Goal: Information Seeking & Learning: Check status

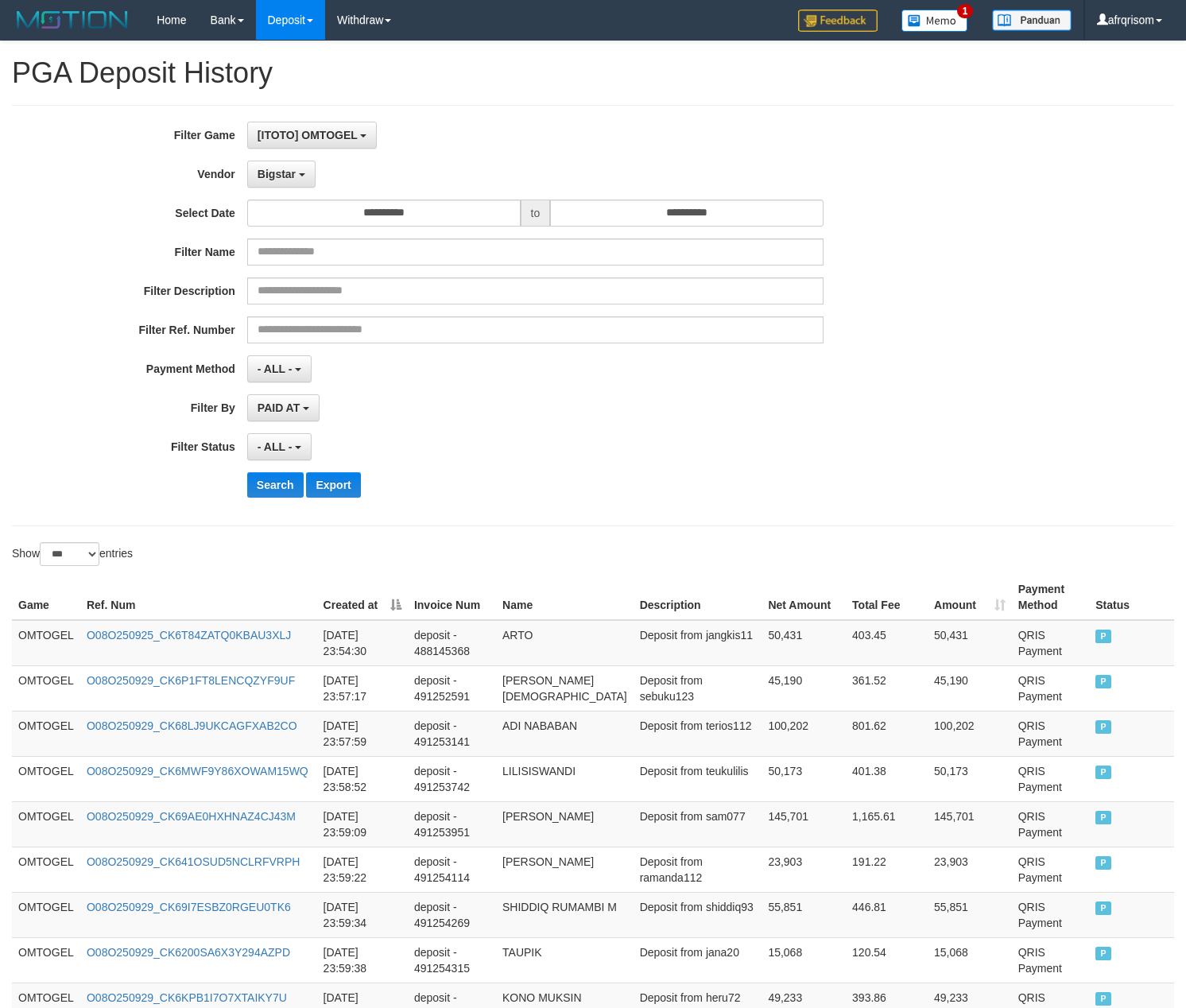
select select "**********"
select select "***"
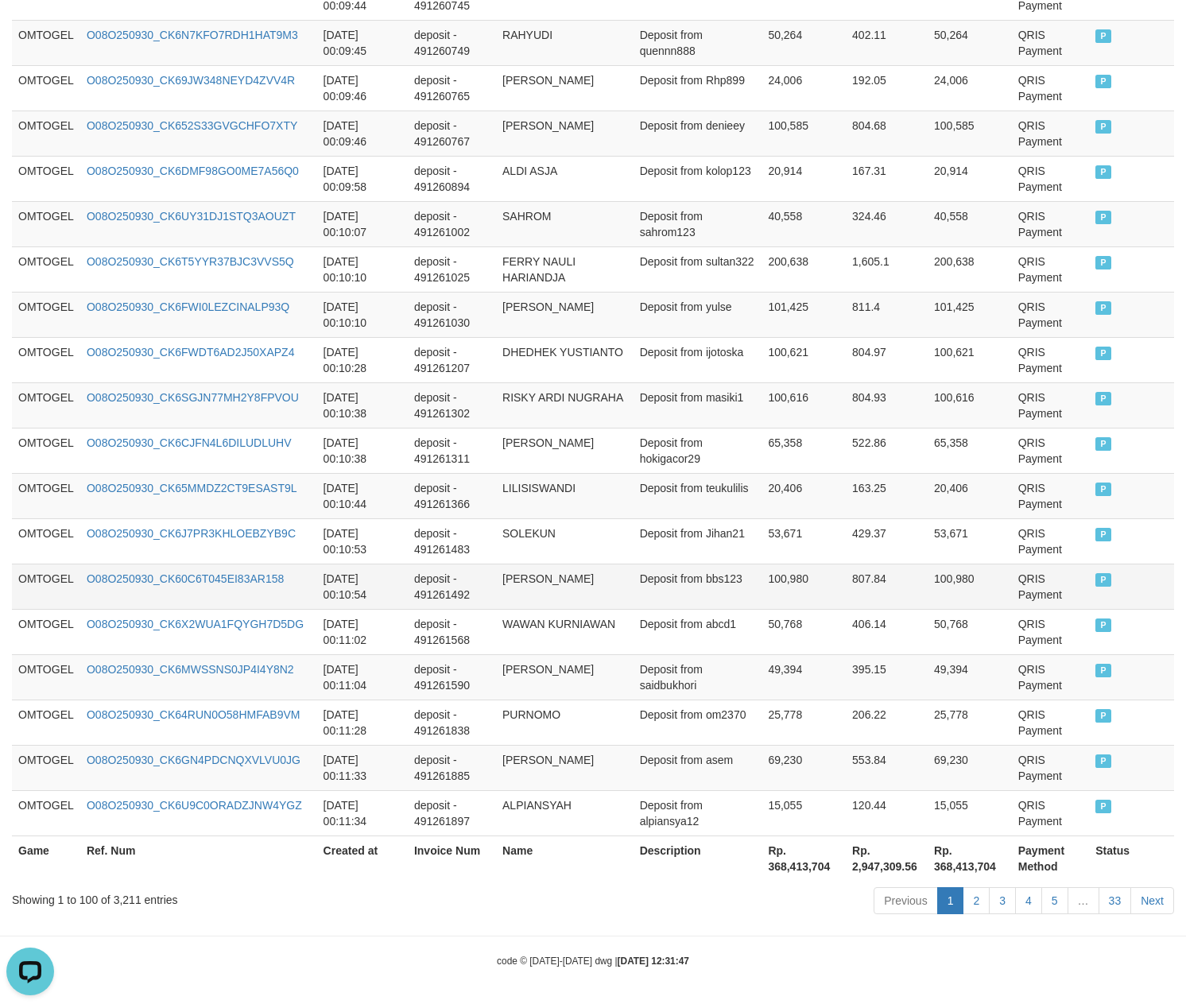
scroll to position [13, 0]
click at [1120, 889] on link "33" at bounding box center [1115, 901] width 33 height 27
click at [1099, 887] on link "33" at bounding box center [1115, 901] width 33 height 27
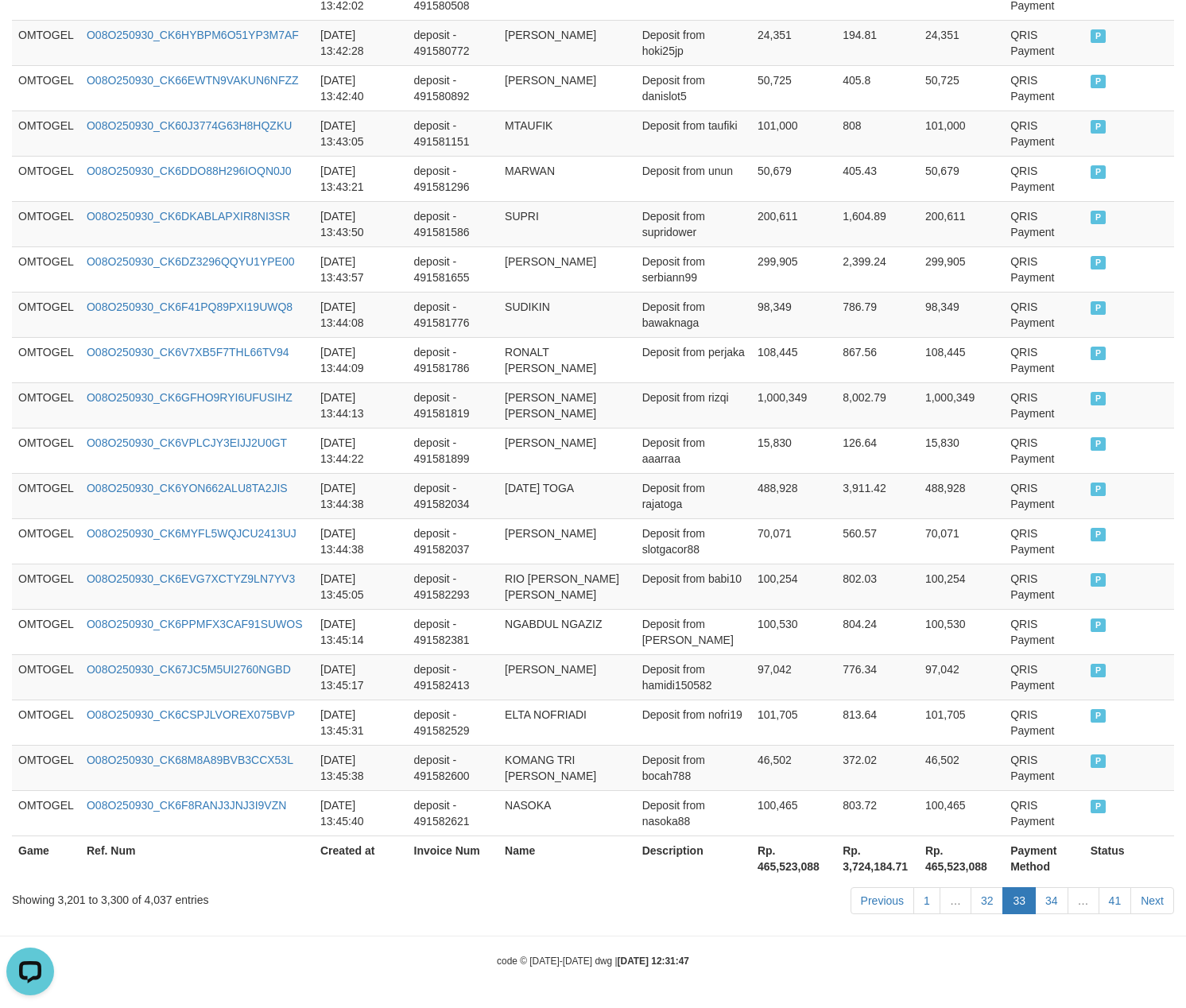
click at [1099, 887] on link "41" at bounding box center [1115, 901] width 33 height 27
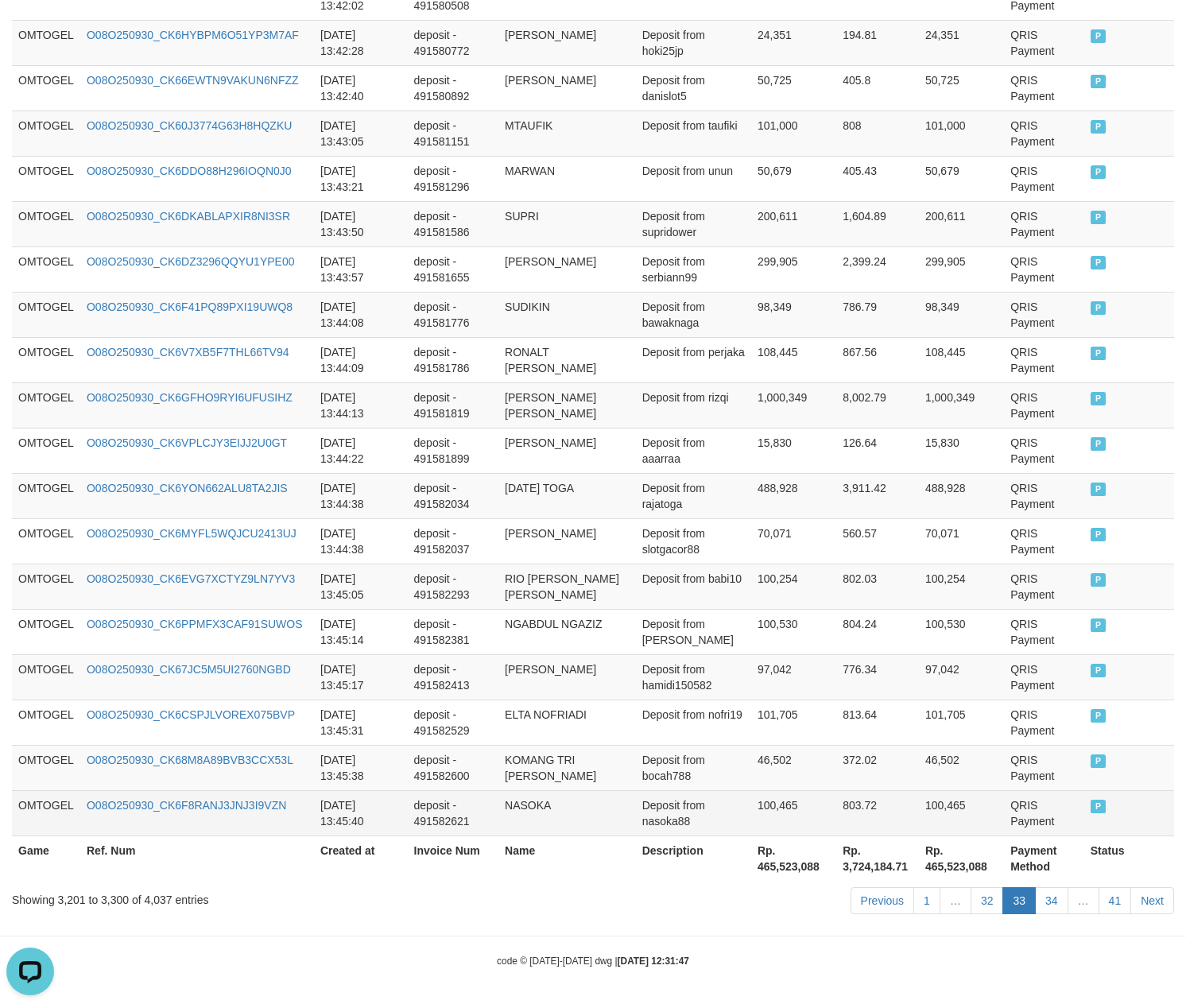
scroll to position [1474, 0]
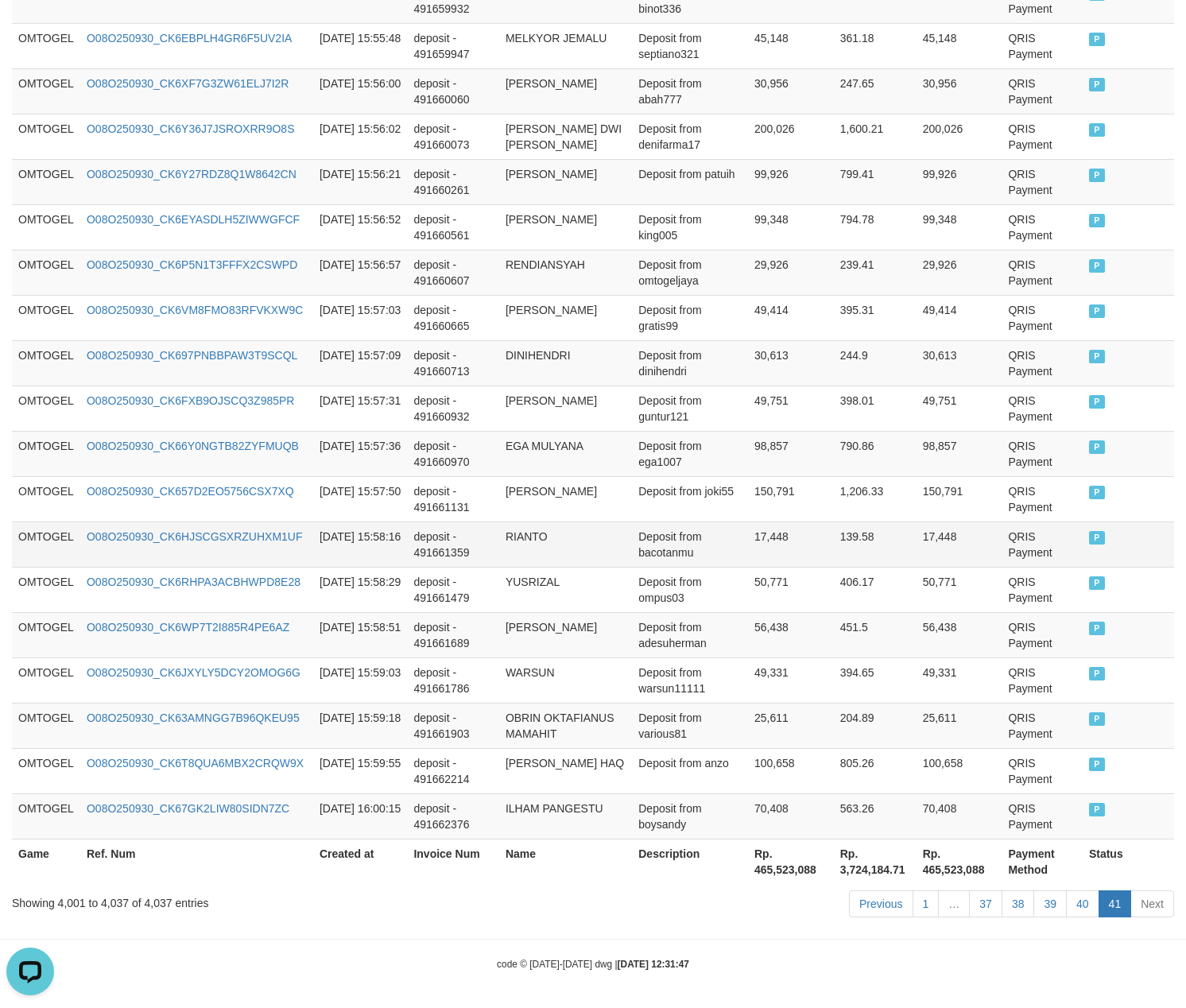
click at [764, 522] on td "17,448" at bounding box center [791, 544] width 86 height 45
click at [976, 894] on link "37" at bounding box center [985, 904] width 33 height 27
click at [969, 891] on link "37" at bounding box center [985, 904] width 33 height 27
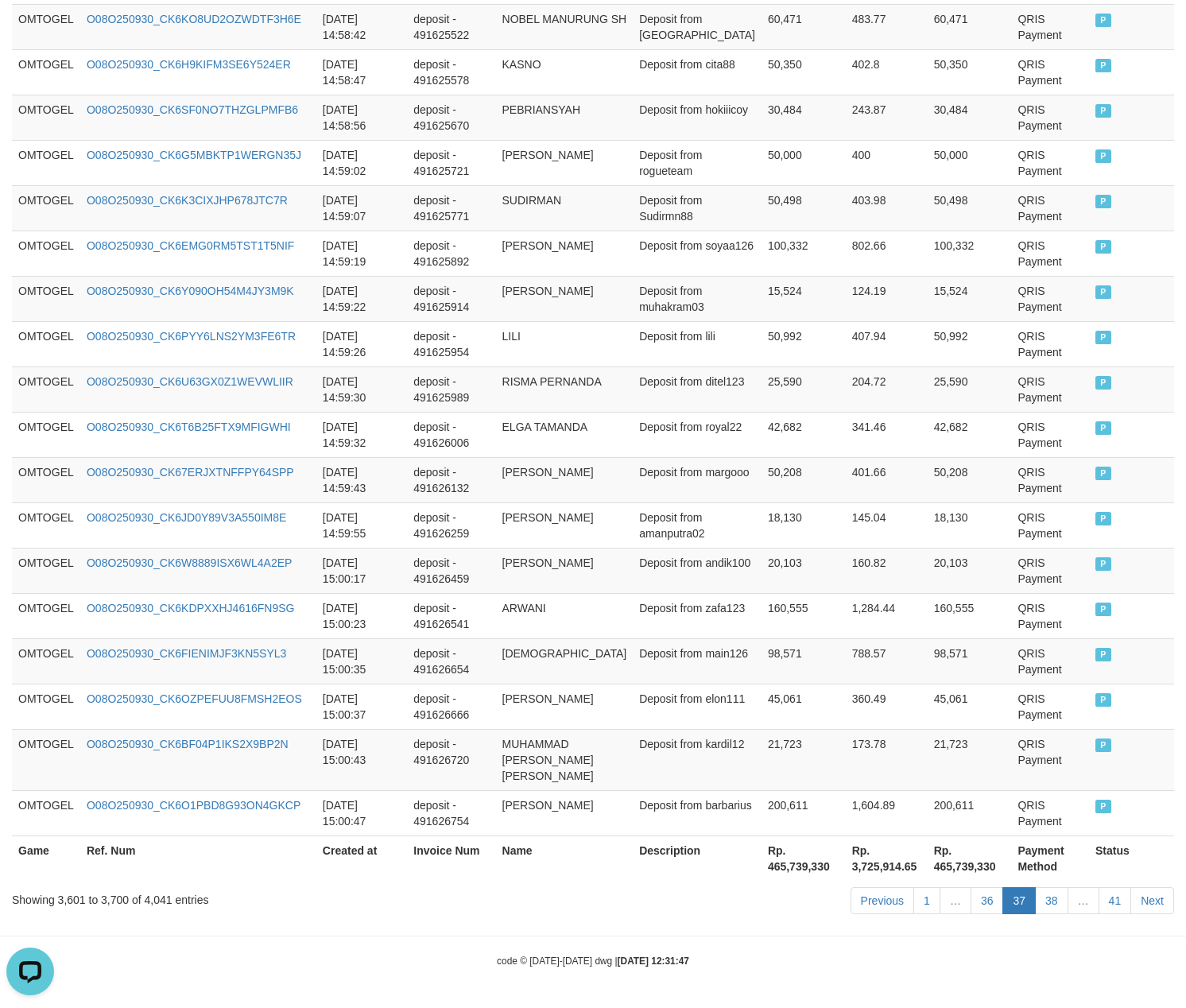
click at [970, 887] on link "36" at bounding box center [987, 901] width 33 height 27
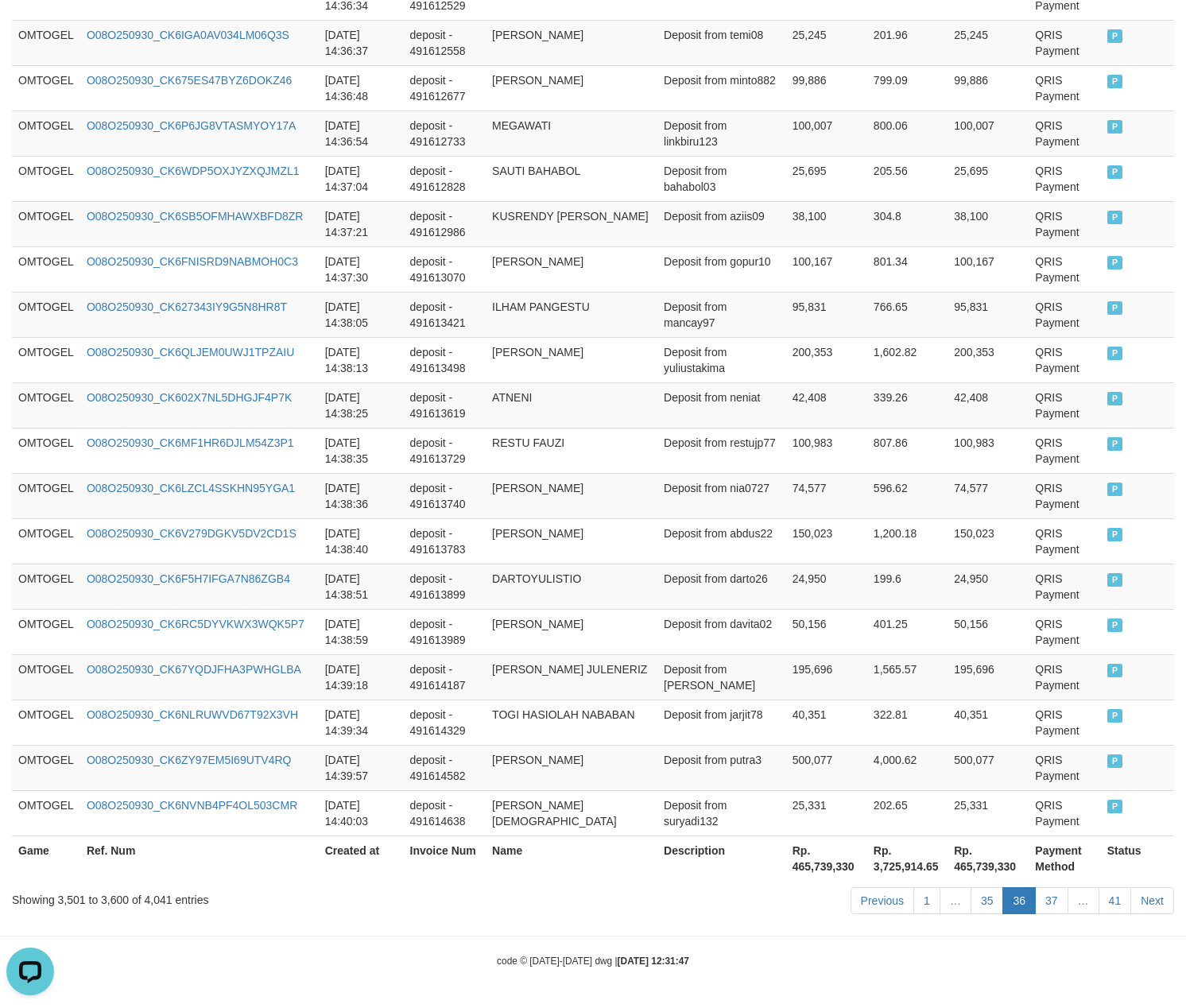
click at [970, 887] on link "35" at bounding box center [987, 901] width 33 height 27
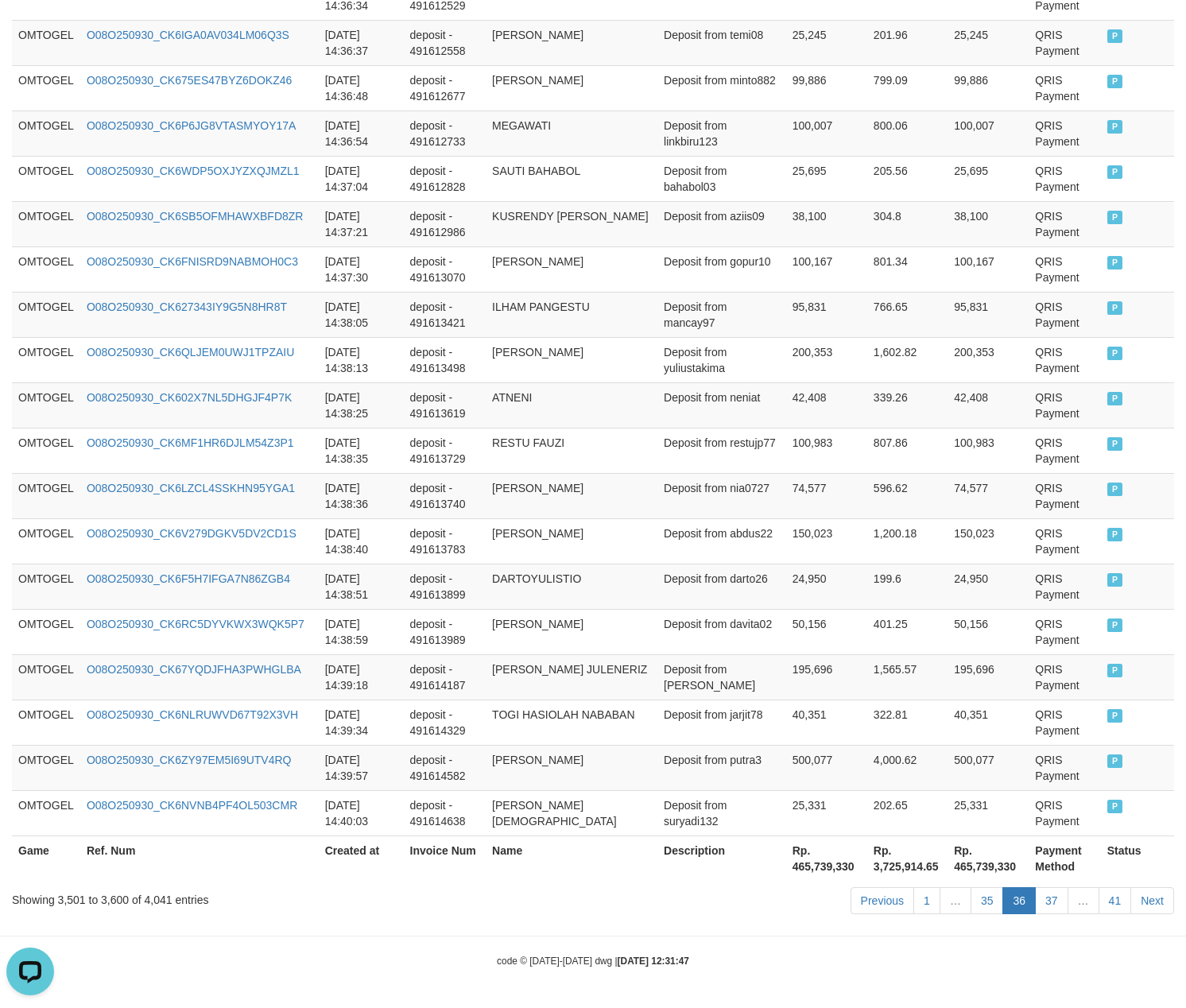
click at [970, 887] on link "35" at bounding box center [987, 901] width 33 height 27
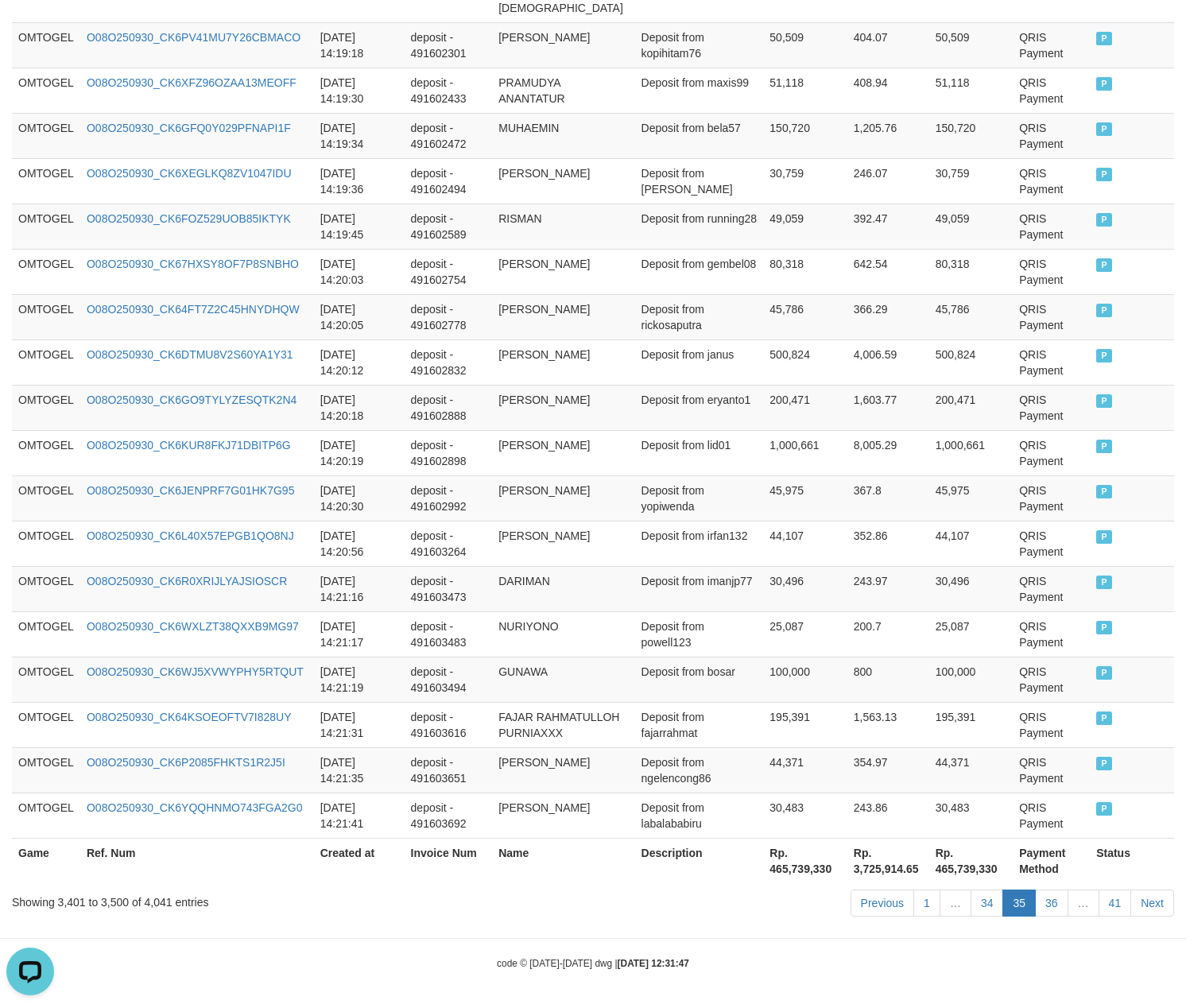
click at [970, 890] on link "34" at bounding box center [987, 903] width 33 height 27
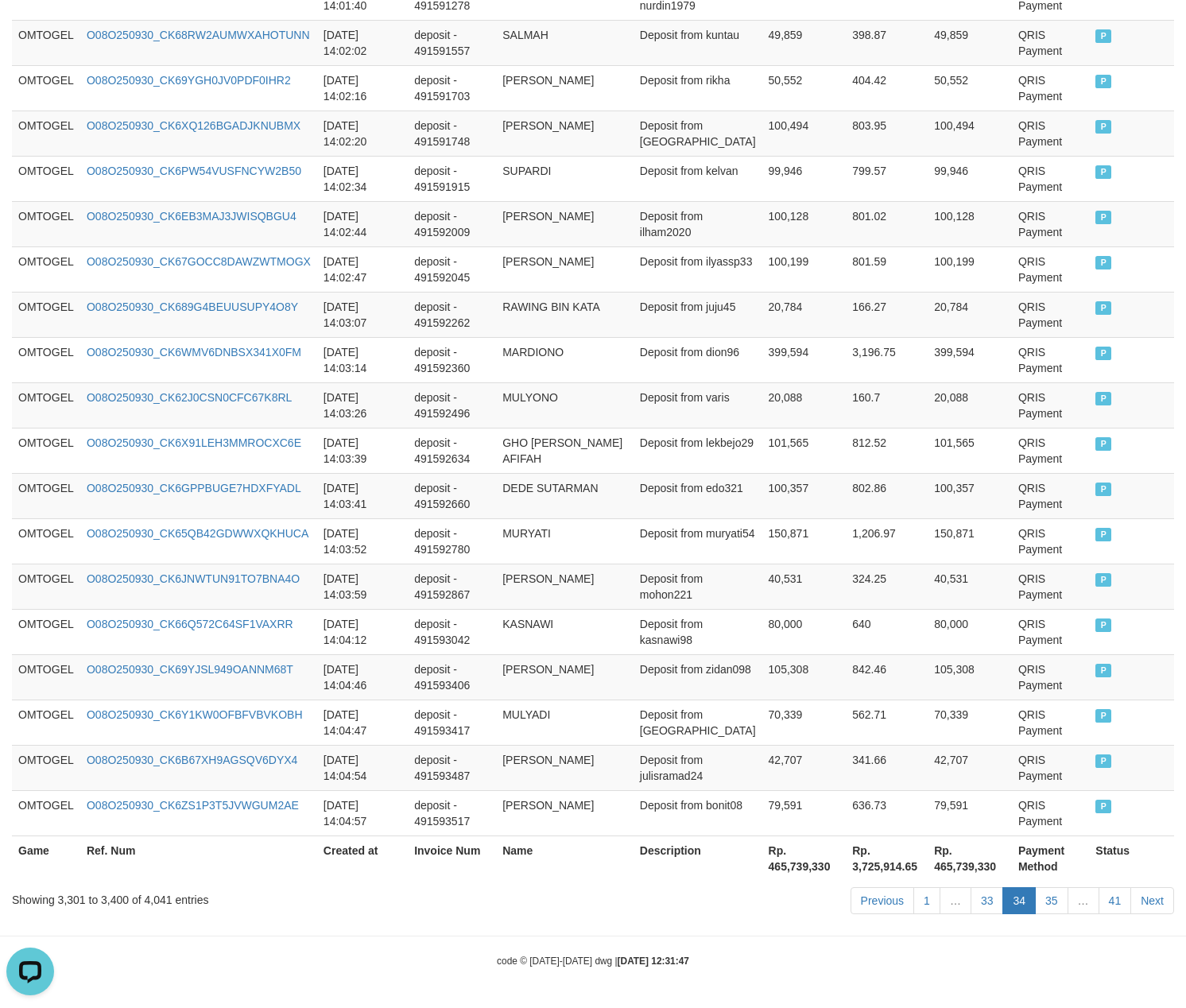
click at [970, 887] on link "33" at bounding box center [987, 901] width 33 height 27
click link "33" at bounding box center [987, 901] width 33 height 27
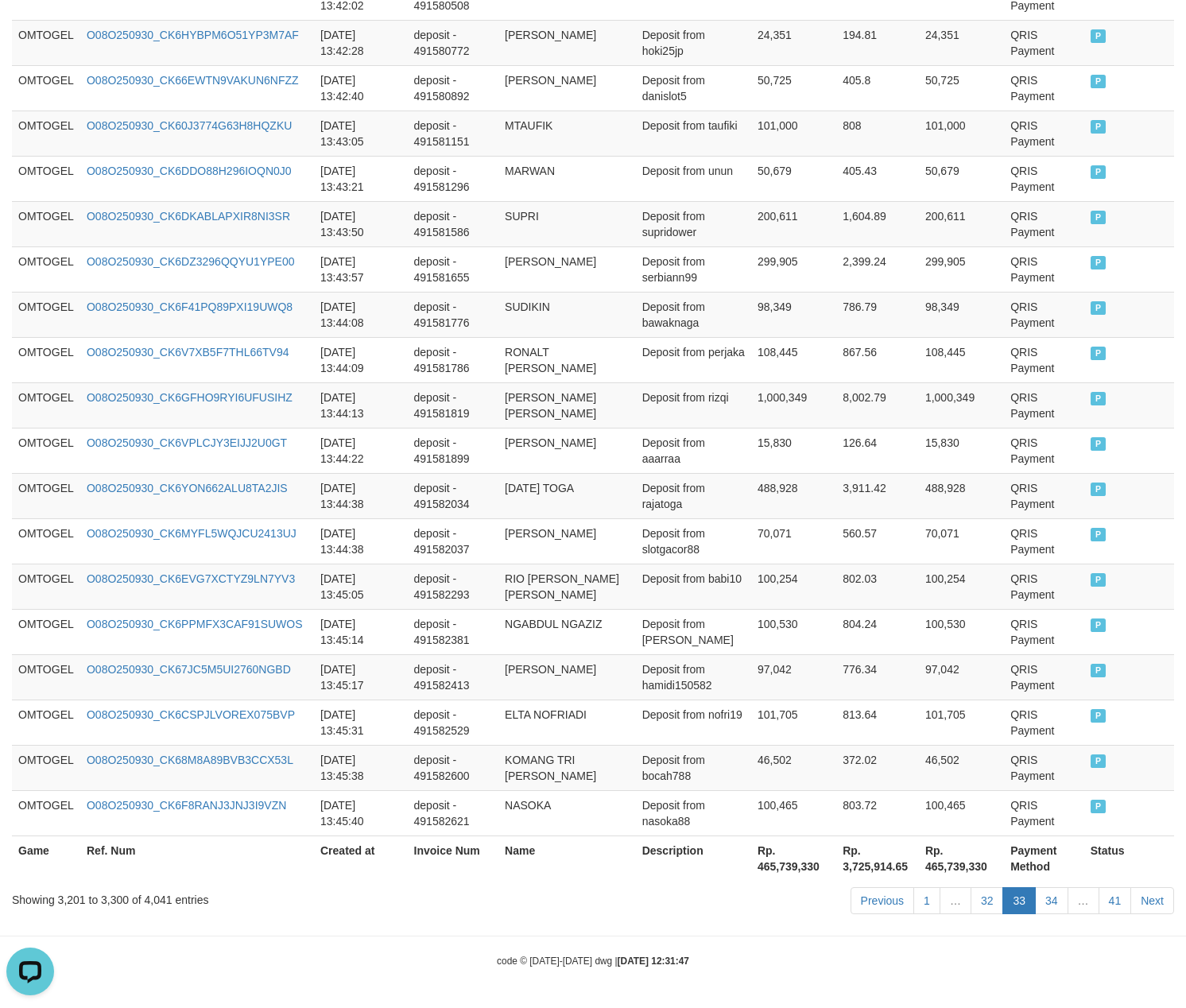
click at [970, 887] on link "32" at bounding box center [987, 901] width 33 height 27
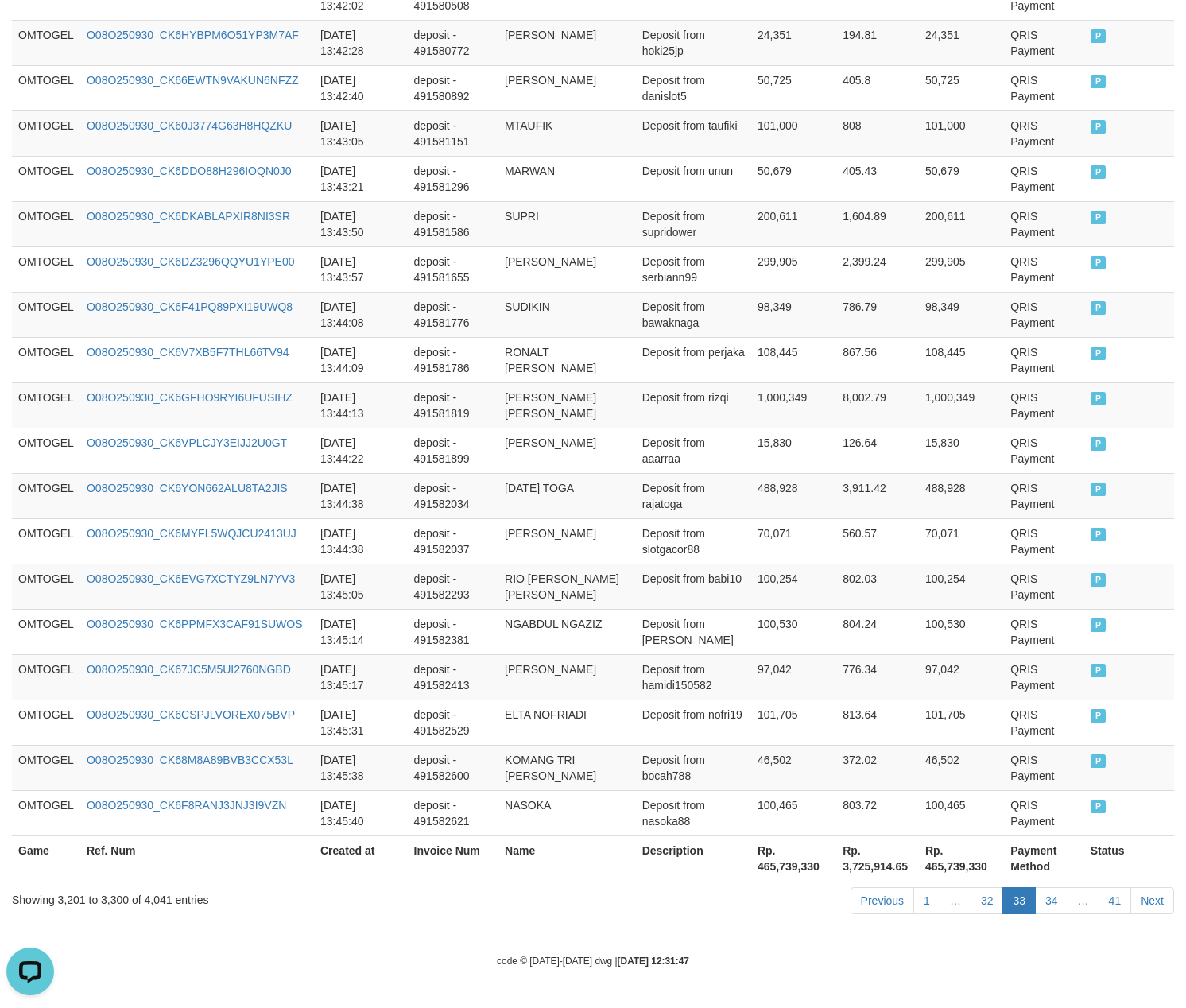
click at [970, 887] on link "32" at bounding box center [987, 901] width 33 height 27
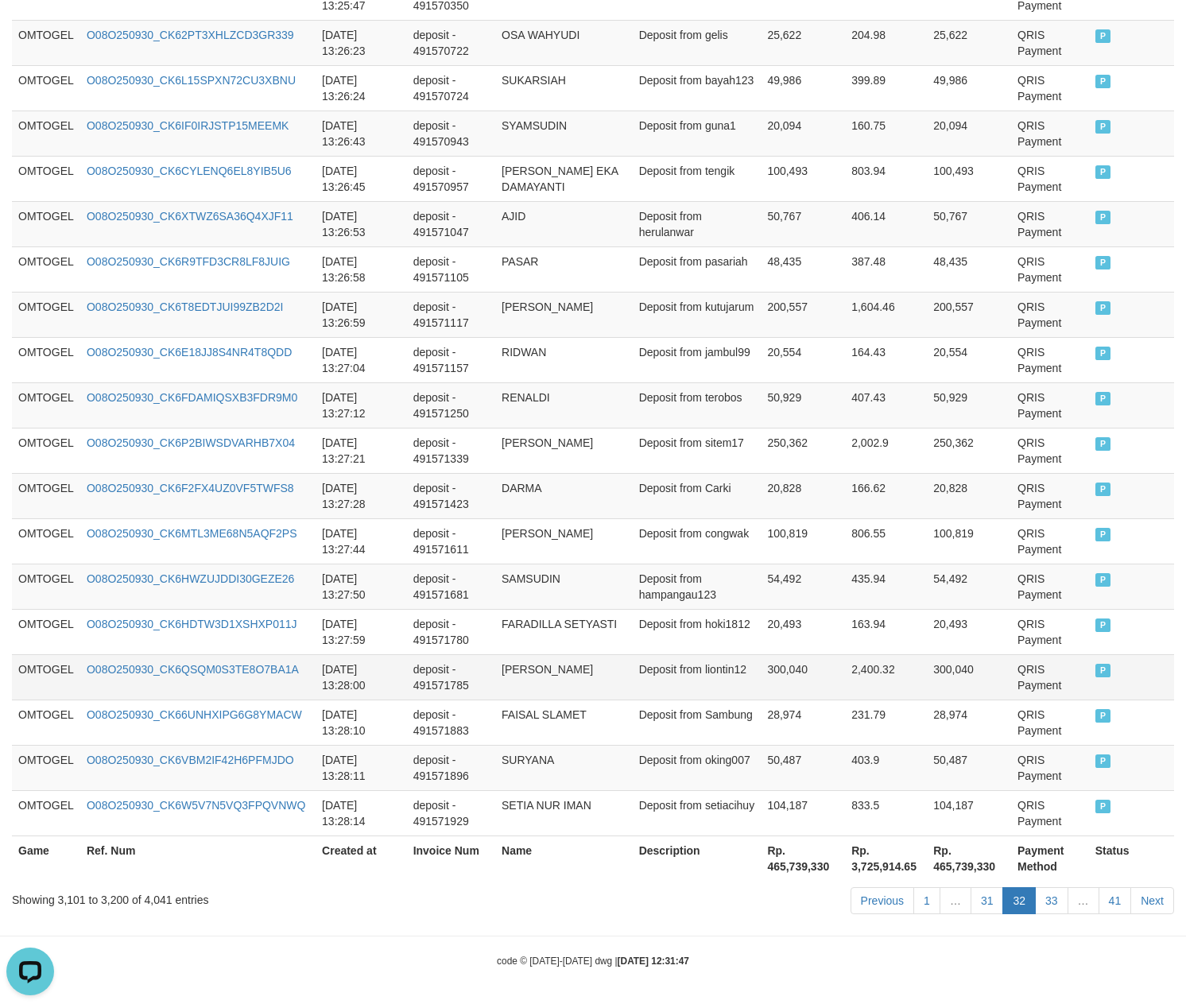
click at [576, 654] on td "[PERSON_NAME]" at bounding box center [563, 677] width 137 height 45
click at [978, 904] on link "31" at bounding box center [987, 901] width 33 height 27
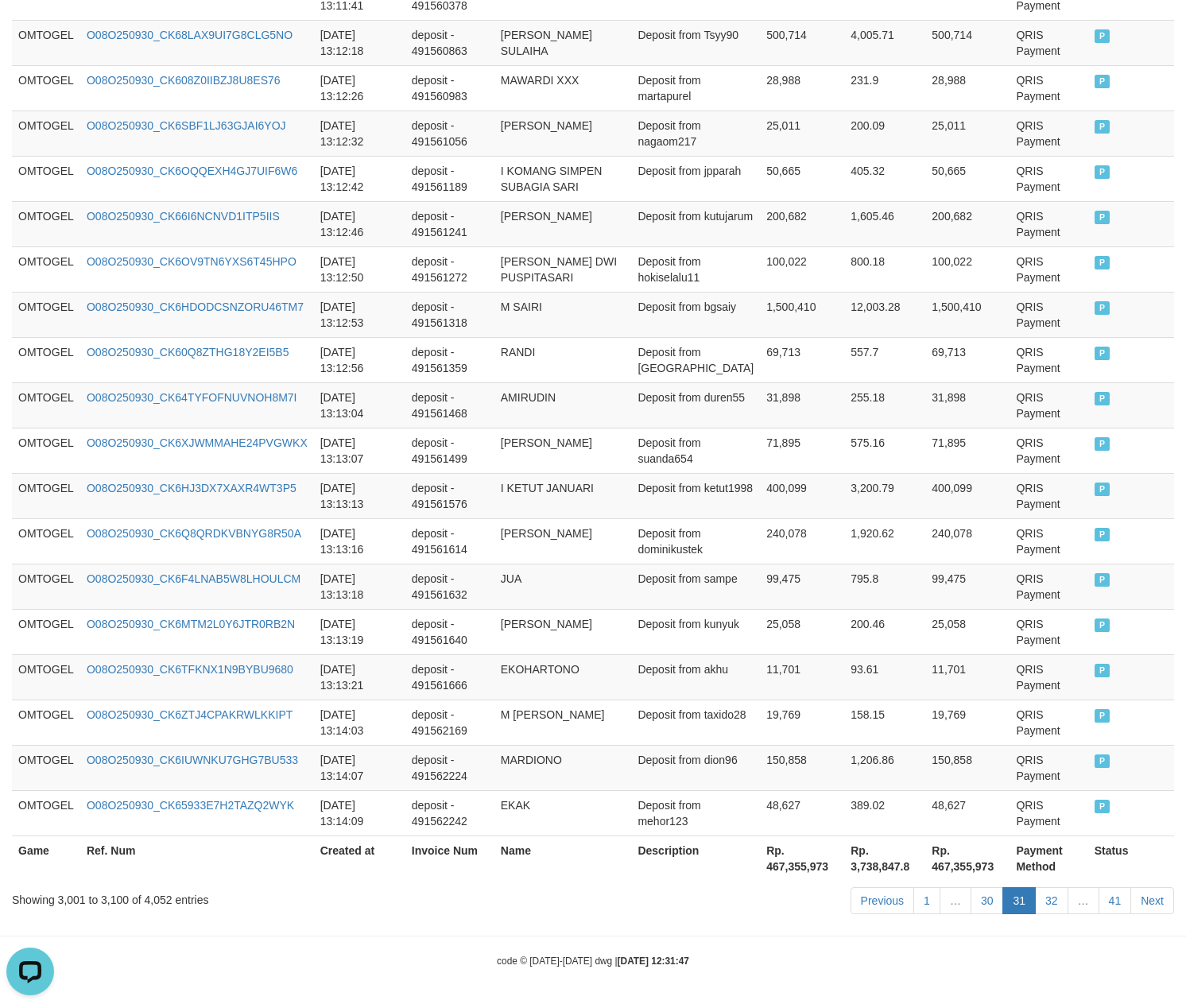
click at [970, 887] on link "30" at bounding box center [987, 901] width 33 height 27
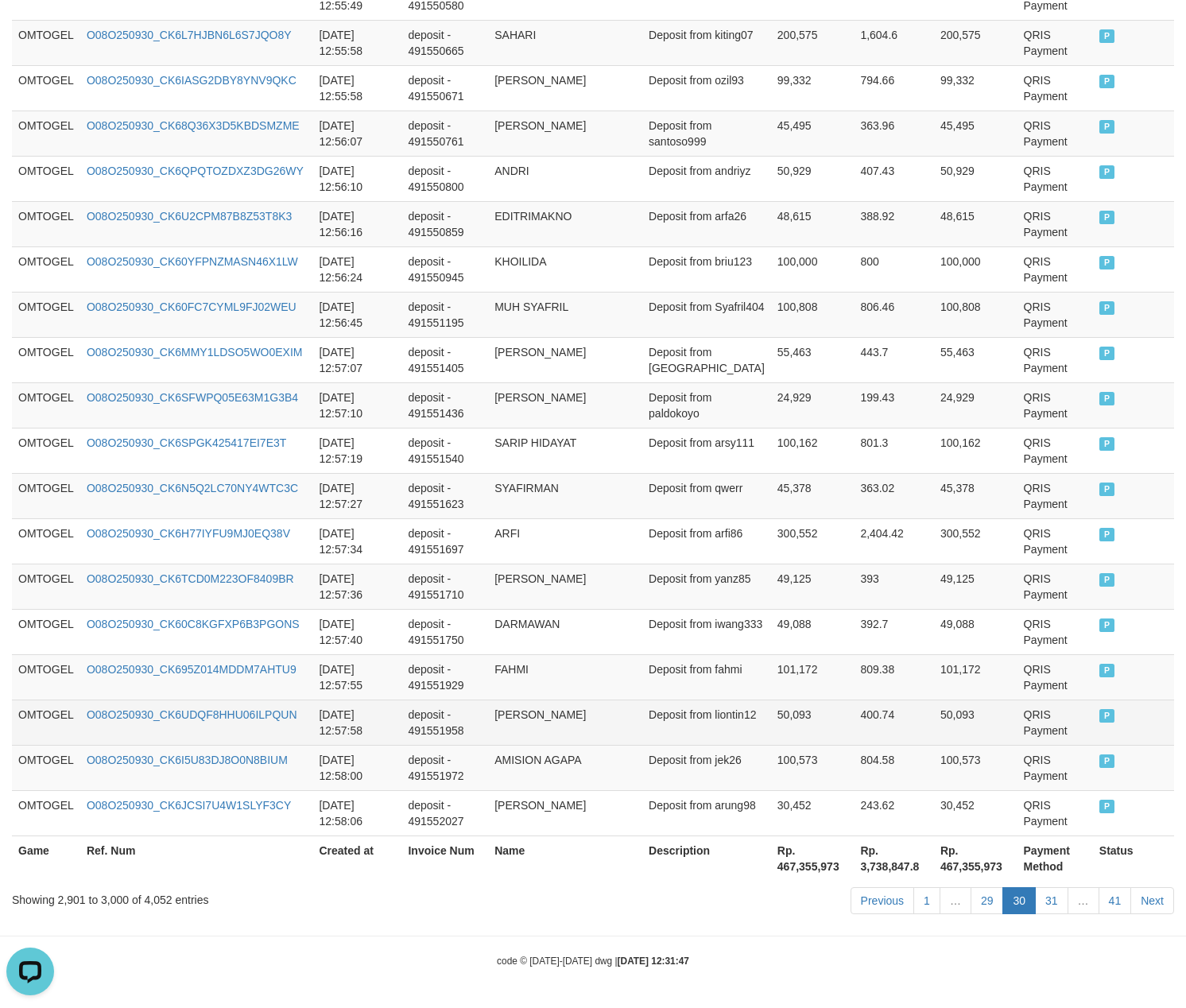
click at [936, 725] on td "50,093" at bounding box center [975, 722] width 83 height 45
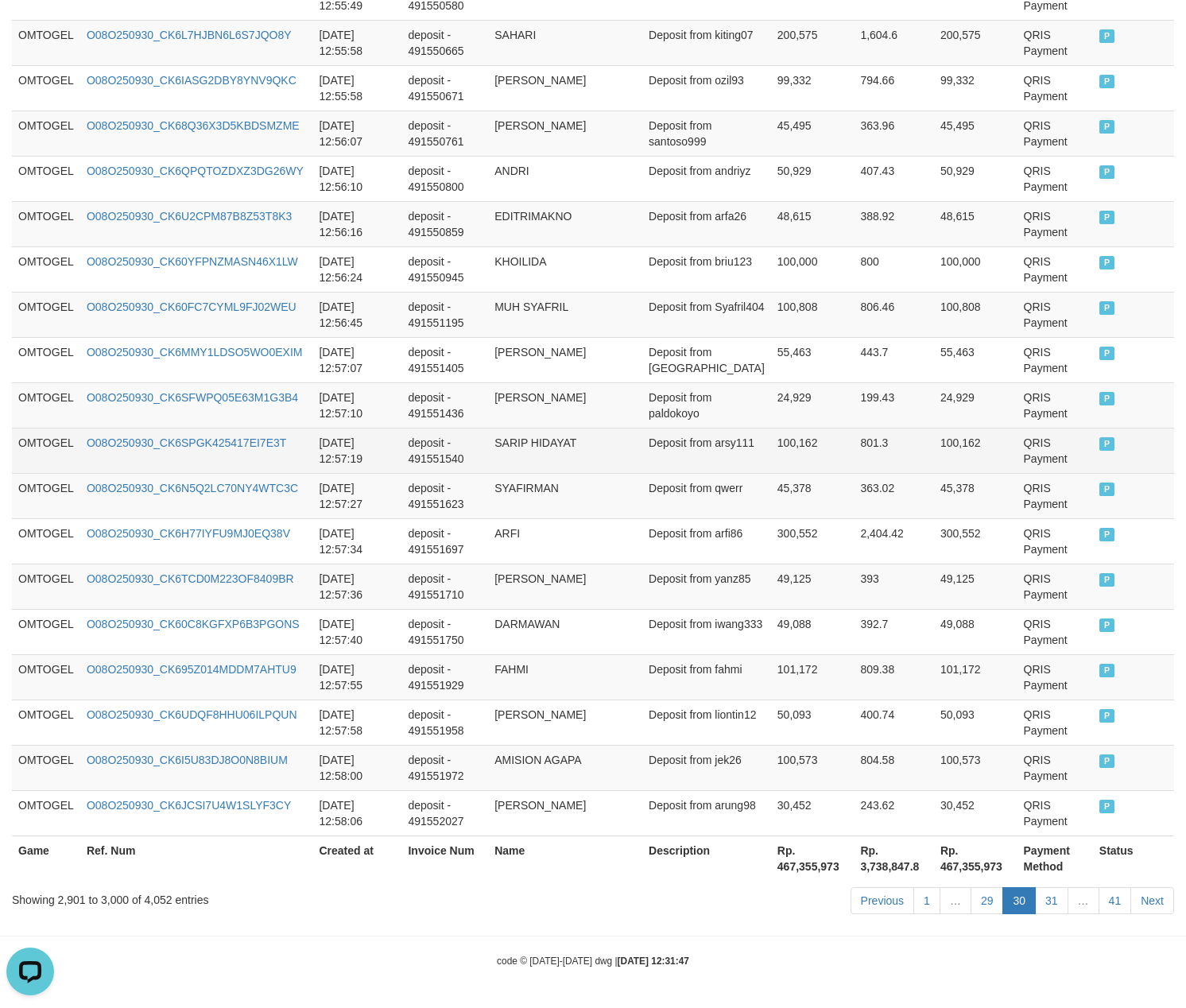
click at [401, 449] on td "[DATE] 12:57:19" at bounding box center [356, 450] width 89 height 45
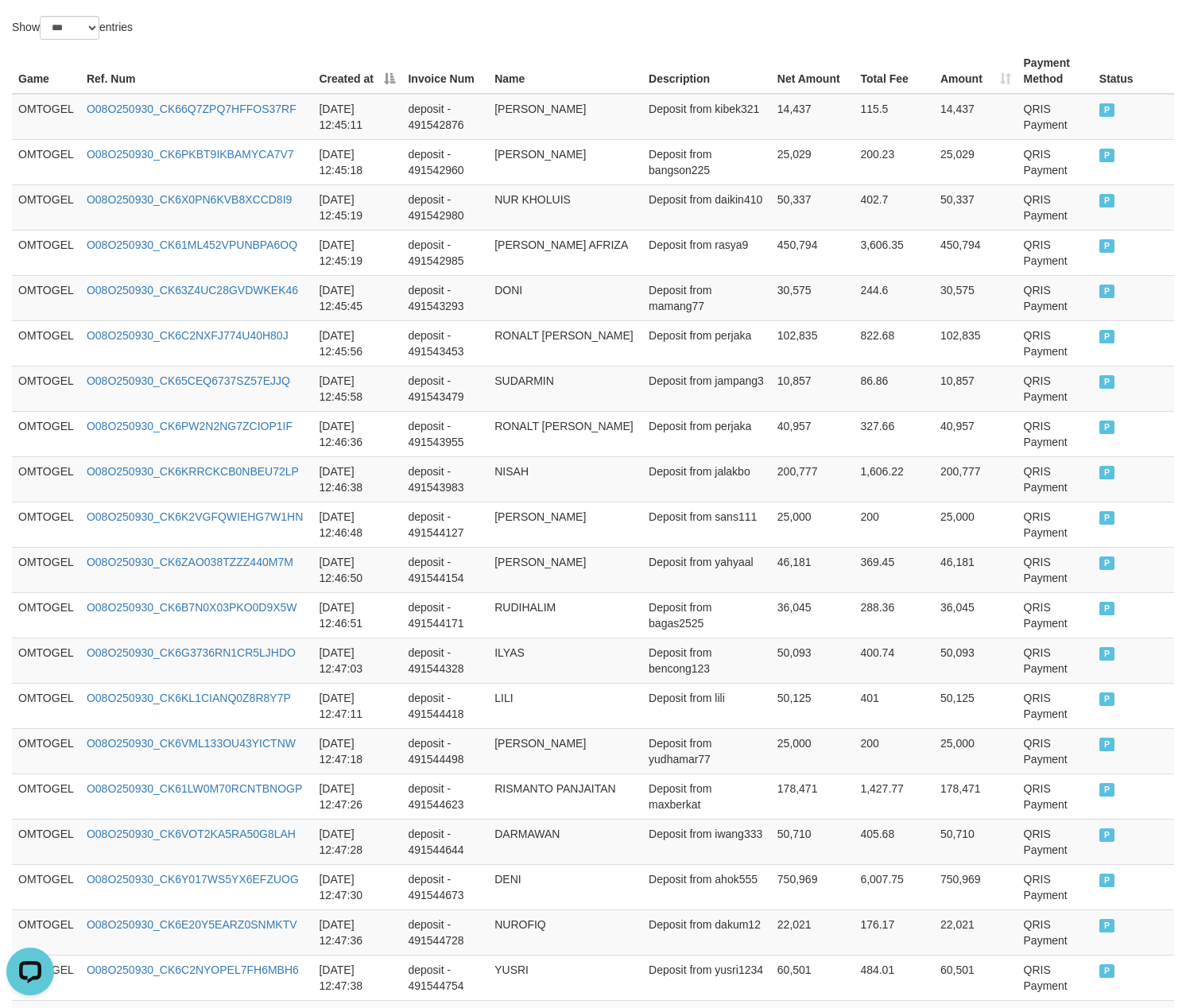
scroll to position [106, 0]
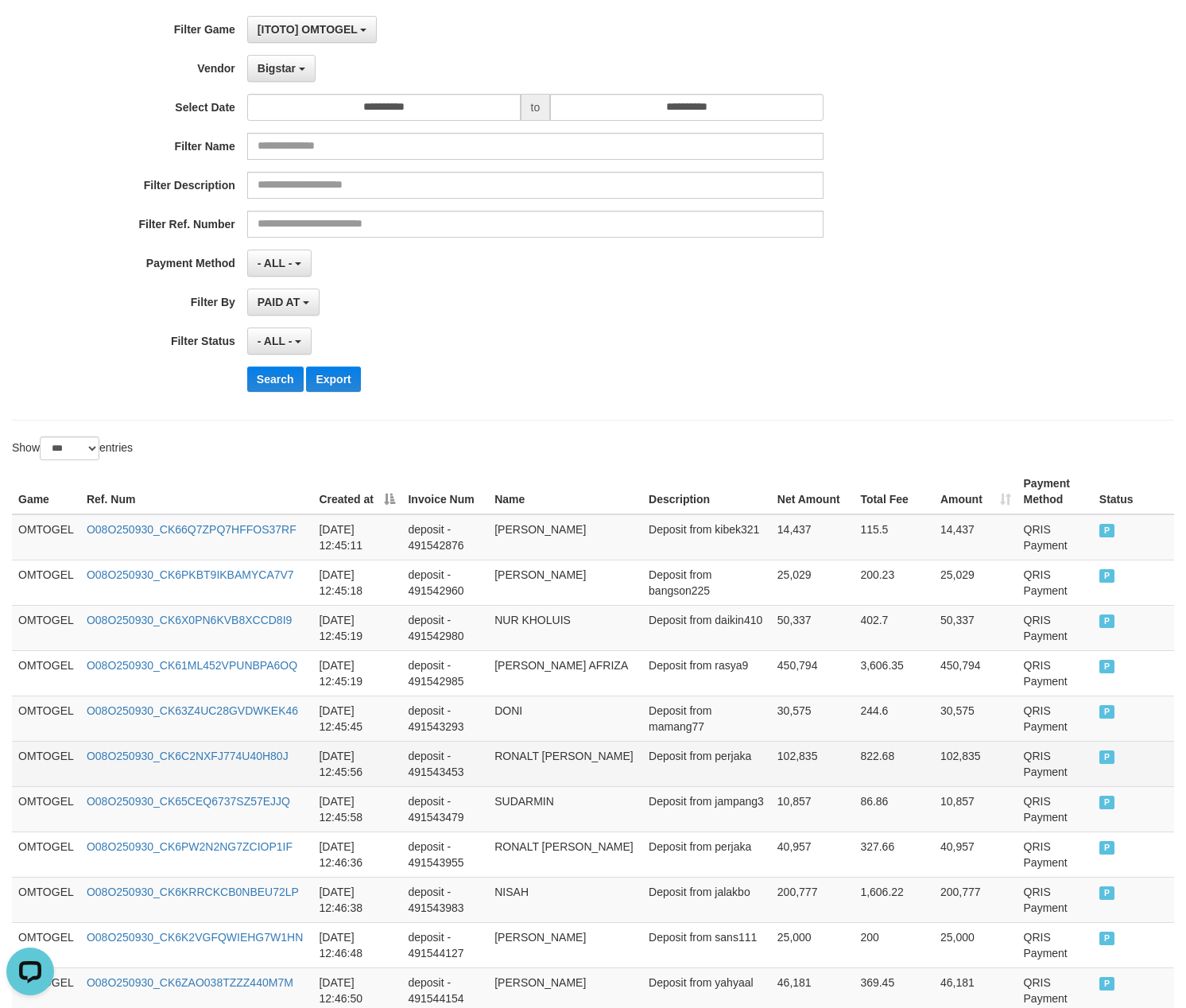
click at [433, 780] on td "deposit - 491543453" at bounding box center [444, 763] width 87 height 45
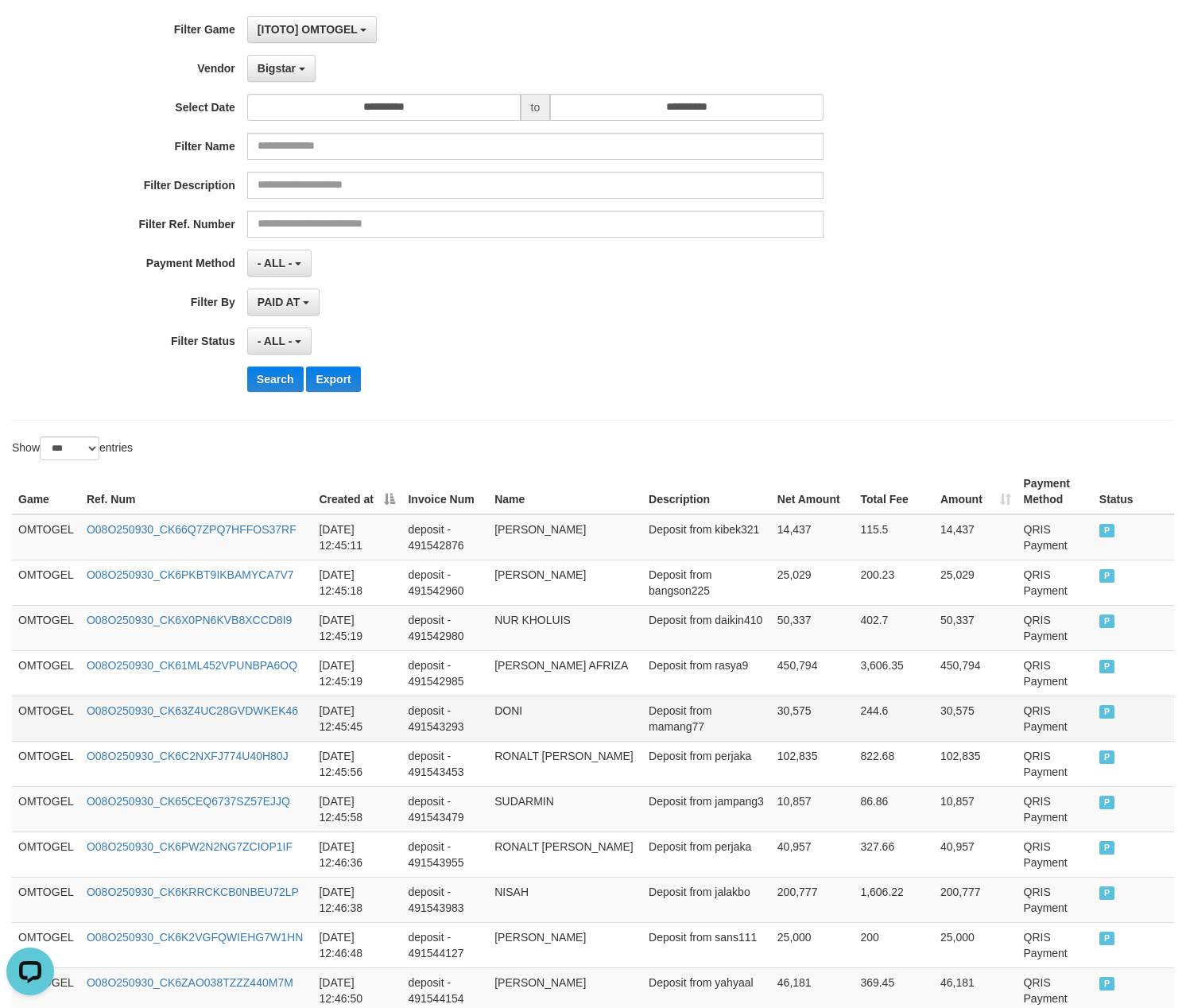
click at [463, 727] on td "deposit - 491543293" at bounding box center [444, 718] width 87 height 45
click at [531, 713] on td "DONI" at bounding box center [564, 718] width 154 height 45
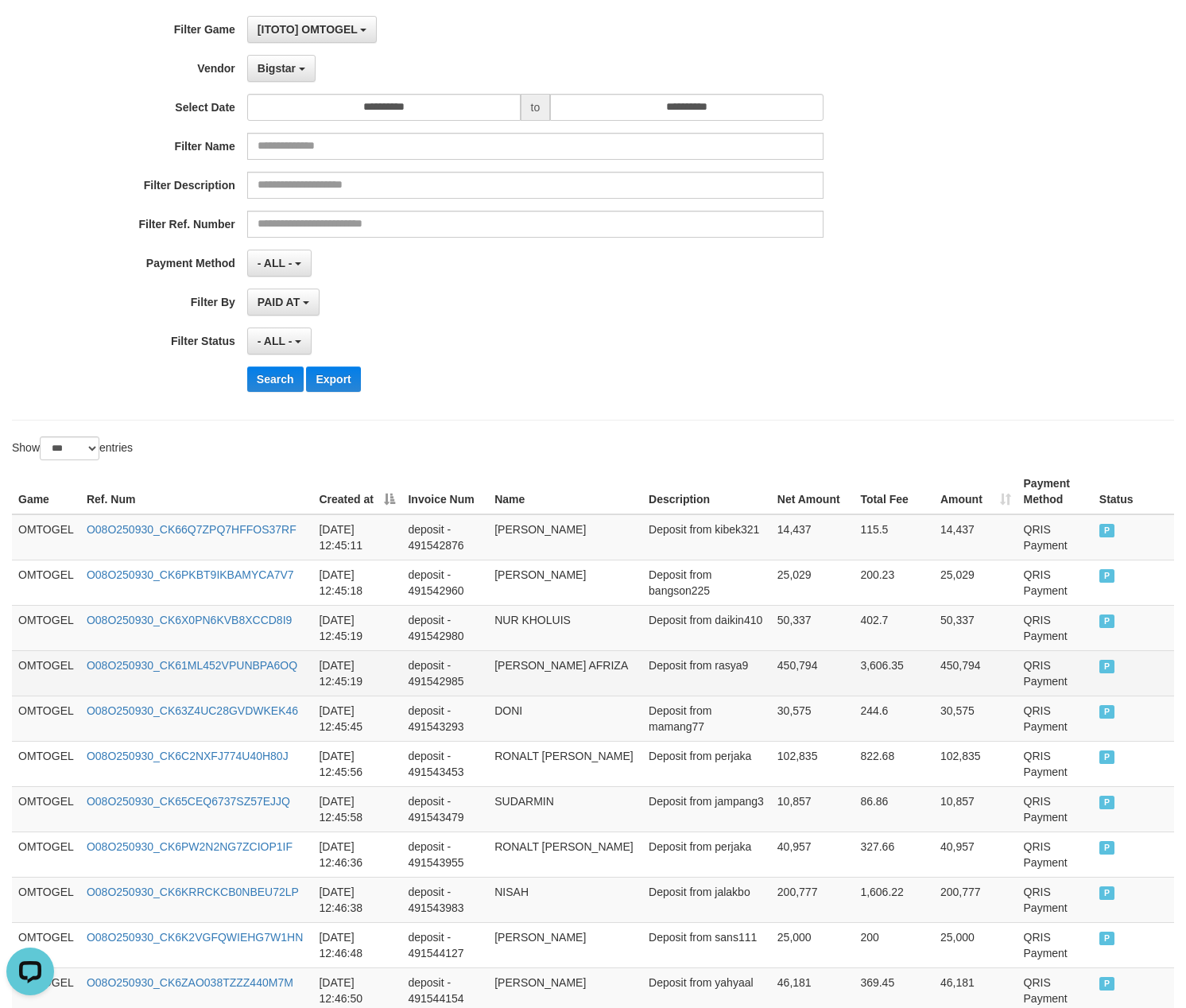
click at [965, 665] on td "450,794" at bounding box center [975, 673] width 83 height 45
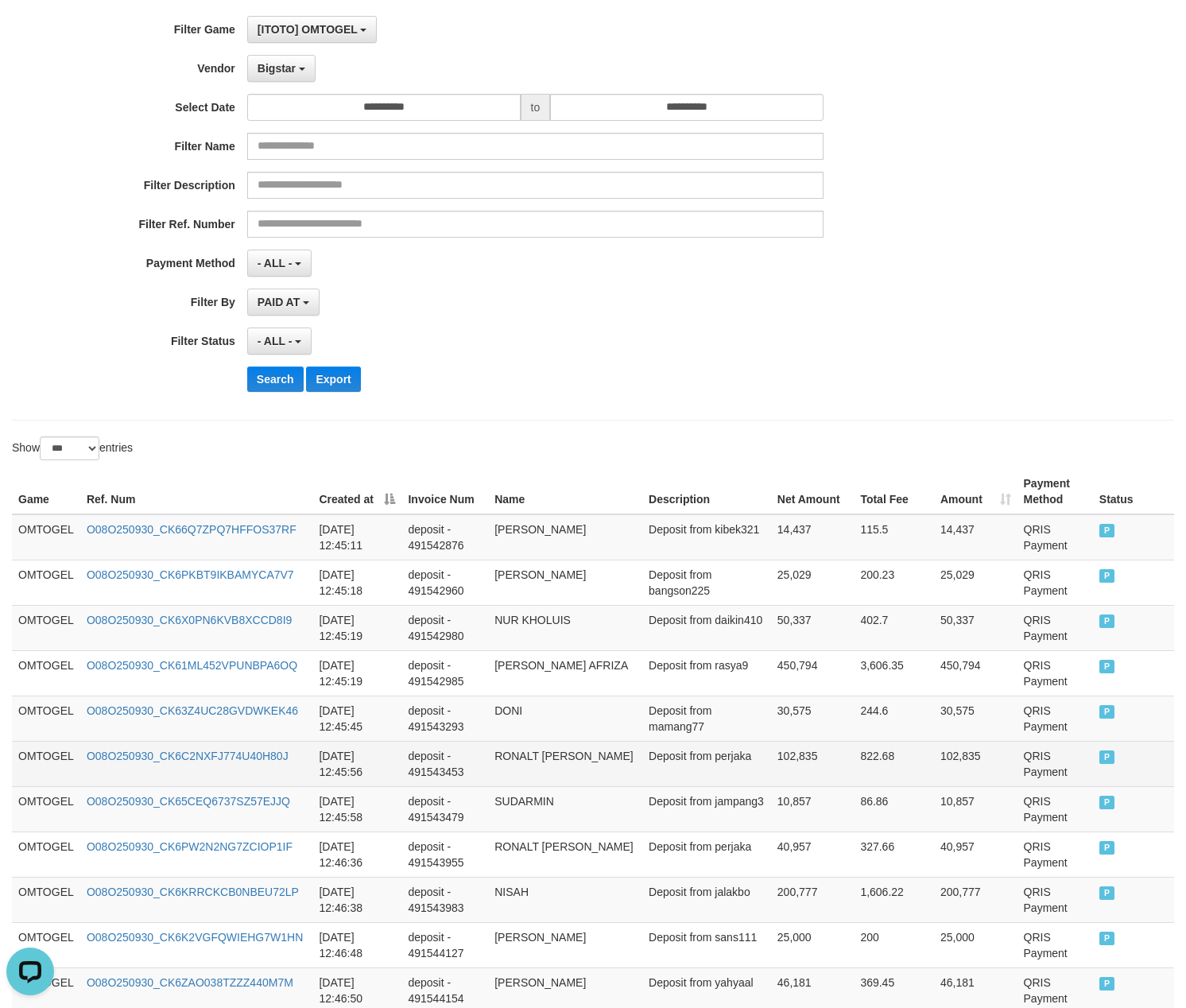
click at [380, 782] on td "[DATE] 12:45:56" at bounding box center [356, 763] width 89 height 45
click at [628, 752] on td "RONALT [PERSON_NAME]" at bounding box center [564, 763] width 154 height 45
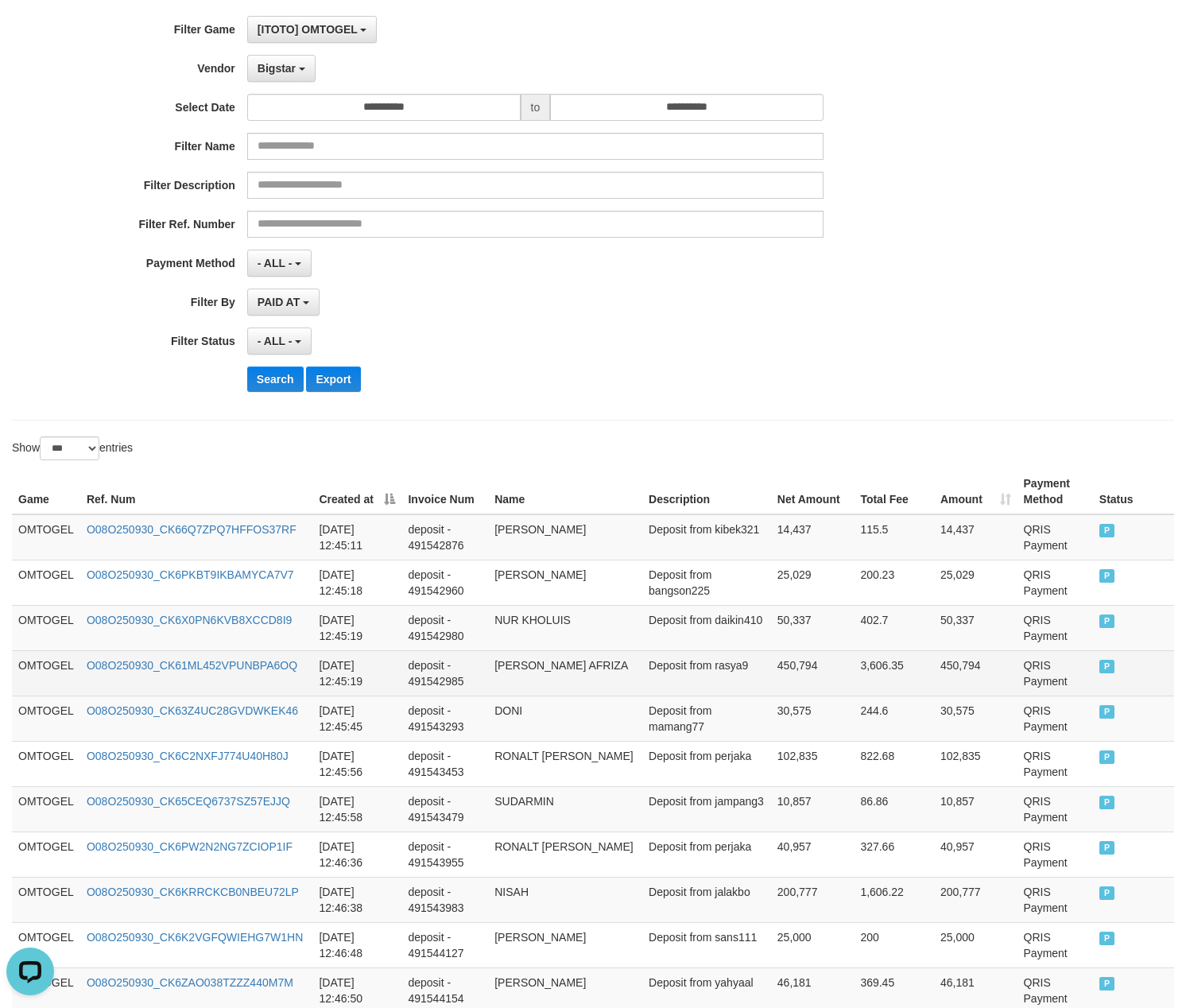
click at [598, 693] on td "[PERSON_NAME] AFRIZA" at bounding box center [564, 673] width 154 height 45
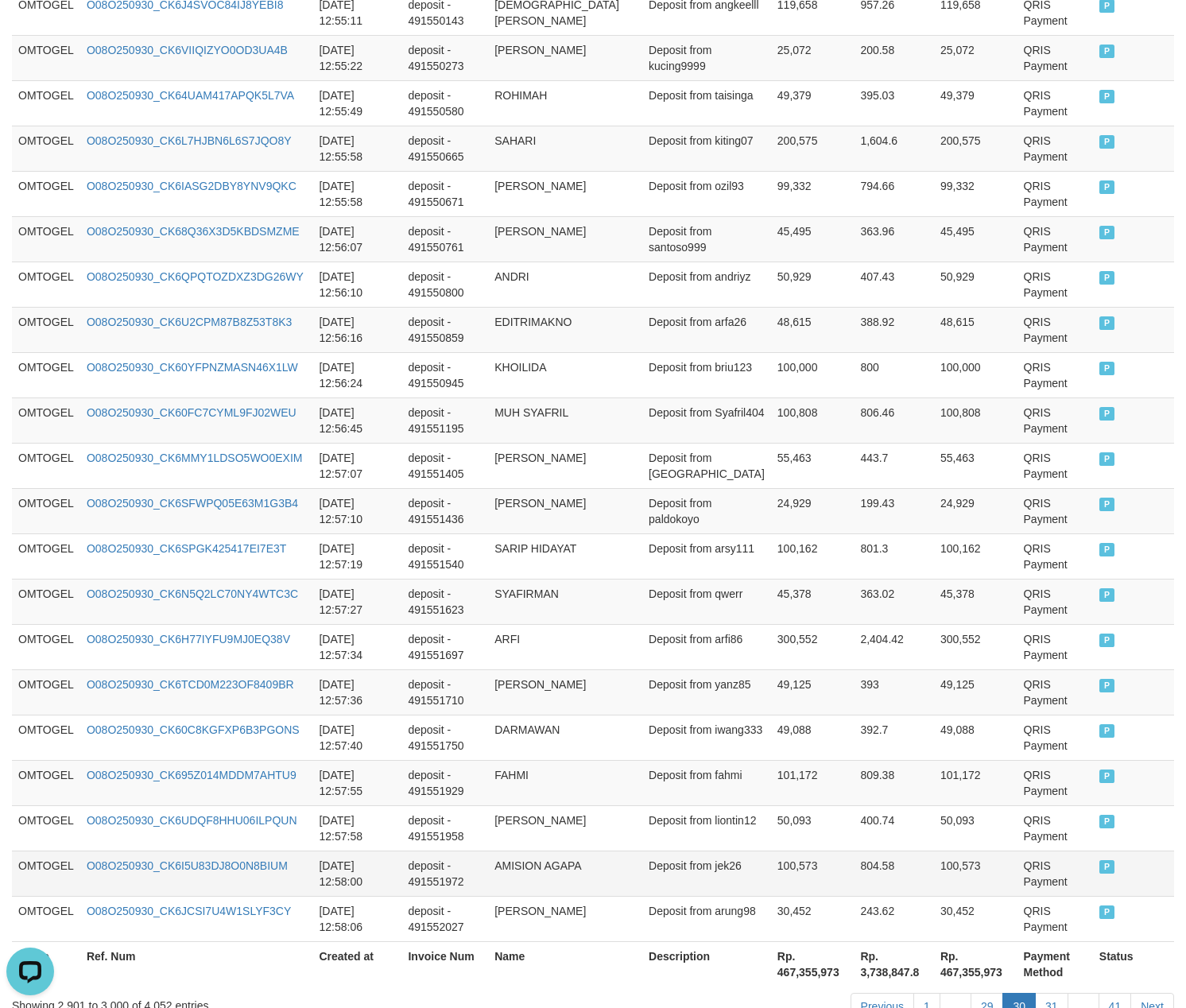
scroll to position [4346, 0]
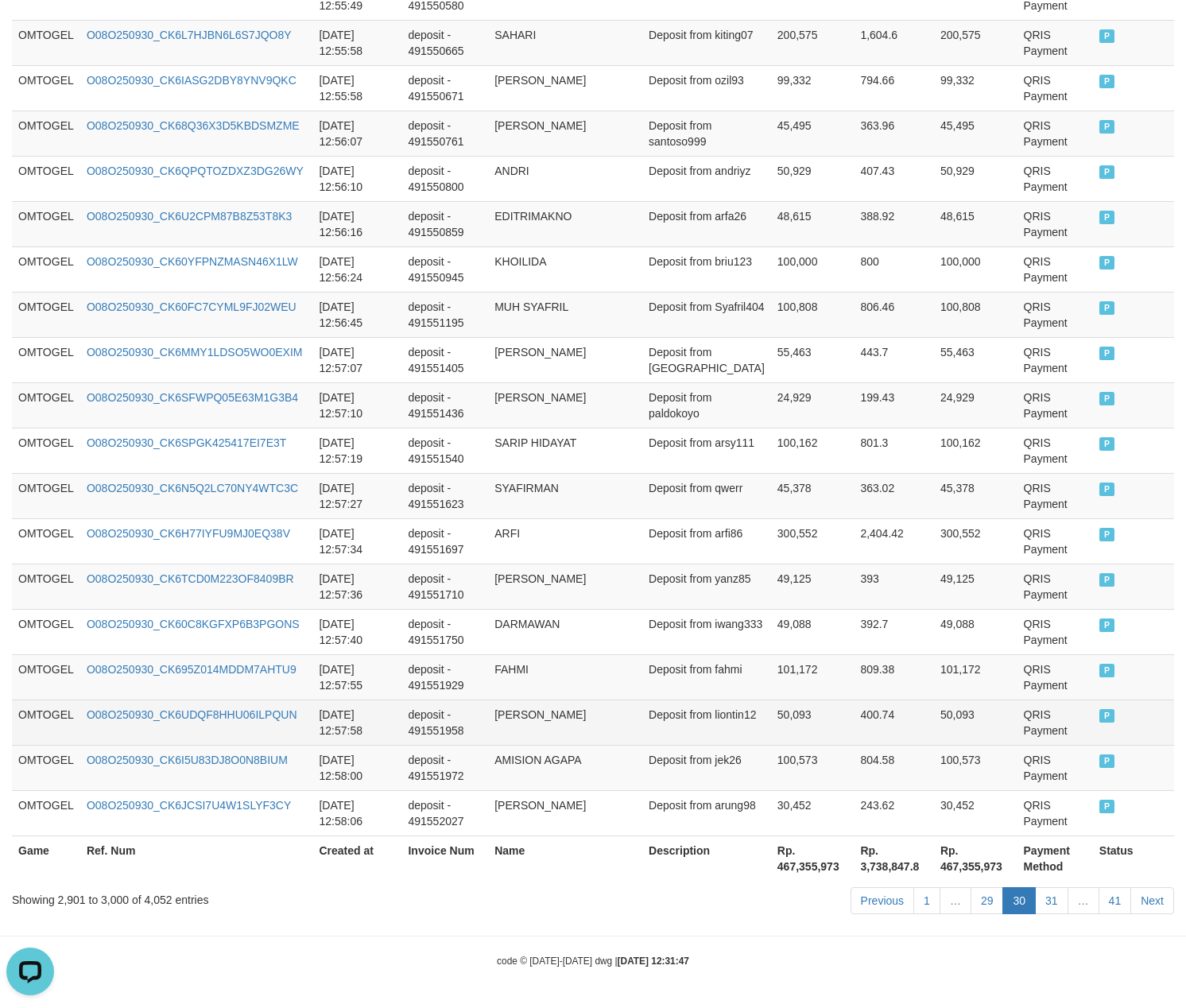
click at [609, 714] on td "[PERSON_NAME]" at bounding box center [564, 722] width 154 height 45
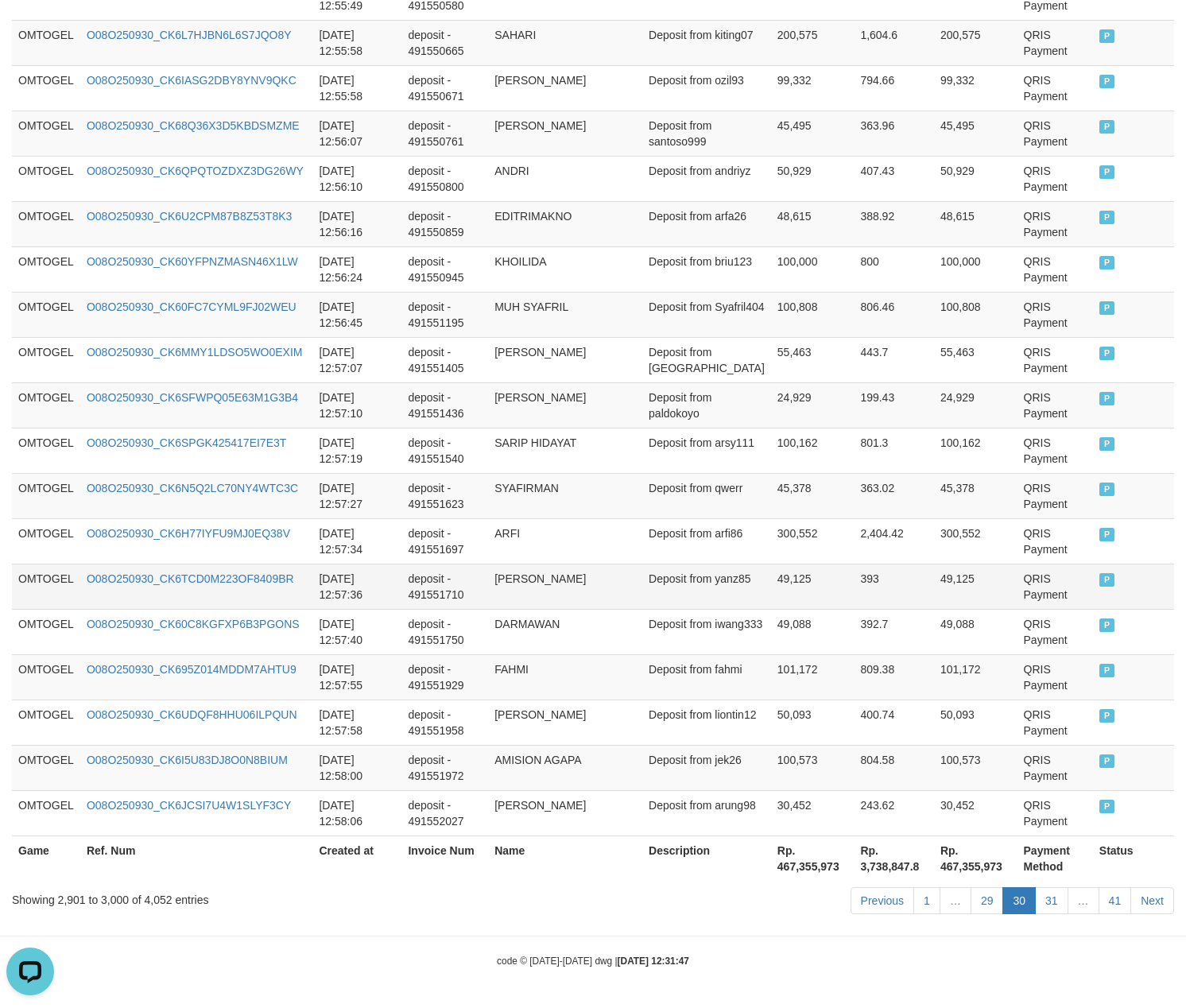
click at [662, 566] on td "Deposit from yanz85" at bounding box center [707, 586] width 129 height 45
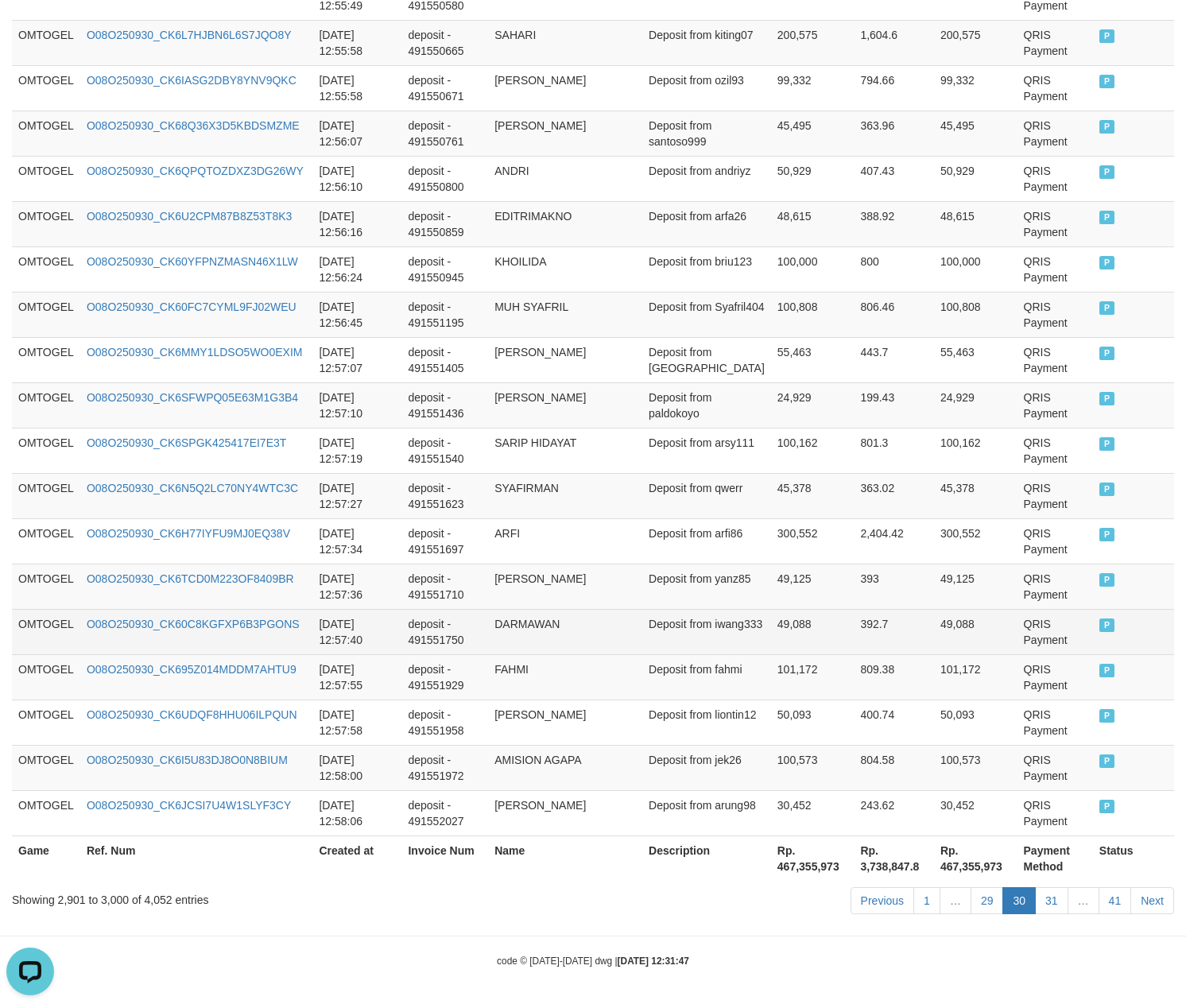
click at [497, 609] on tr "OMTOGEL O08O250930_CK60C8KGFXP6B3PGONS [DATE] 12:57:40 deposit - 491551750 DARM…" at bounding box center [593, 632] width 1162 height 45
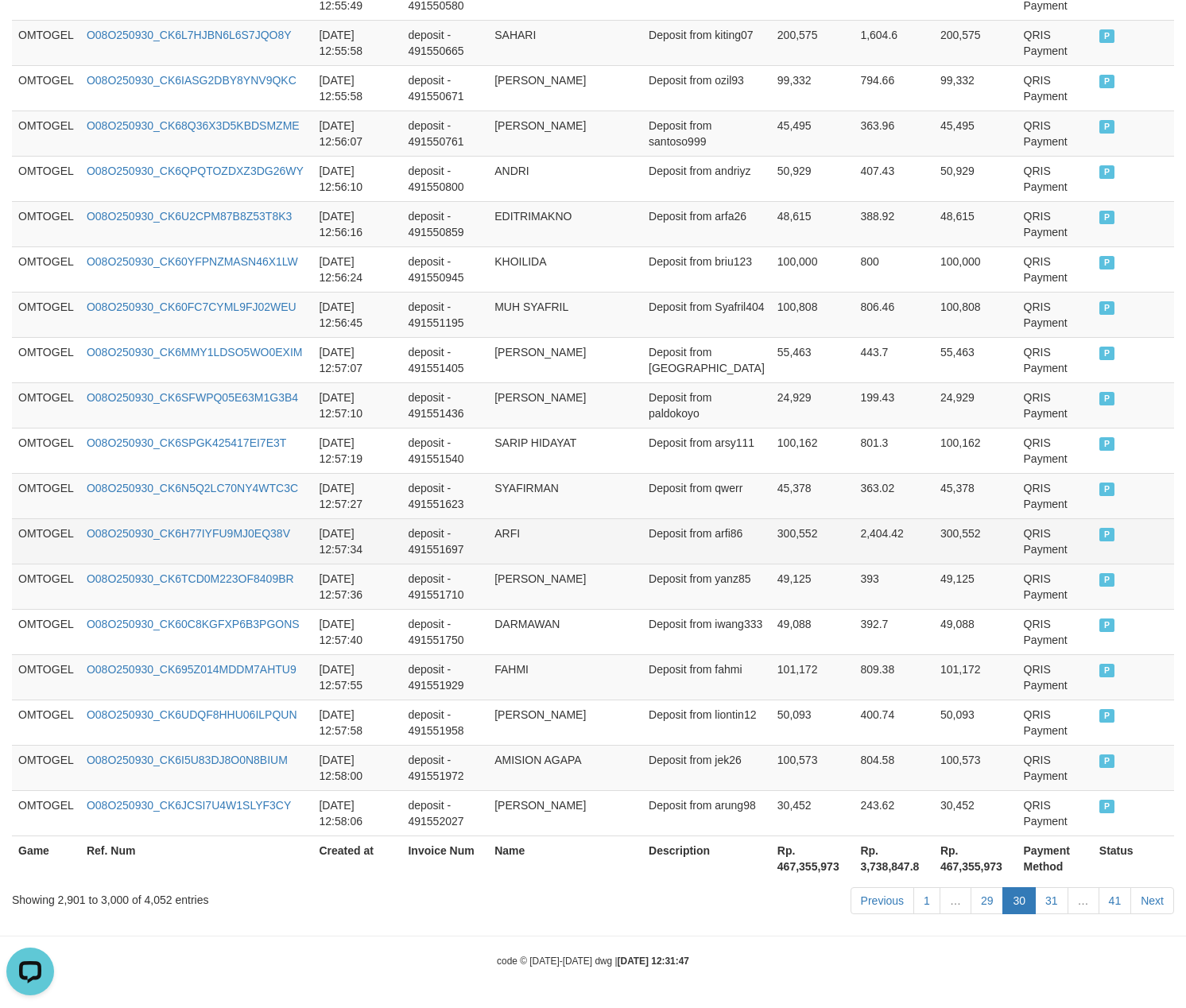
click at [729, 519] on td "Deposit from arfi86" at bounding box center [707, 541] width 129 height 45
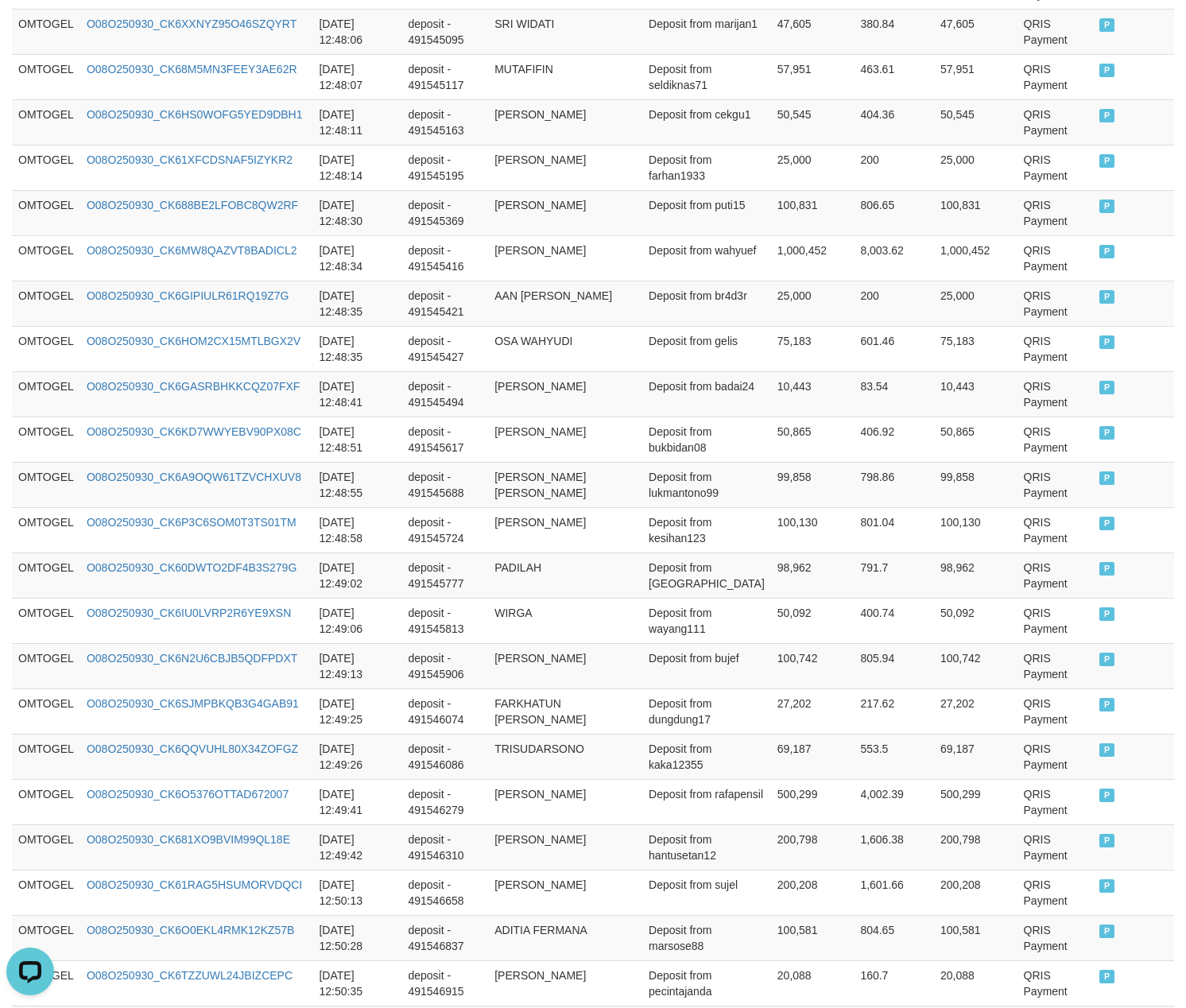
drag, startPoint x: 10, startPoint y: 548, endPoint x: 1209, endPoint y: 545, distance: 1199.0
click at [1185, 545] on html "Toggle navigation Home Bank Account List Load By Website Group [ITOTO] OMTOGEL …" at bounding box center [593, 963] width 1186 height 5324
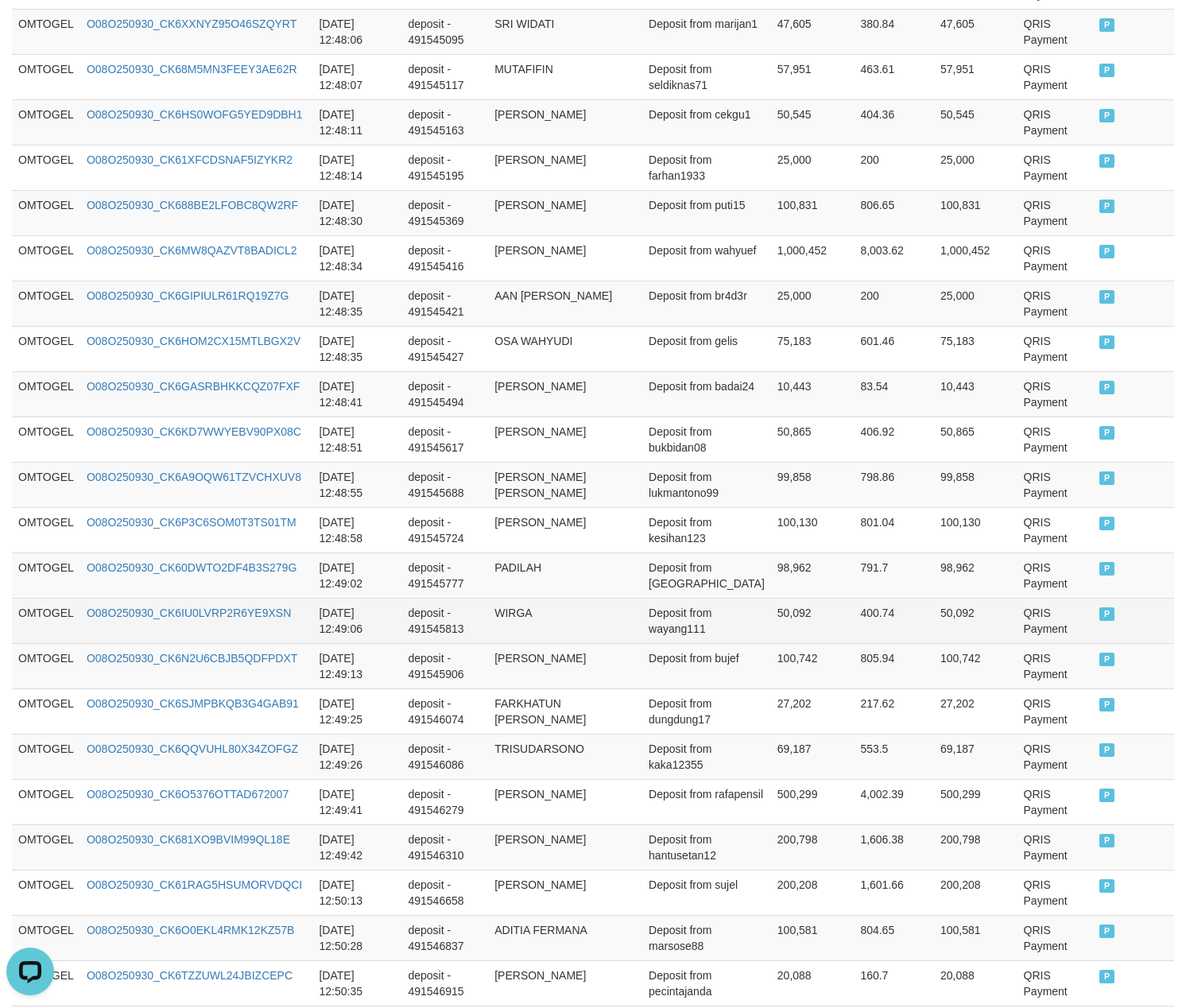
click at [895, 633] on td "400.74" at bounding box center [894, 620] width 80 height 45
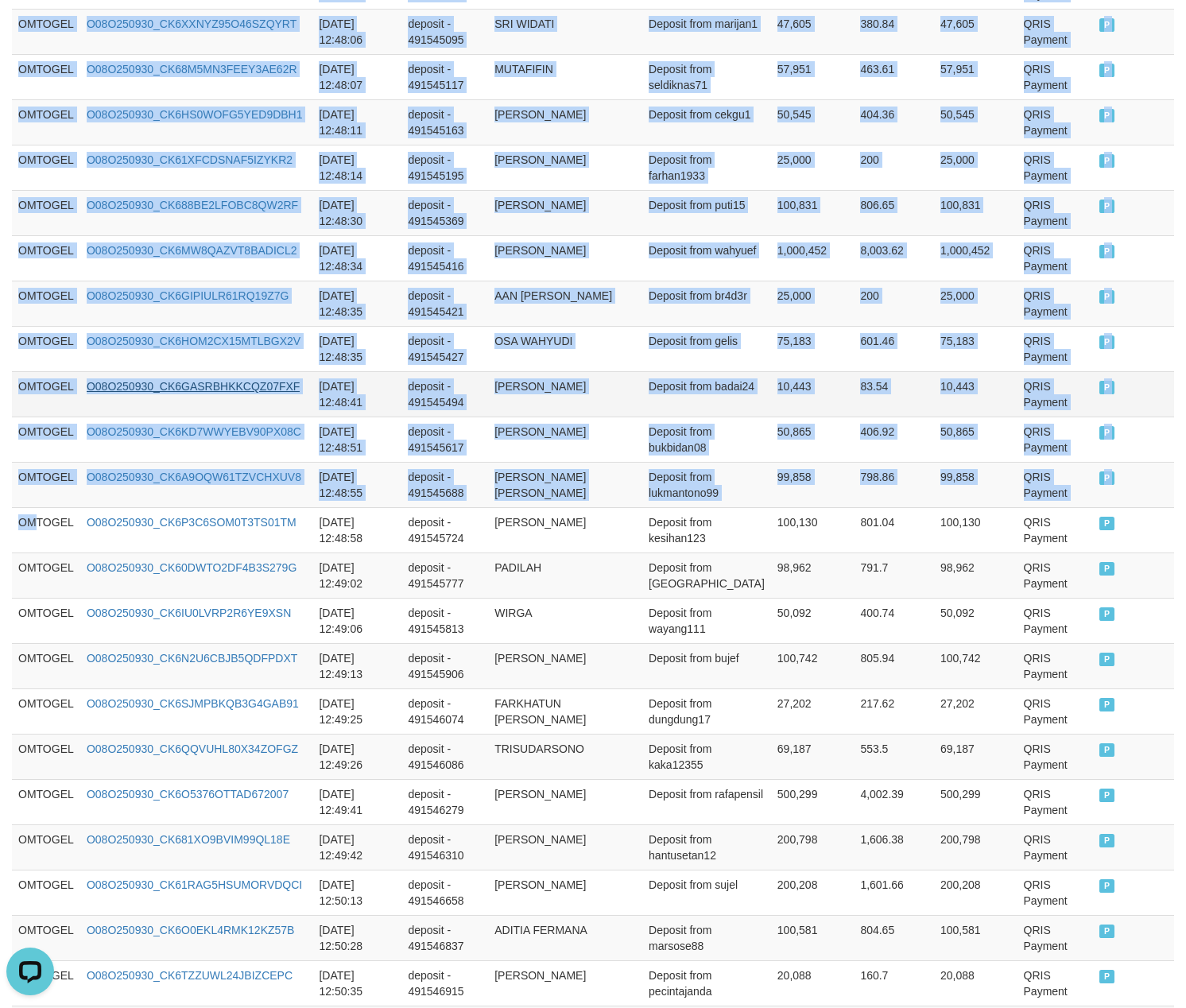
drag, startPoint x: 38, startPoint y: 540, endPoint x: 198, endPoint y: 401, distance: 211.9
copy table "Game Ref. Num Created at Invoice Num Name Description Net Amount Total Fee Amou…"
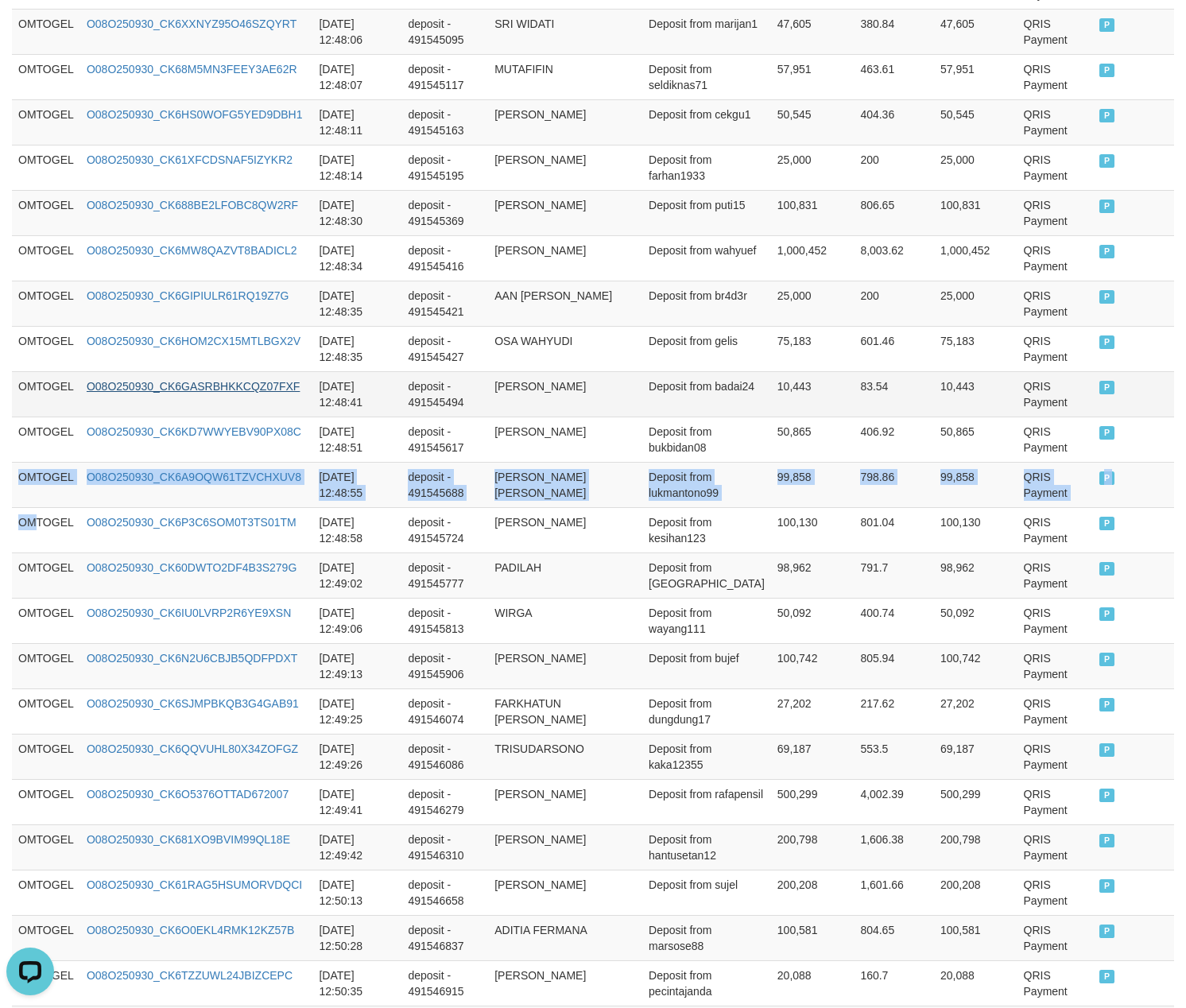
copy tbody "OMTOGEL O08O250930_CK6A9OQW61TZVCHXUV8 [DATE] 12:48:55 deposit - 491545688 [PER…"
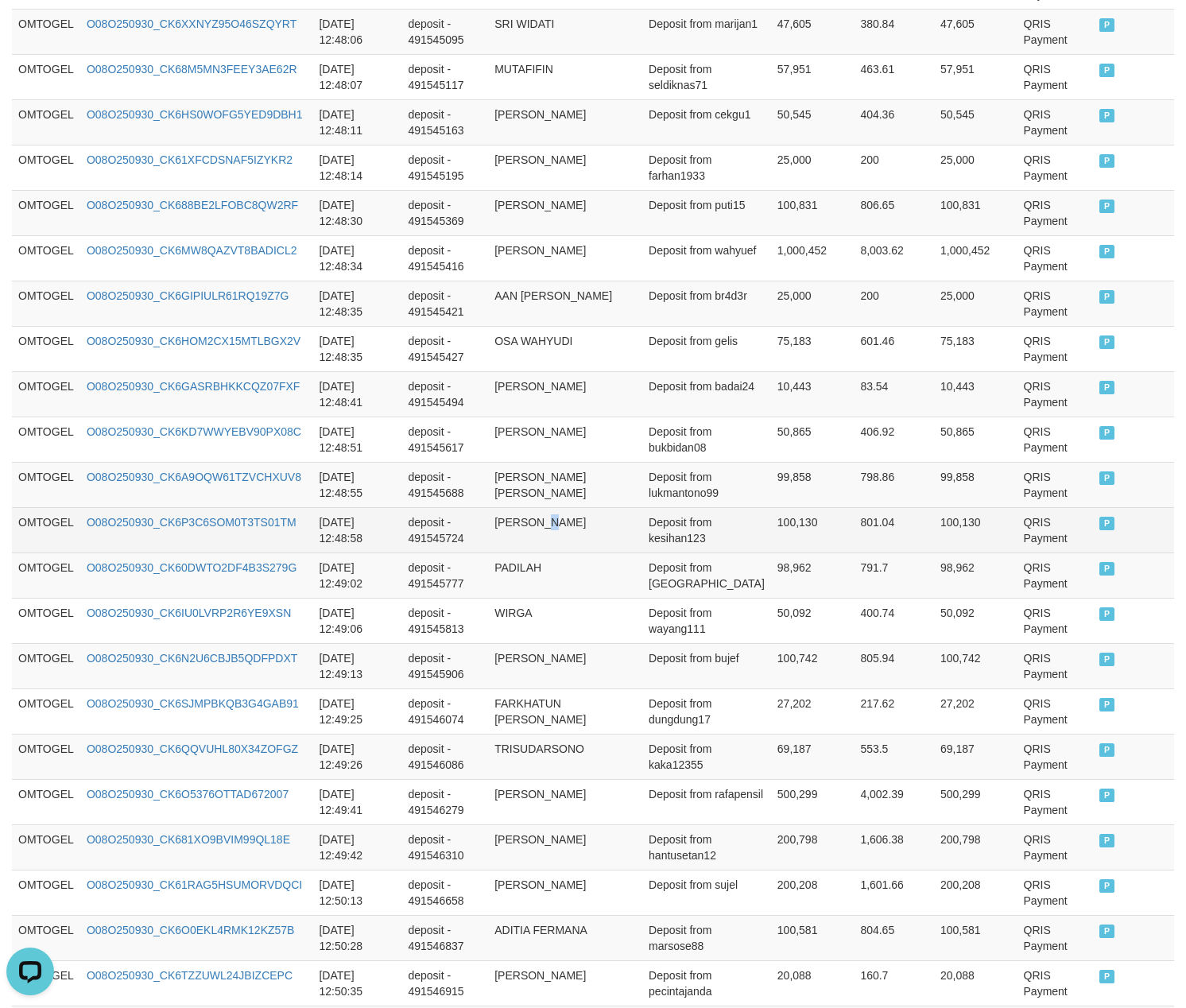
drag, startPoint x: 553, startPoint y: 561, endPoint x: 523, endPoint y: 561, distance: 30.0
click at [554, 553] on td "[PERSON_NAME]" at bounding box center [564, 529] width 154 height 45
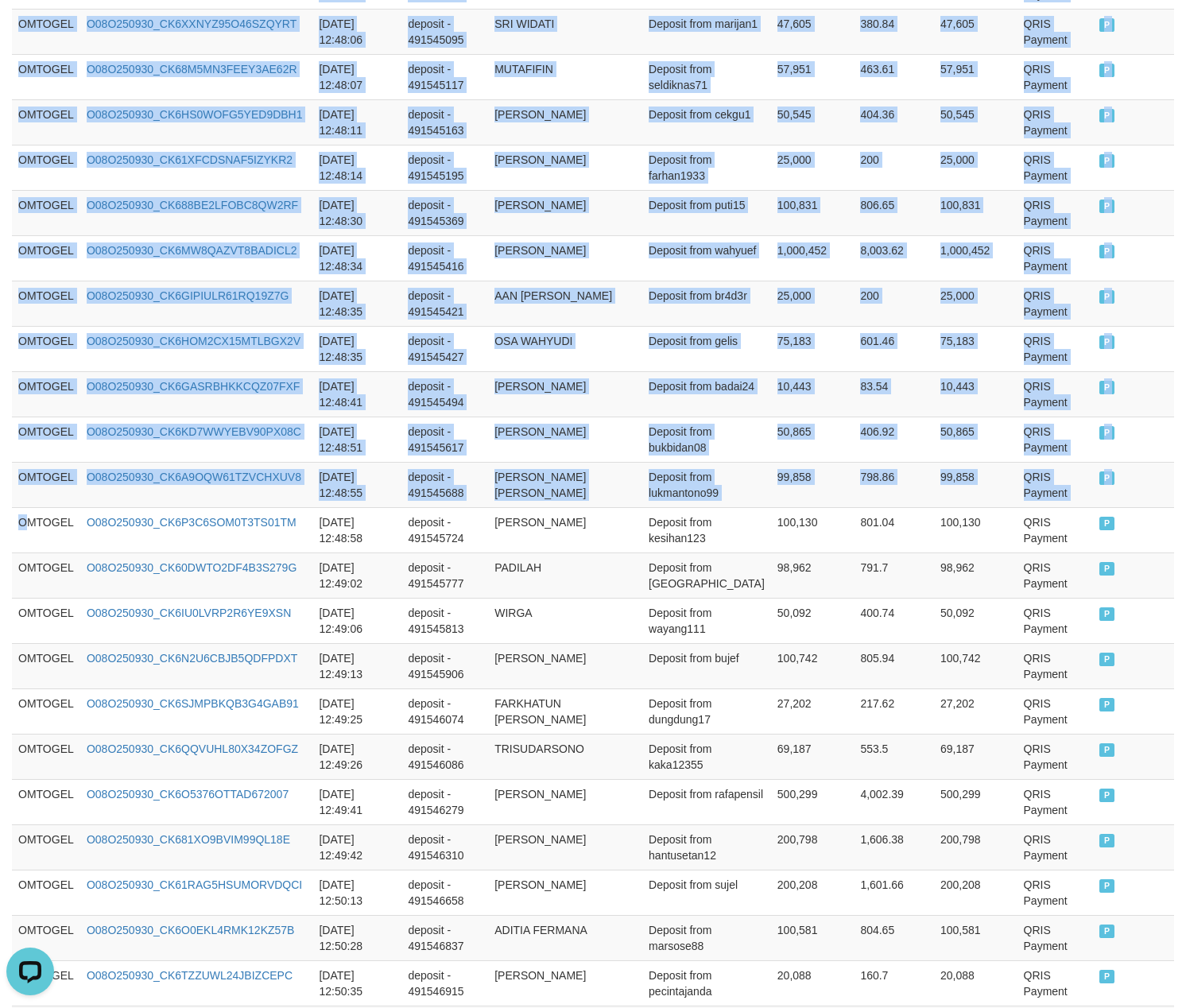
drag, startPoint x: 26, startPoint y: 525, endPoint x: 1190, endPoint y: 539, distance: 1164.1
click at [1185, 535] on html "Toggle navigation Home Bank Account List Load By Website Group [ITOTO] OMTOGEL …" at bounding box center [593, 963] width 1186 height 5324
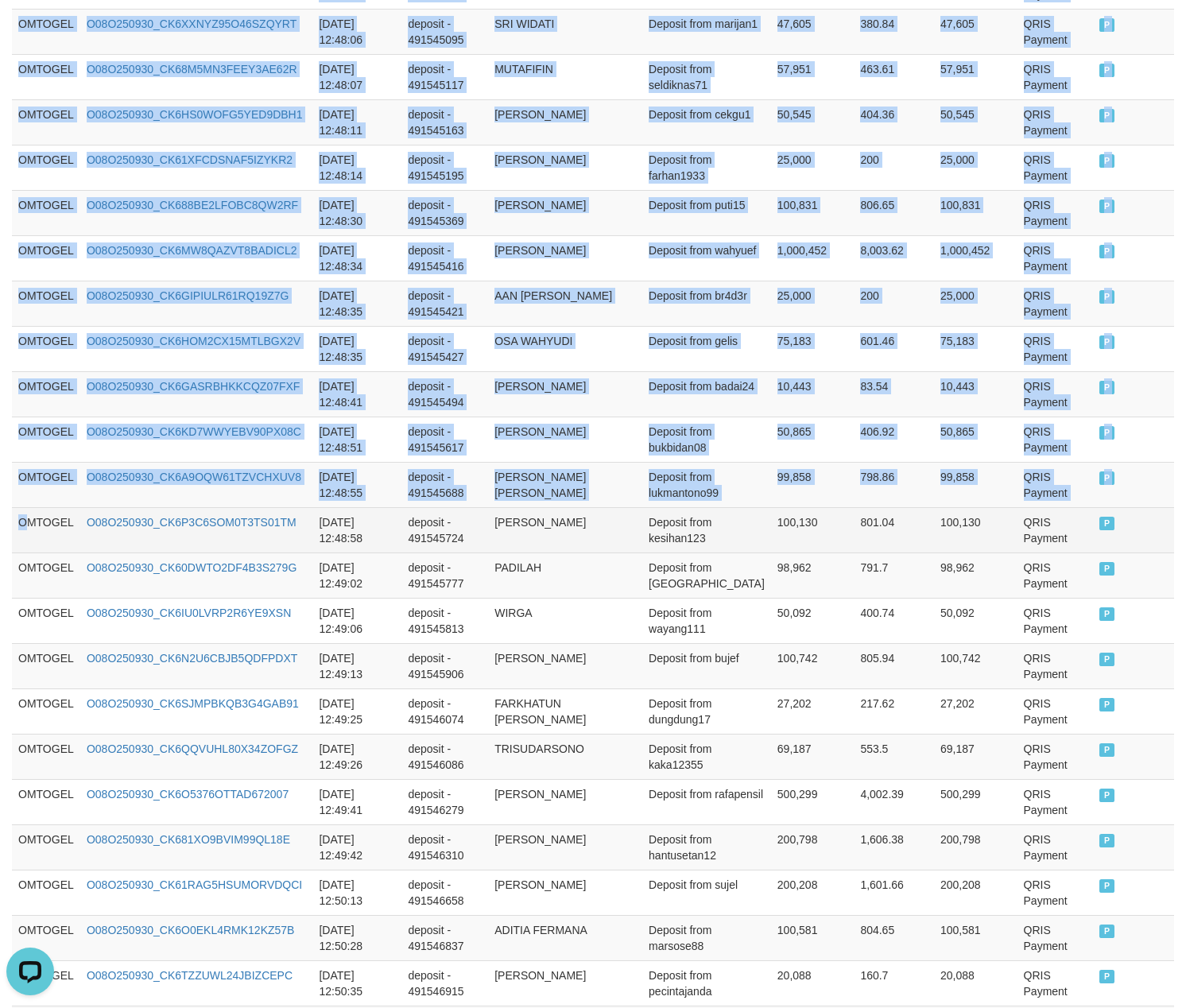
copy table "Game Ref. Num Created at Invoice Num Name Description Net Amount Total Fee Amou…"
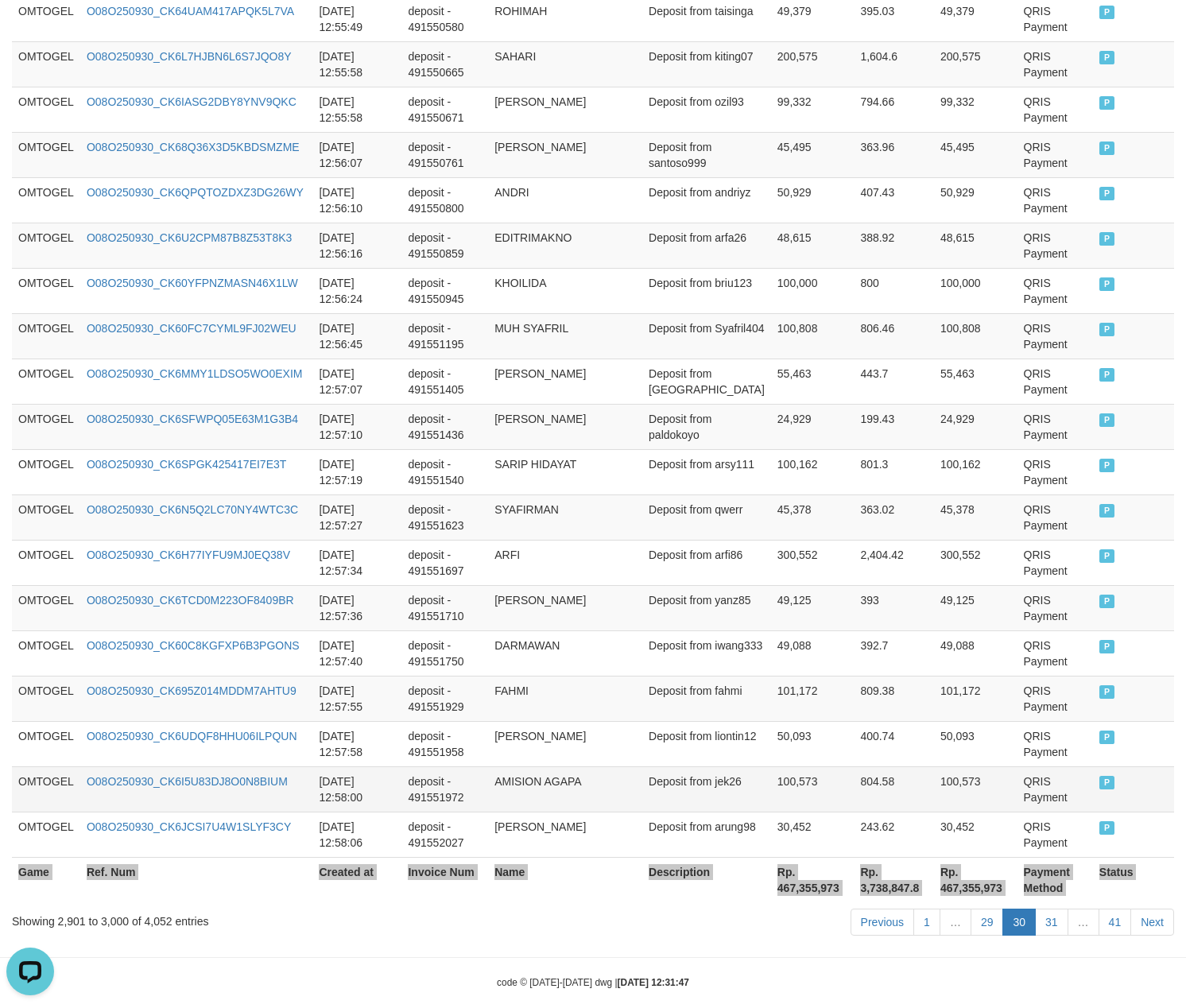
scroll to position [4346, 0]
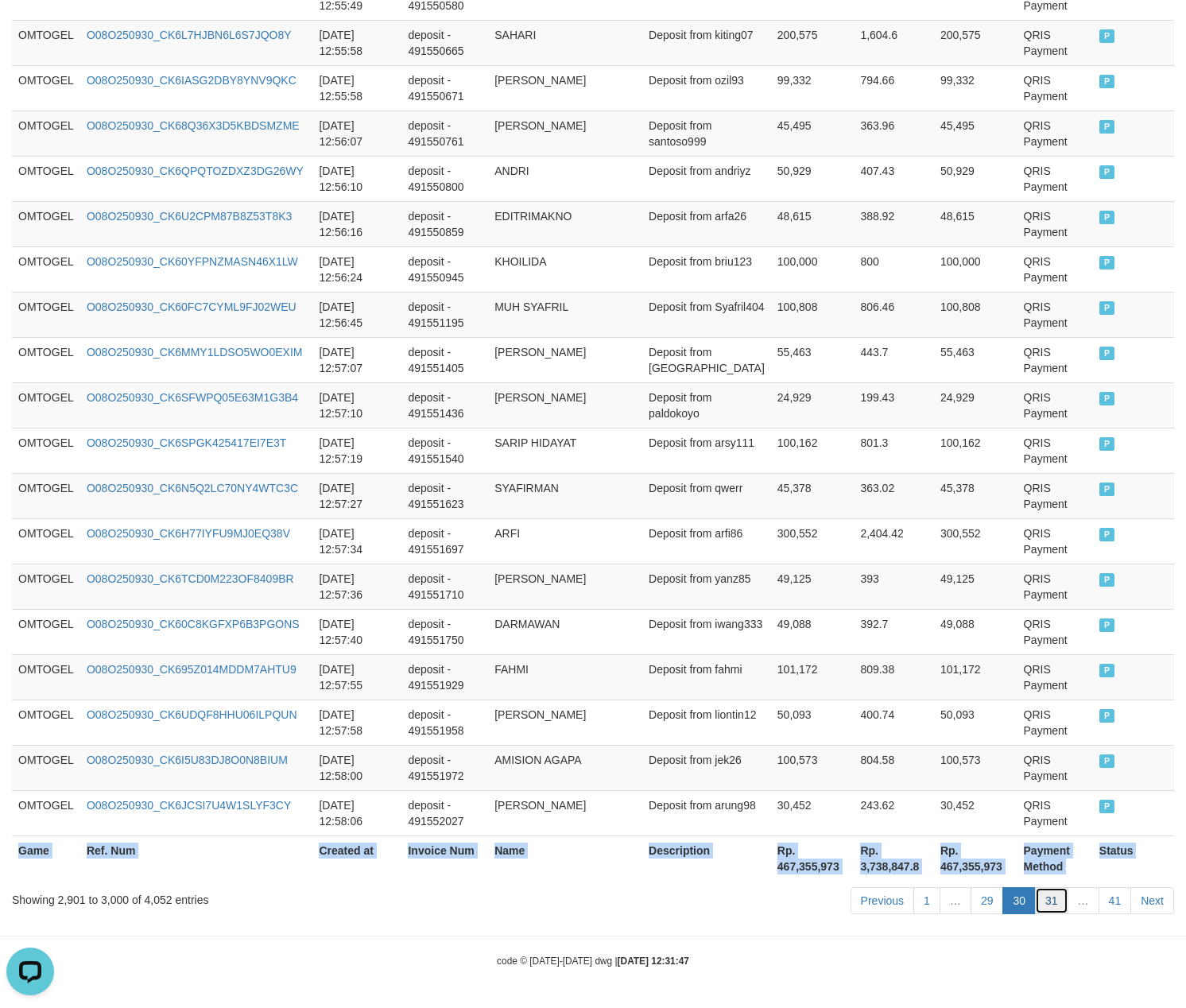
click at [1046, 908] on link "31" at bounding box center [1052, 901] width 33 height 27
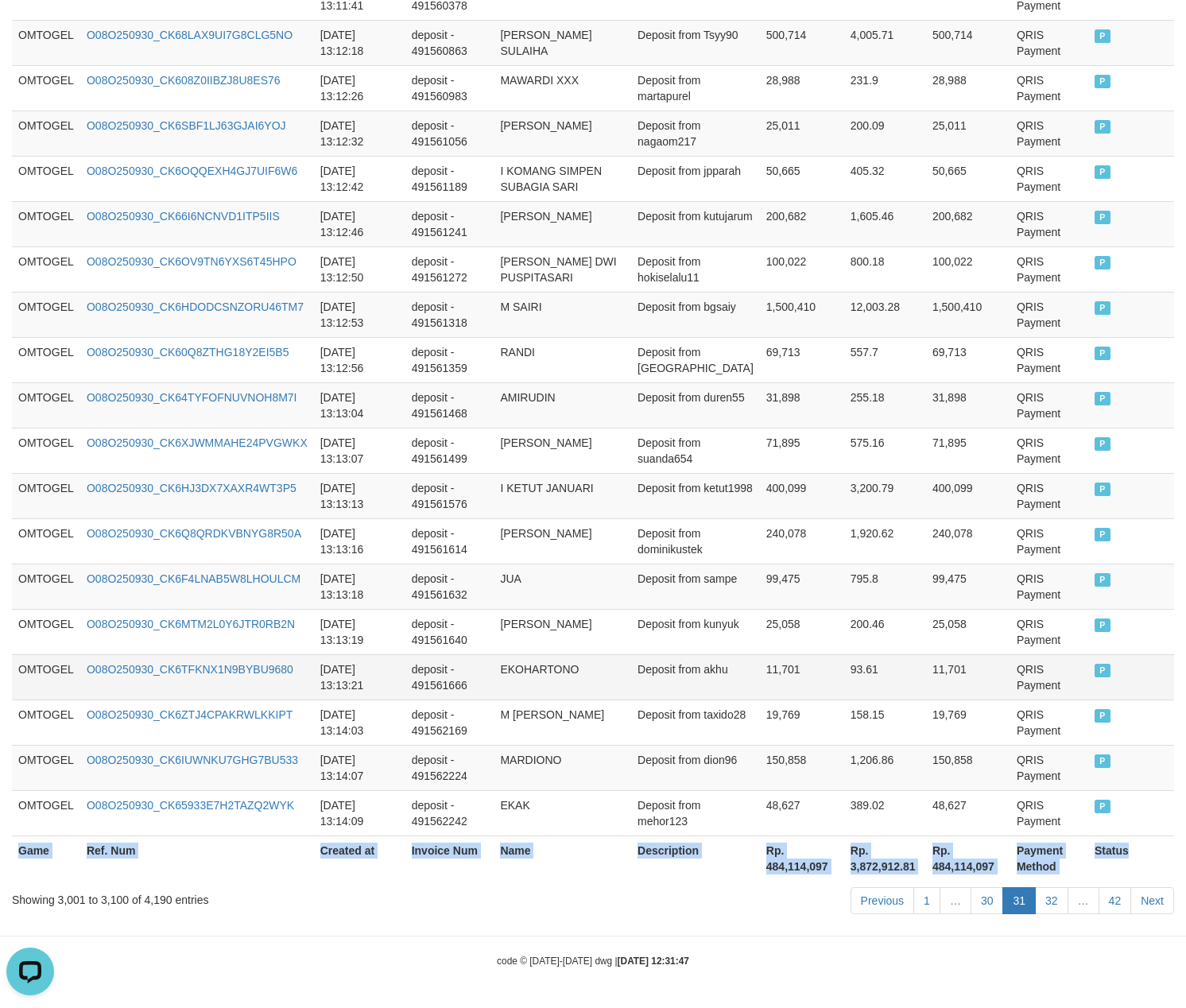
copy table "Game Ref. Num Created at Invoice Num Name Description Net Amount Total Fee Amou…"
click at [1048, 905] on link "32" at bounding box center [1052, 901] width 33 height 27
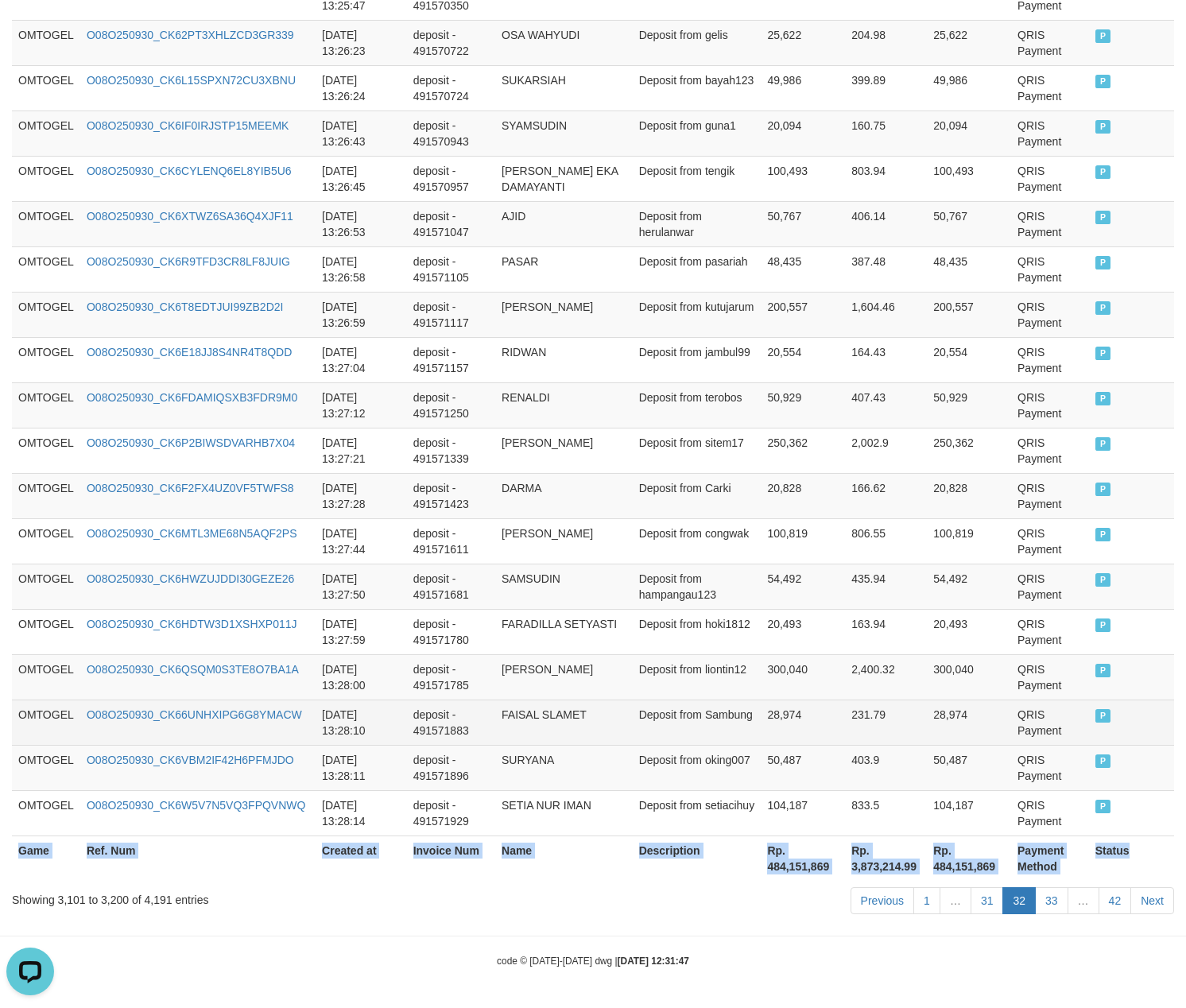
copy table "Game Ref. Num Created at Invoice Num Name Description Net Amount Total Fee Amou…"
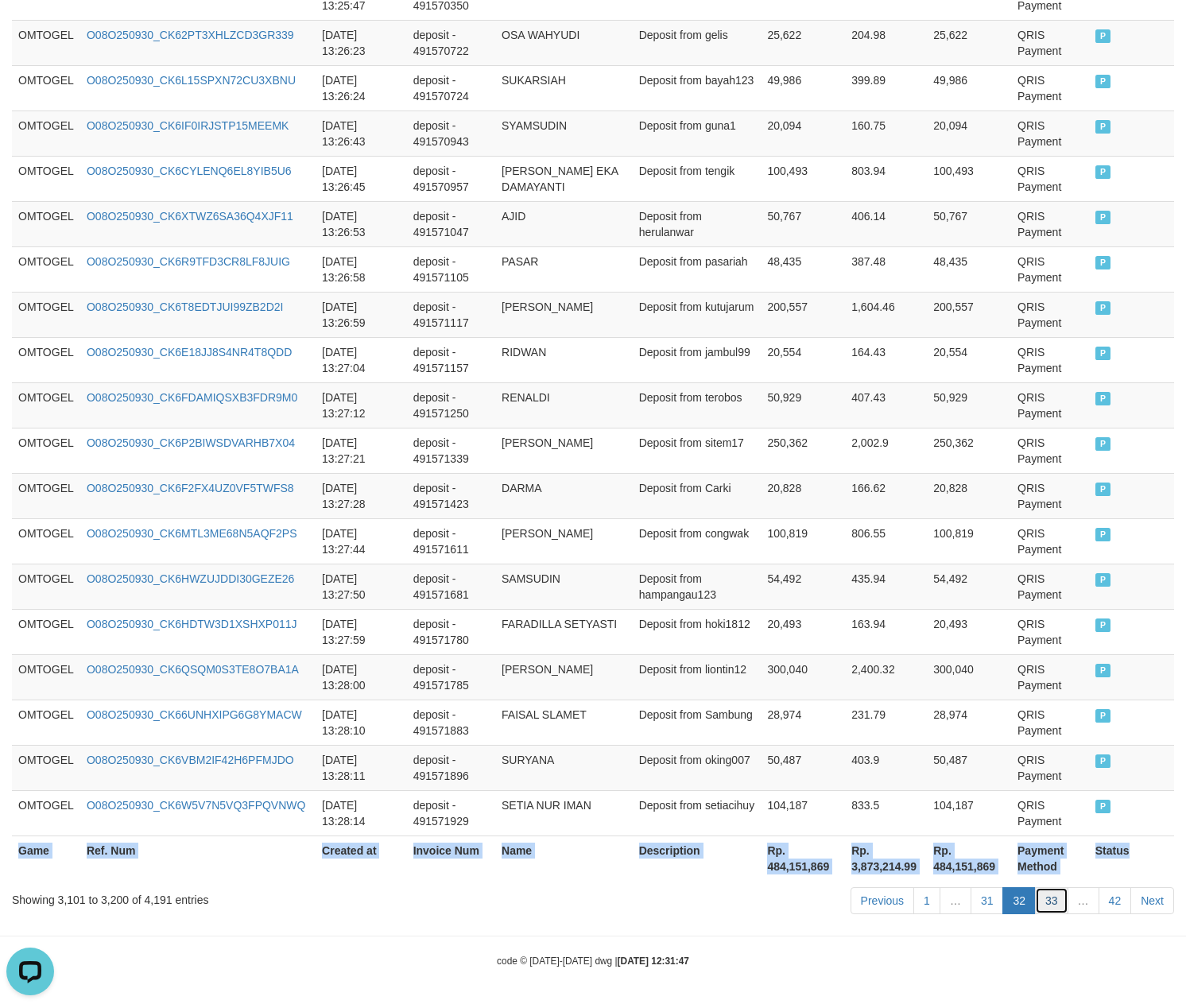
click at [1041, 891] on link "33" at bounding box center [1052, 901] width 33 height 27
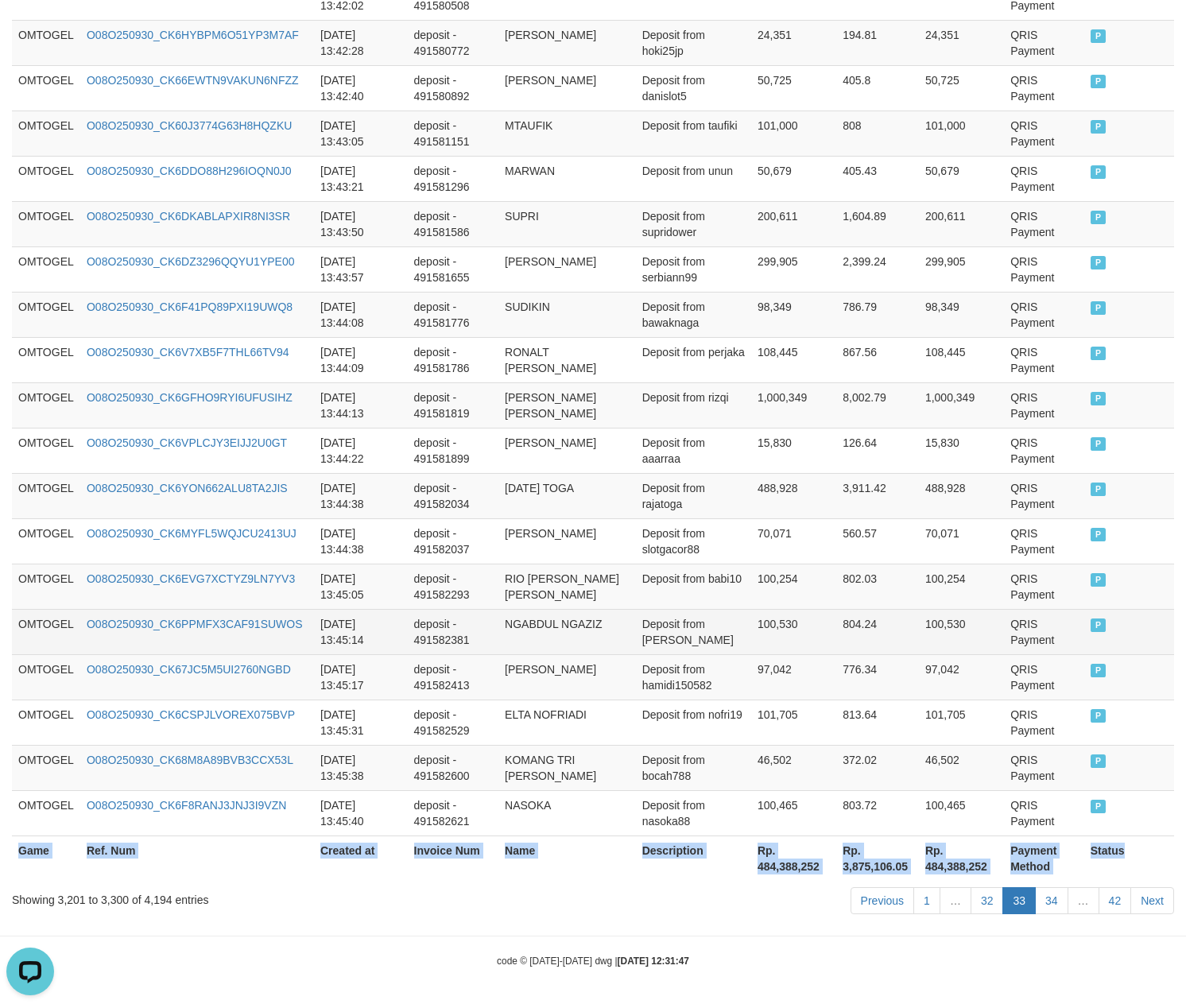
copy table "Game Ref. Num Created at Invoice Num Name Description Net Amount Total Fee Amou…"
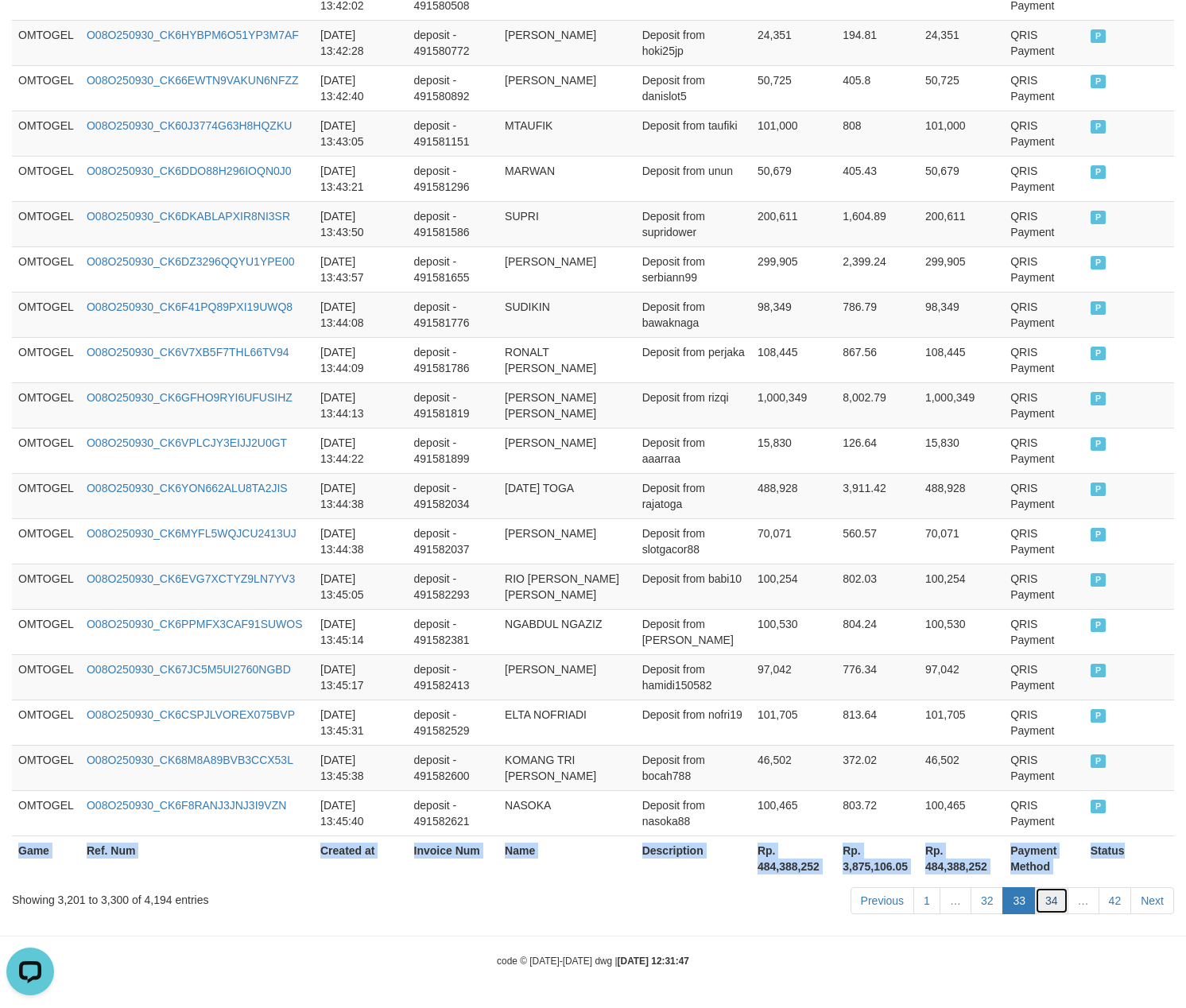
click at [1041, 898] on link "34" at bounding box center [1052, 901] width 33 height 27
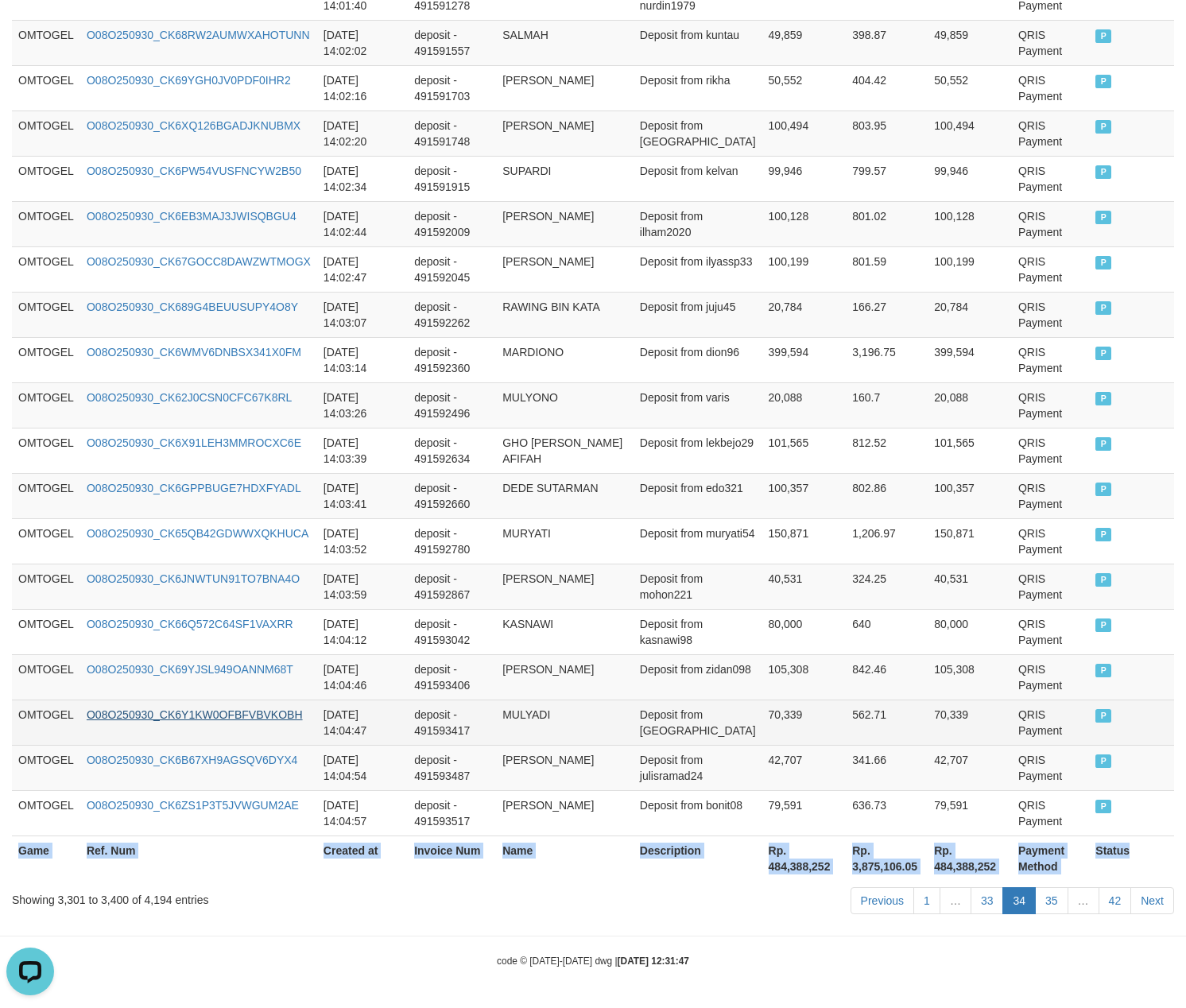
copy table "Game Ref. Num Created at Invoice Num Name Description Net Amount Total Fee Amou…"
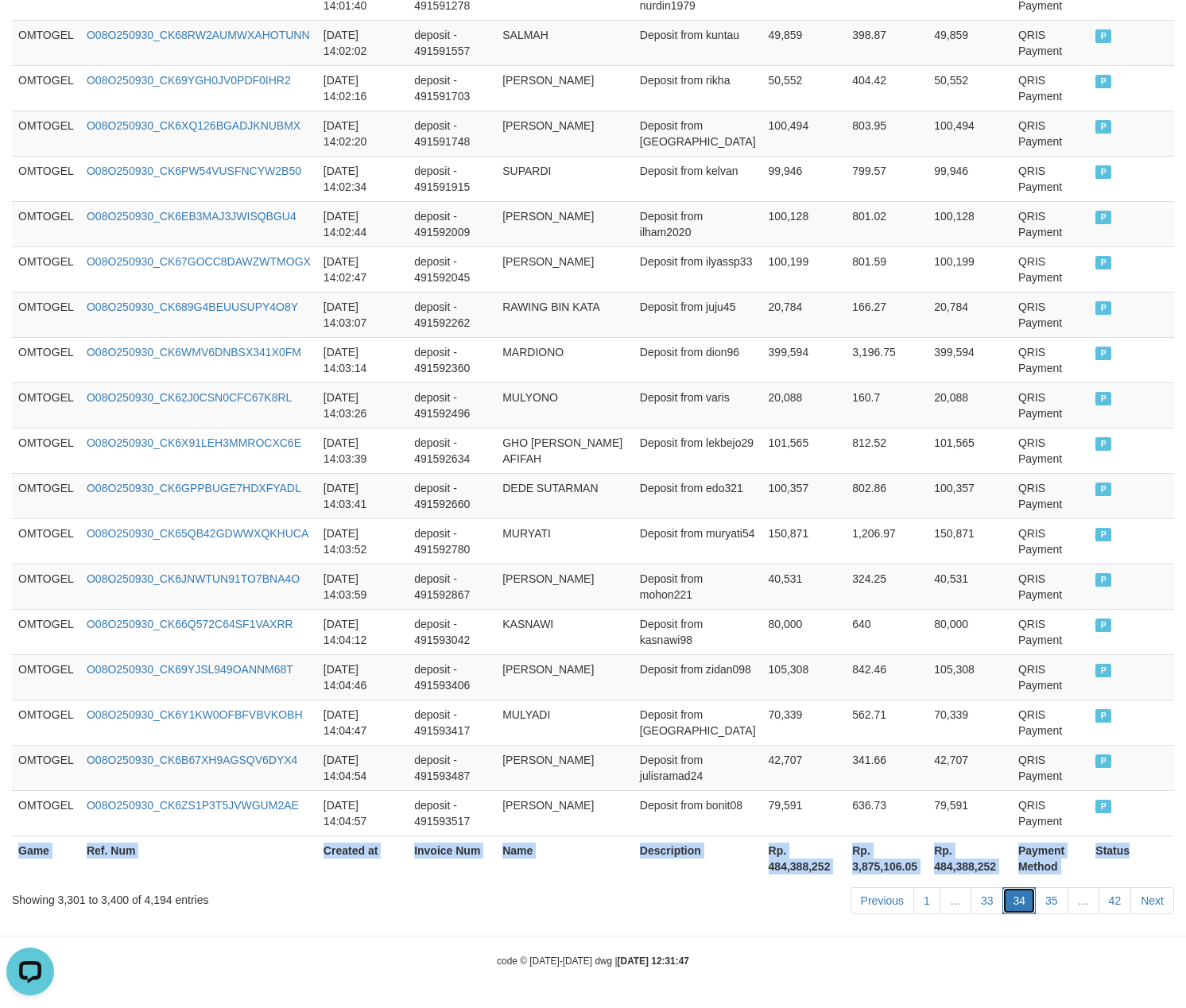
click at [1029, 895] on link "34" at bounding box center [1019, 901] width 33 height 27
click at [1022, 895] on link "34" at bounding box center [1019, 901] width 33 height 27
click at [1054, 898] on link "35" at bounding box center [1052, 901] width 33 height 27
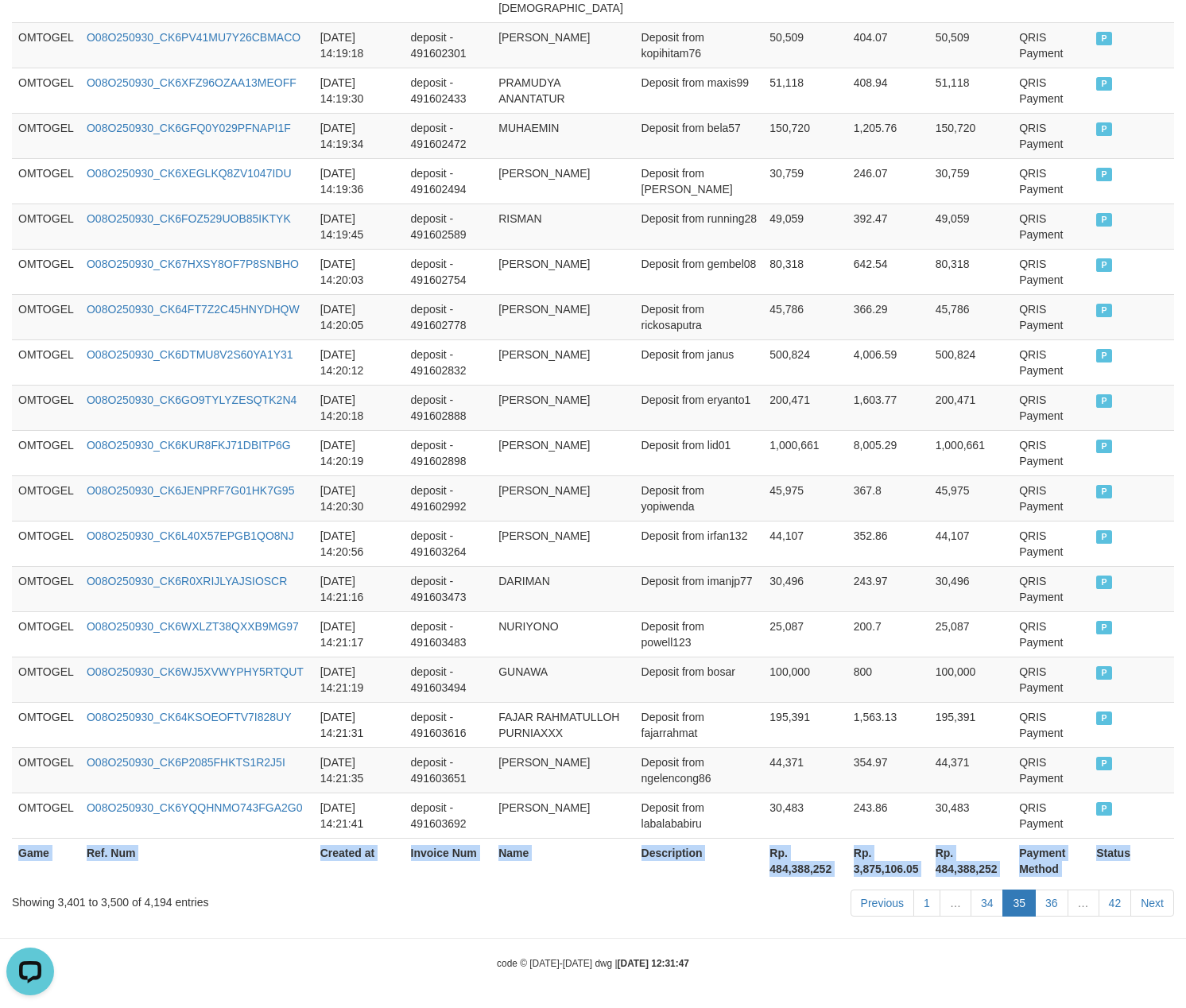
copy table "Game Ref. Num Created at Invoice Num Name Description Net Amount Total Fee Amou…"
click at [1059, 903] on link "36" at bounding box center [1052, 903] width 33 height 27
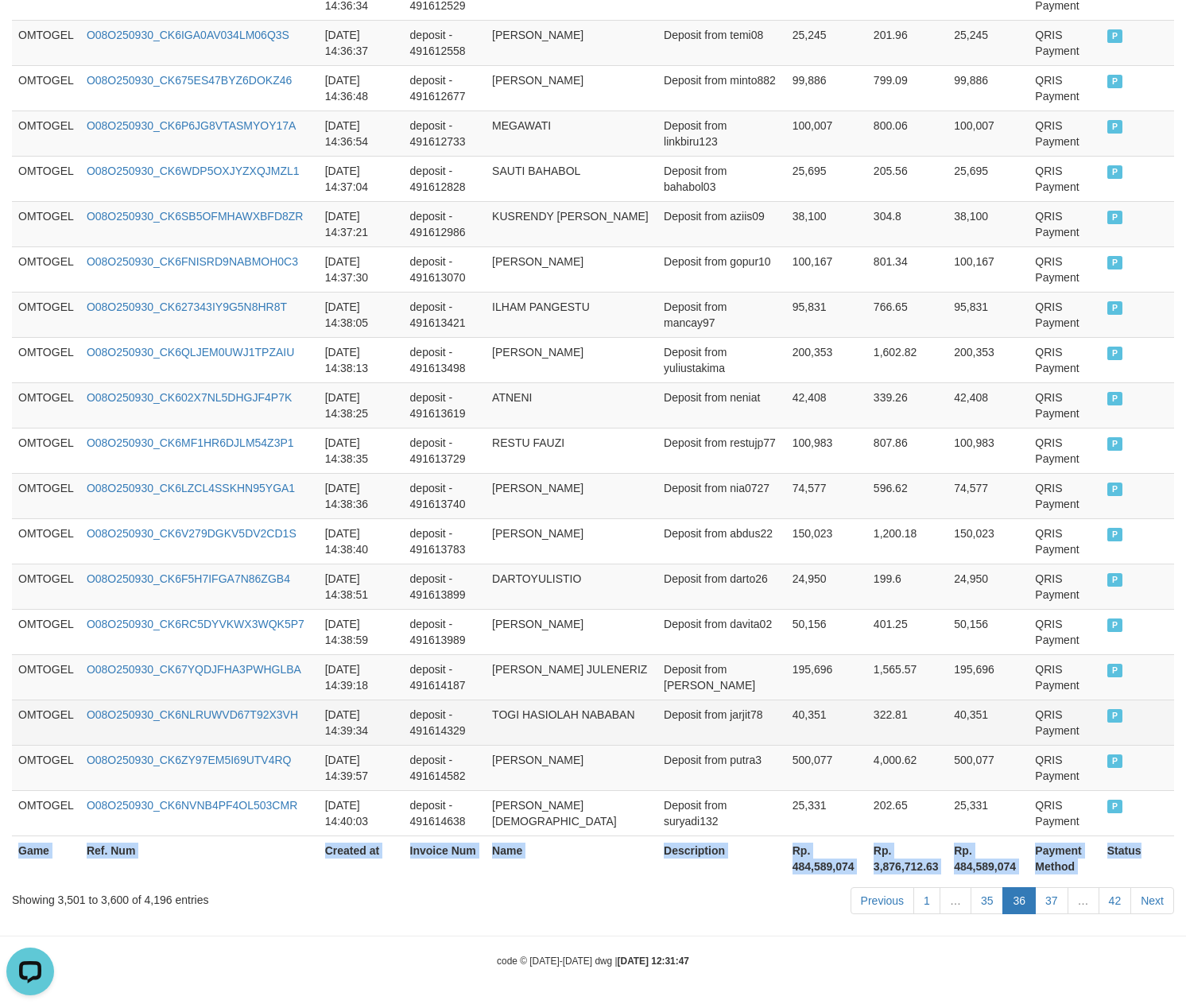
copy table "Game Ref. Num Created at Invoice Num Name Description Net Amount Total Fee Amou…"
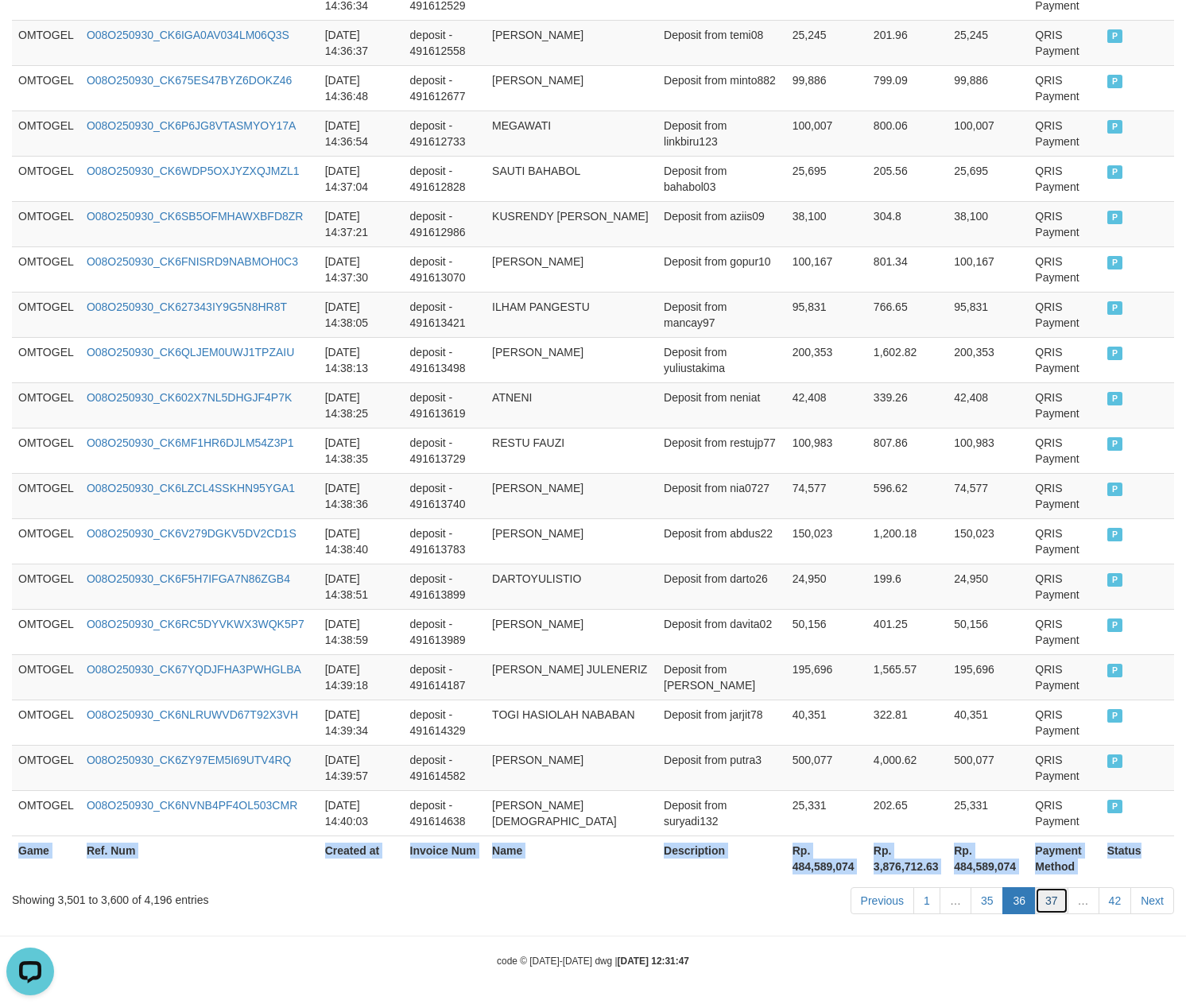
click at [1046, 894] on link "37" at bounding box center [1052, 901] width 33 height 27
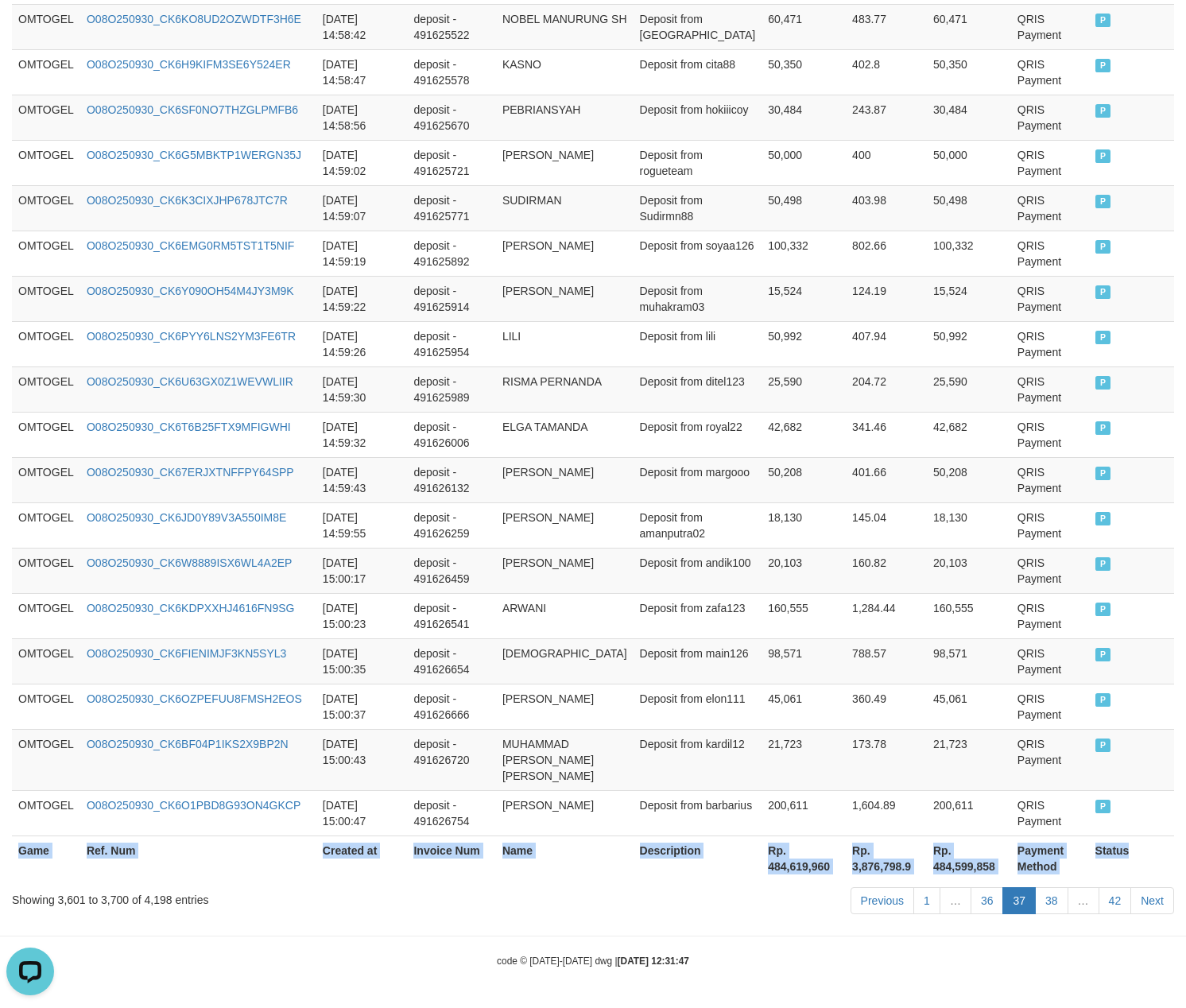
scroll to position [4362, 0]
copy table "Game Ref. Num Created at Invoice Num Name Description Net Amount Total Fee Amou…"
click at [1053, 901] on link "38" at bounding box center [1052, 901] width 33 height 27
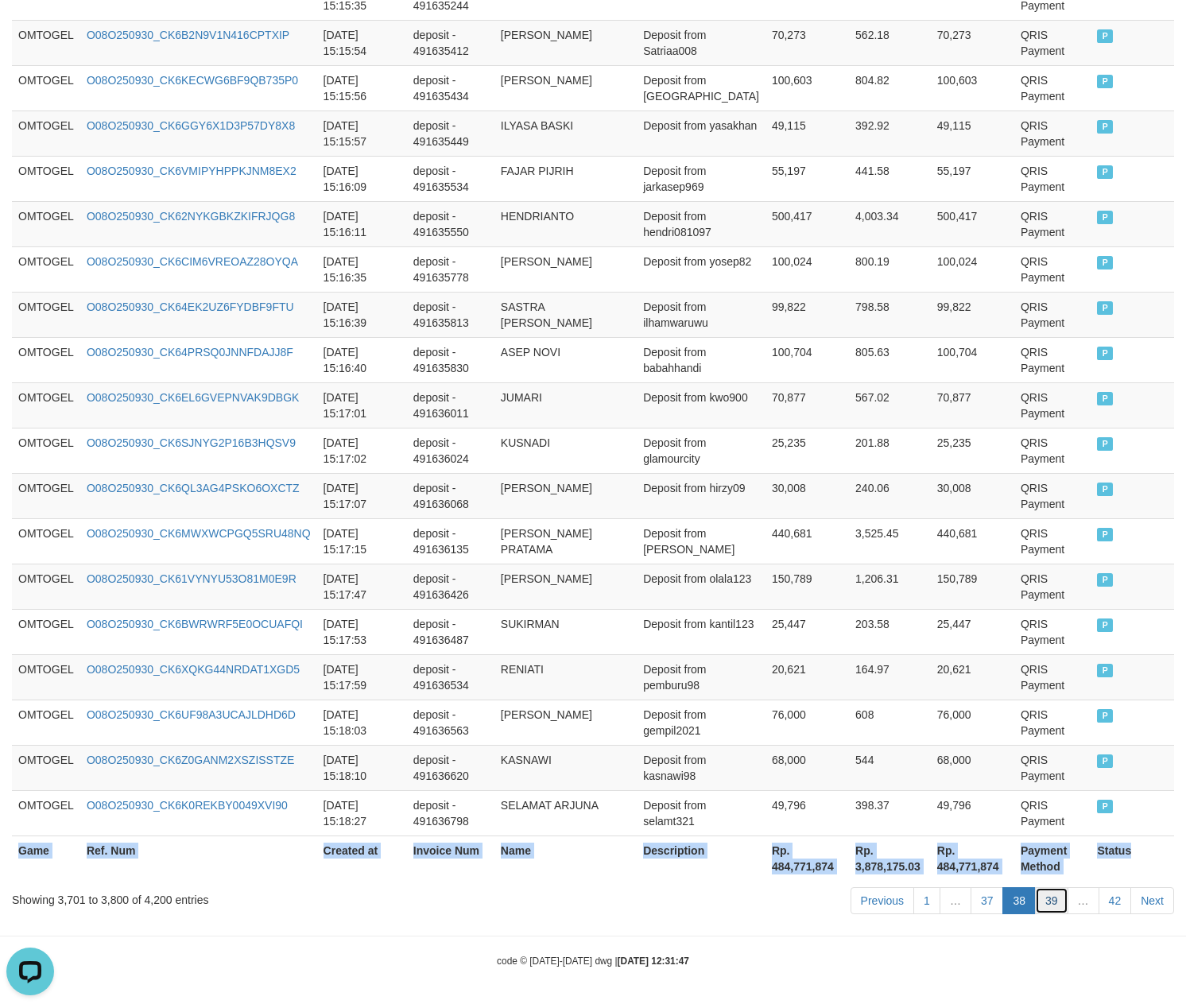
click at [1050, 898] on link "39" at bounding box center [1052, 901] width 33 height 27
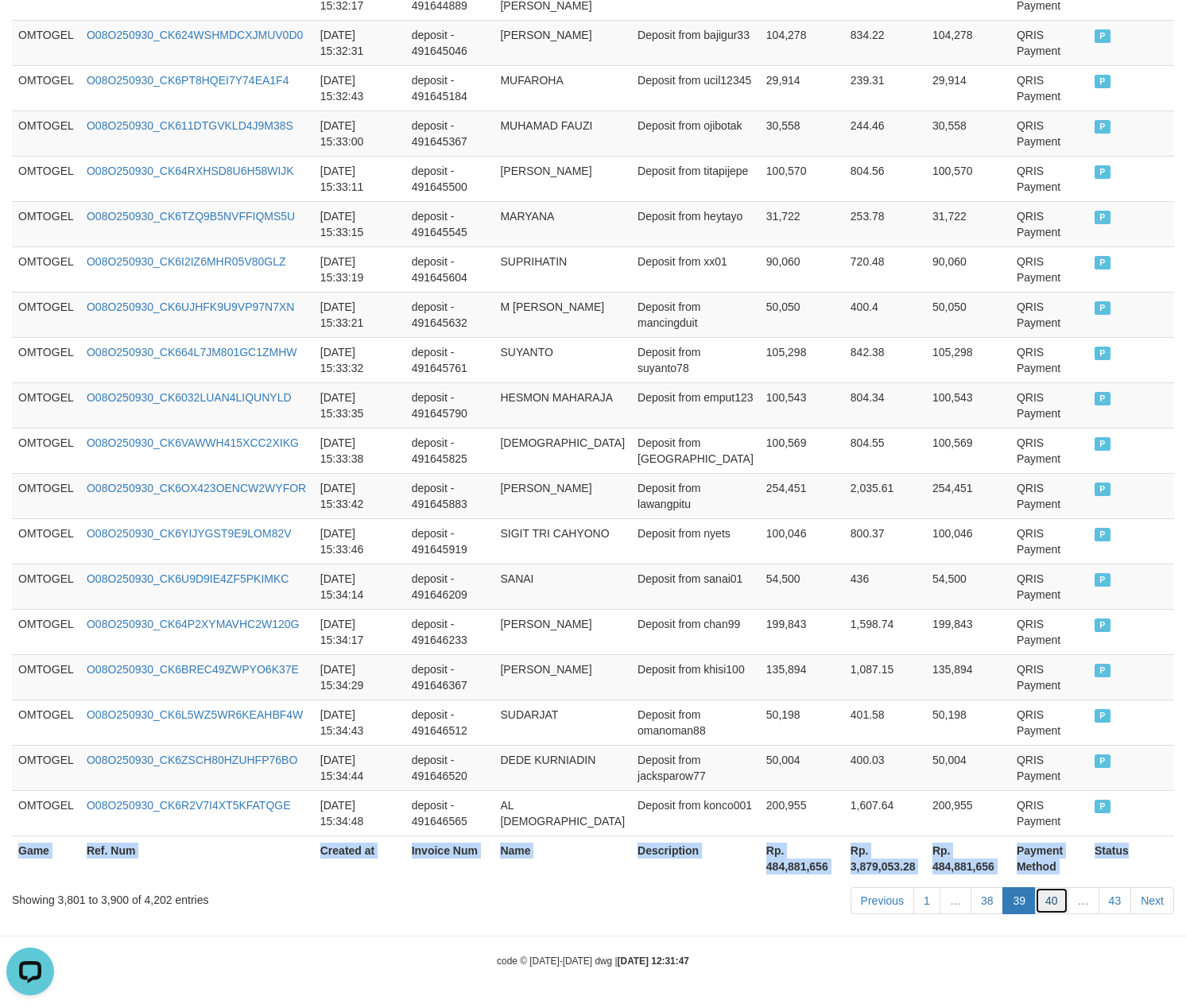
click at [1060, 901] on link "40" at bounding box center [1052, 901] width 33 height 27
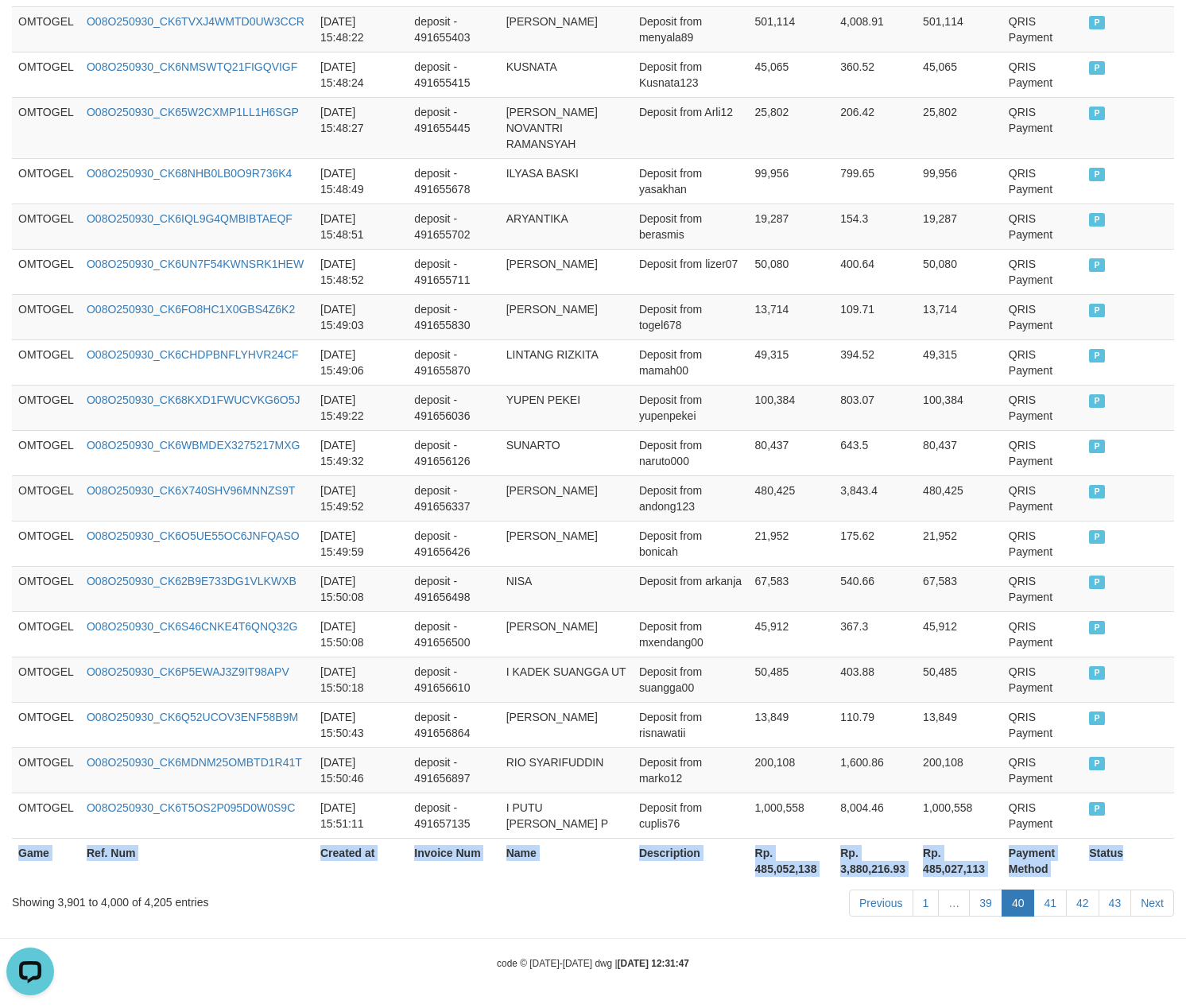
scroll to position [4377, 0]
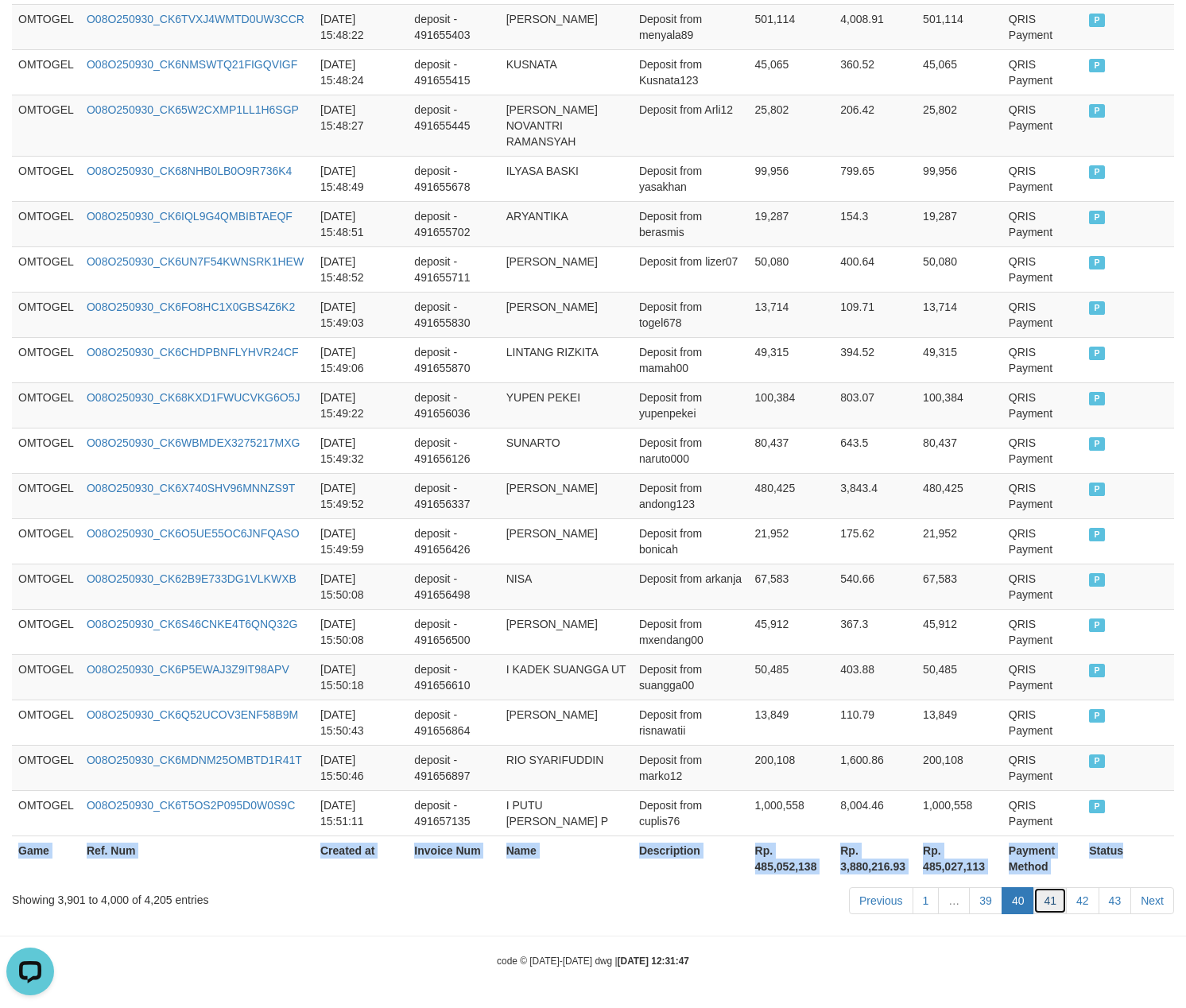
click at [1062, 906] on link "41" at bounding box center [1050, 901] width 33 height 27
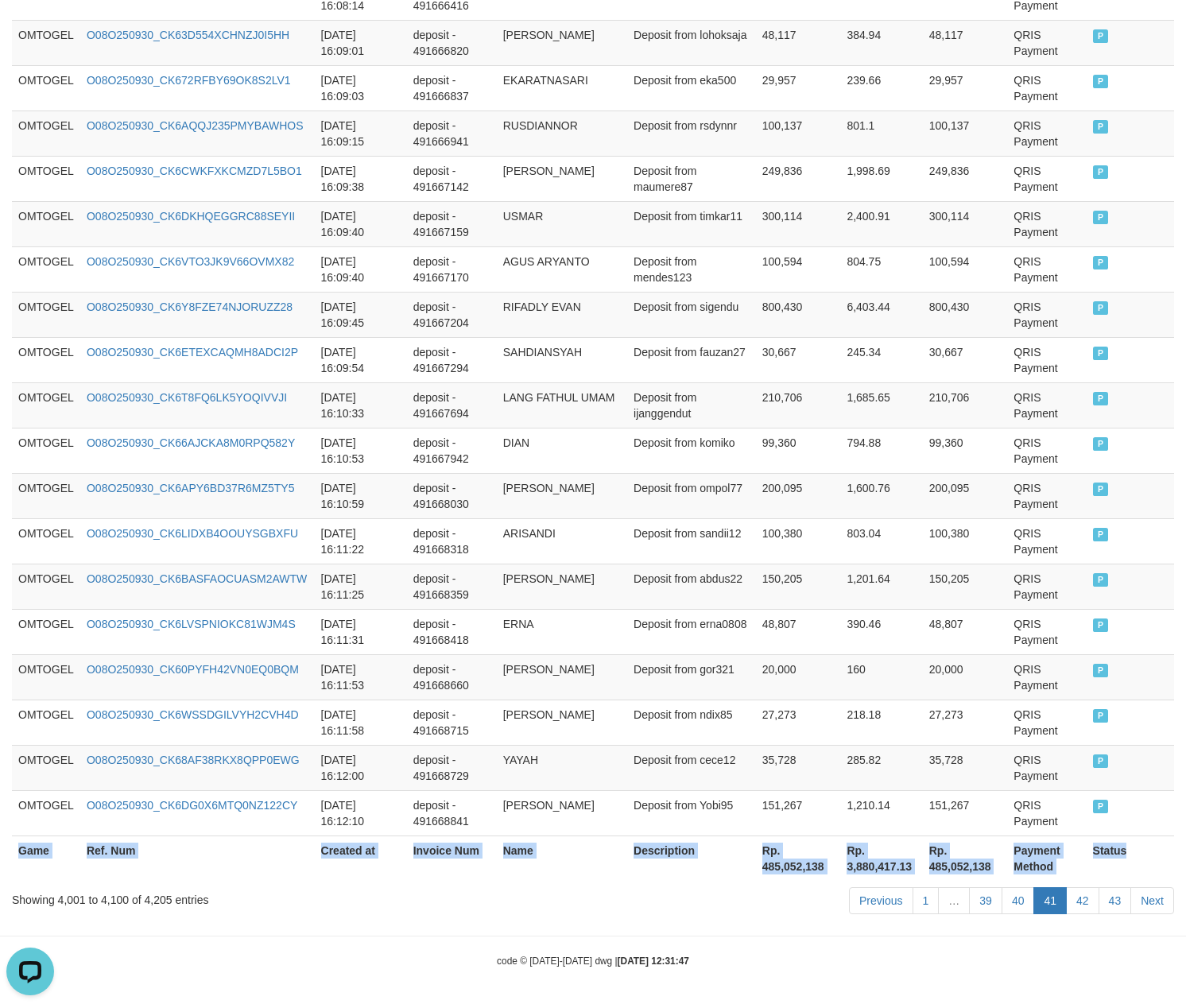
scroll to position [4346, 0]
click at [1074, 905] on link "42" at bounding box center [1083, 901] width 33 height 27
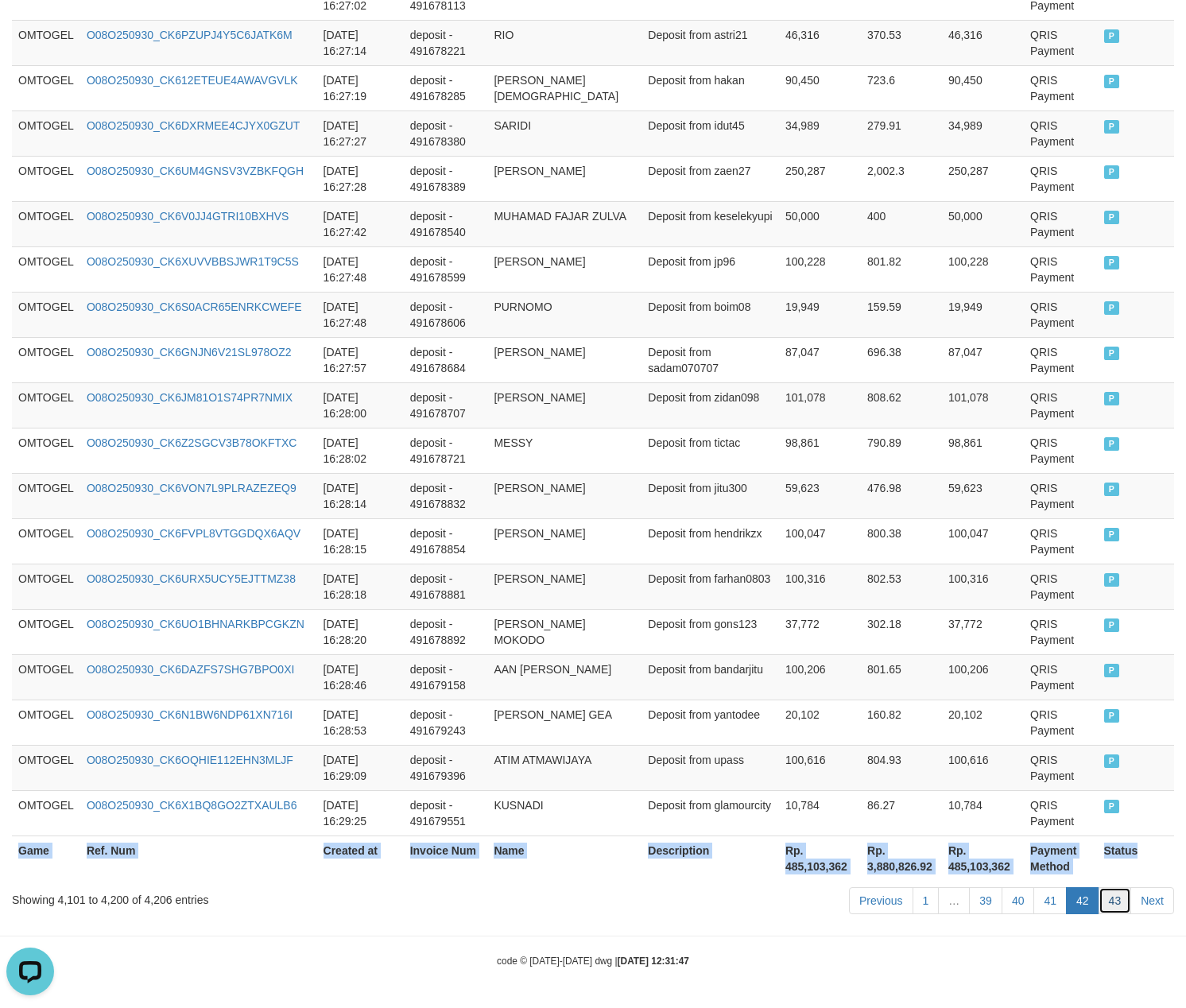
click at [1124, 898] on link "43" at bounding box center [1115, 901] width 33 height 27
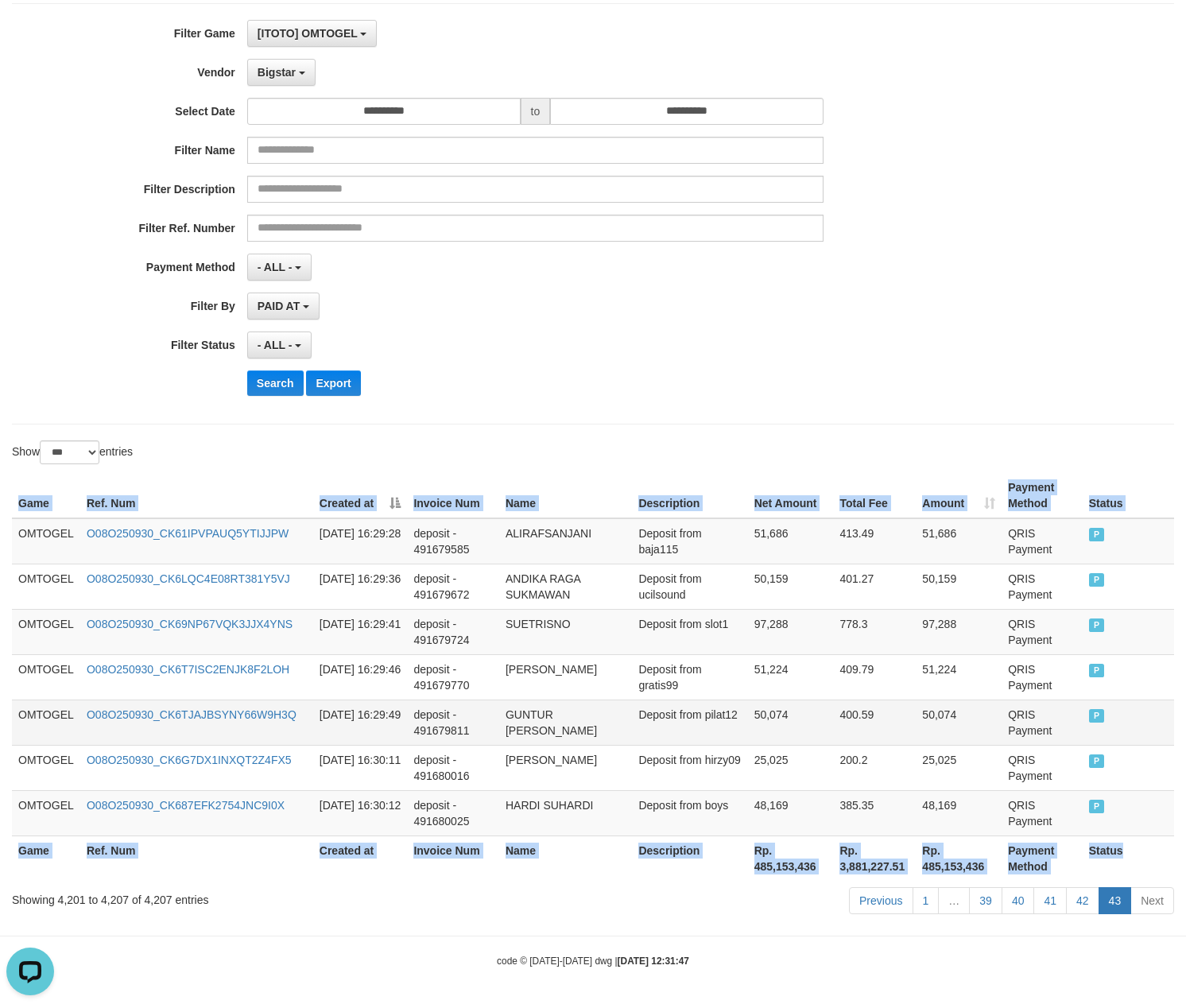
click at [846, 708] on td "400.59" at bounding box center [874, 722] width 82 height 45
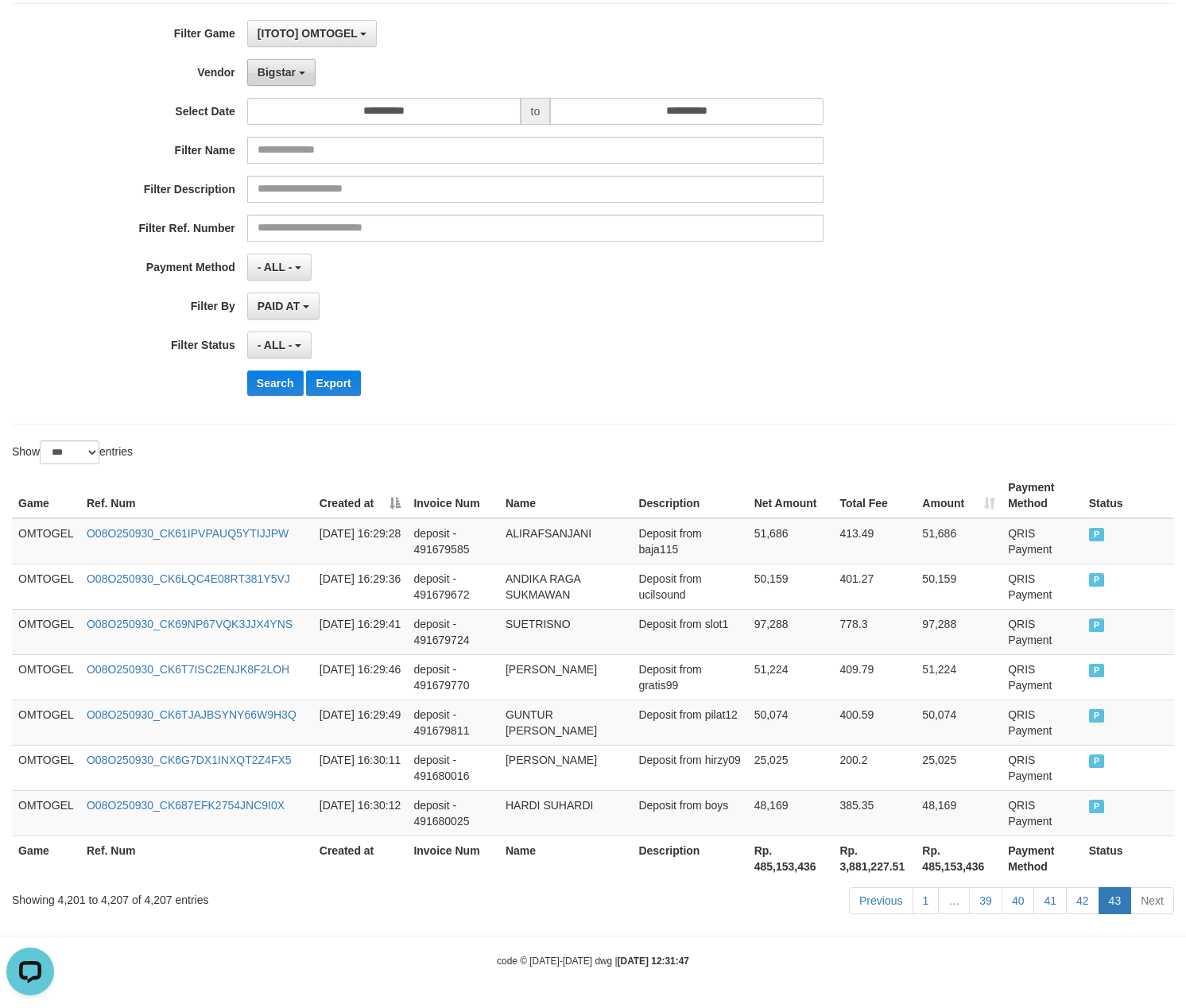
click at [275, 66] on span "Bigstar" at bounding box center [276, 72] width 38 height 12
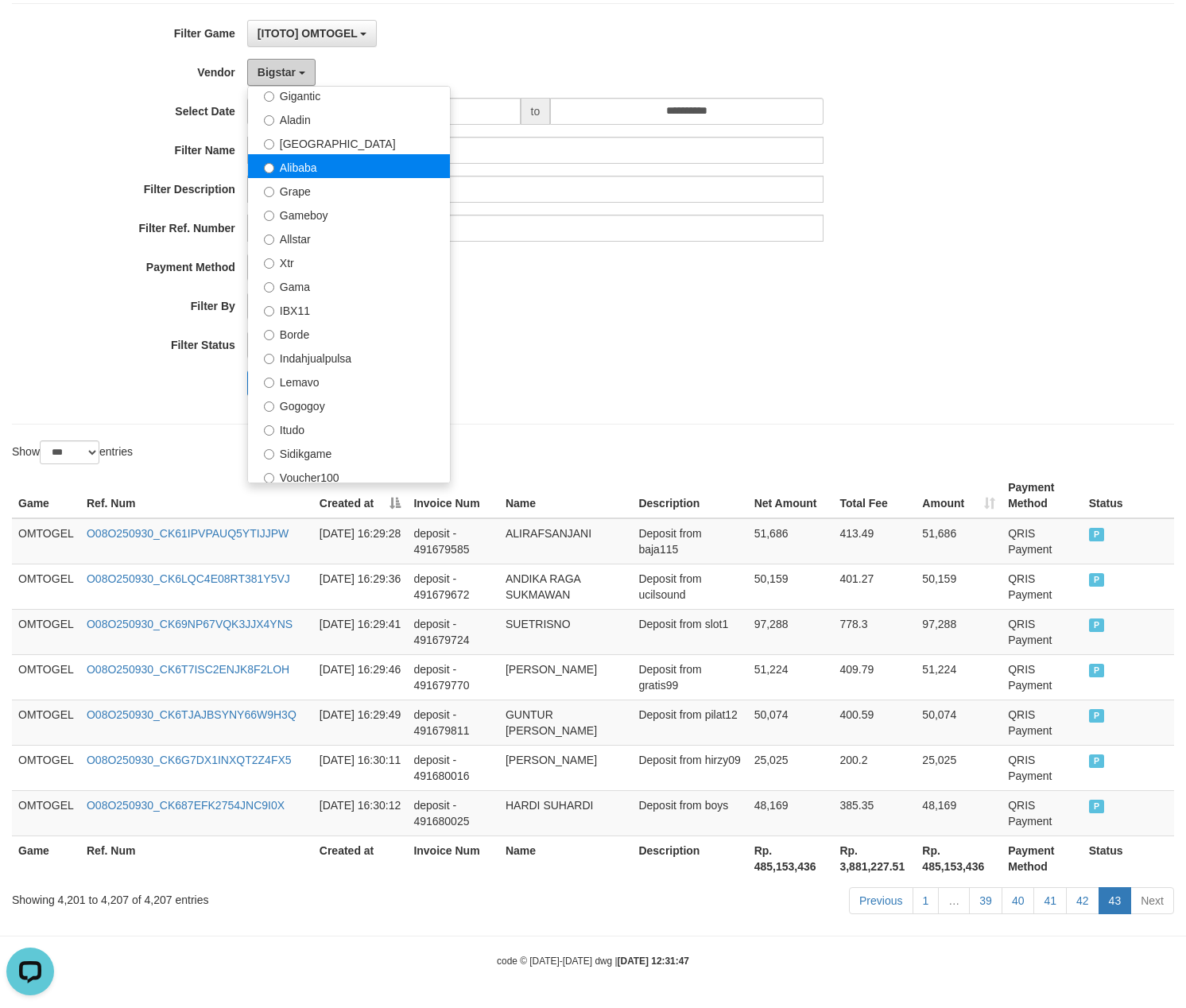
scroll to position [146, 0]
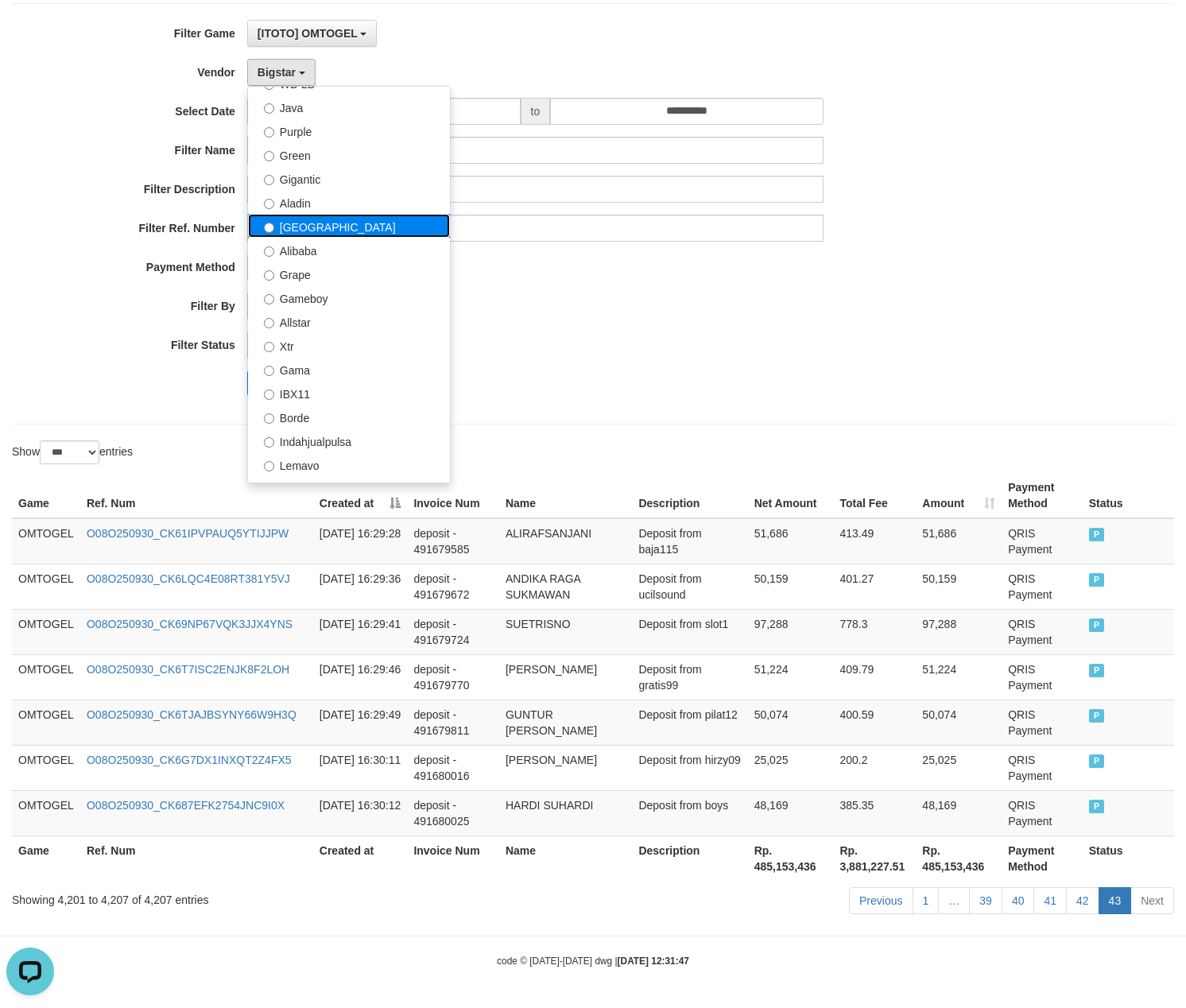
click at [315, 231] on label "[GEOGRAPHIC_DATA]" at bounding box center [349, 226] width 202 height 24
select select "**********"
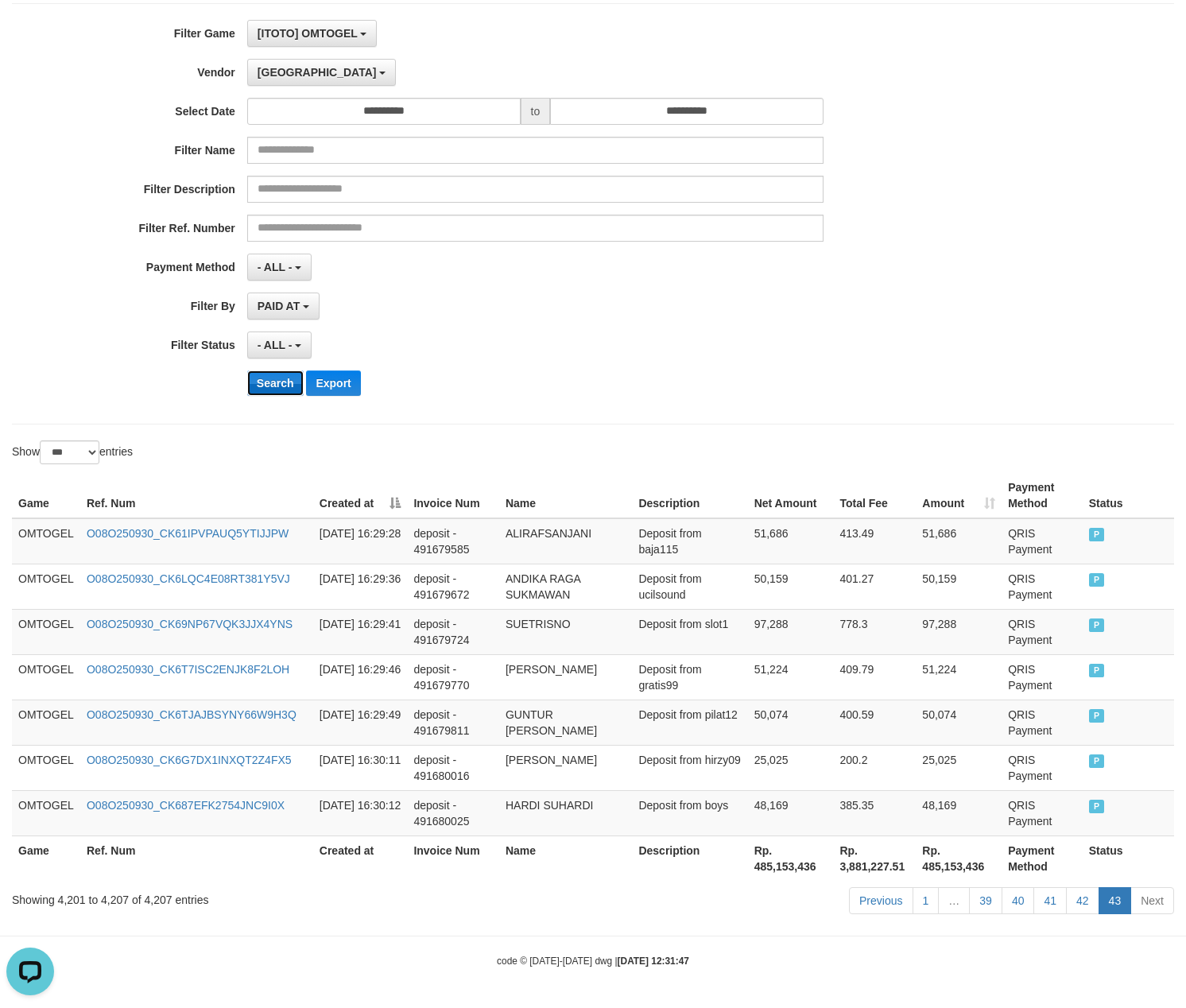
click at [271, 377] on button "Search" at bounding box center [275, 383] width 57 height 26
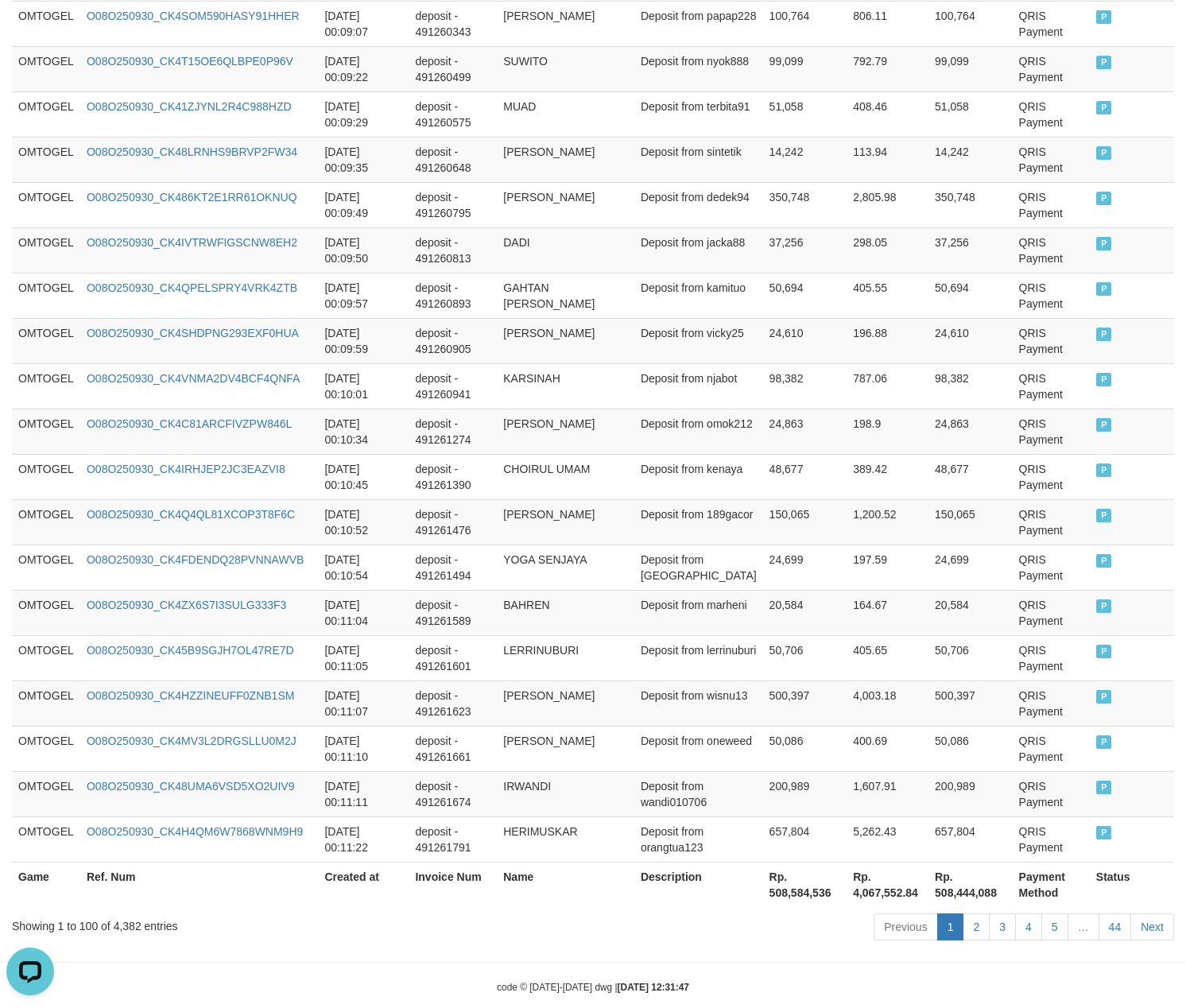
scroll to position [4346, 0]
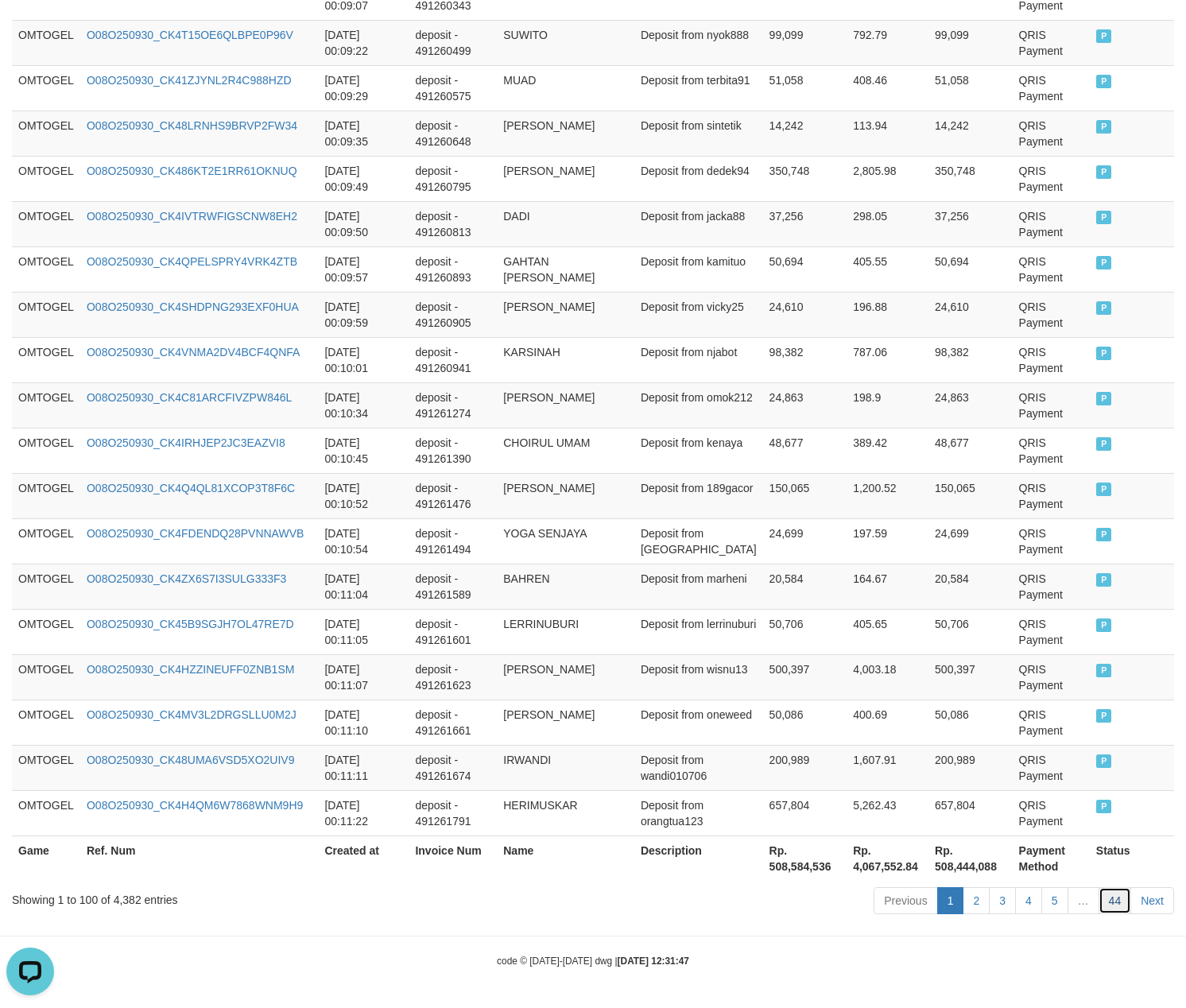
click at [1106, 897] on link "44" at bounding box center [1115, 901] width 33 height 27
click at [1099, 887] on link "44" at bounding box center [1115, 901] width 33 height 27
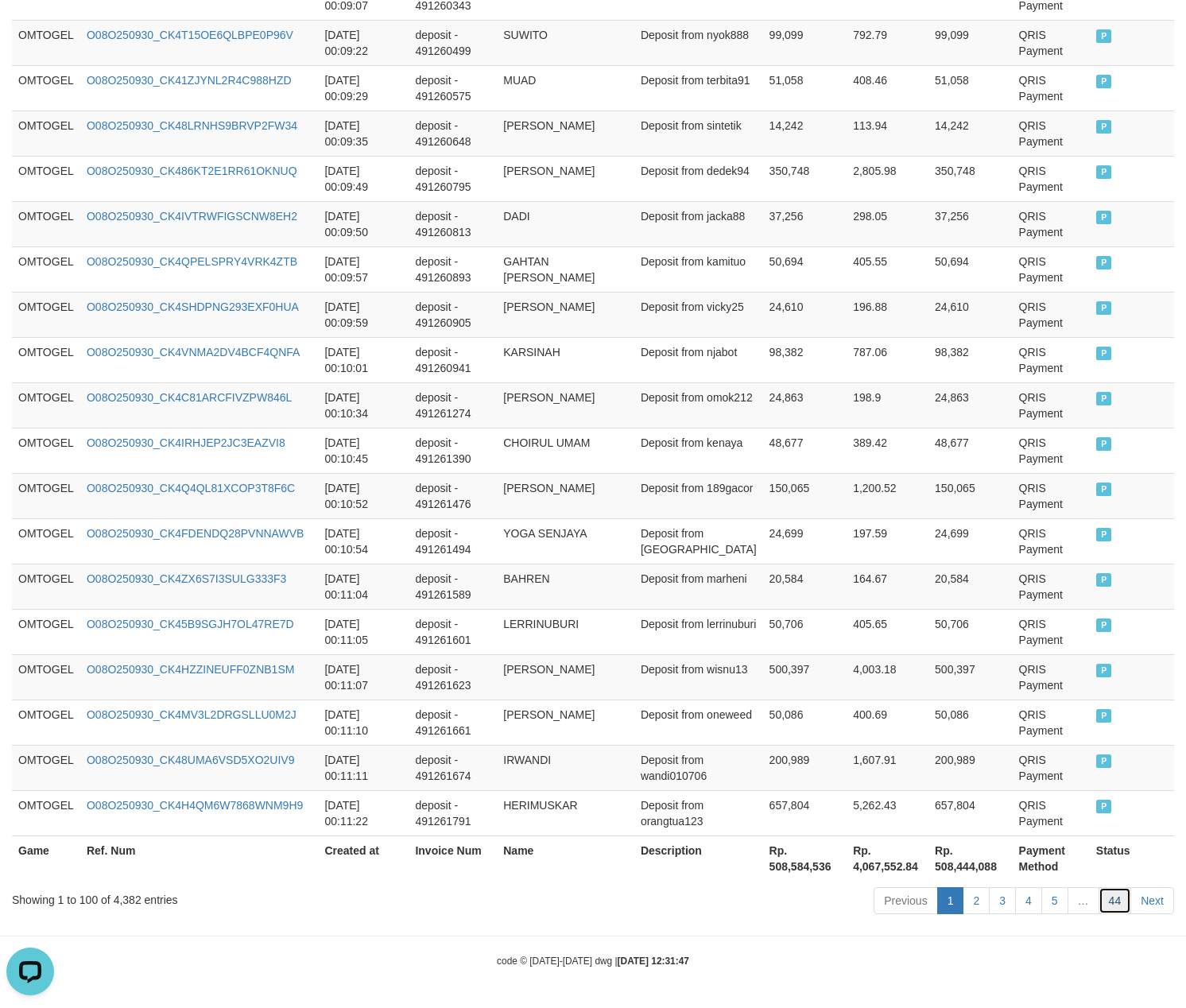
click at [1099, 887] on link "44" at bounding box center [1115, 901] width 33 height 27
click link "44" at bounding box center [1115, 901] width 33 height 27
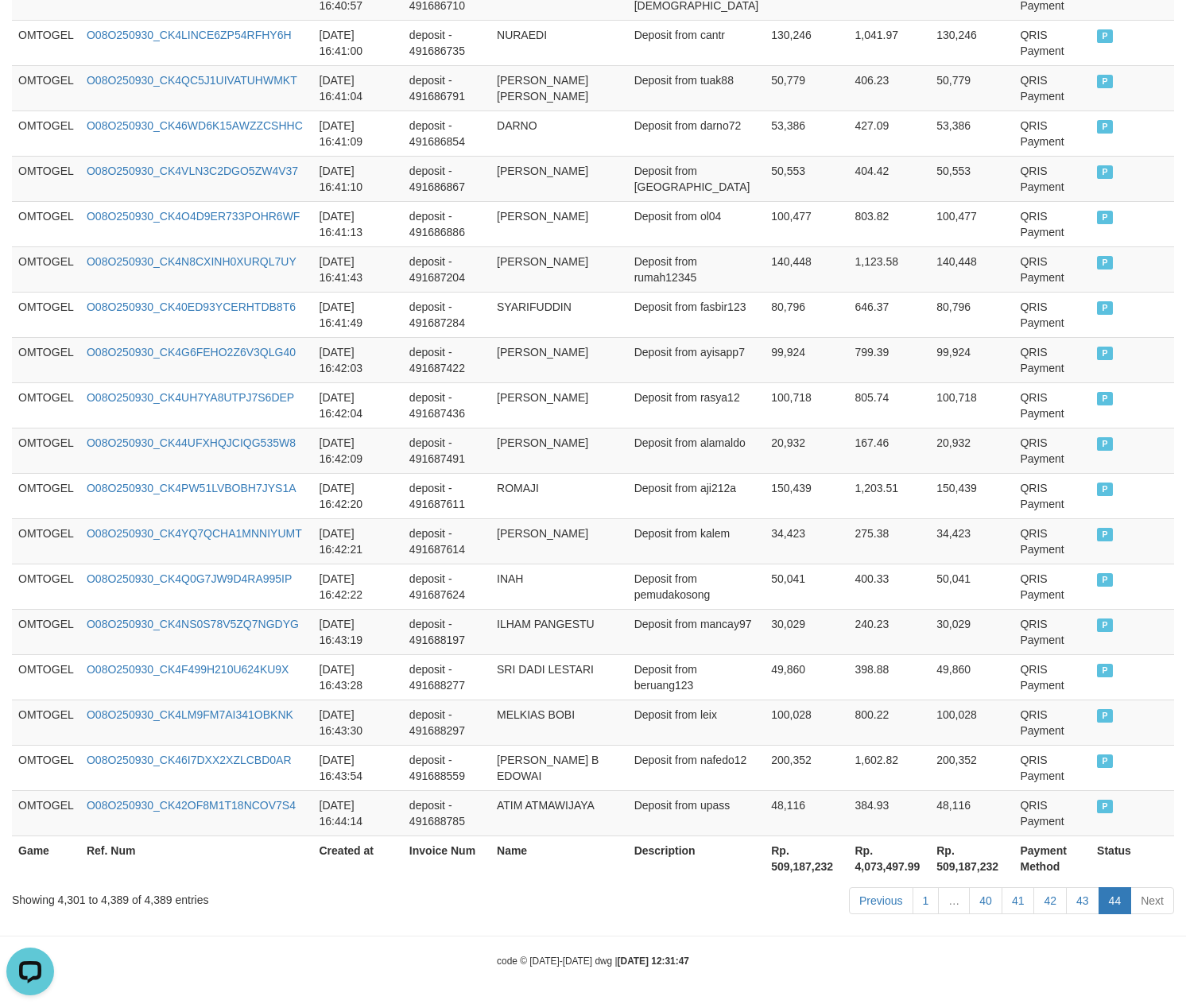
scroll to position [3845, 0]
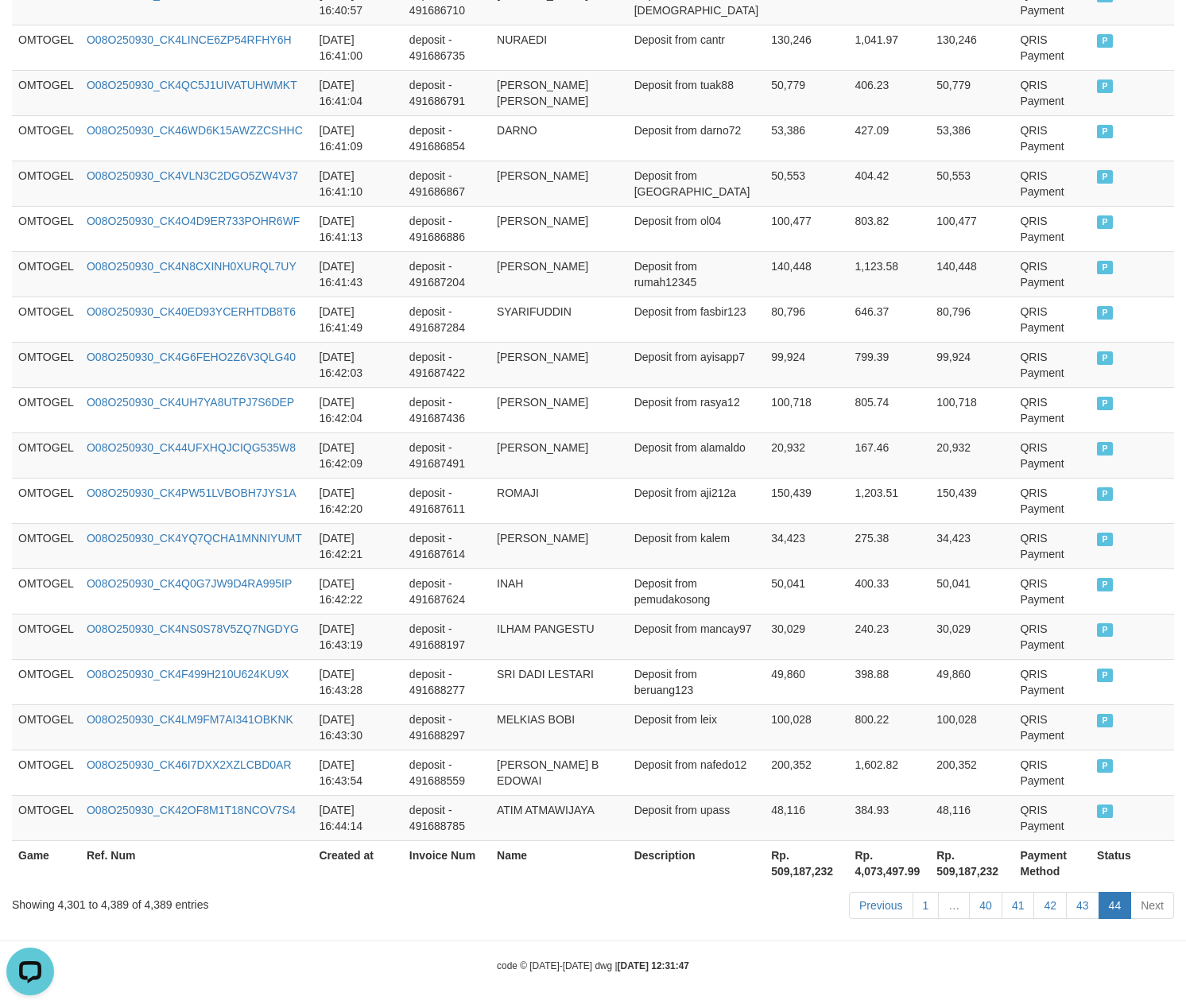
click at [1099, 892] on link "44" at bounding box center [1115, 906] width 33 height 27
click at [857, 633] on td "240.23" at bounding box center [889, 636] width 82 height 45
click at [974, 905] on link "40" at bounding box center [985, 906] width 33 height 27
click at [969, 892] on link "40" at bounding box center [985, 906] width 33 height 27
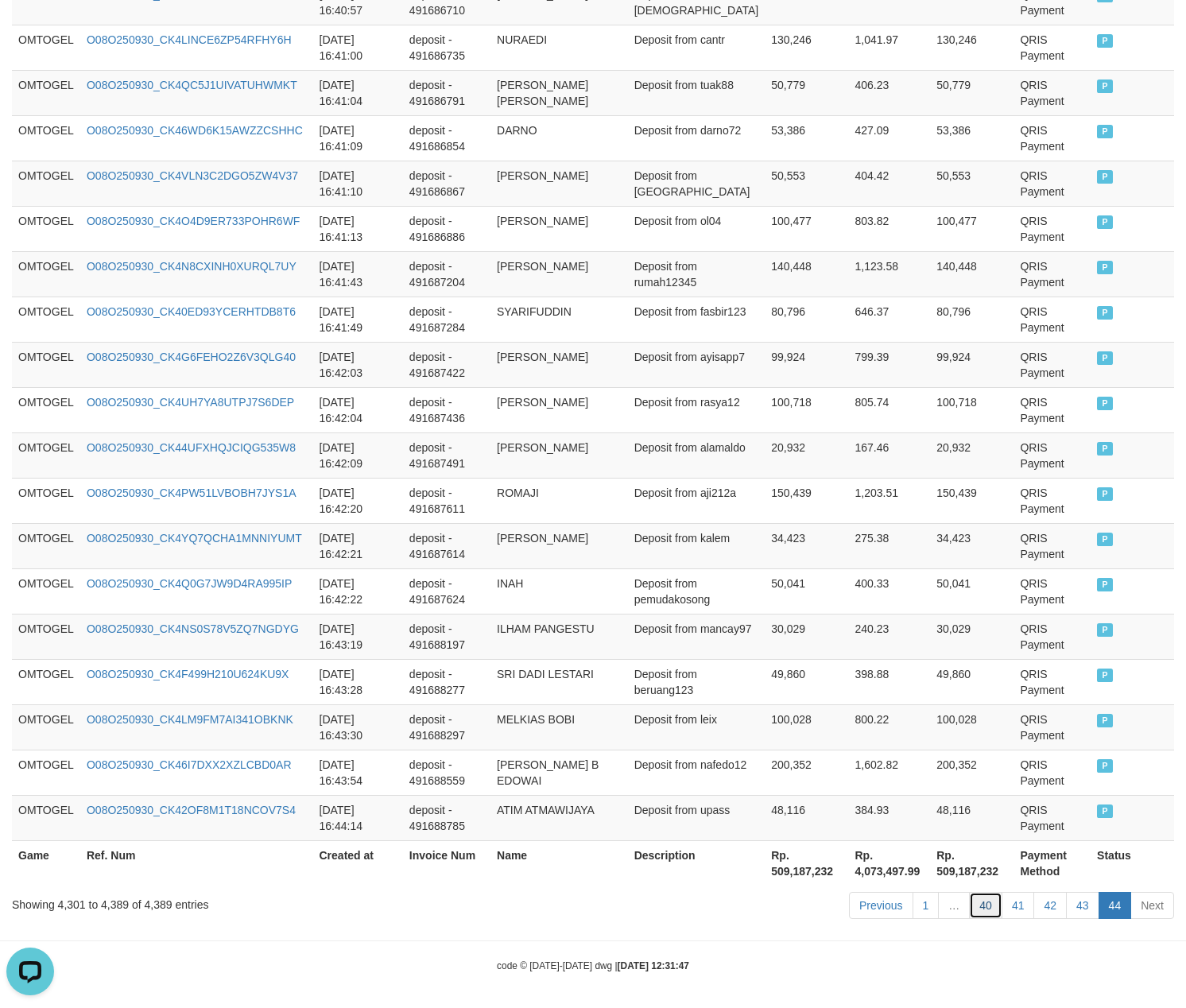
click at [969, 892] on link "40" at bounding box center [985, 906] width 33 height 27
click link "40" at bounding box center [985, 906] width 33 height 27
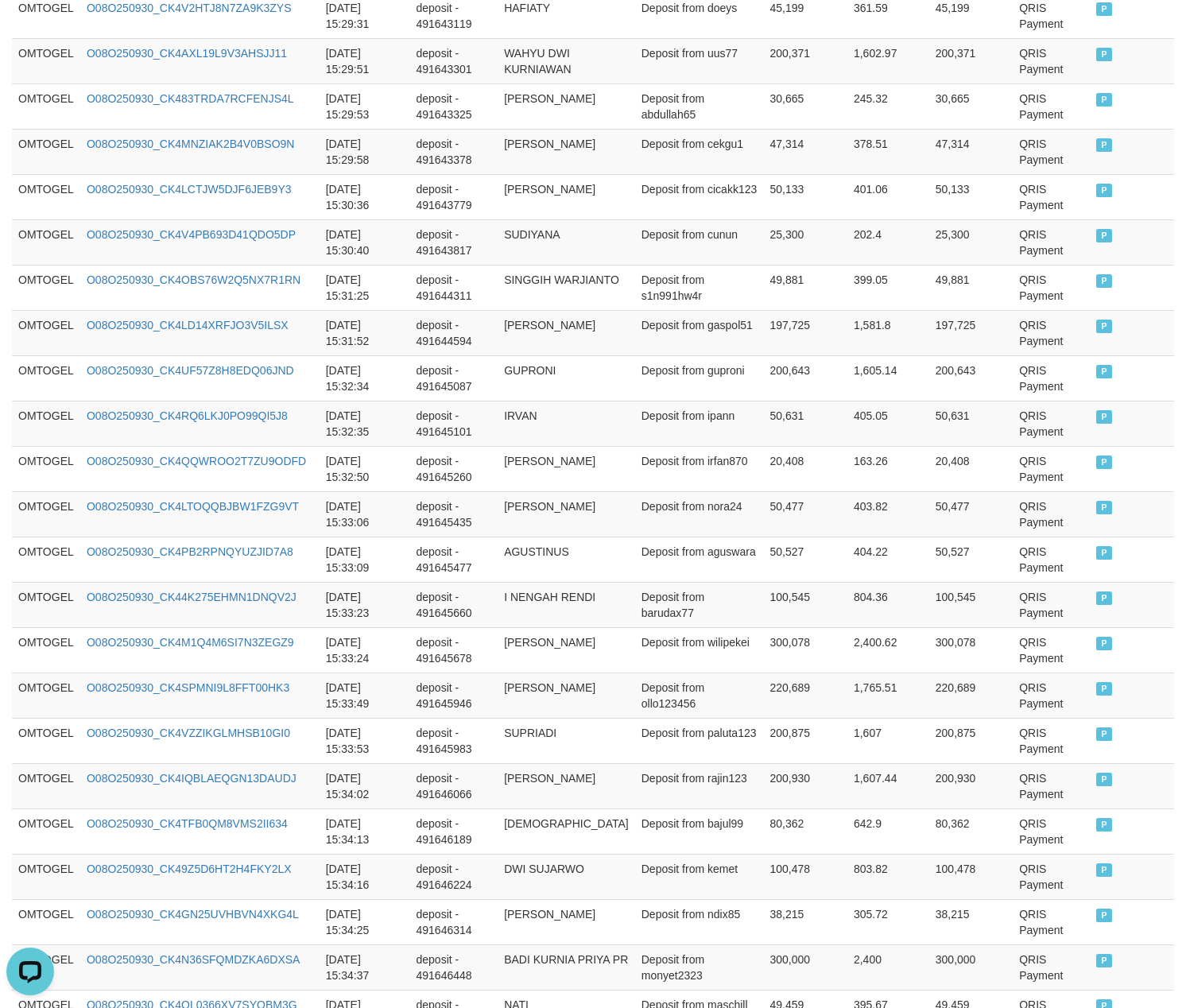
scroll to position [4346, 0]
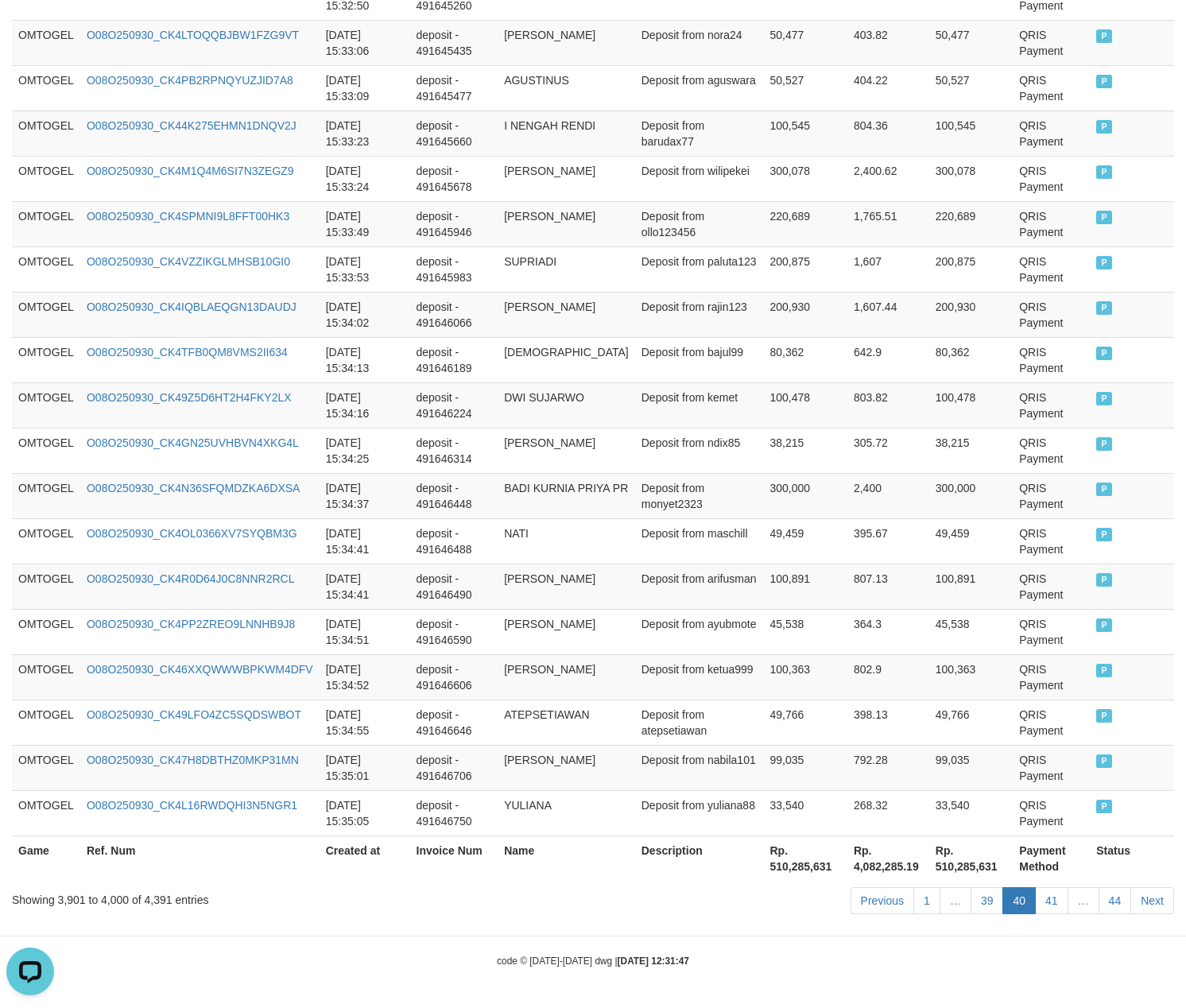
click at [970, 887] on link "39" at bounding box center [987, 901] width 33 height 27
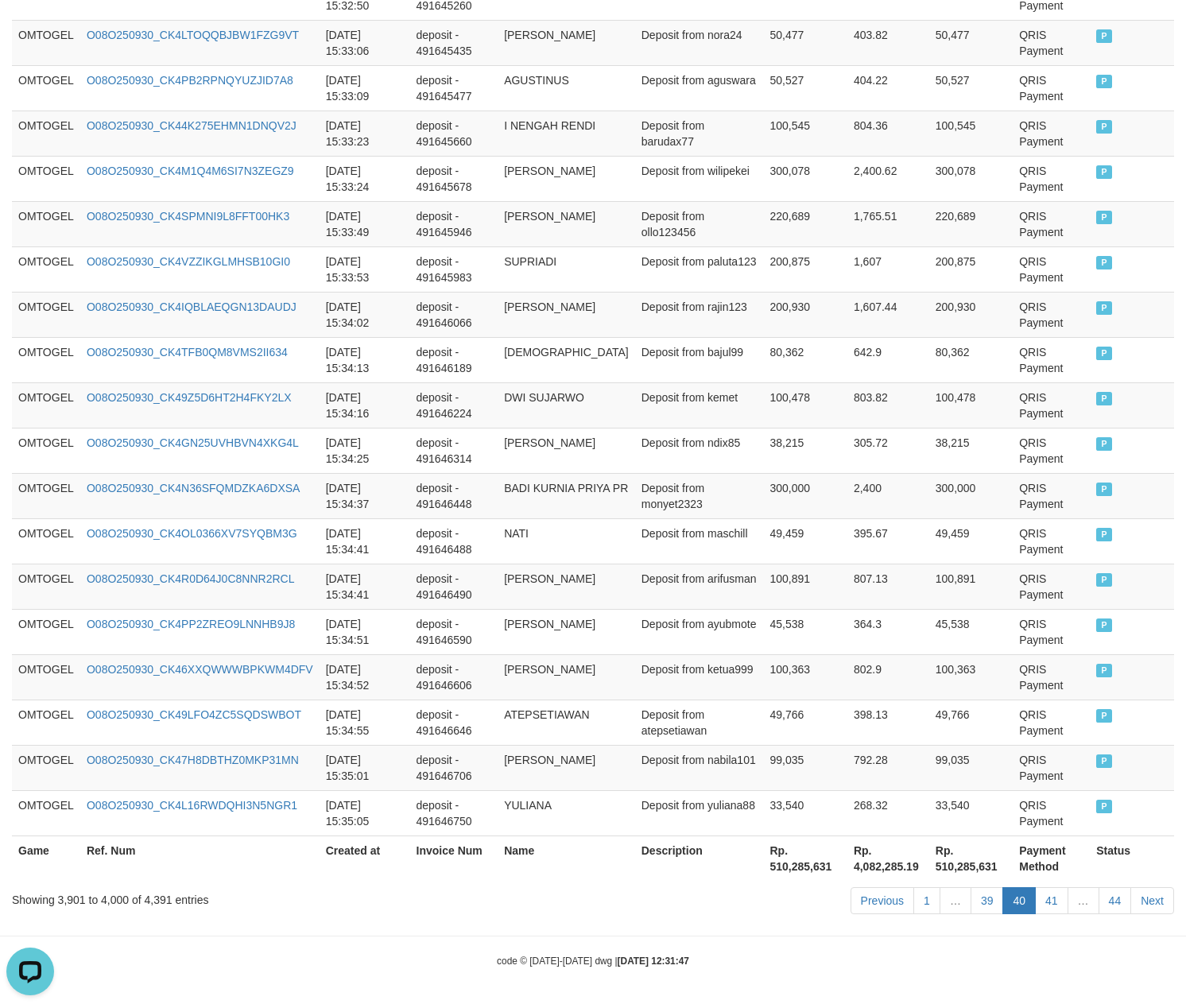
click at [970, 887] on link "39" at bounding box center [987, 901] width 33 height 27
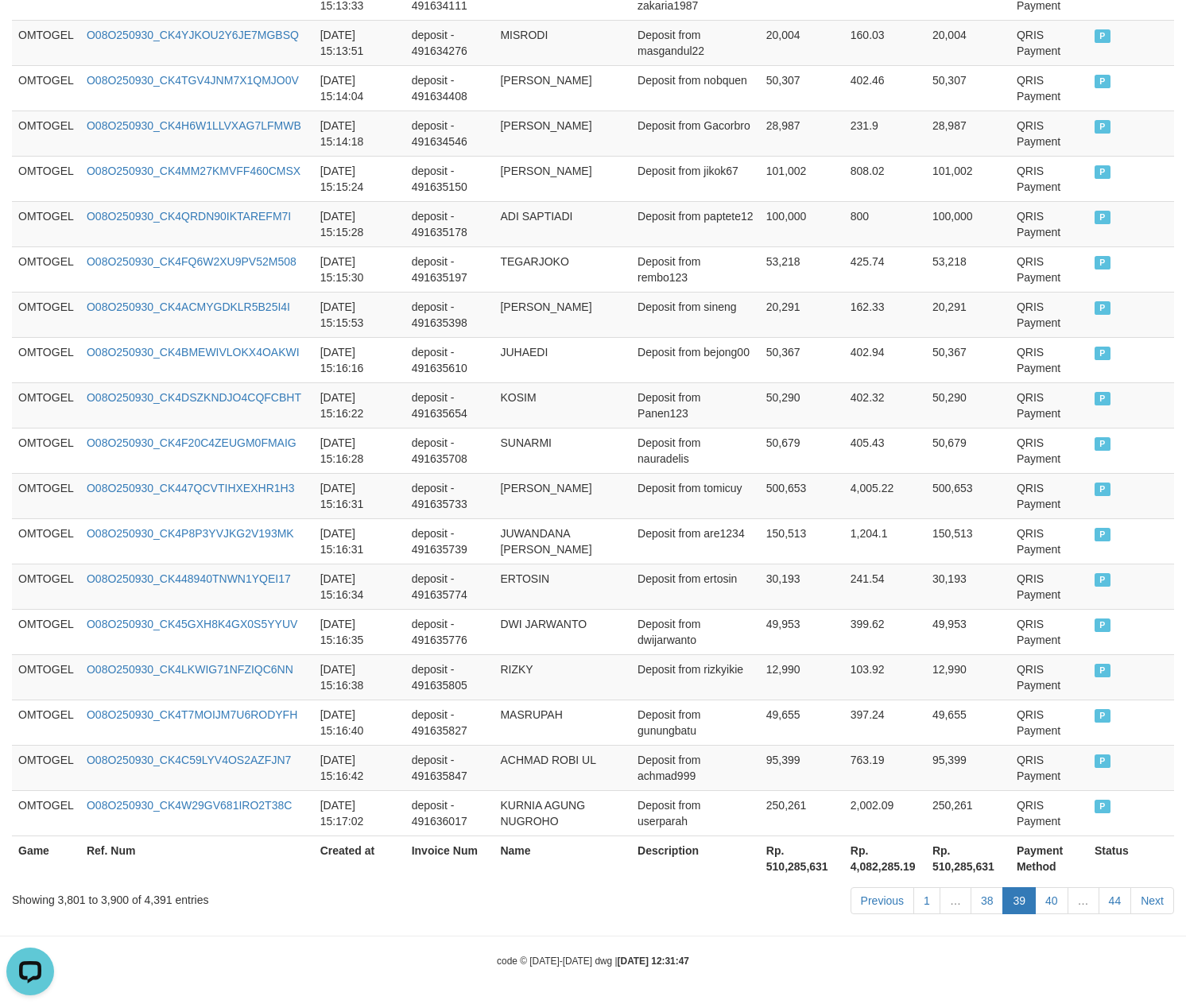
click at [970, 887] on link "38" at bounding box center [987, 901] width 33 height 27
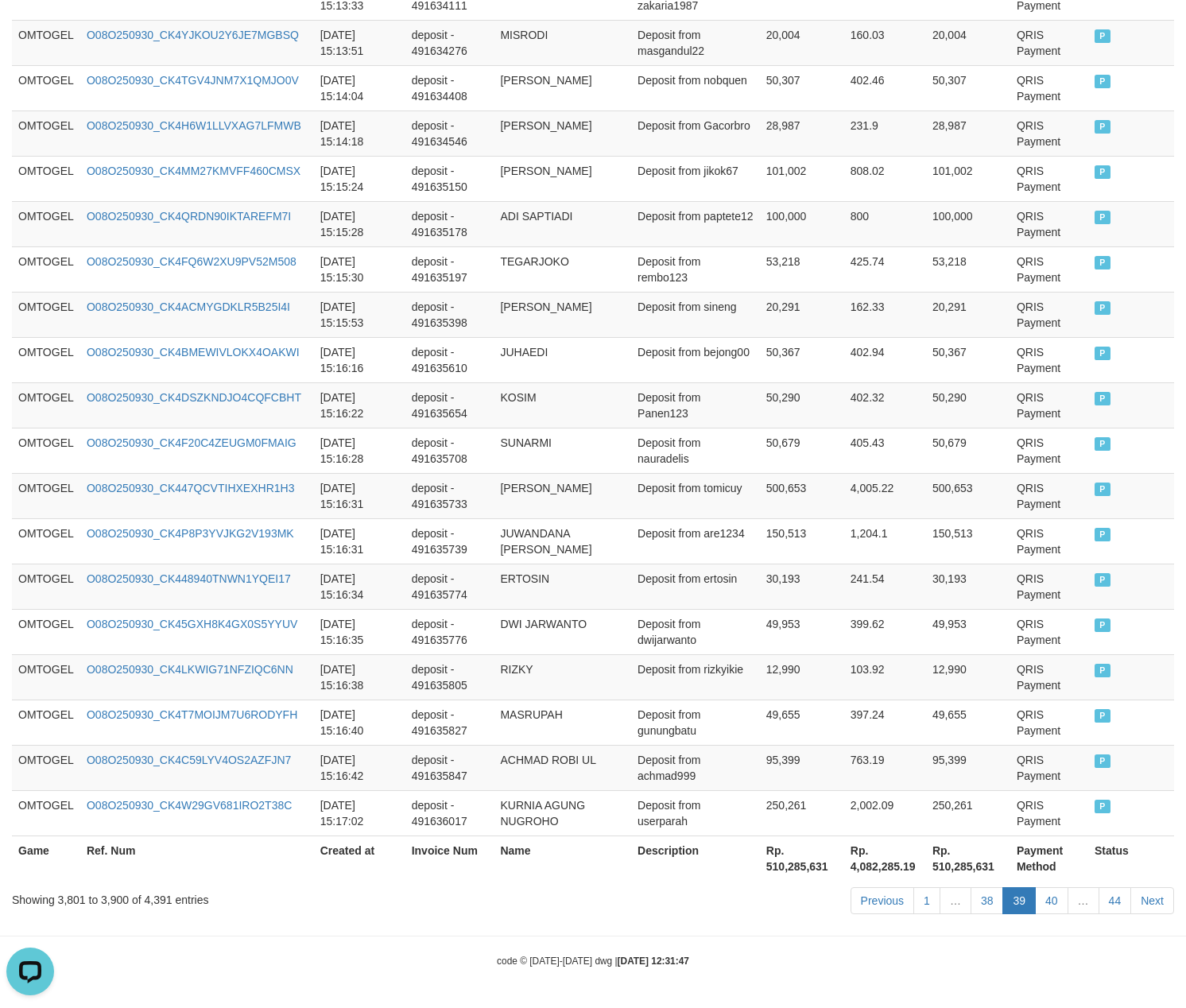
click link "38" at bounding box center [987, 901] width 33 height 27
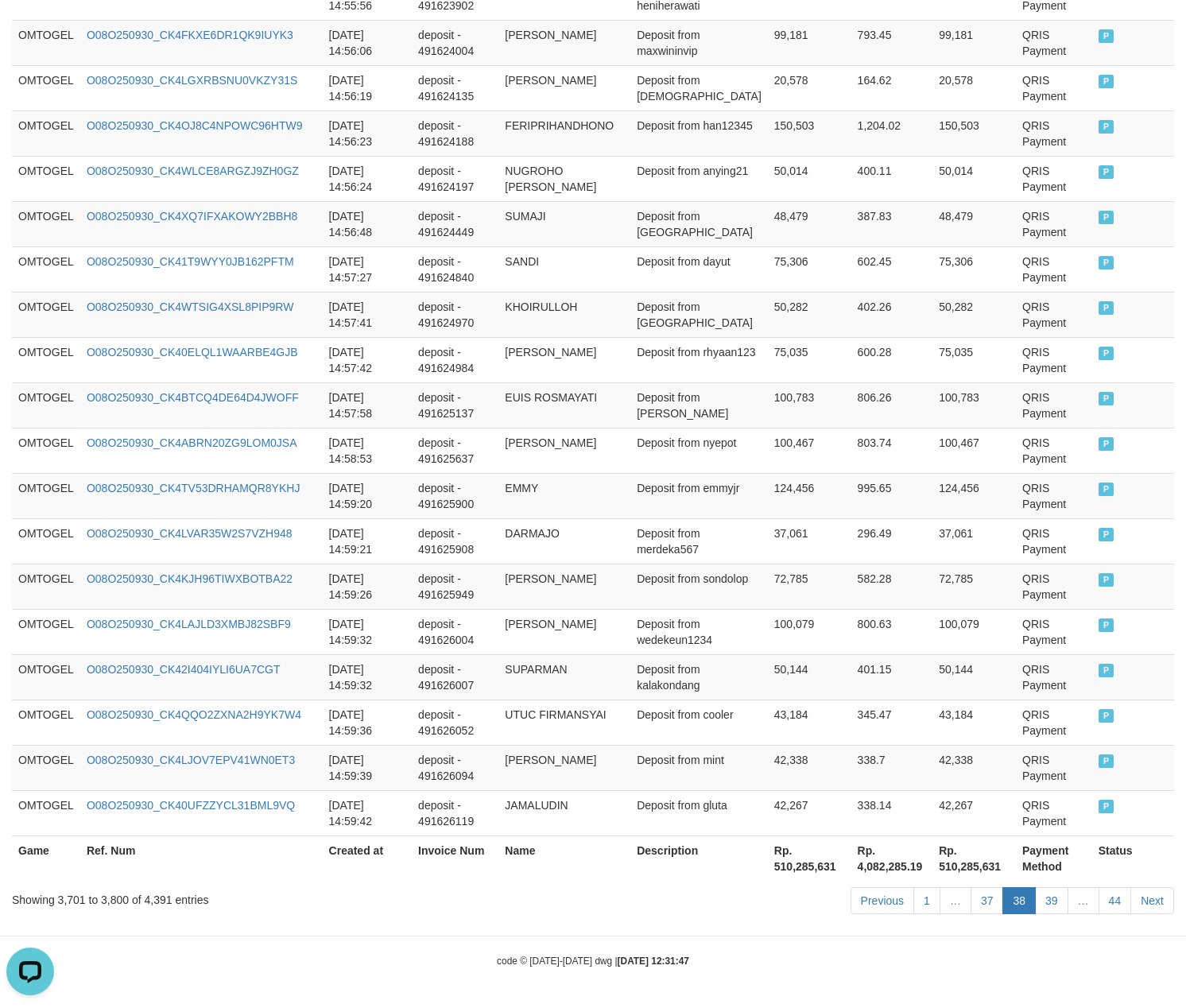
scroll to position [4346, 0]
click at [970, 887] on link "37" at bounding box center [987, 901] width 33 height 27
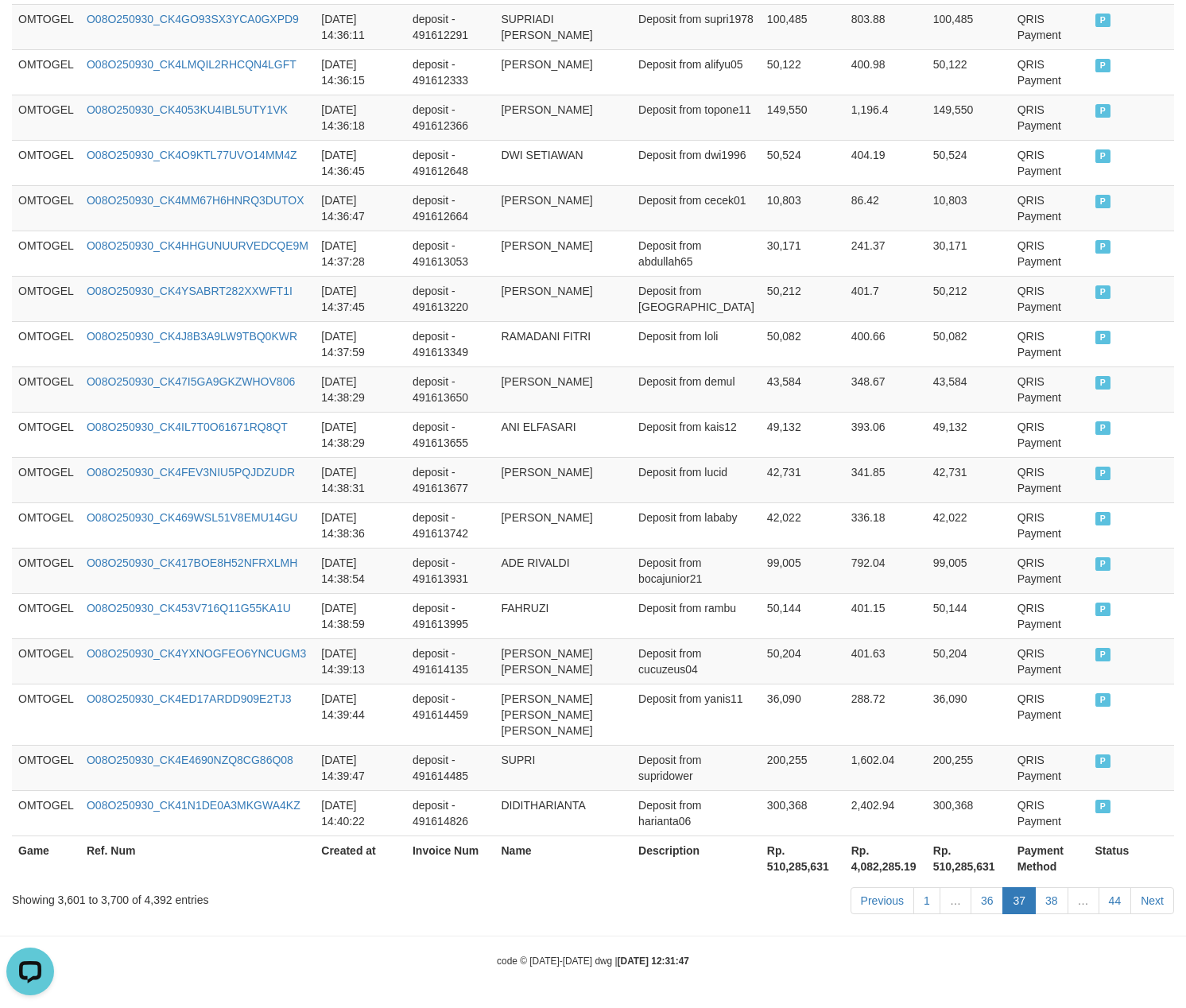
click at [970, 887] on link "36" at bounding box center [987, 901] width 33 height 27
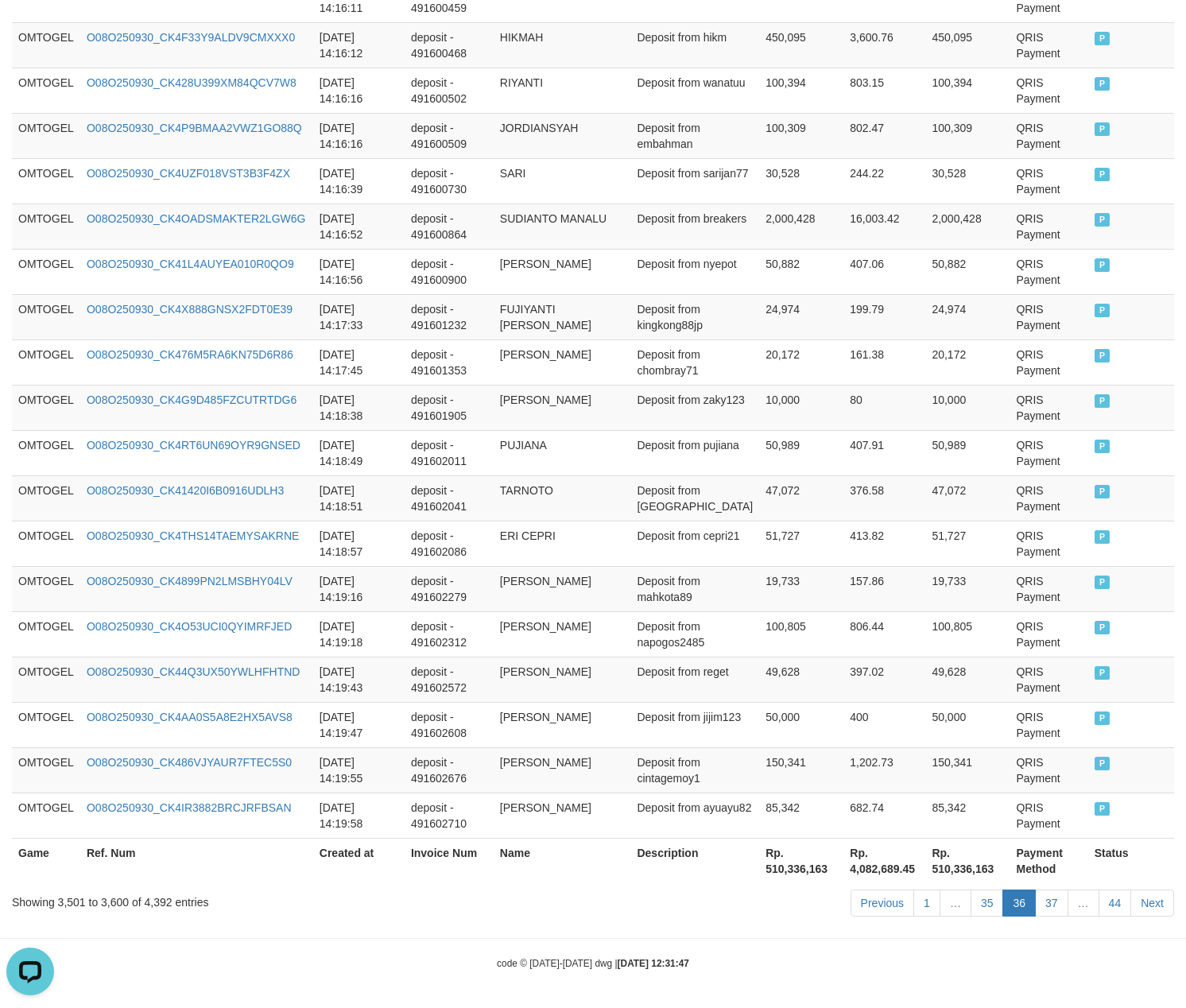
scroll to position [4362, 0]
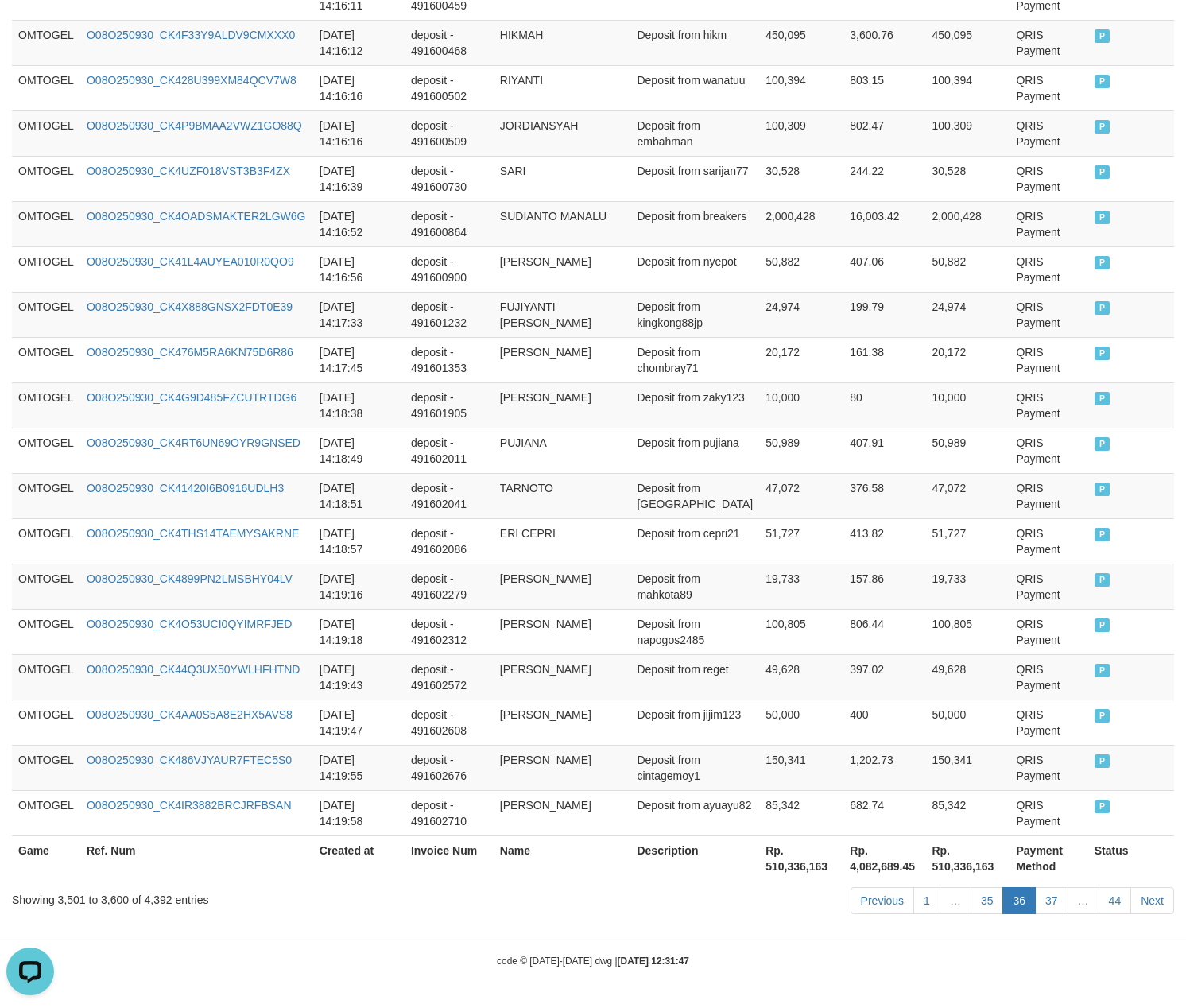
click at [970, 887] on link "35" at bounding box center [987, 901] width 33 height 27
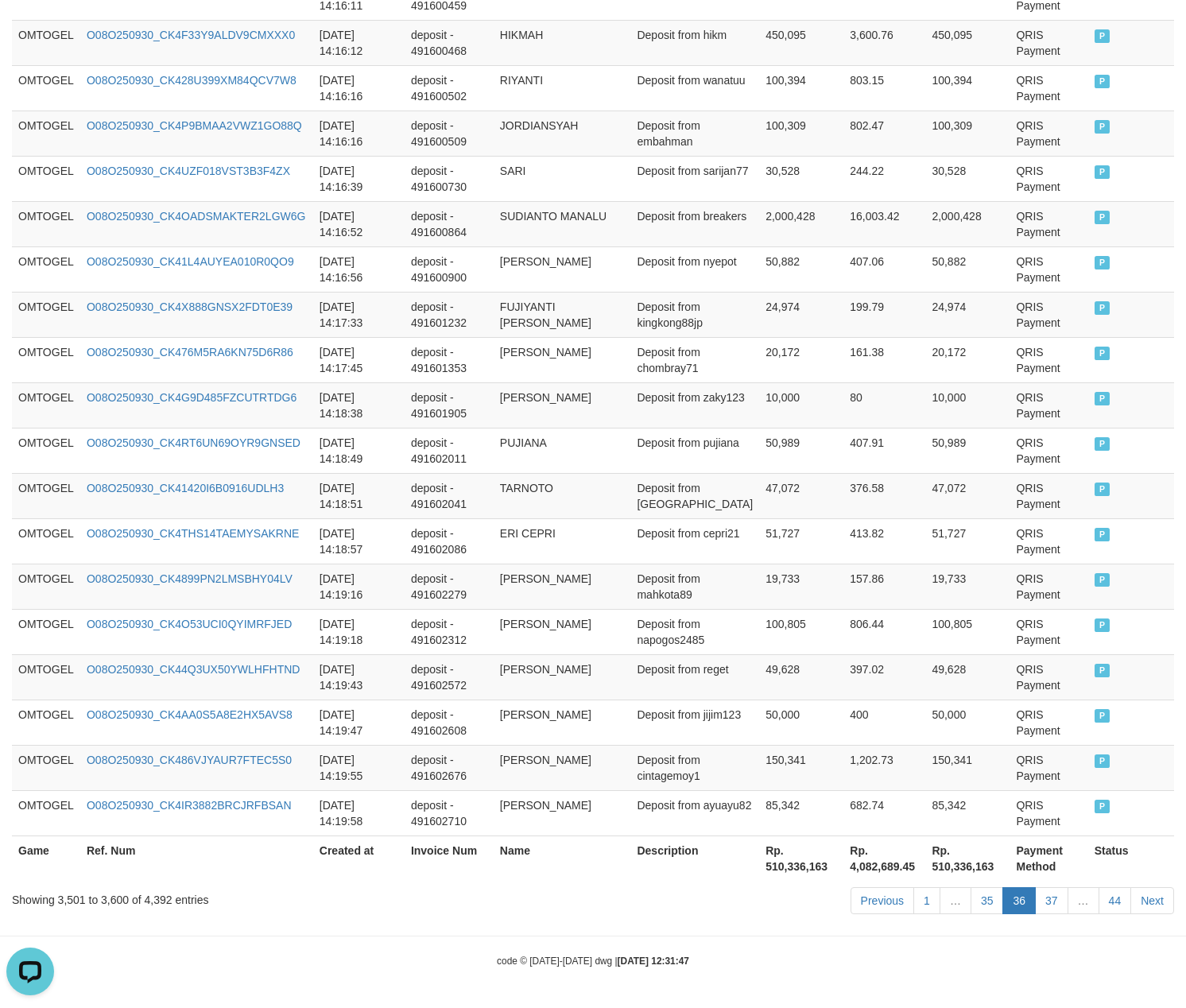
click at [970, 887] on link "35" at bounding box center [987, 901] width 33 height 27
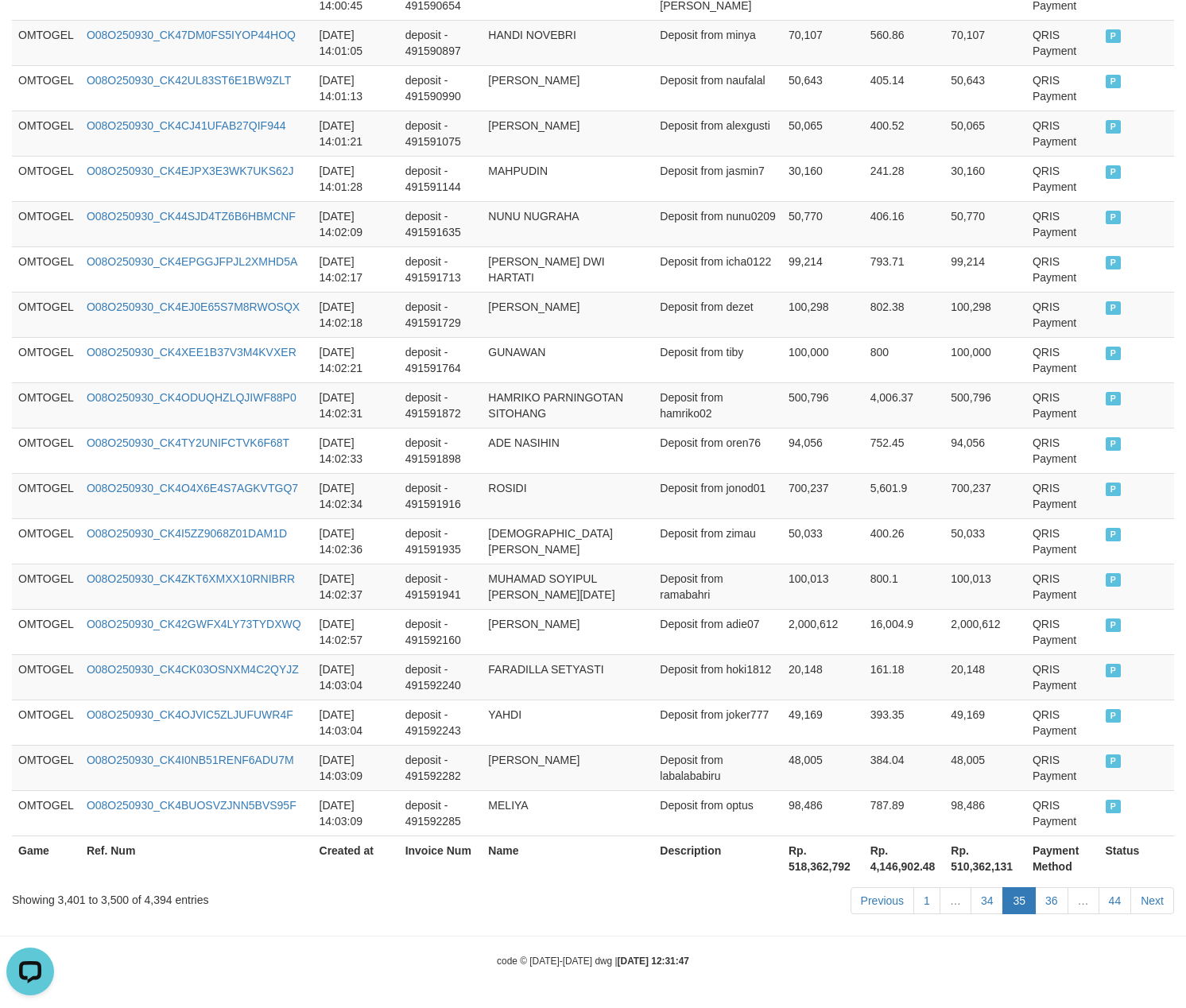
scroll to position [4346, 0]
click at [995, 895] on link "34" at bounding box center [987, 901] width 33 height 27
click at [970, 887] on link "34" at bounding box center [987, 901] width 33 height 27
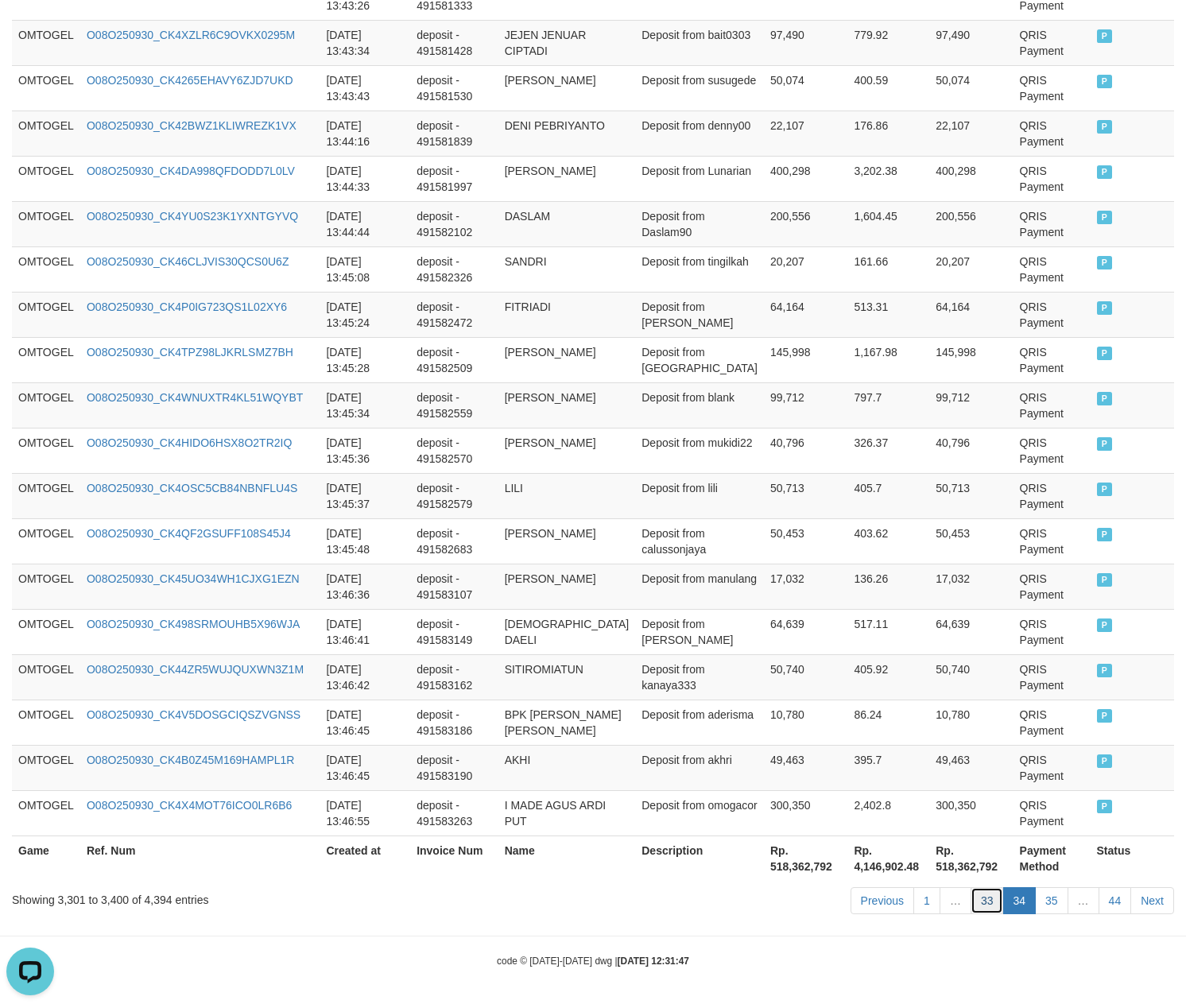
click at [989, 903] on link "33" at bounding box center [987, 901] width 33 height 27
click at [970, 887] on link "33" at bounding box center [987, 901] width 33 height 27
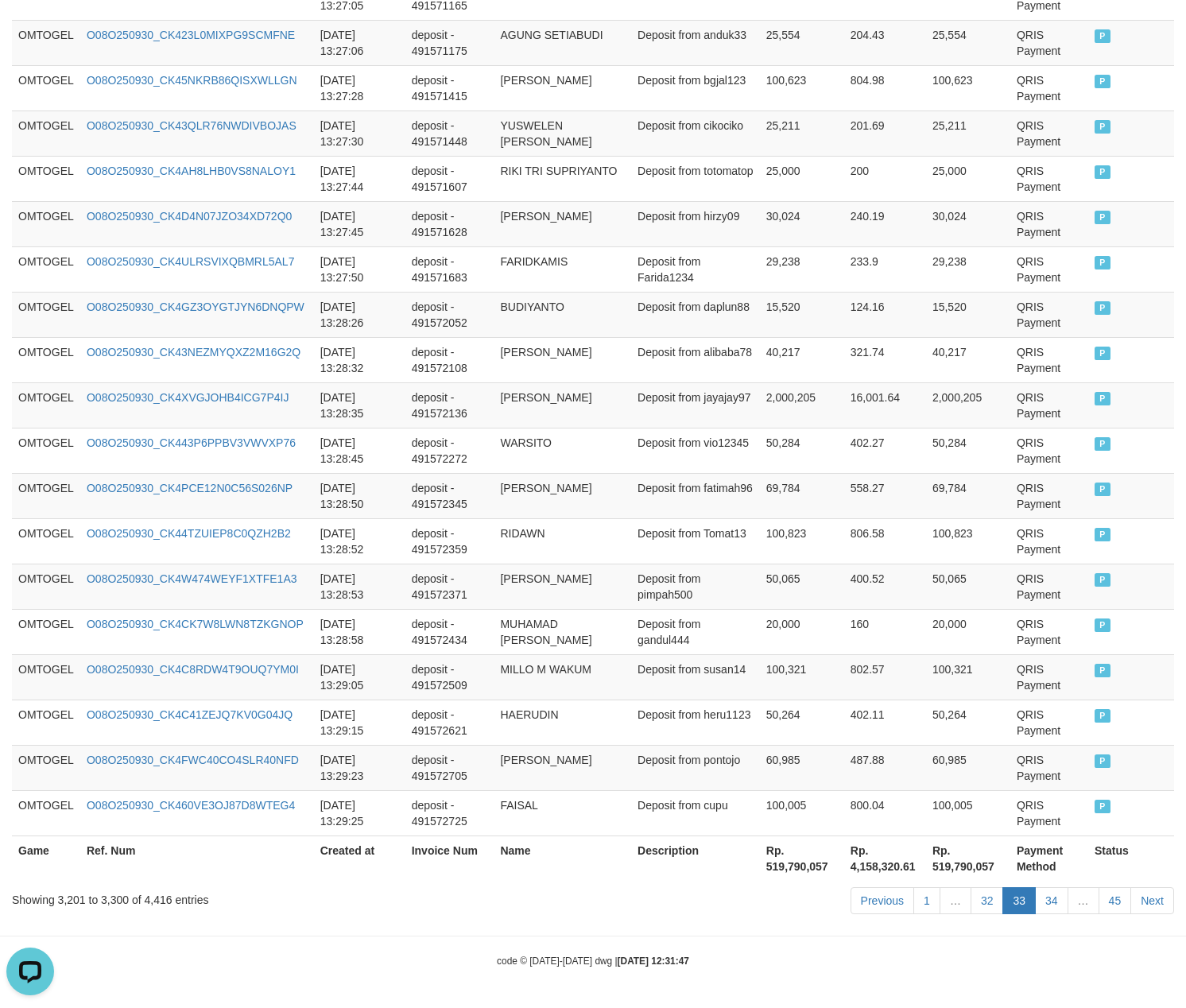
click at [970, 887] on link "32" at bounding box center [987, 901] width 33 height 27
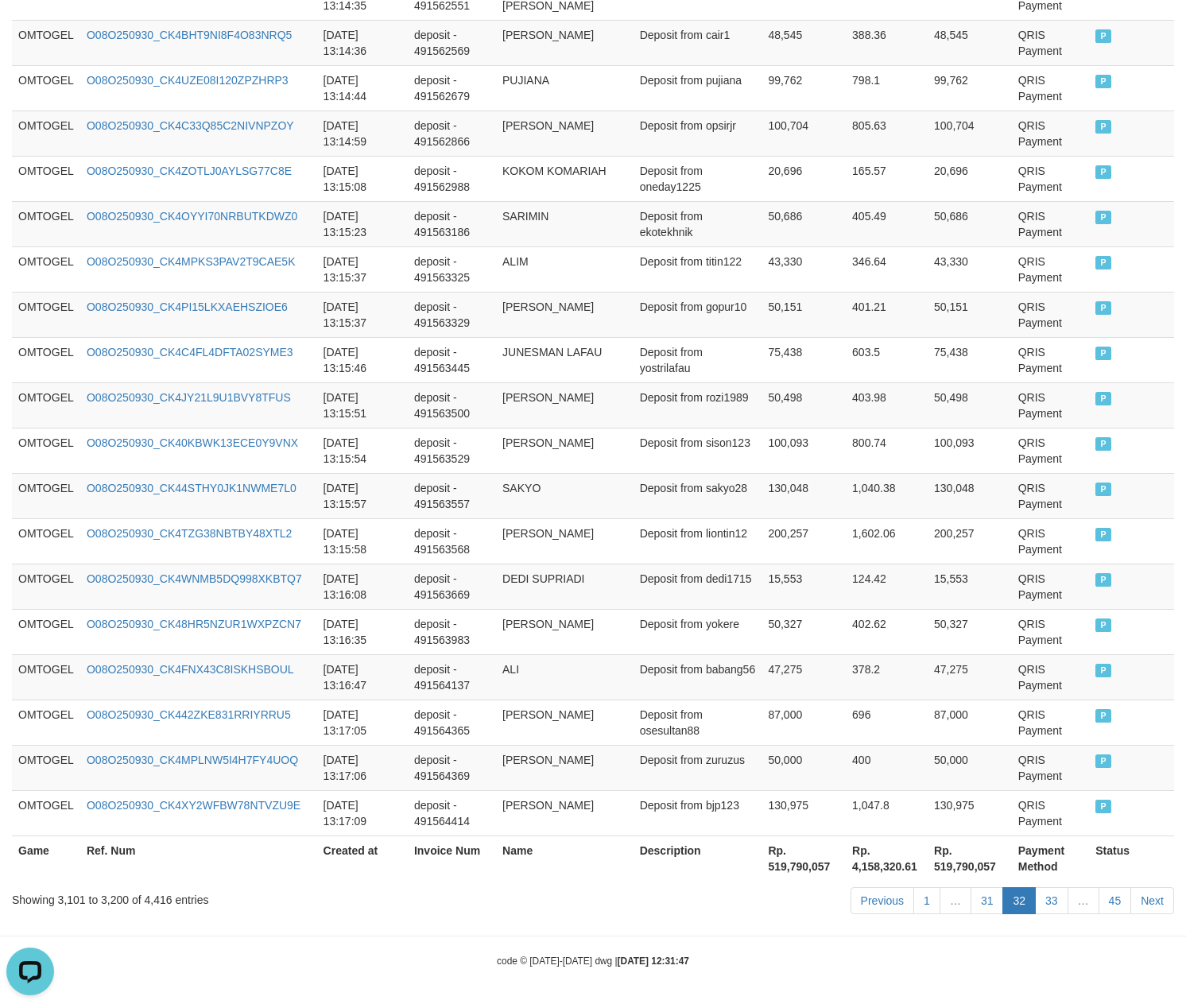
click at [970, 887] on link "31" at bounding box center [987, 901] width 33 height 27
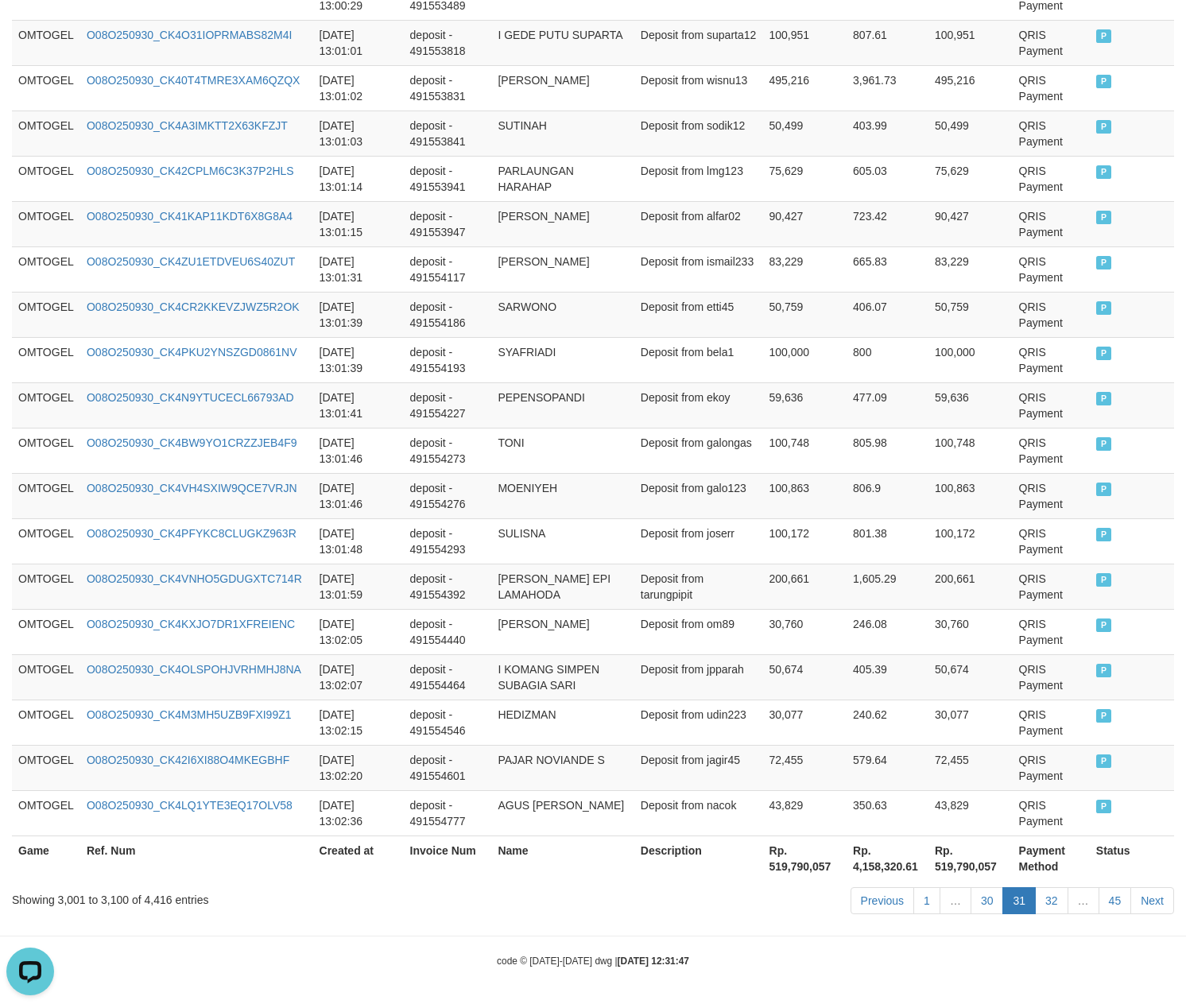
click at [970, 887] on link "30" at bounding box center [987, 901] width 33 height 27
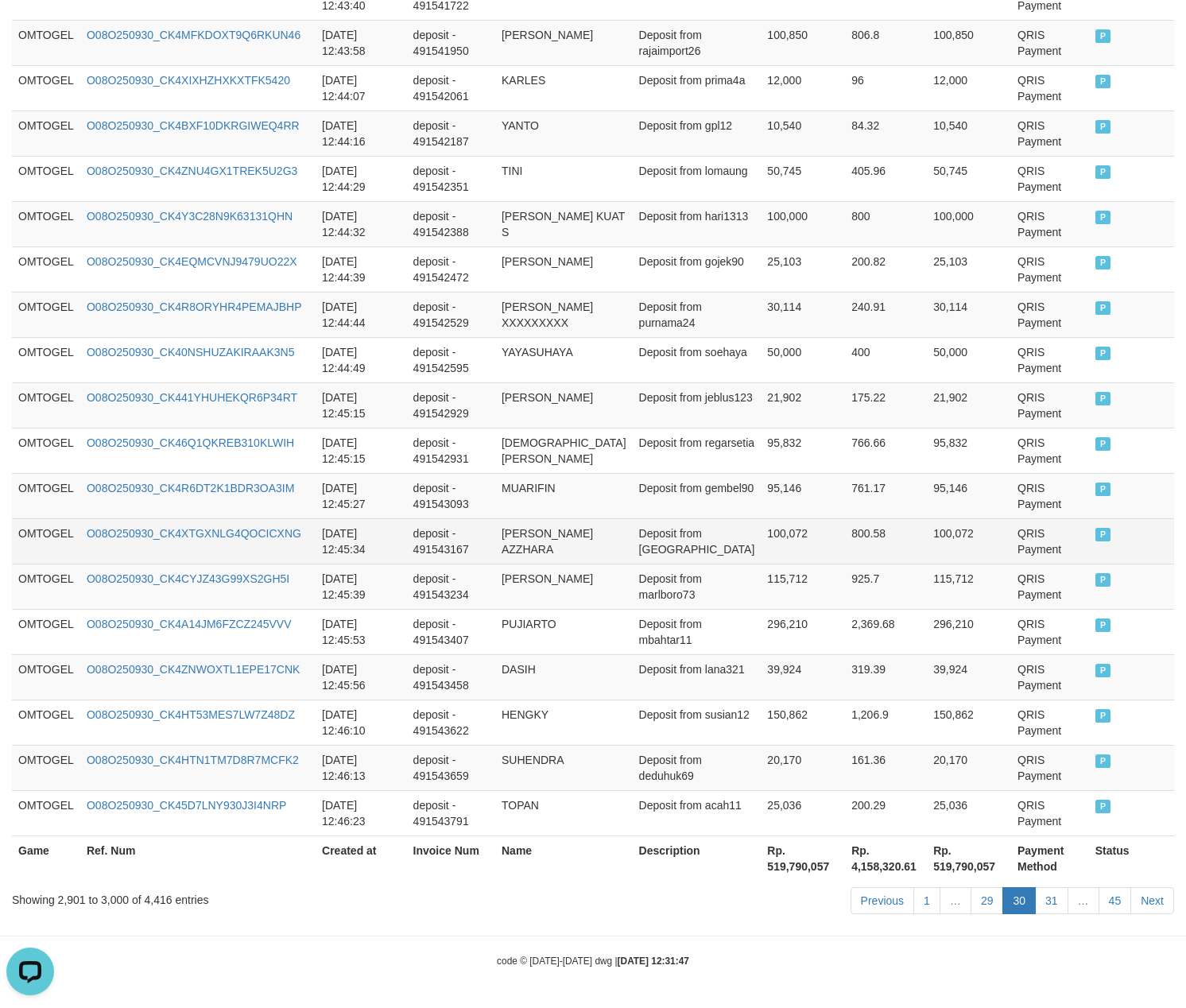
click at [684, 555] on td "Deposit from [GEOGRAPHIC_DATA]" at bounding box center [697, 541] width 129 height 45
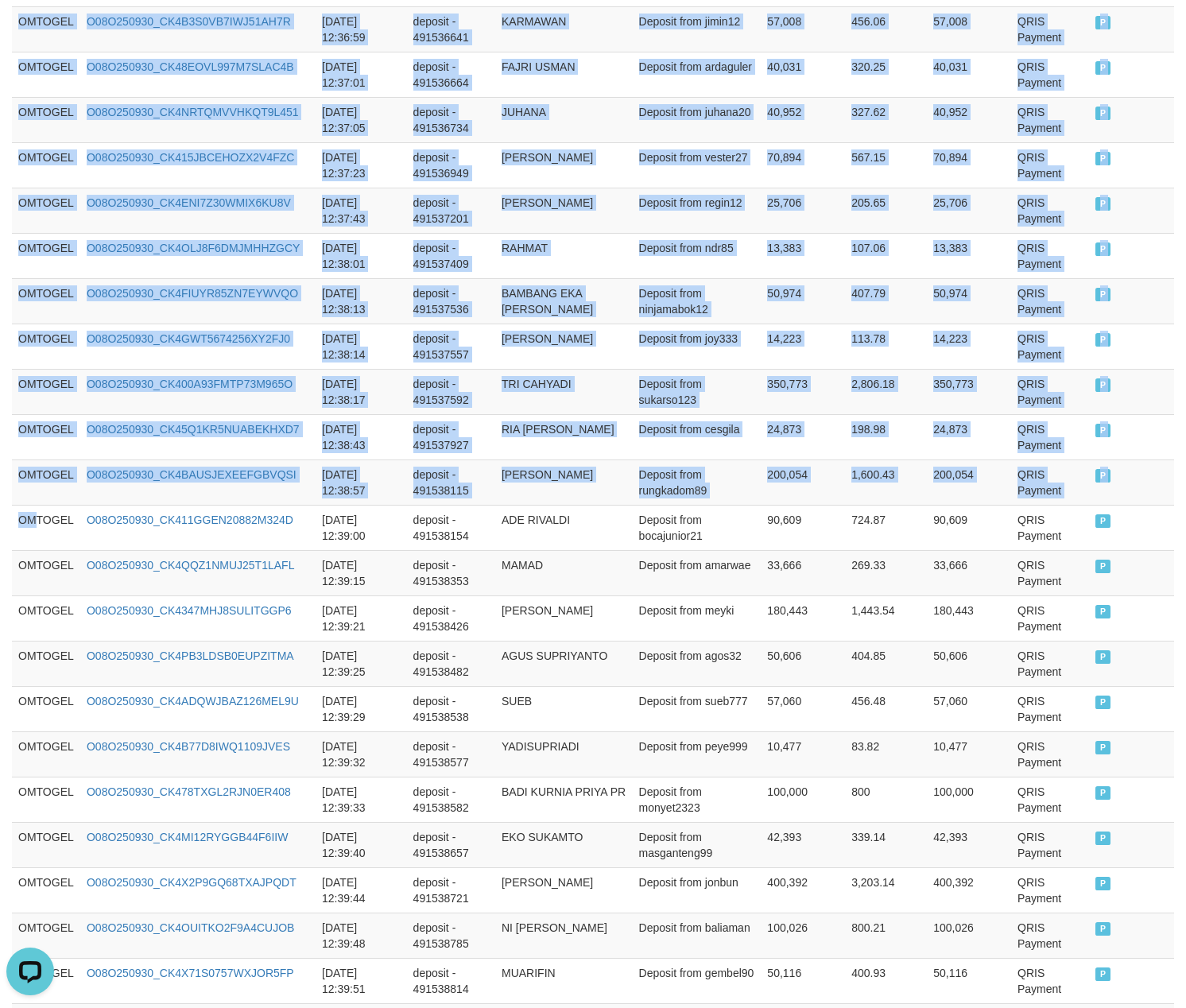
drag, startPoint x: 33, startPoint y: 536, endPoint x: 1209, endPoint y: 578, distance: 1176.7
click at [1185, 578] on html "Toggle navigation Home Bank Account List Load By Website Group [ITOTO] OMTOGEL …" at bounding box center [593, 598] width 1186 height 5324
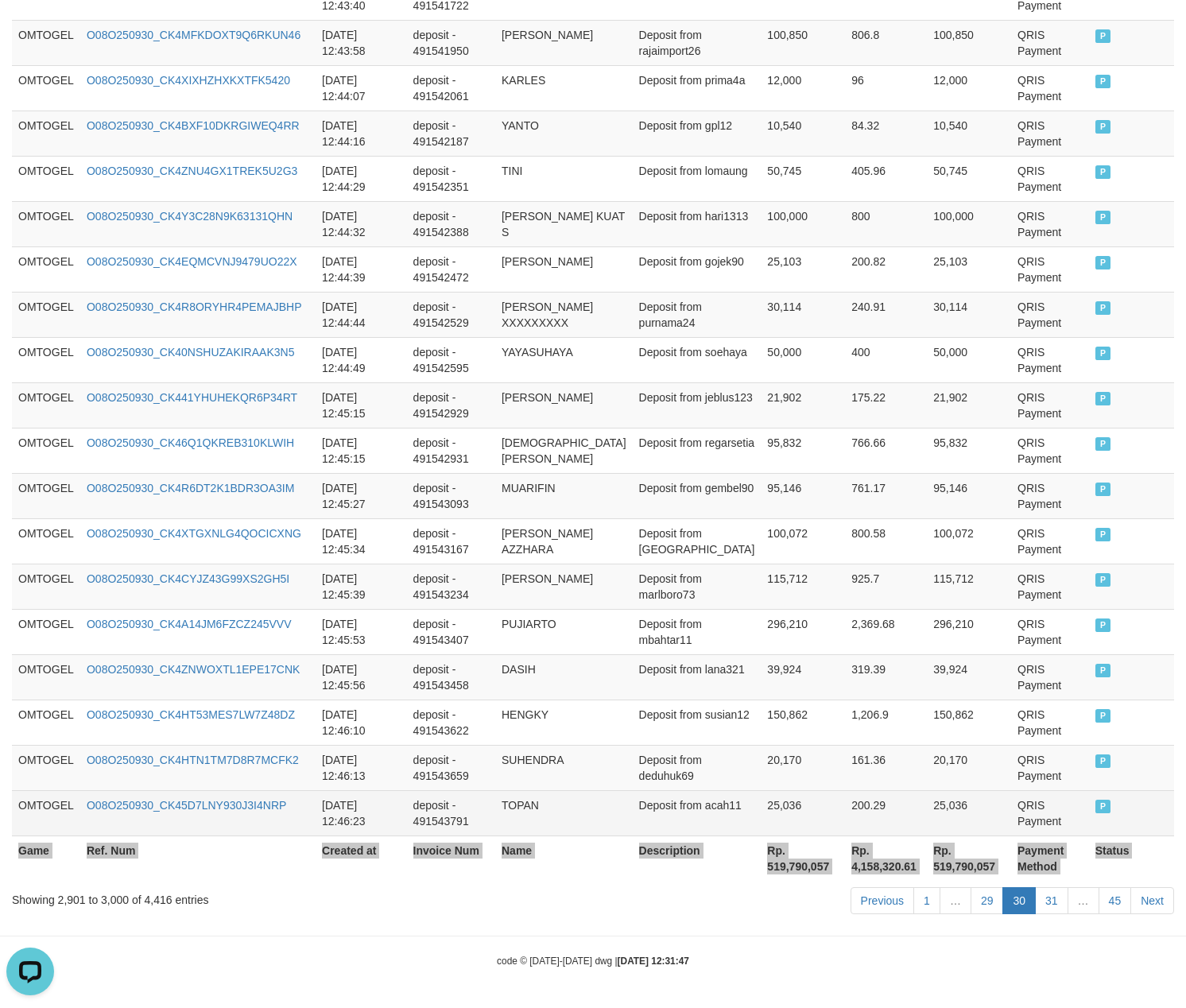
scroll to position [4346, 0]
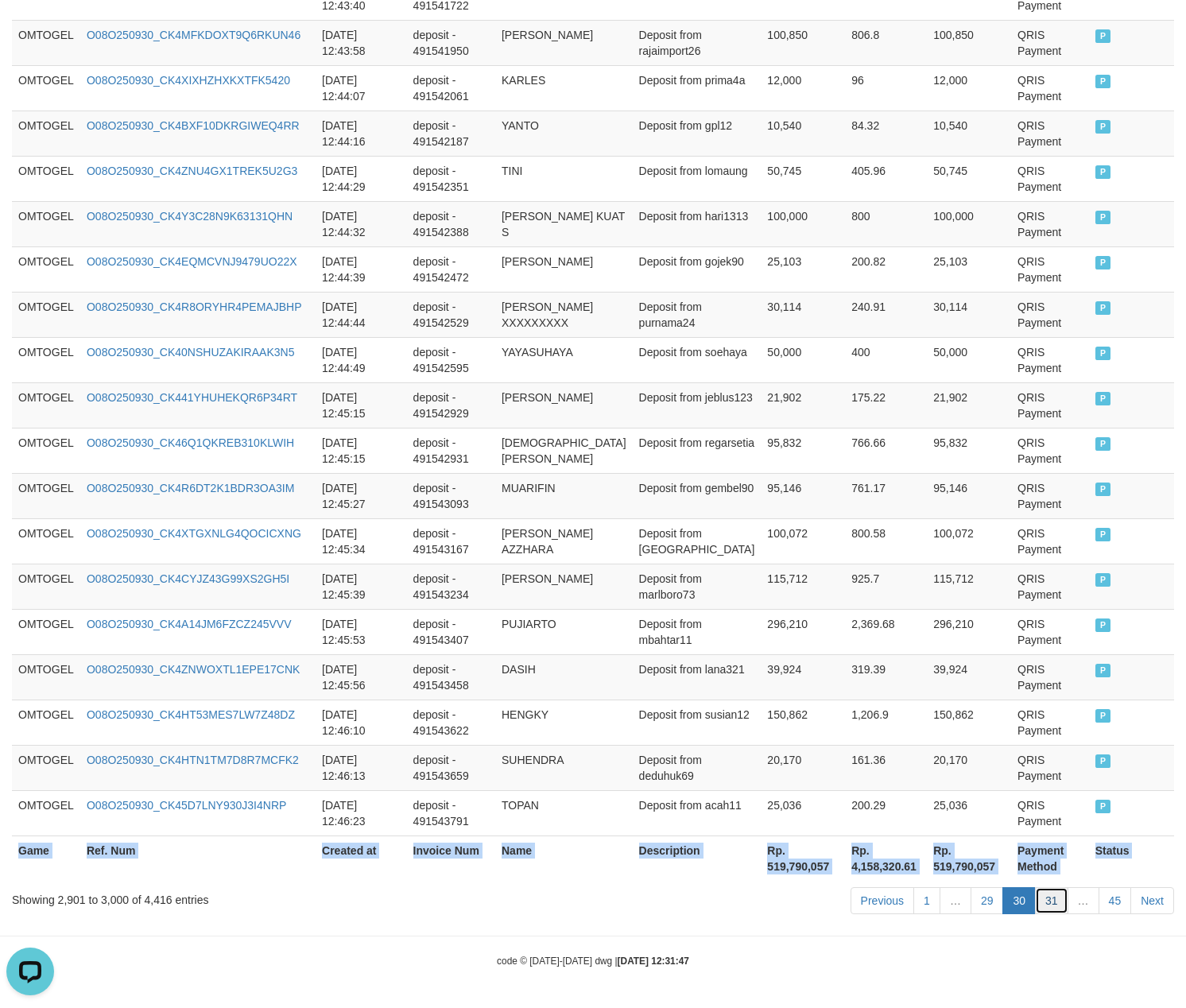
click at [1046, 898] on link "31" at bounding box center [1052, 901] width 33 height 27
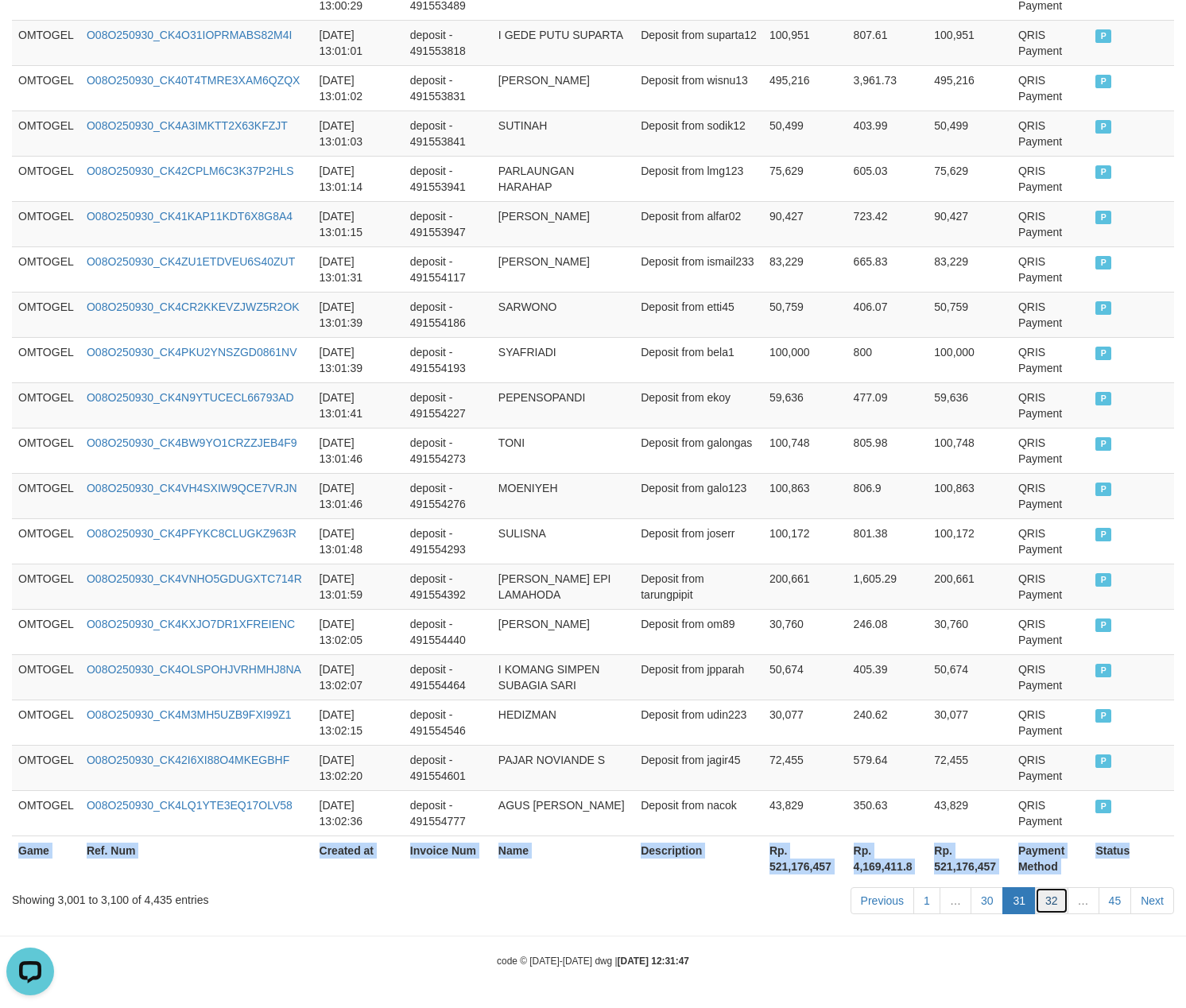
click at [1041, 894] on link "32" at bounding box center [1052, 901] width 33 height 27
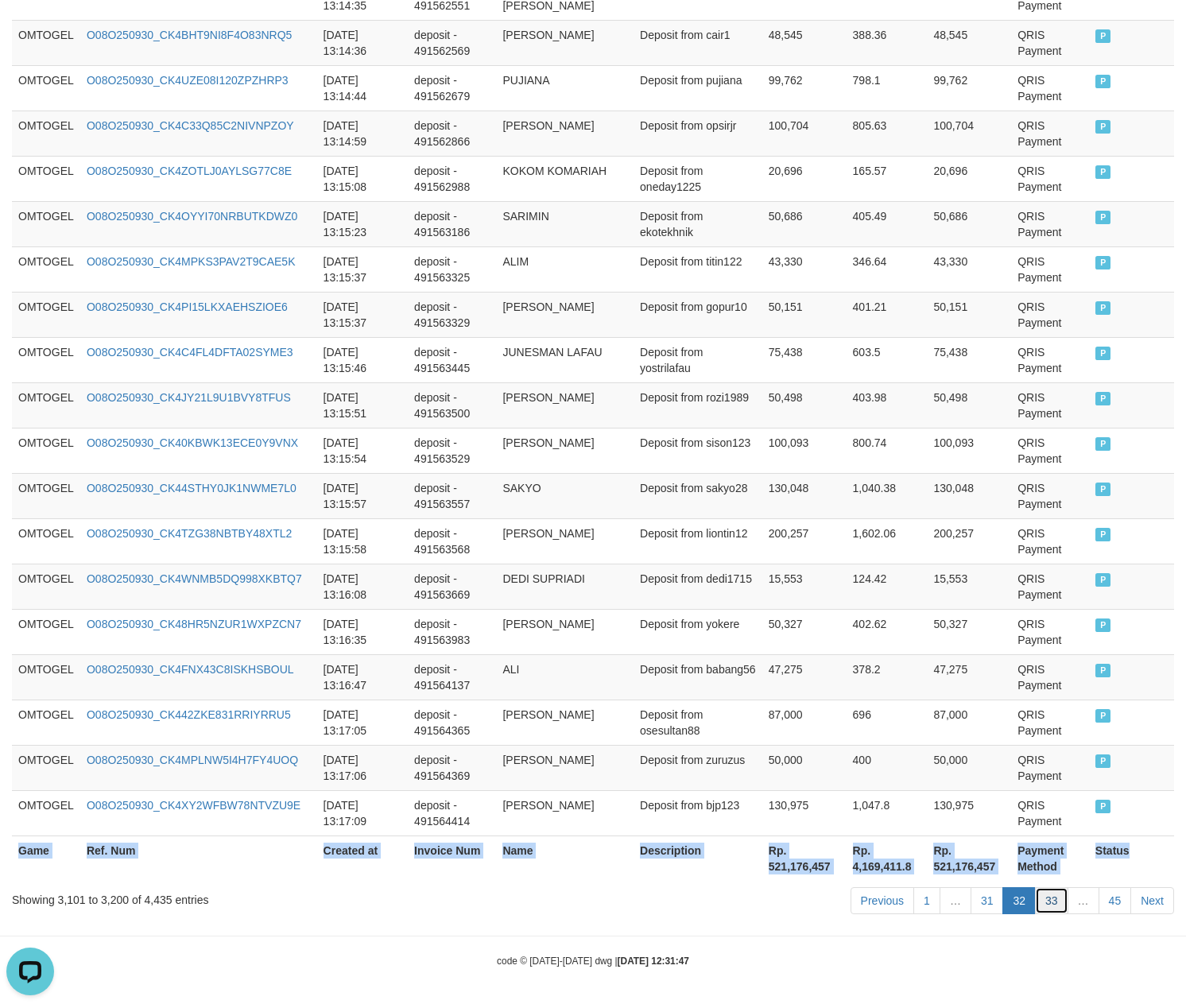
click at [1046, 906] on link "33" at bounding box center [1052, 901] width 33 height 27
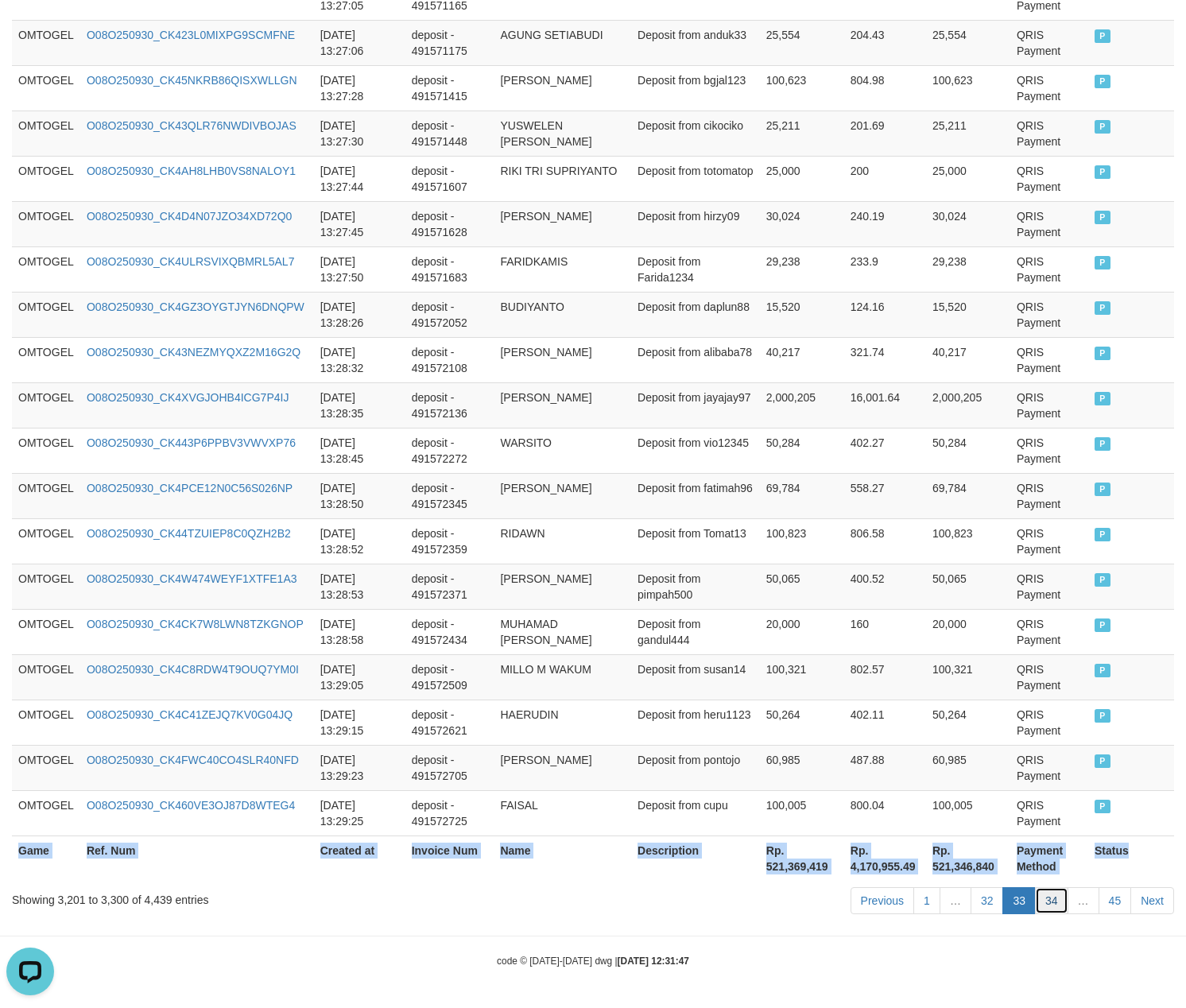
click at [1046, 904] on link "34" at bounding box center [1052, 901] width 33 height 27
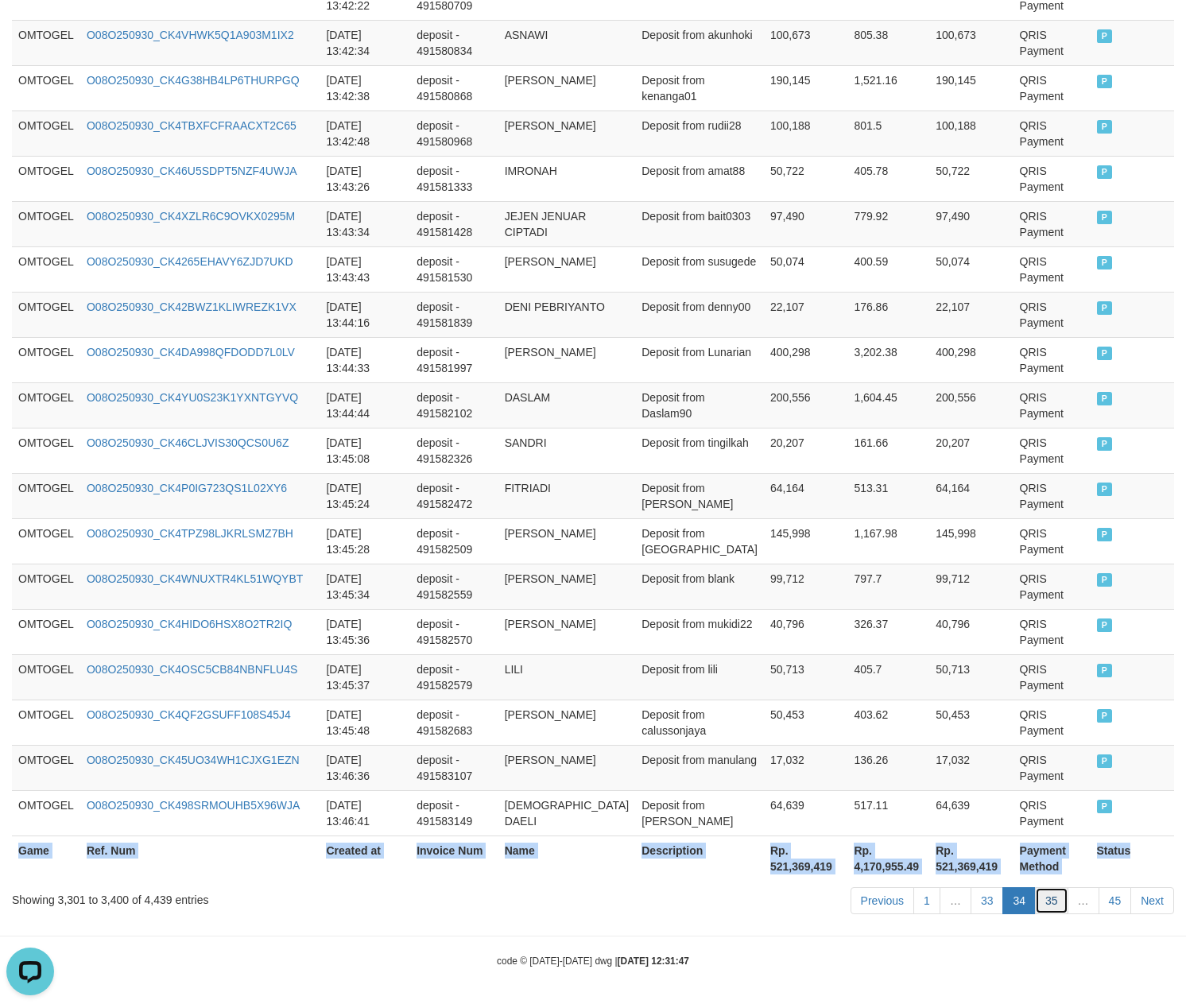
click at [1041, 905] on link "35" at bounding box center [1052, 901] width 33 height 27
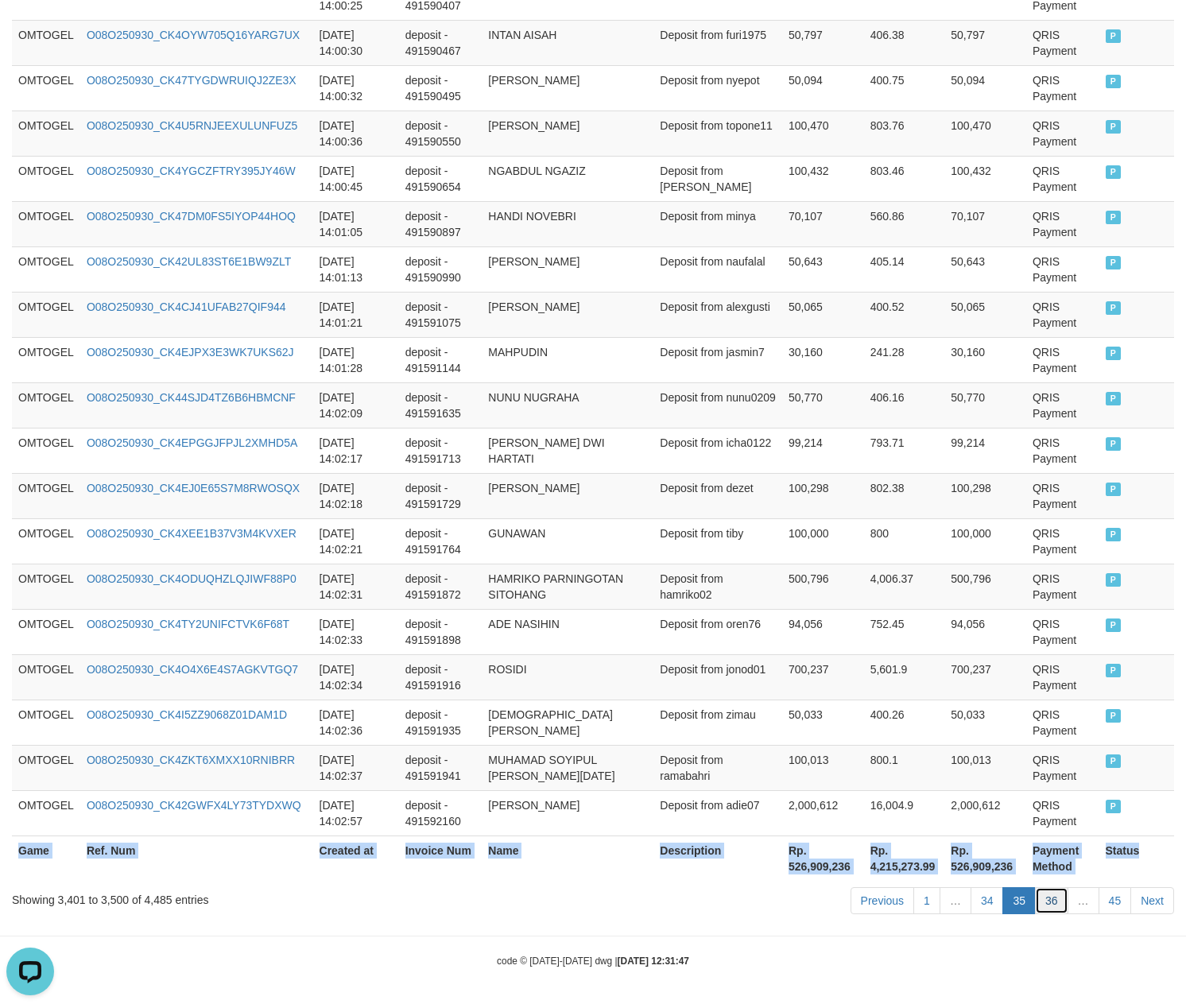
click at [1054, 900] on link "36" at bounding box center [1052, 901] width 33 height 27
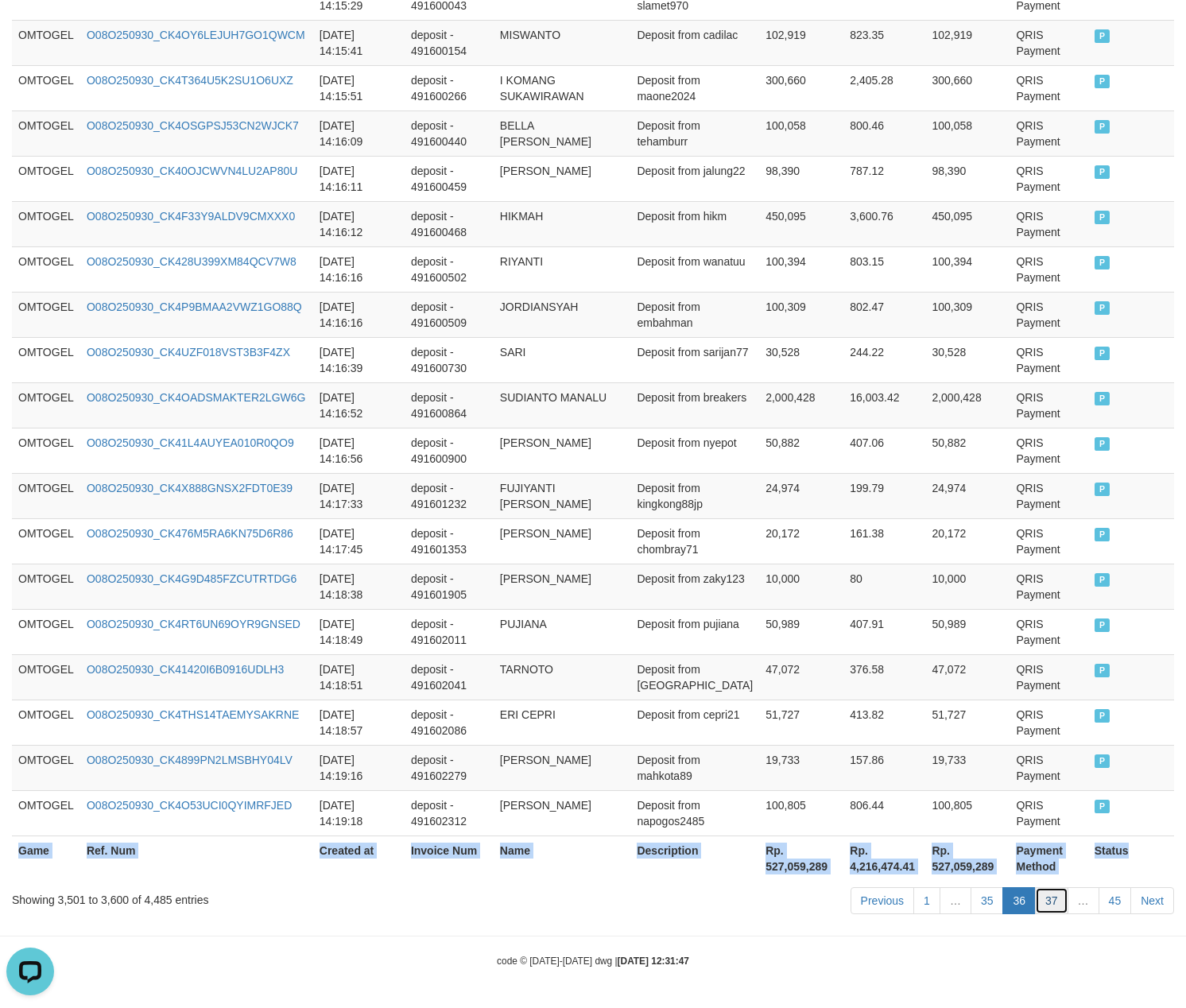
click at [1050, 903] on link "37" at bounding box center [1052, 901] width 33 height 27
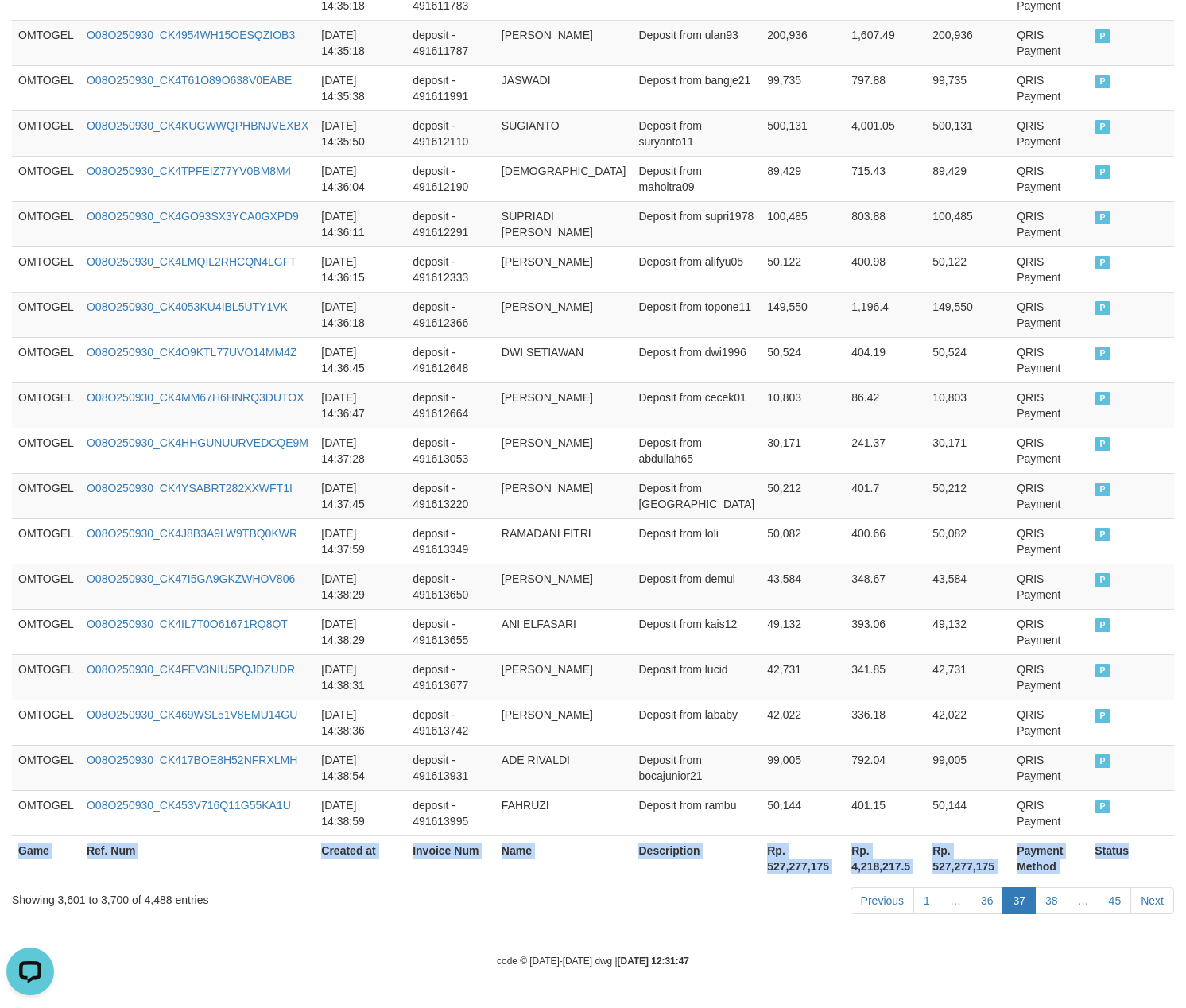
scroll to position [4346, 0]
click at [1054, 901] on link "38" at bounding box center [1052, 901] width 33 height 27
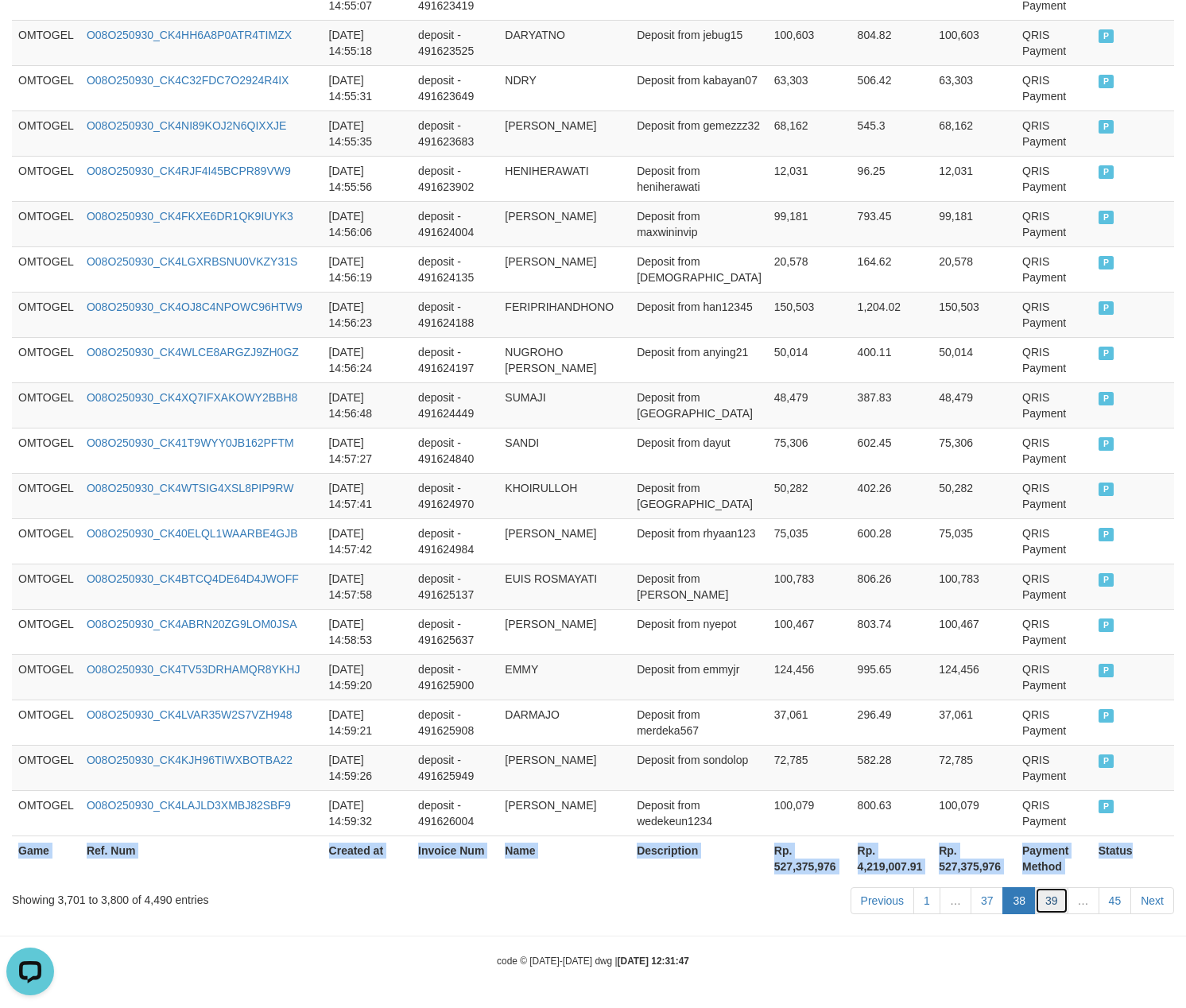
click at [1051, 904] on link "39" at bounding box center [1052, 901] width 33 height 27
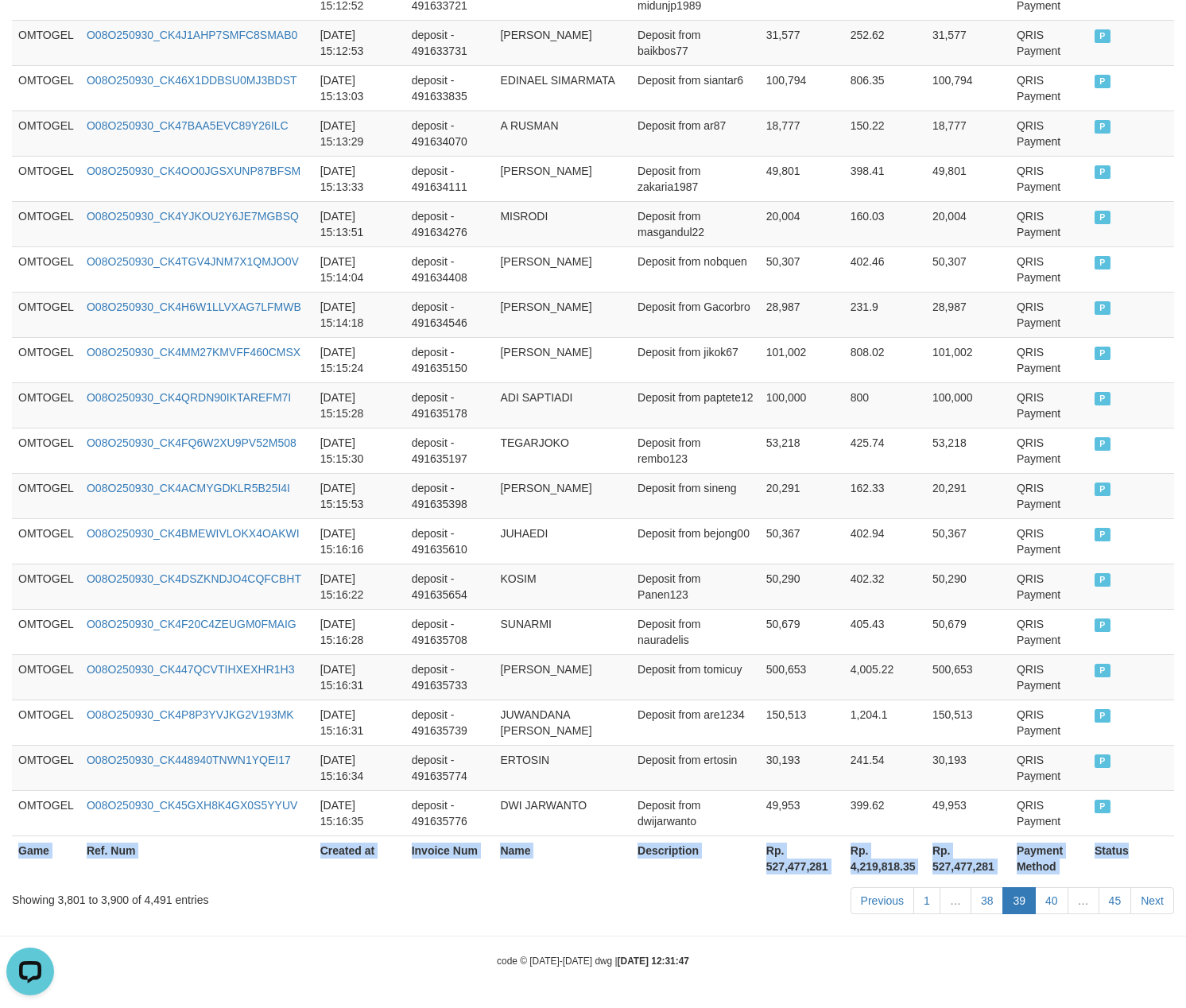
scroll to position [4362, 0]
click at [1019, 904] on link "39" at bounding box center [1019, 901] width 33 height 27
click at [1044, 900] on link "40" at bounding box center [1052, 901] width 33 height 27
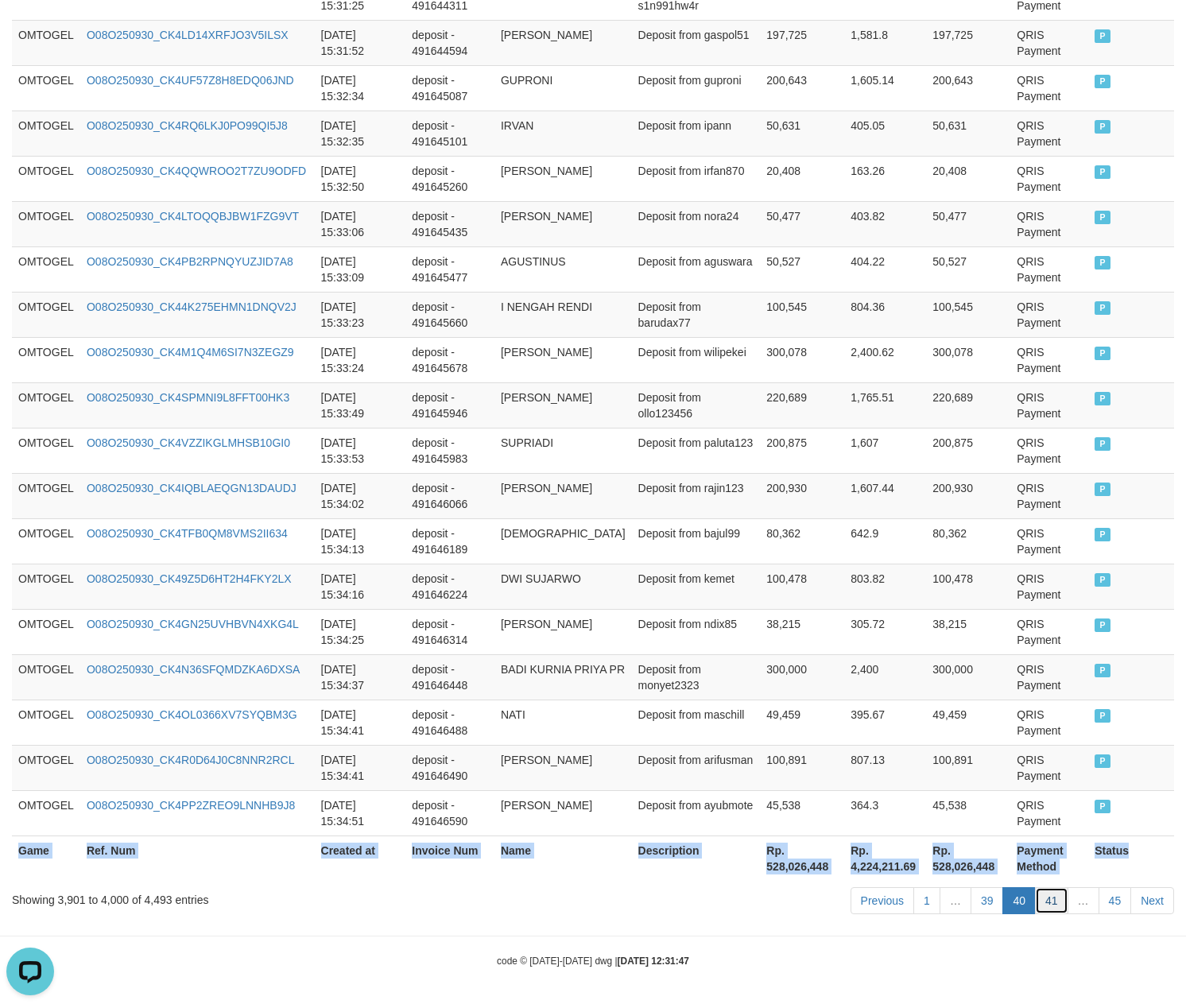
click at [1040, 898] on link "41" at bounding box center [1052, 901] width 33 height 27
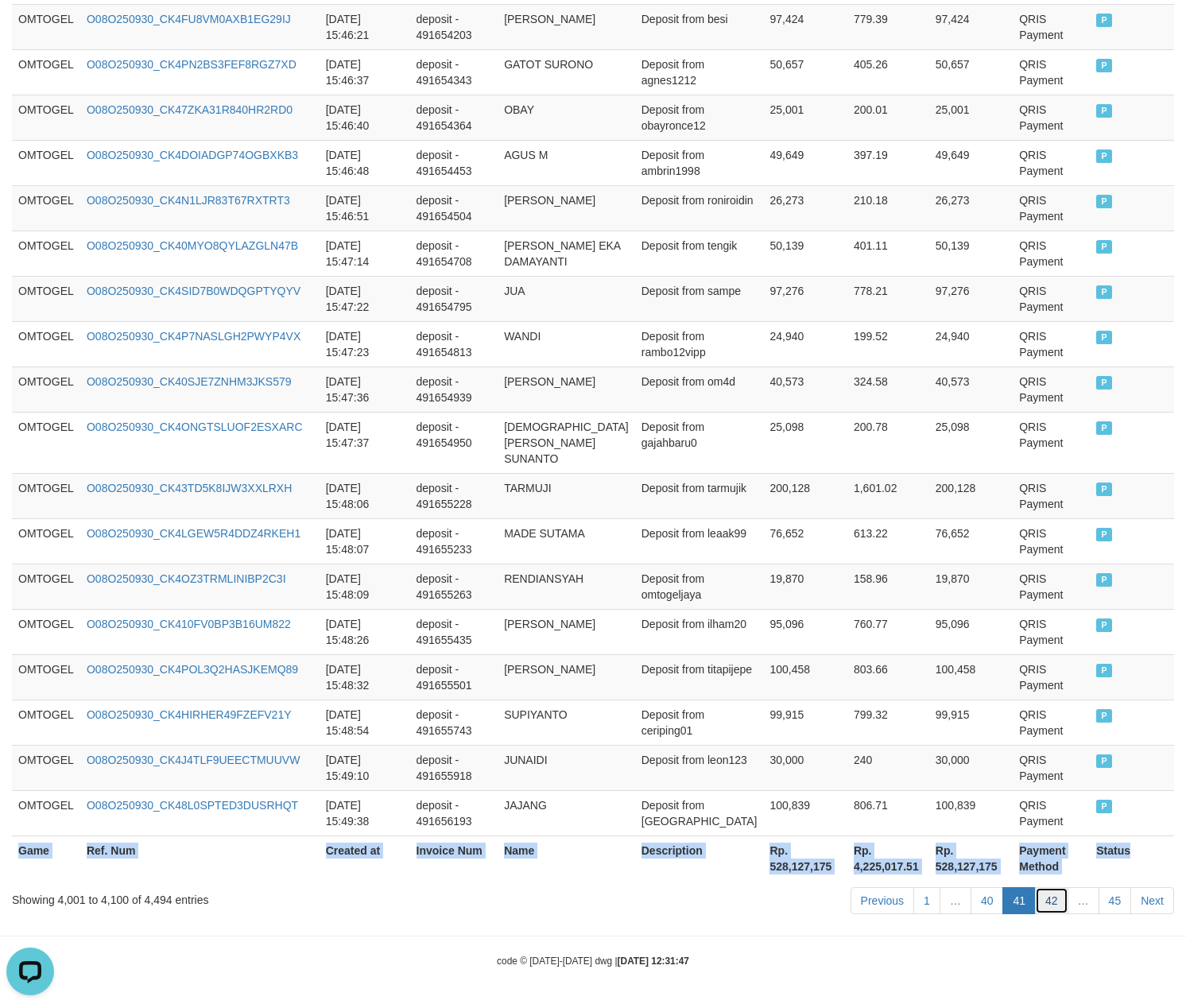
click at [1048, 894] on link "42" at bounding box center [1052, 901] width 33 height 27
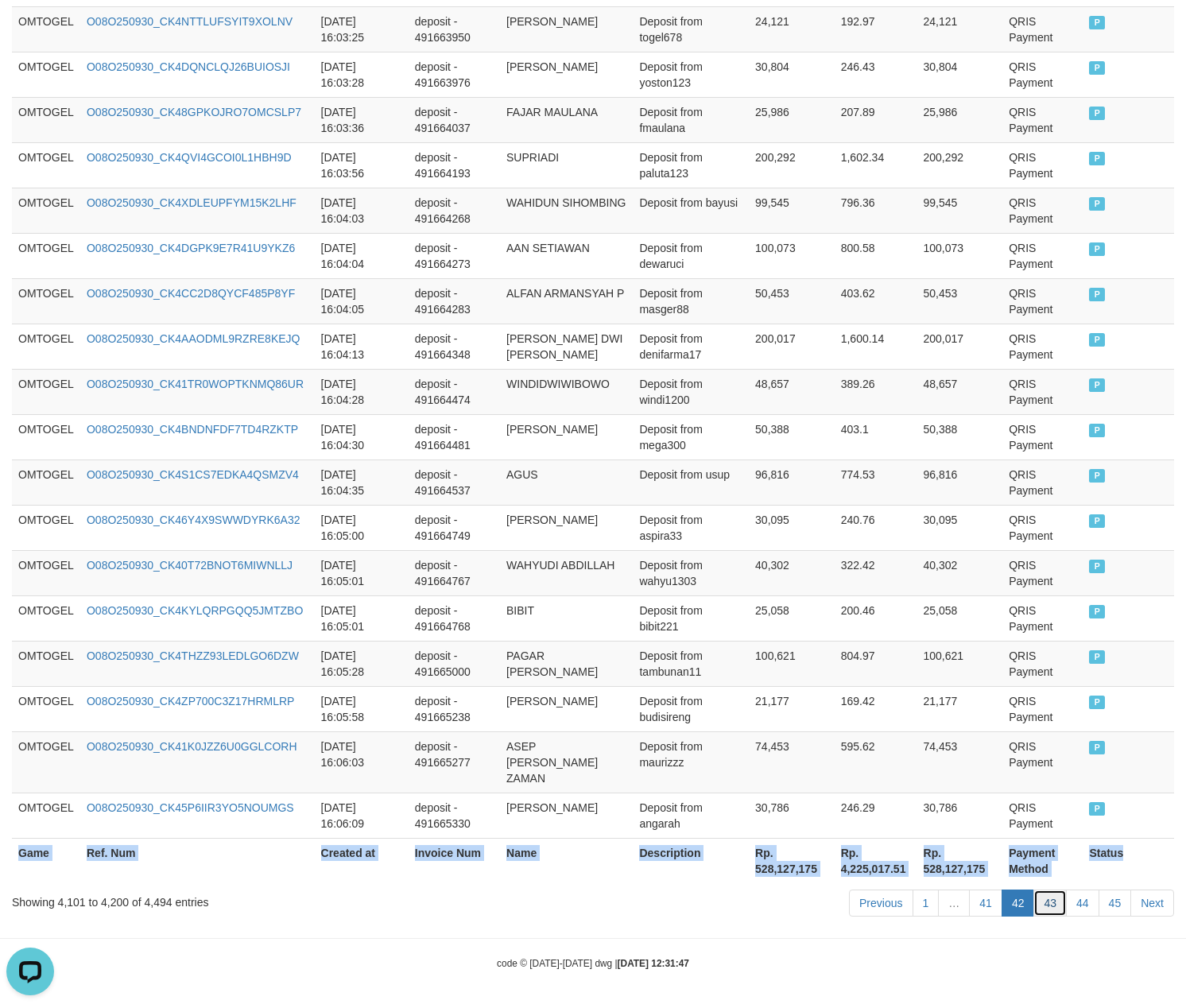
click at [1054, 903] on link "43" at bounding box center [1050, 903] width 33 height 27
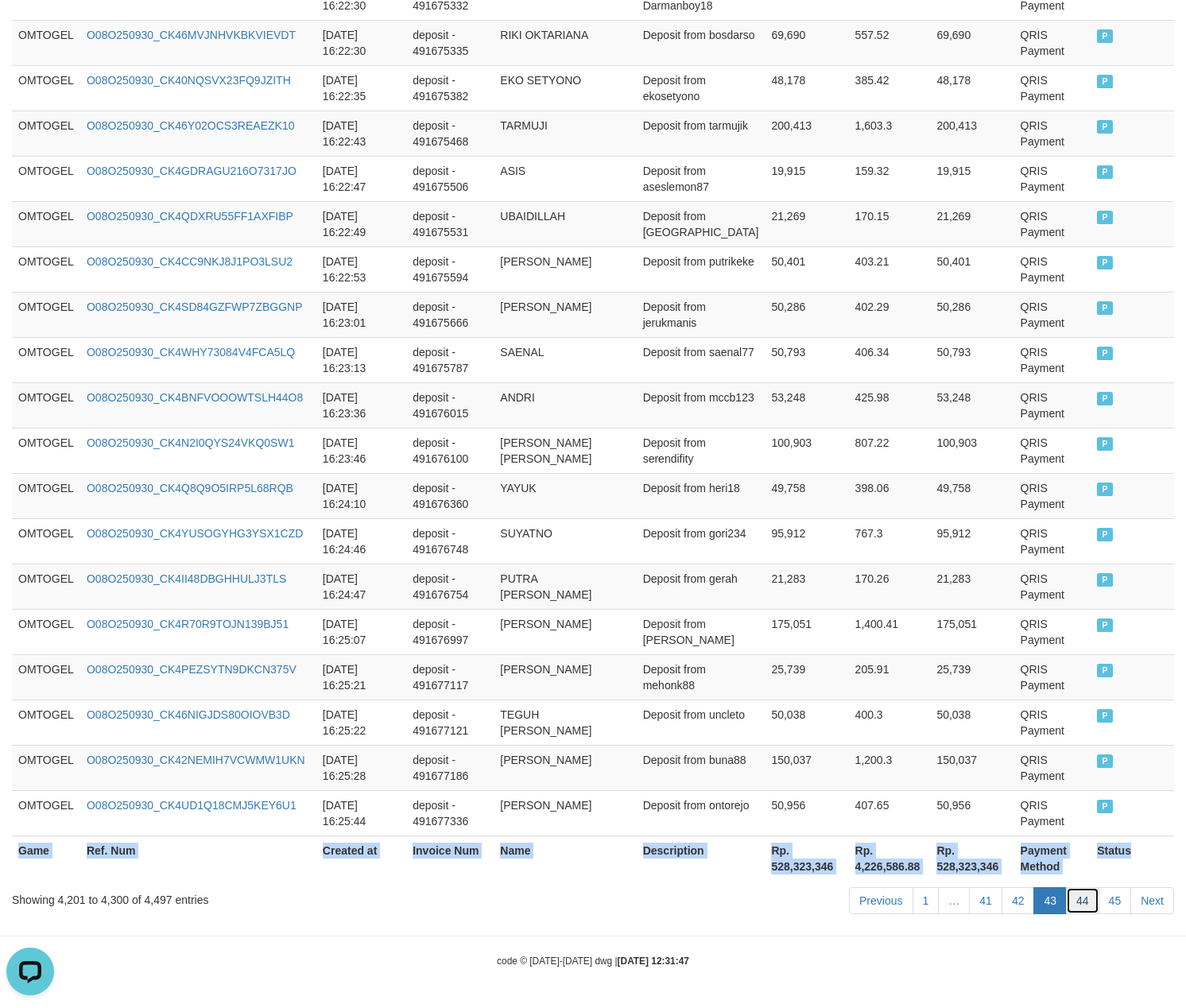
click at [1090, 897] on link "44" at bounding box center [1083, 901] width 33 height 27
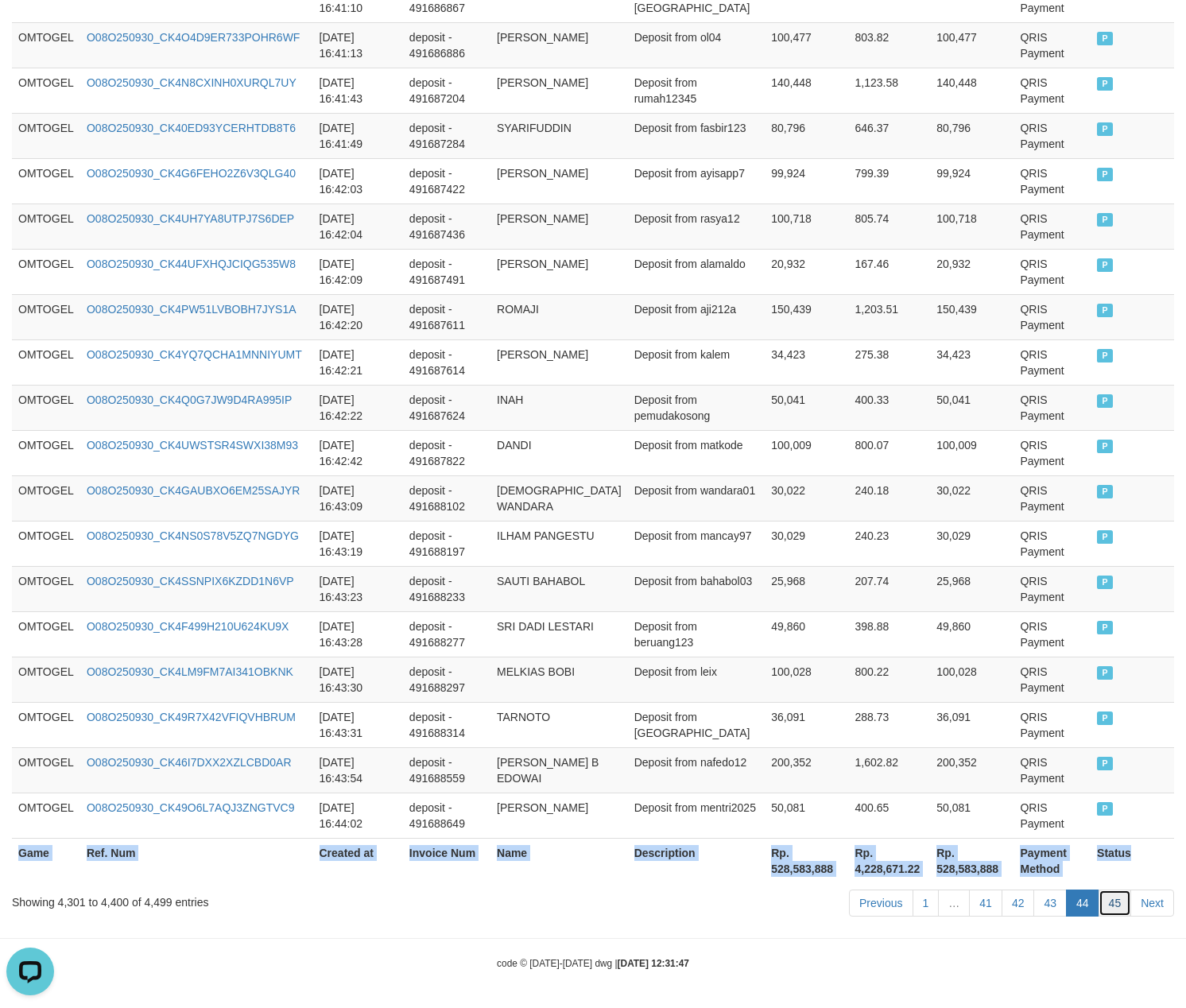
click at [1118, 908] on link "45" at bounding box center [1115, 903] width 33 height 27
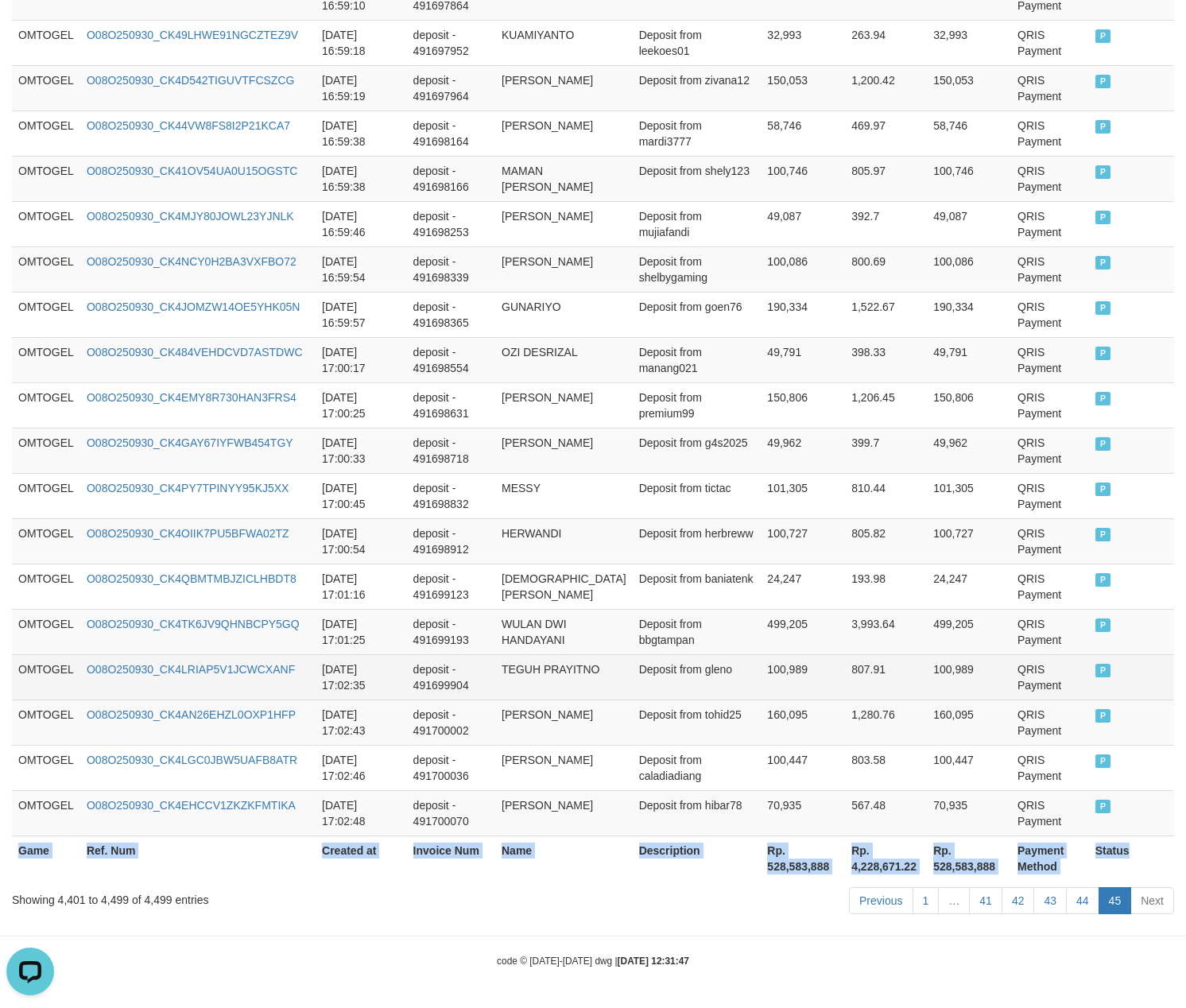
click at [826, 678] on td "100,989" at bounding box center [802, 677] width 84 height 45
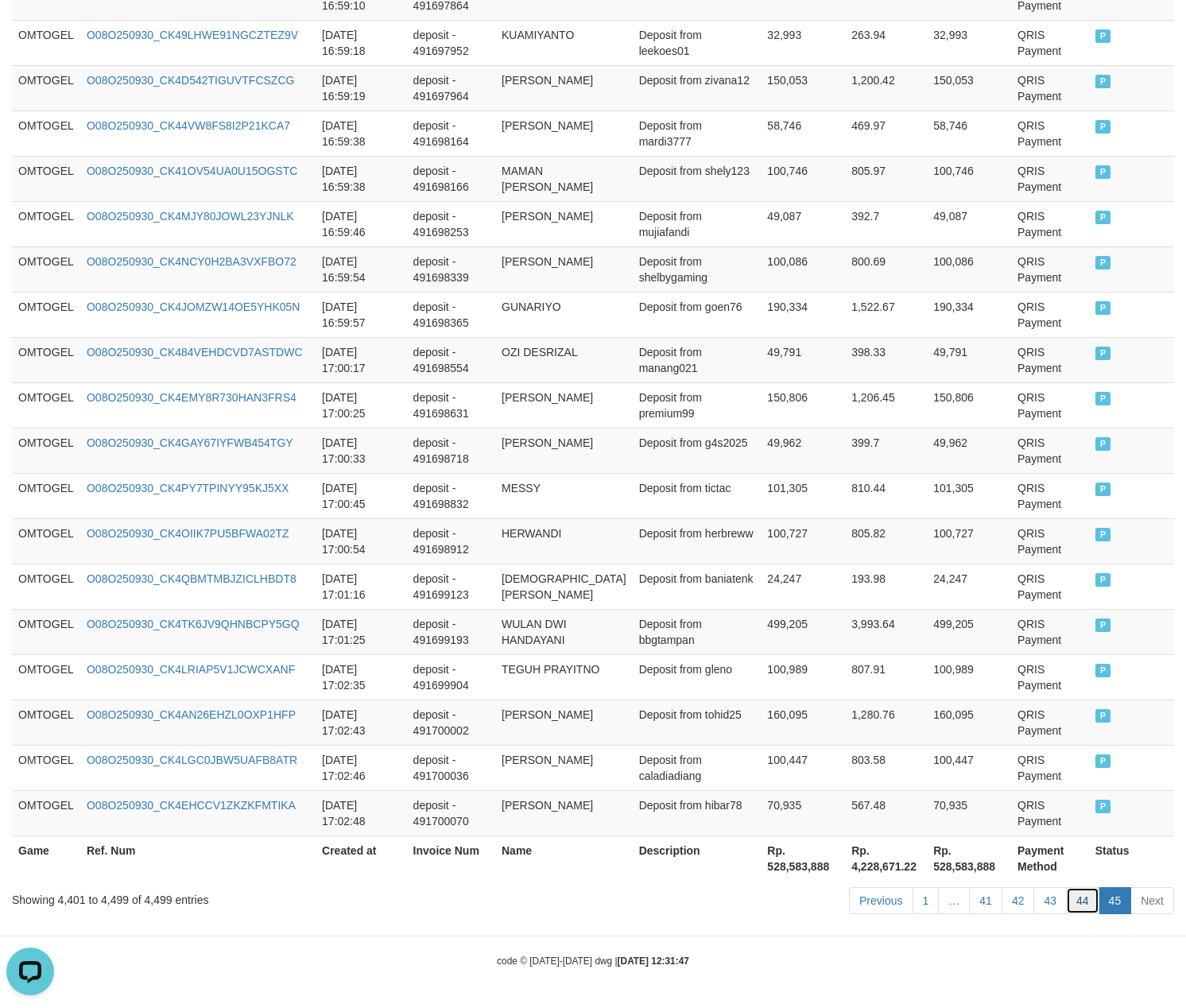
click at [1083, 904] on link "44" at bounding box center [1083, 901] width 33 height 27
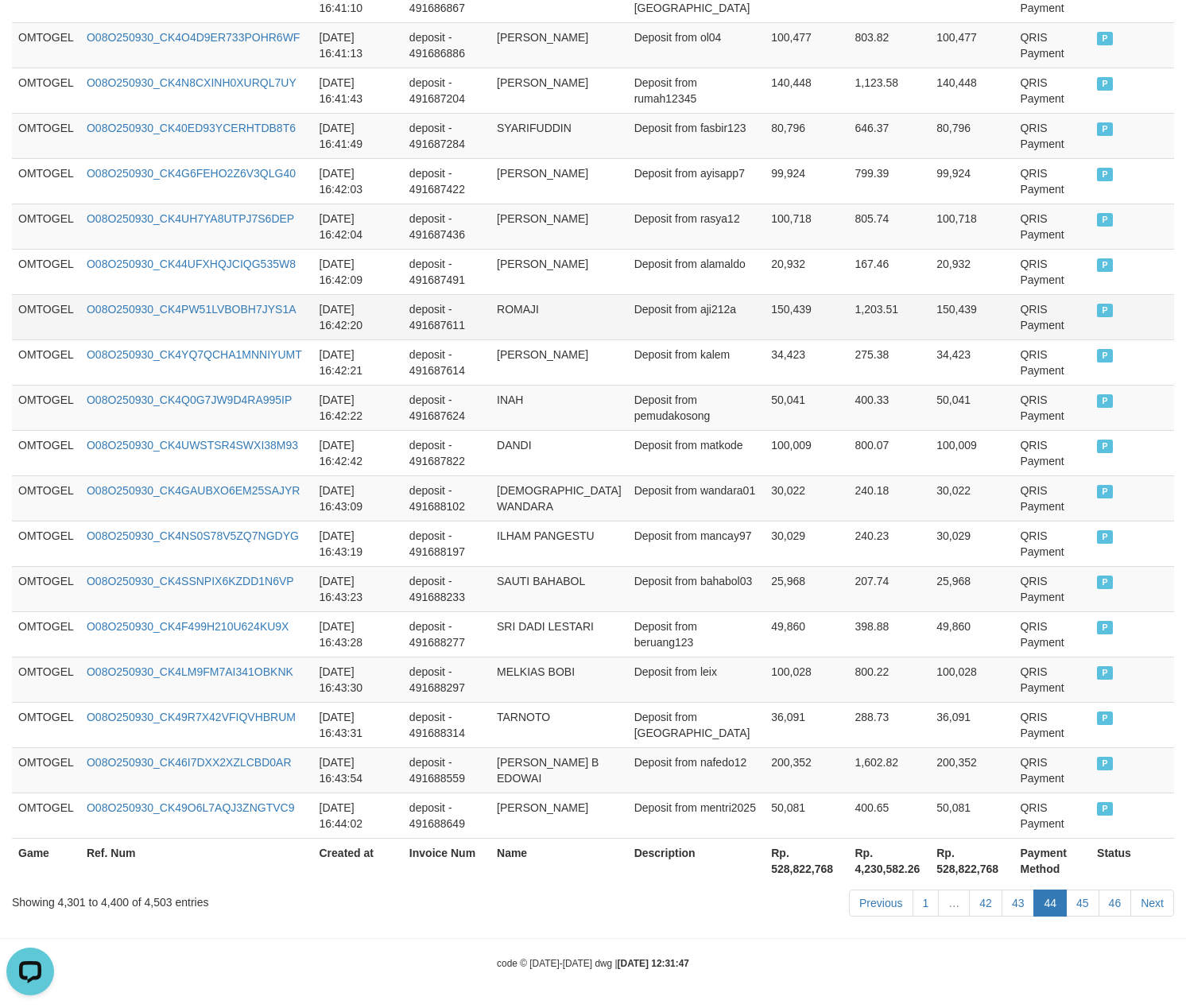
click at [735, 294] on td "Deposit from aji212a" at bounding box center [697, 316] width 137 height 45
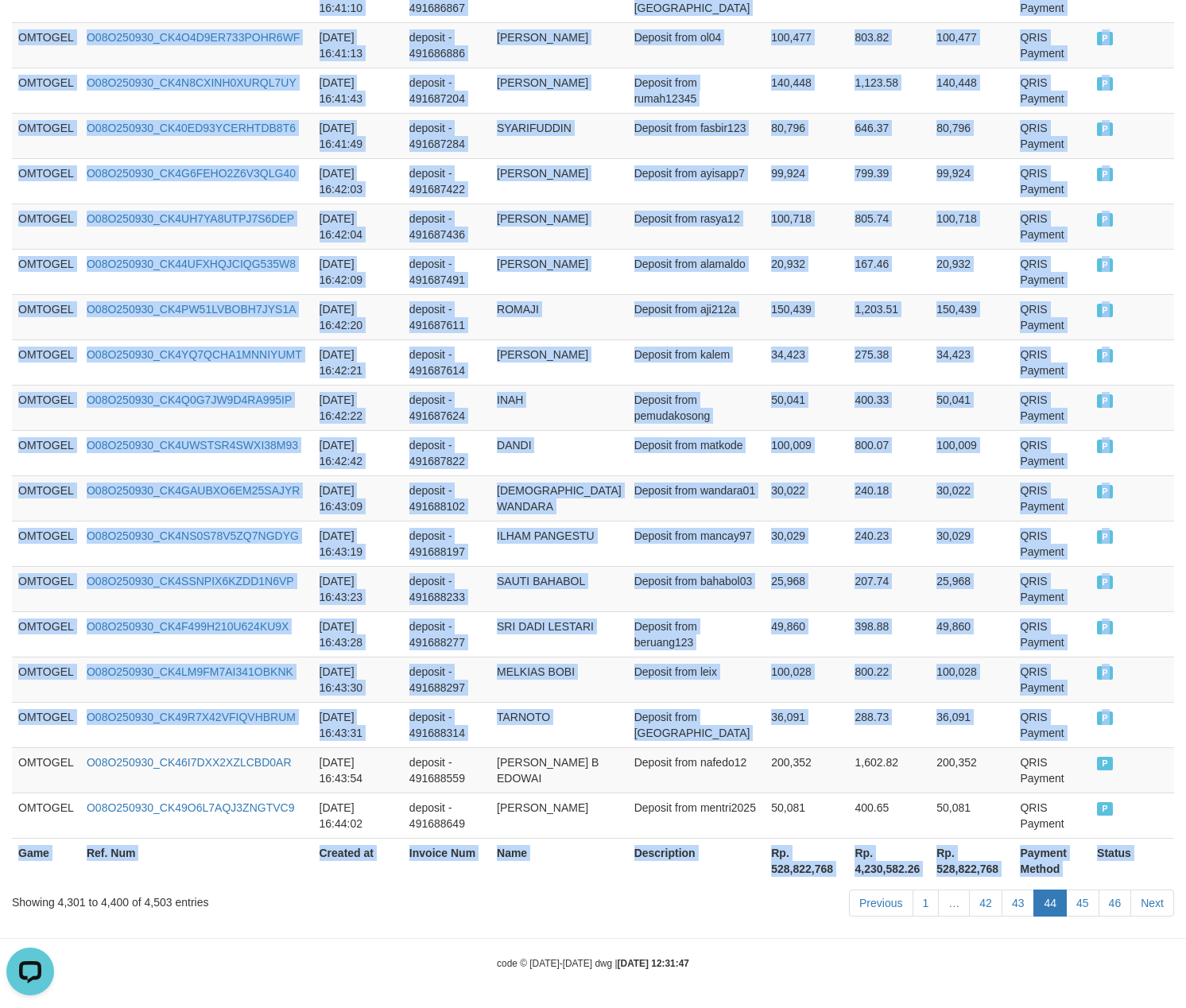
drag, startPoint x: 19, startPoint y: 760, endPoint x: 1209, endPoint y: 746, distance: 1190.1
click at [1079, 904] on link "45" at bounding box center [1083, 903] width 33 height 27
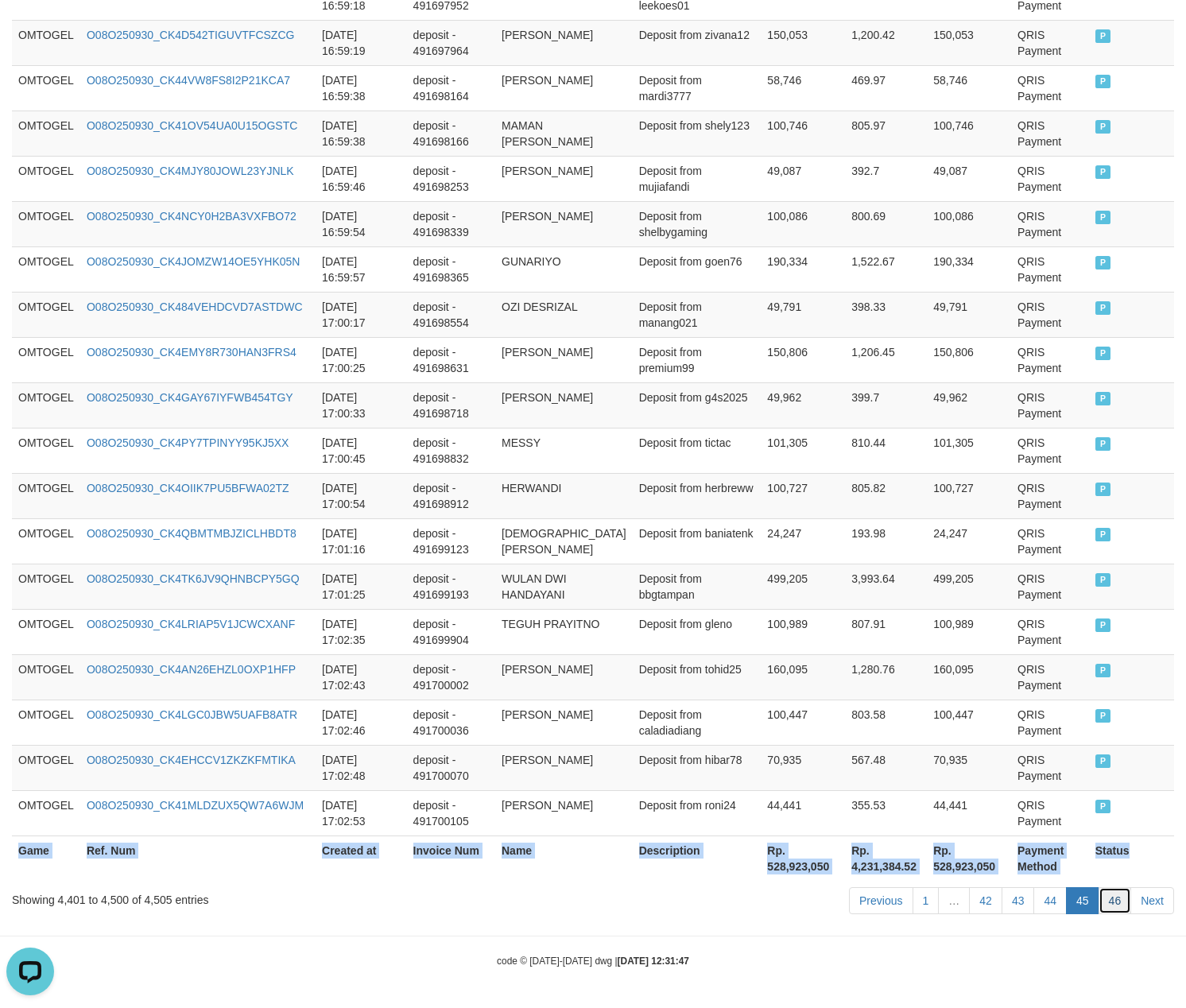
click at [1116, 897] on link "46" at bounding box center [1115, 901] width 33 height 27
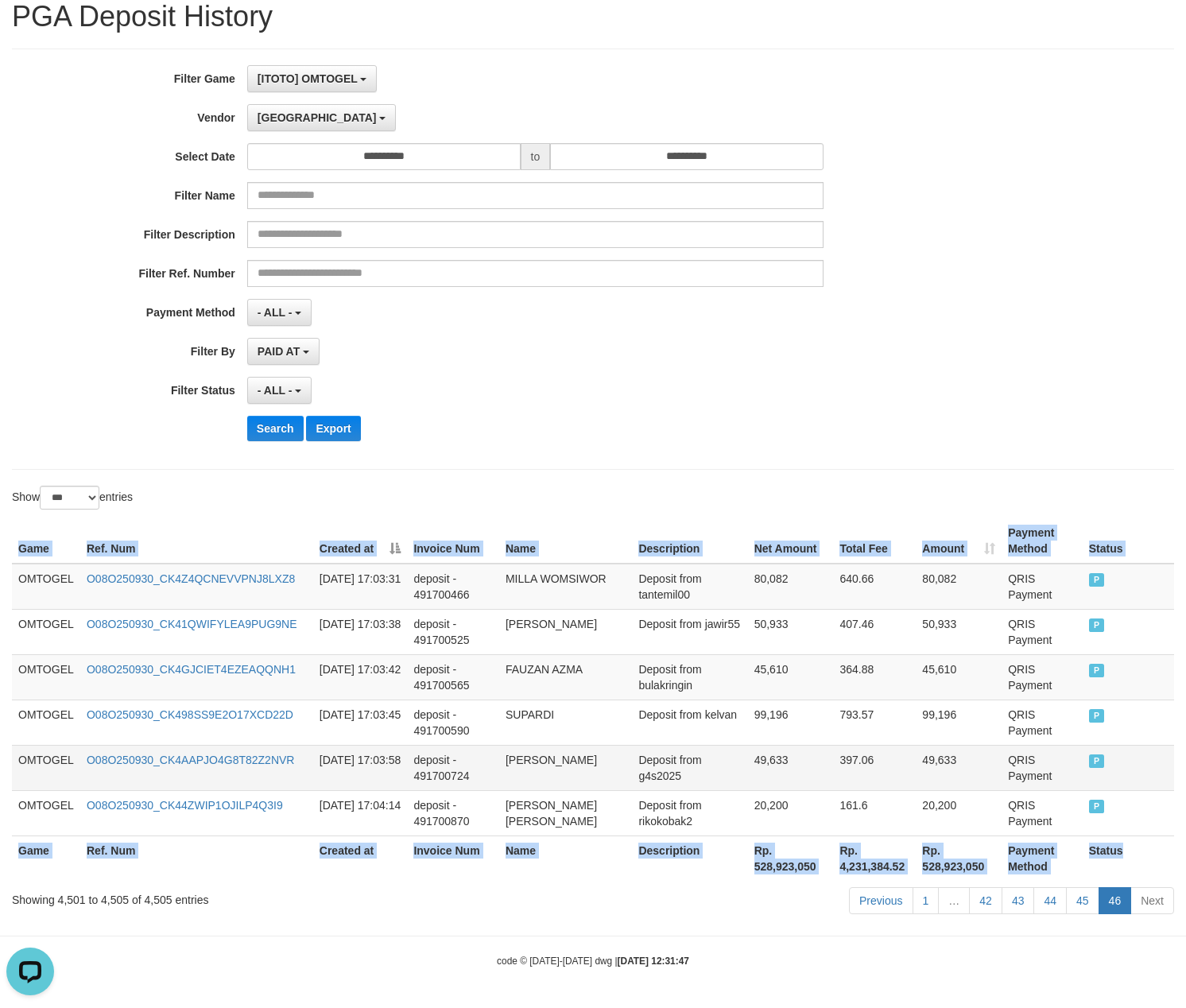
drag, startPoint x: 717, startPoint y: 781, endPoint x: 777, endPoint y: 786, distance: 60.2
click at [717, 781] on td "Deposit from g4s2025" at bounding box center [689, 767] width 115 height 45
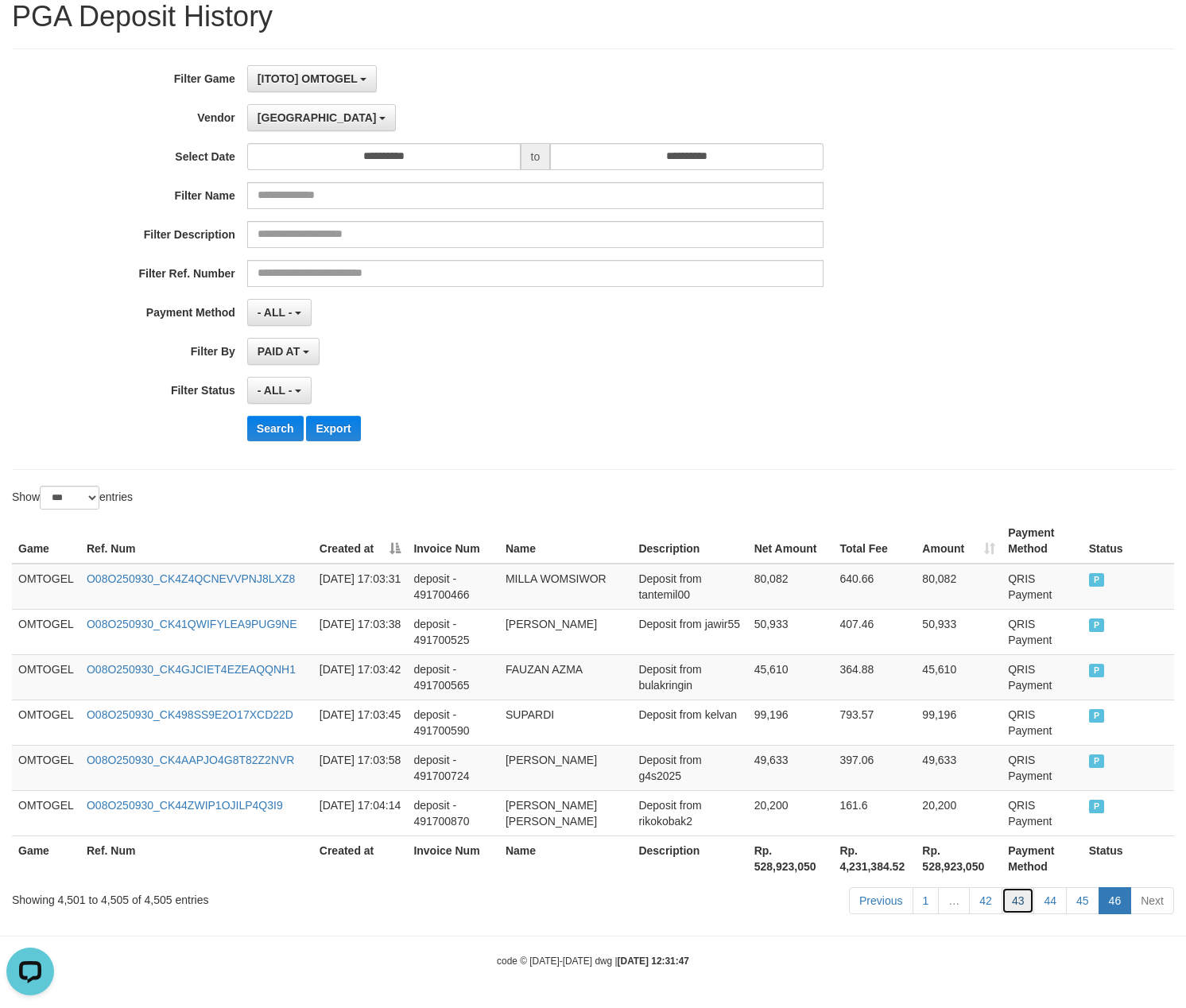
click at [1018, 904] on link "43" at bounding box center [1018, 901] width 33 height 27
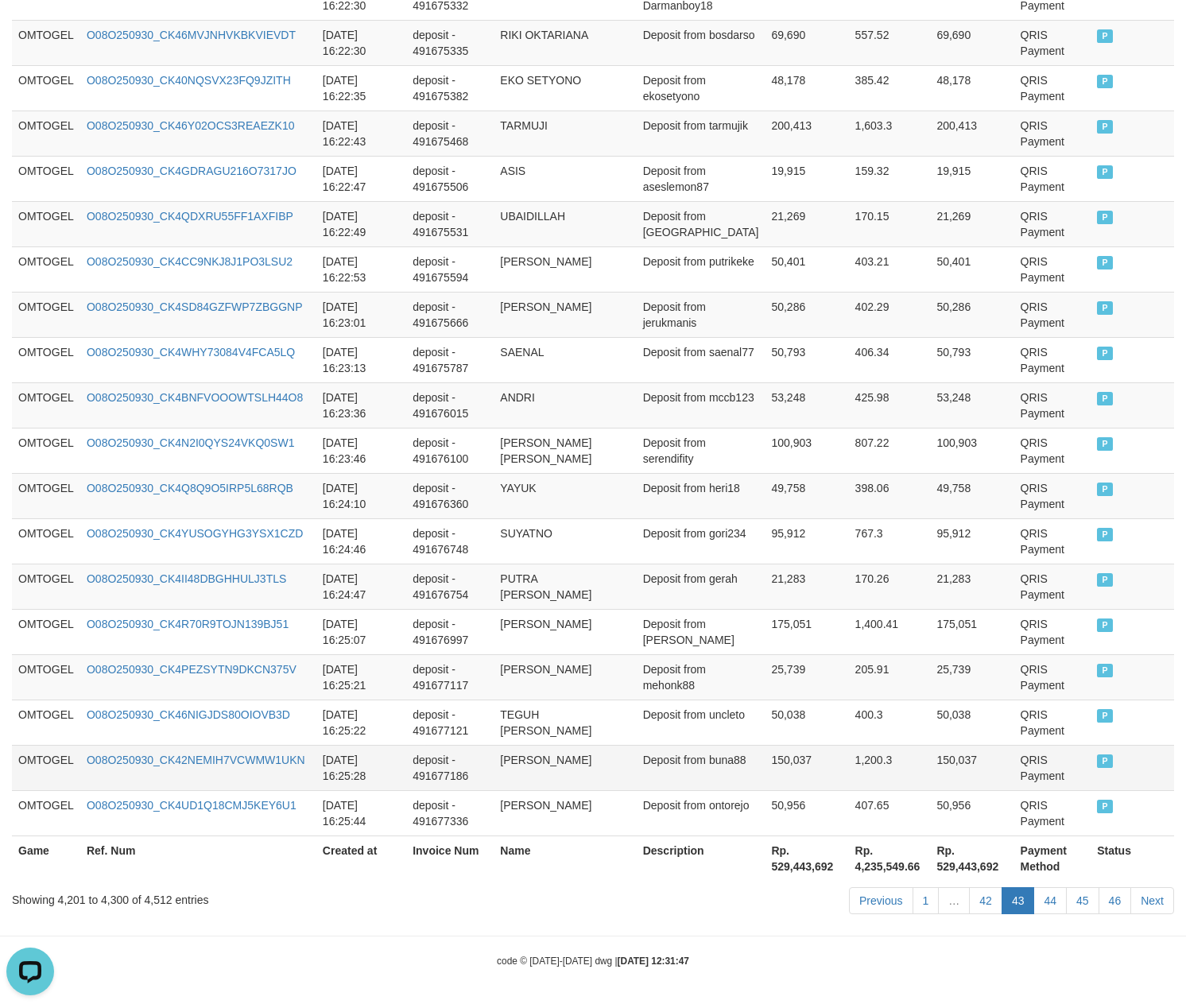
click at [939, 745] on td "150,037" at bounding box center [971, 767] width 83 height 45
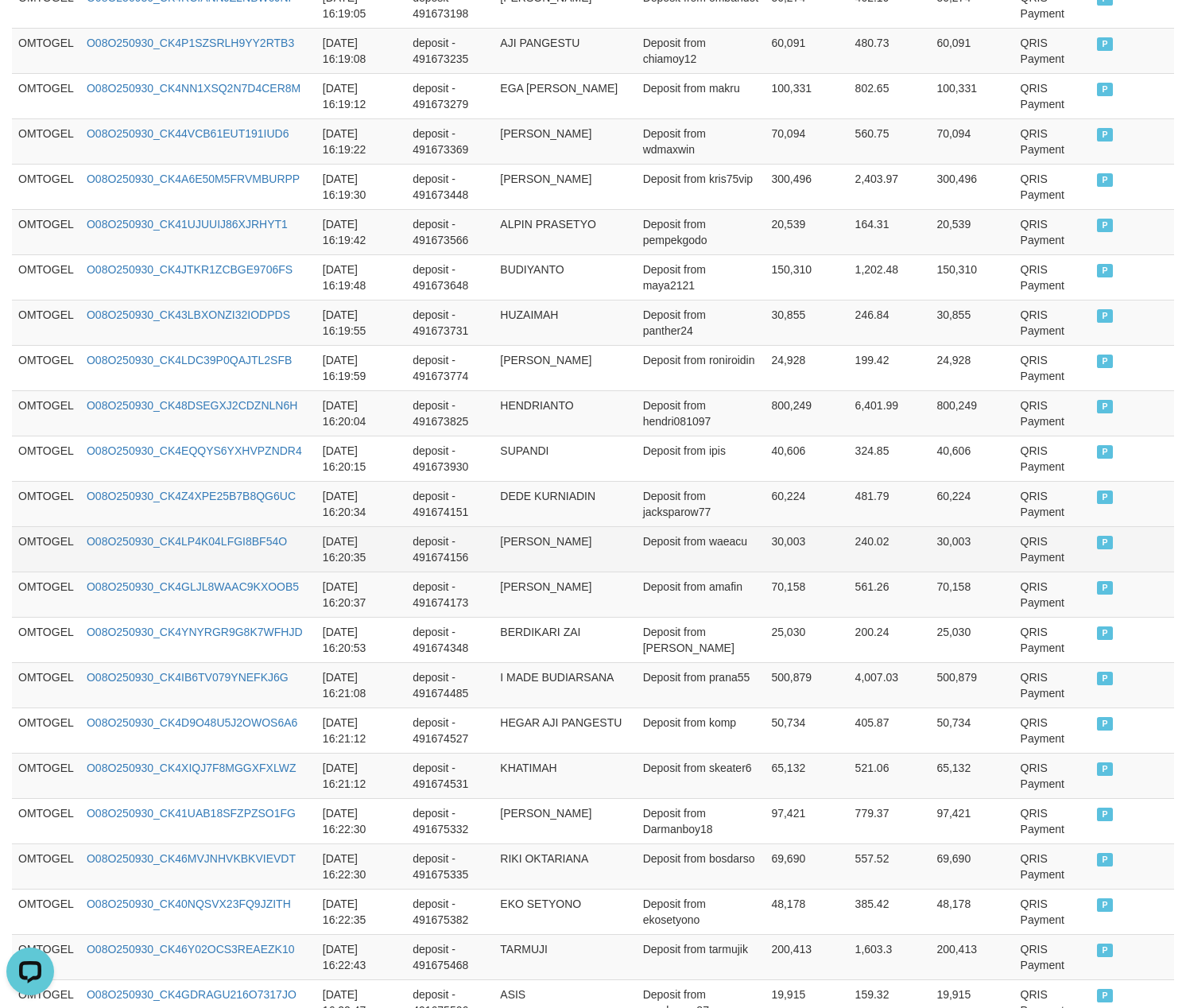
scroll to position [3498, 0]
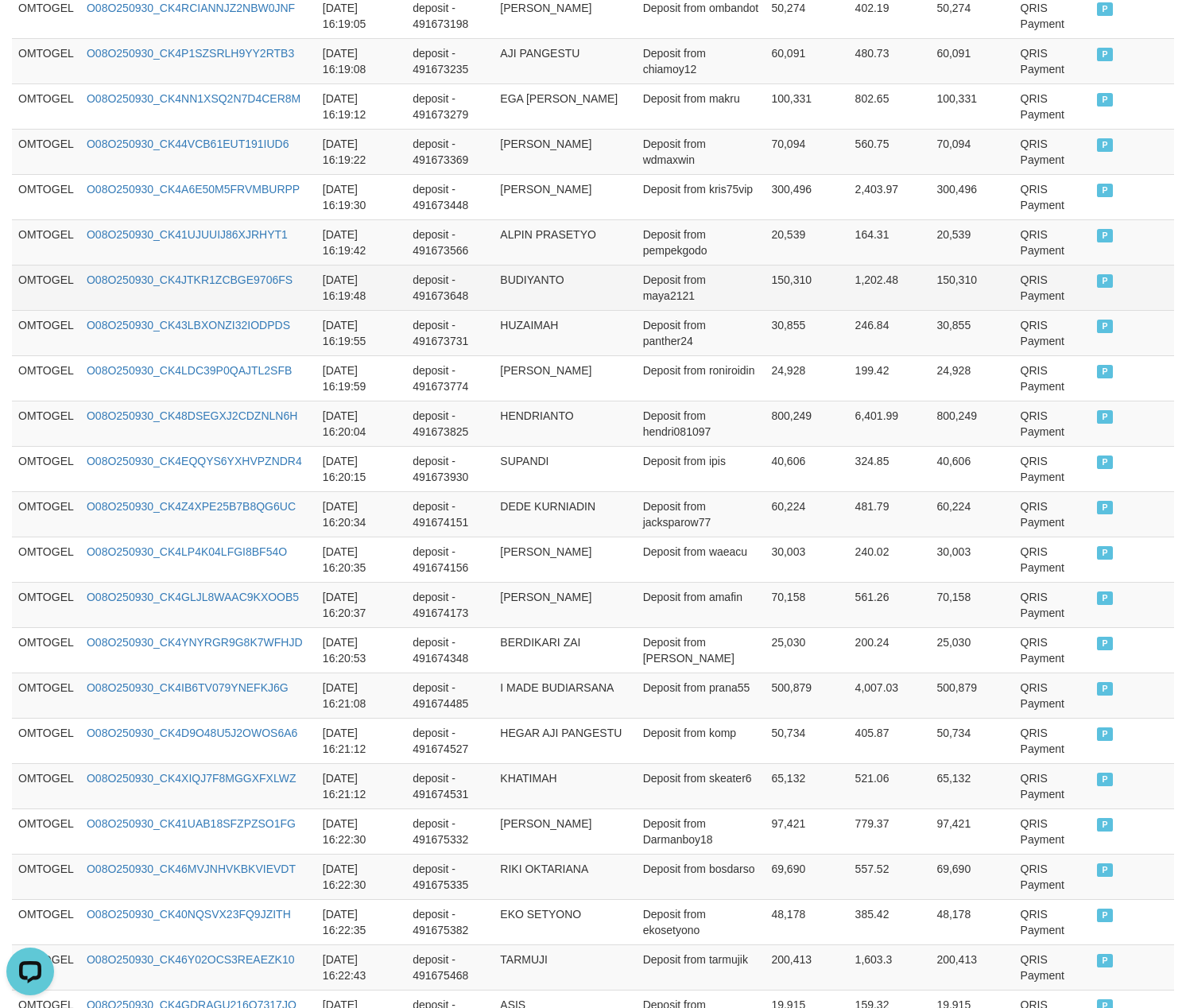
click at [574, 296] on td "BUDIYANTO" at bounding box center [564, 287] width 142 height 45
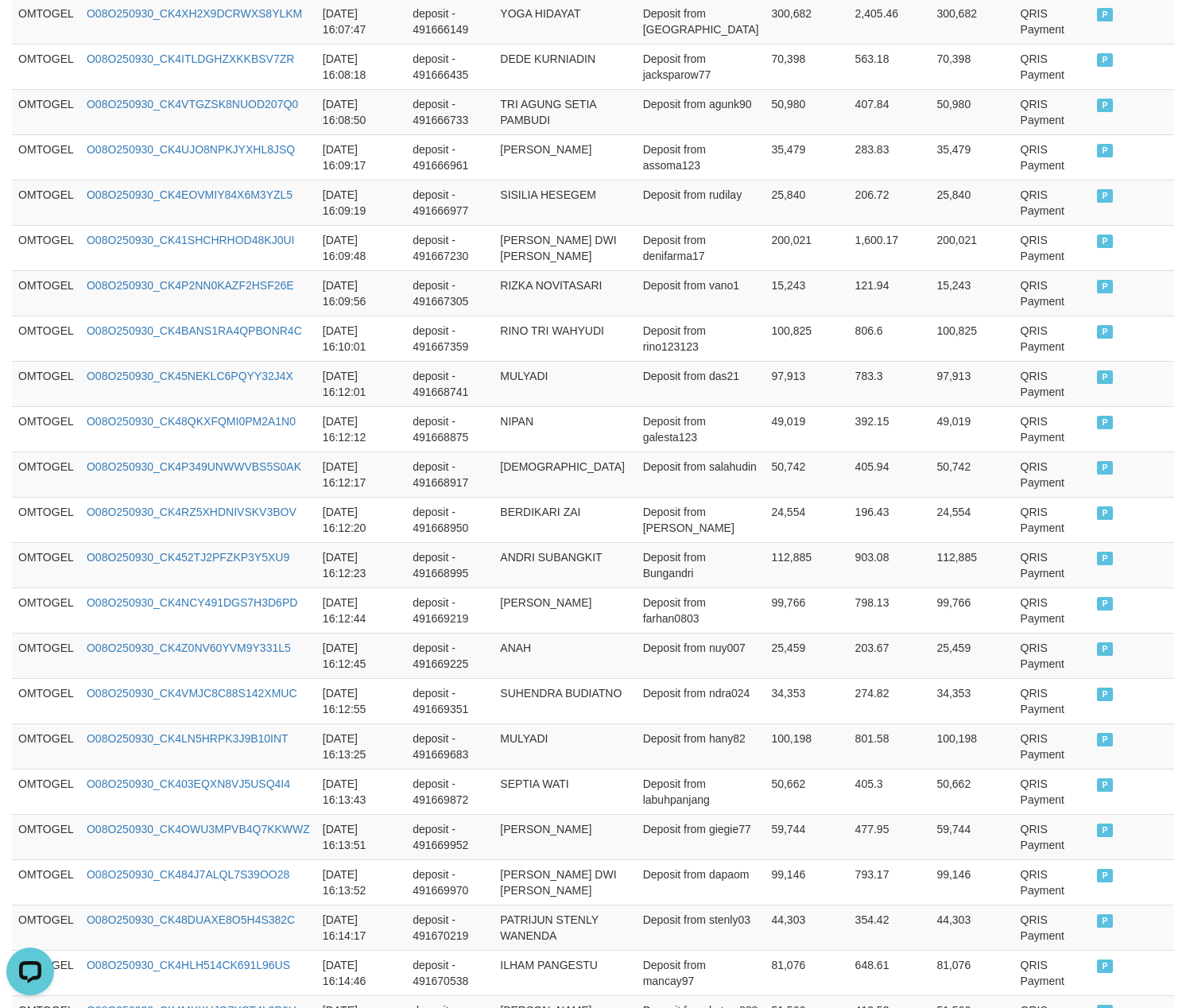
scroll to position [3642, 0]
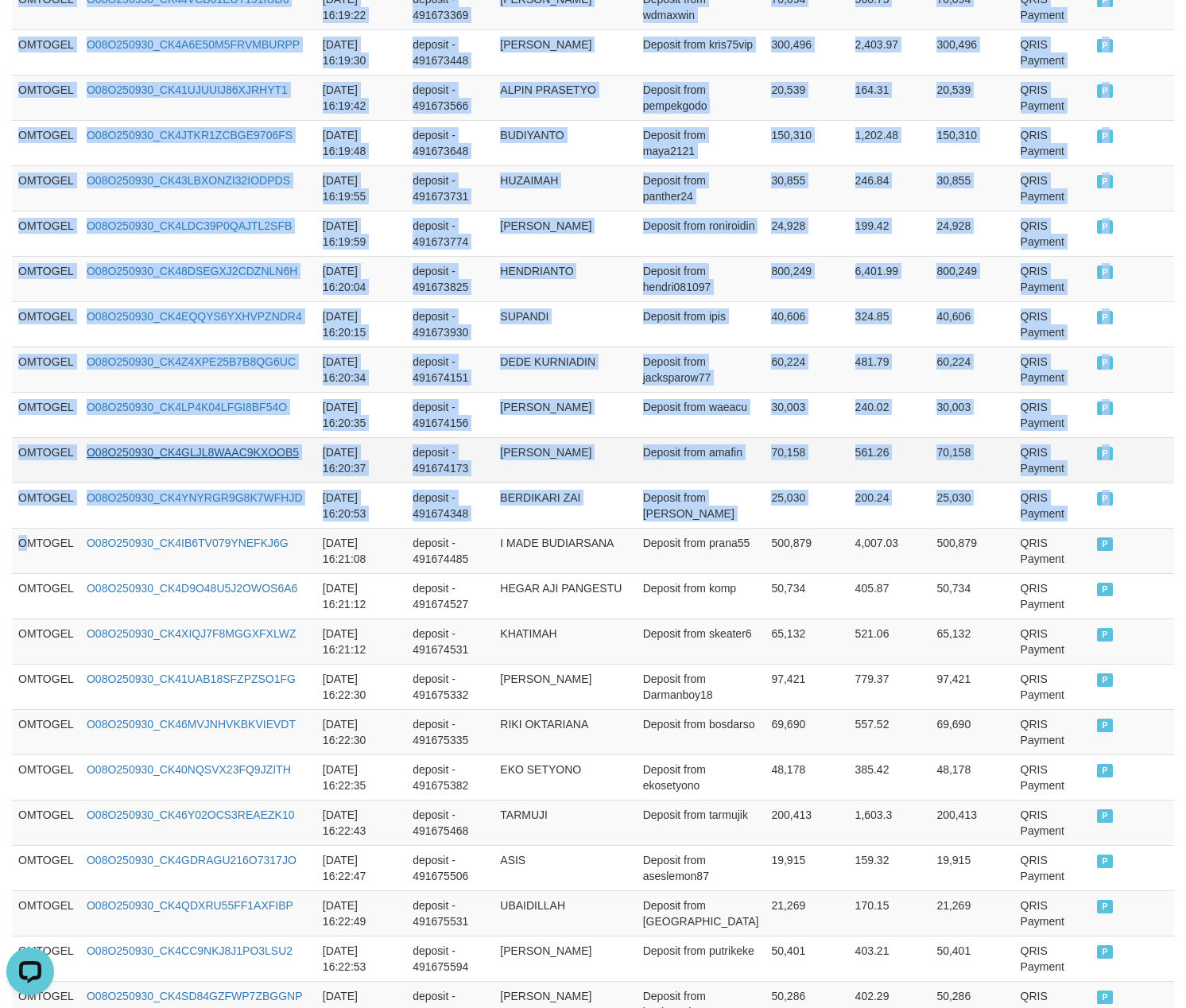
drag, startPoint x: 29, startPoint y: 548, endPoint x: 176, endPoint y: 459, distance: 171.8
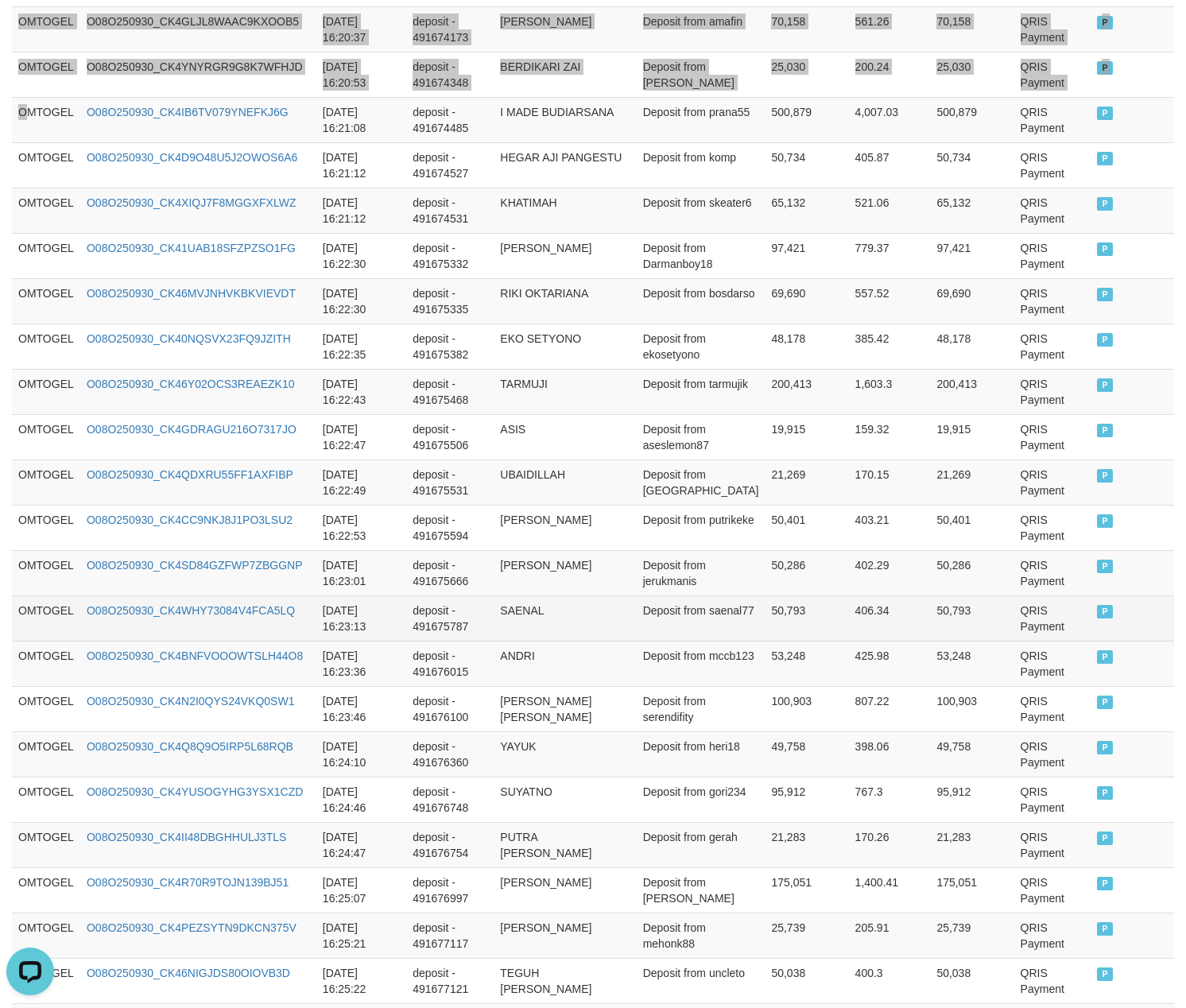
scroll to position [4346, 0]
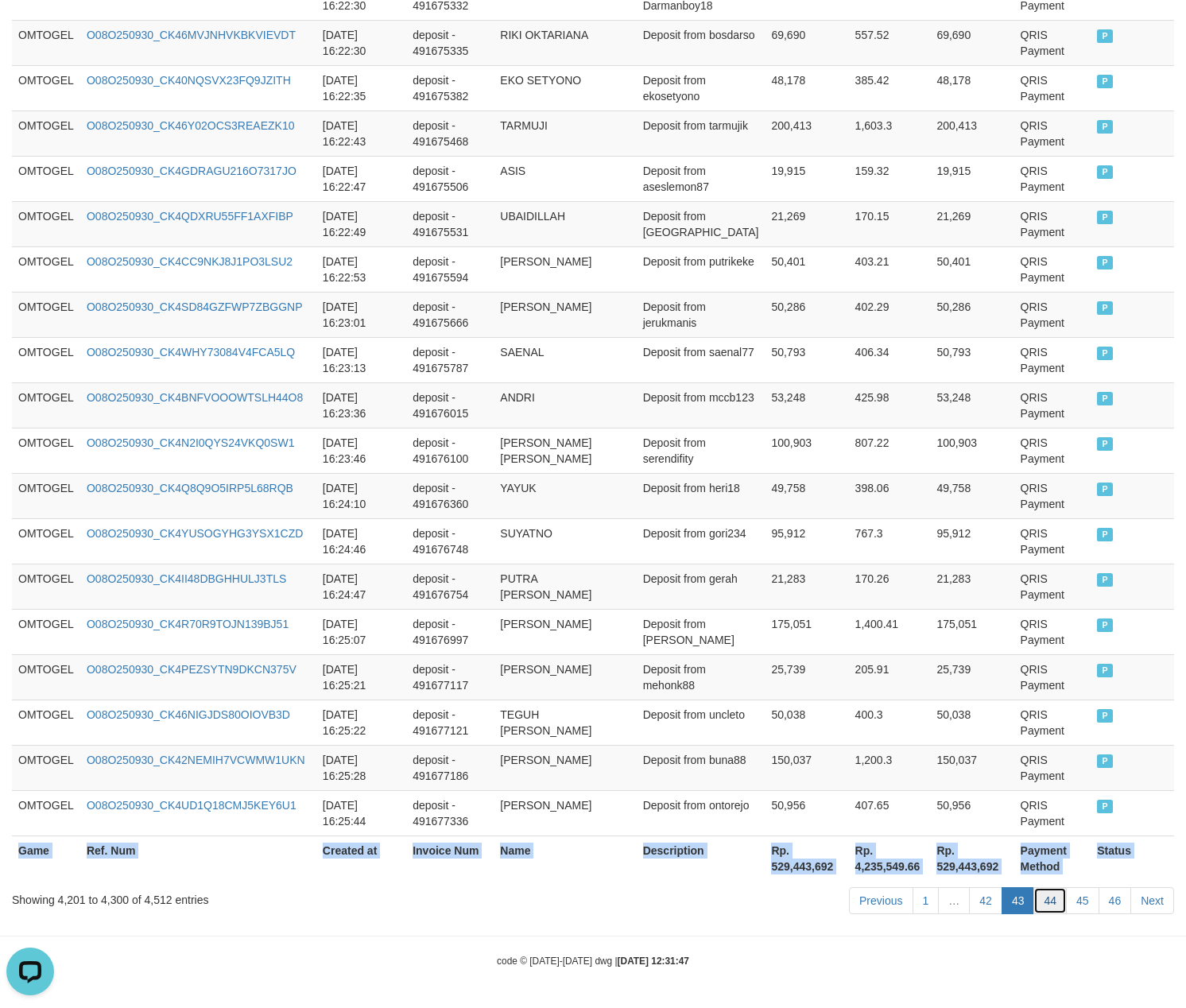
click at [1053, 896] on link "44" at bounding box center [1050, 901] width 33 height 27
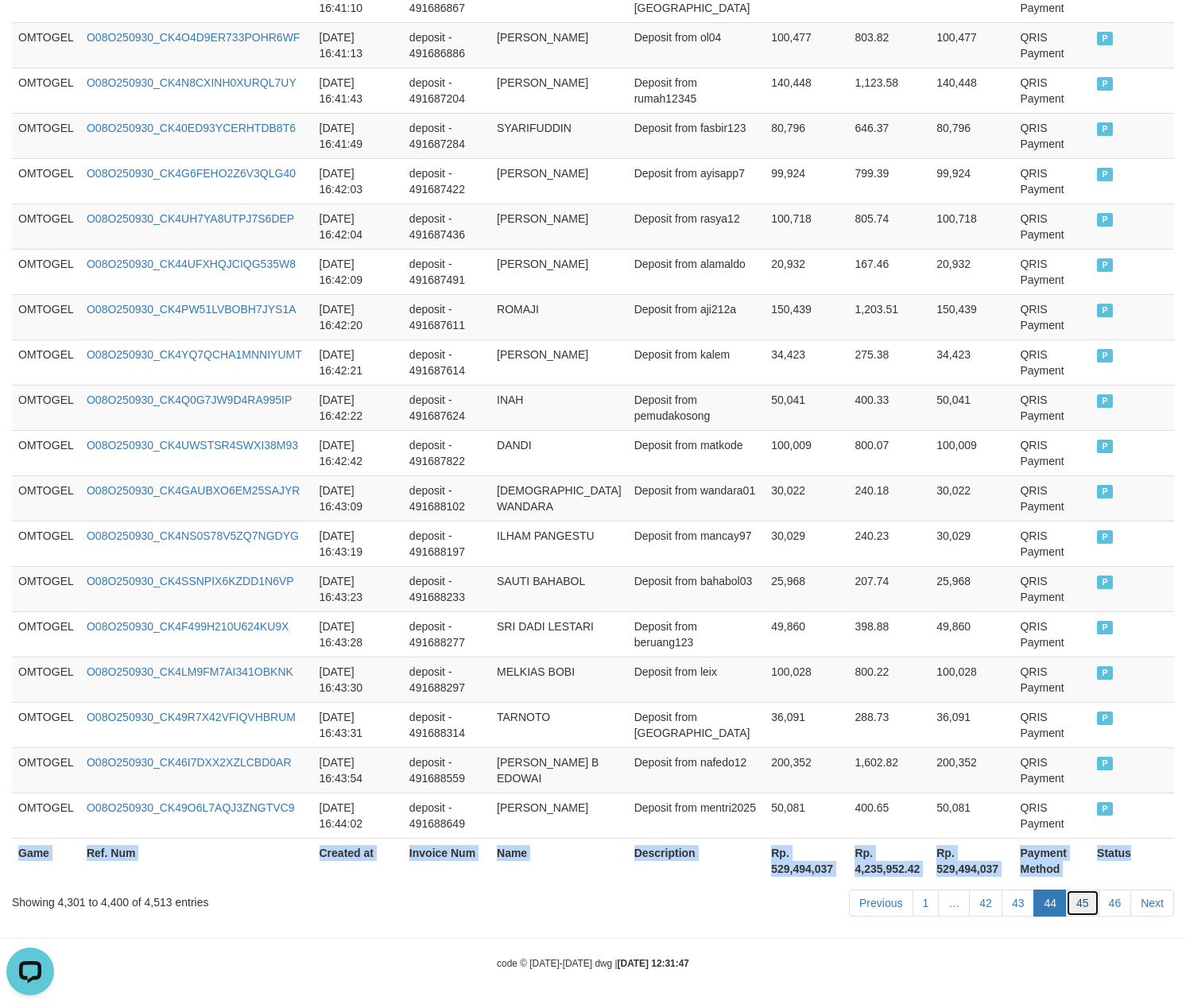
click at [1090, 900] on link "45" at bounding box center [1083, 903] width 33 height 27
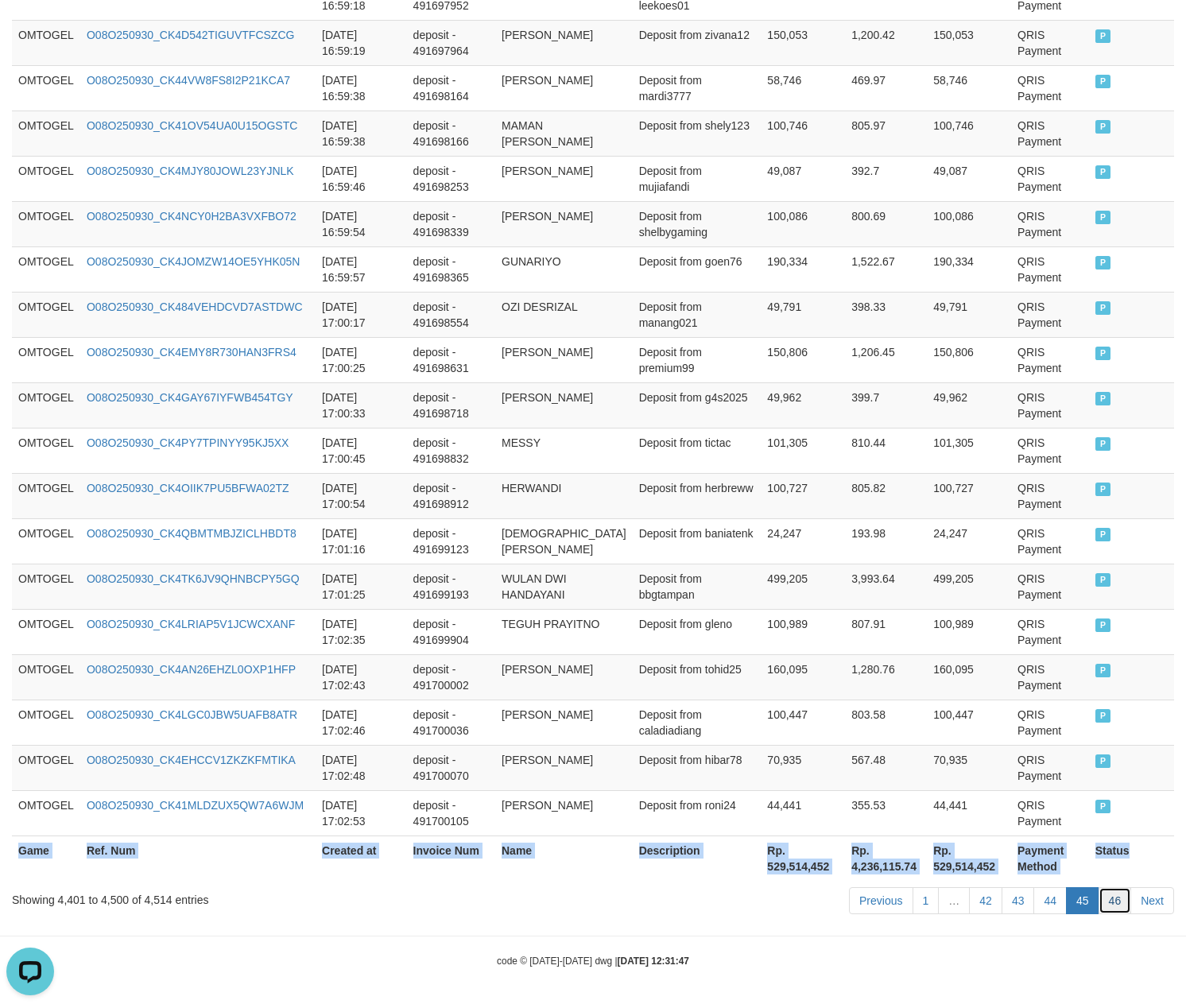
click at [1110, 901] on link "46" at bounding box center [1115, 901] width 33 height 27
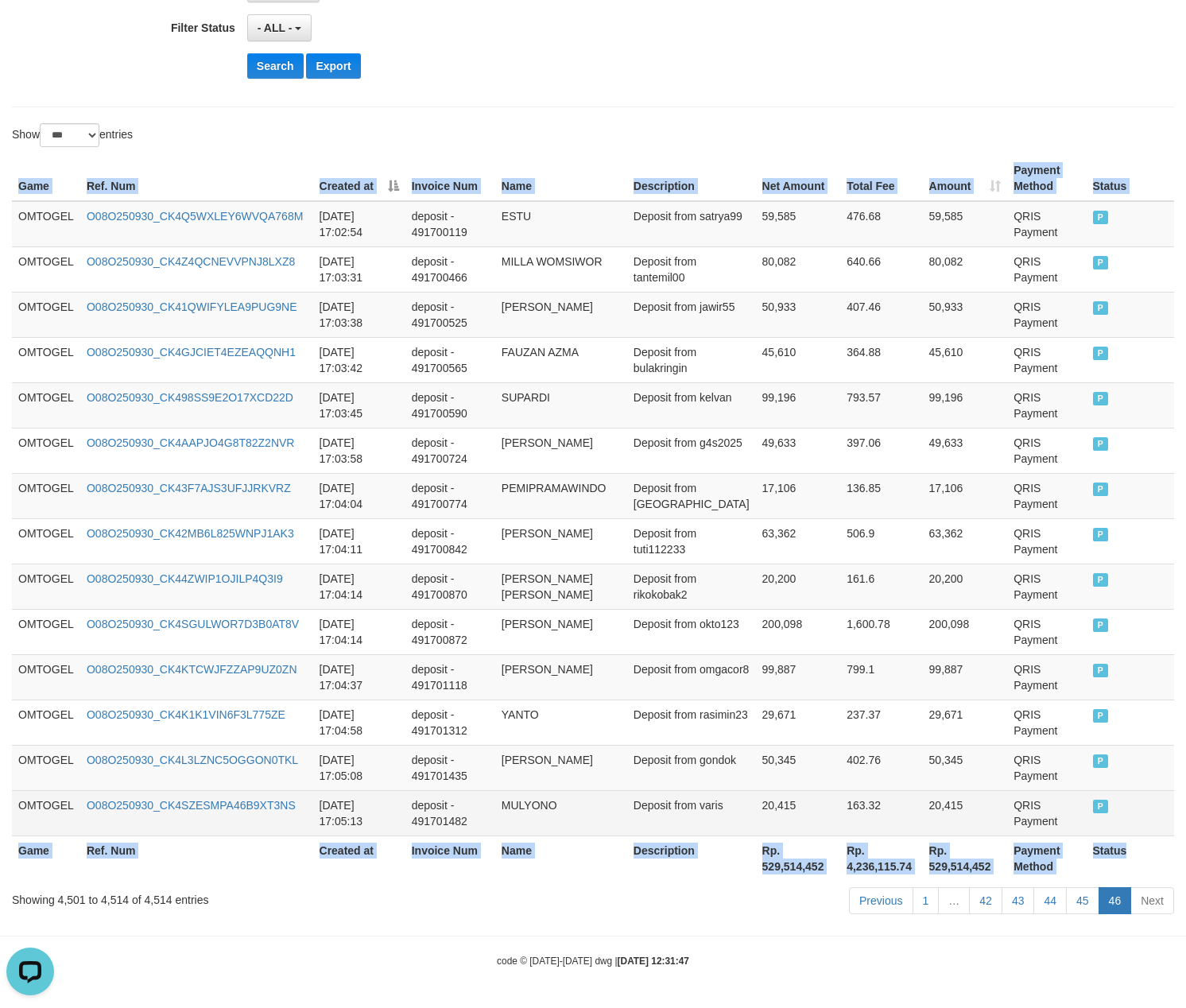
click at [924, 799] on td "20,415" at bounding box center [965, 812] width 85 height 45
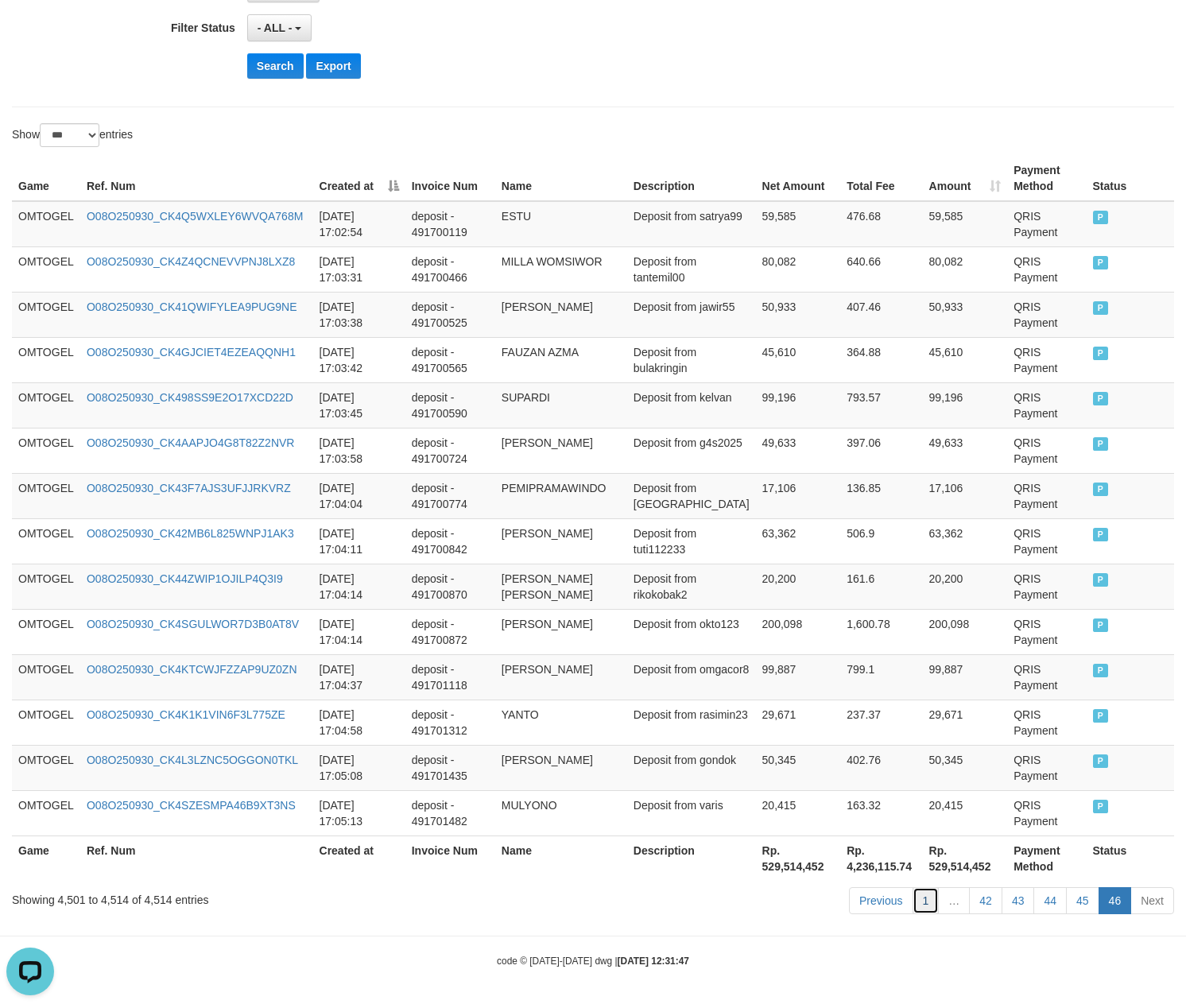
click at [916, 901] on link "1" at bounding box center [925, 901] width 27 height 27
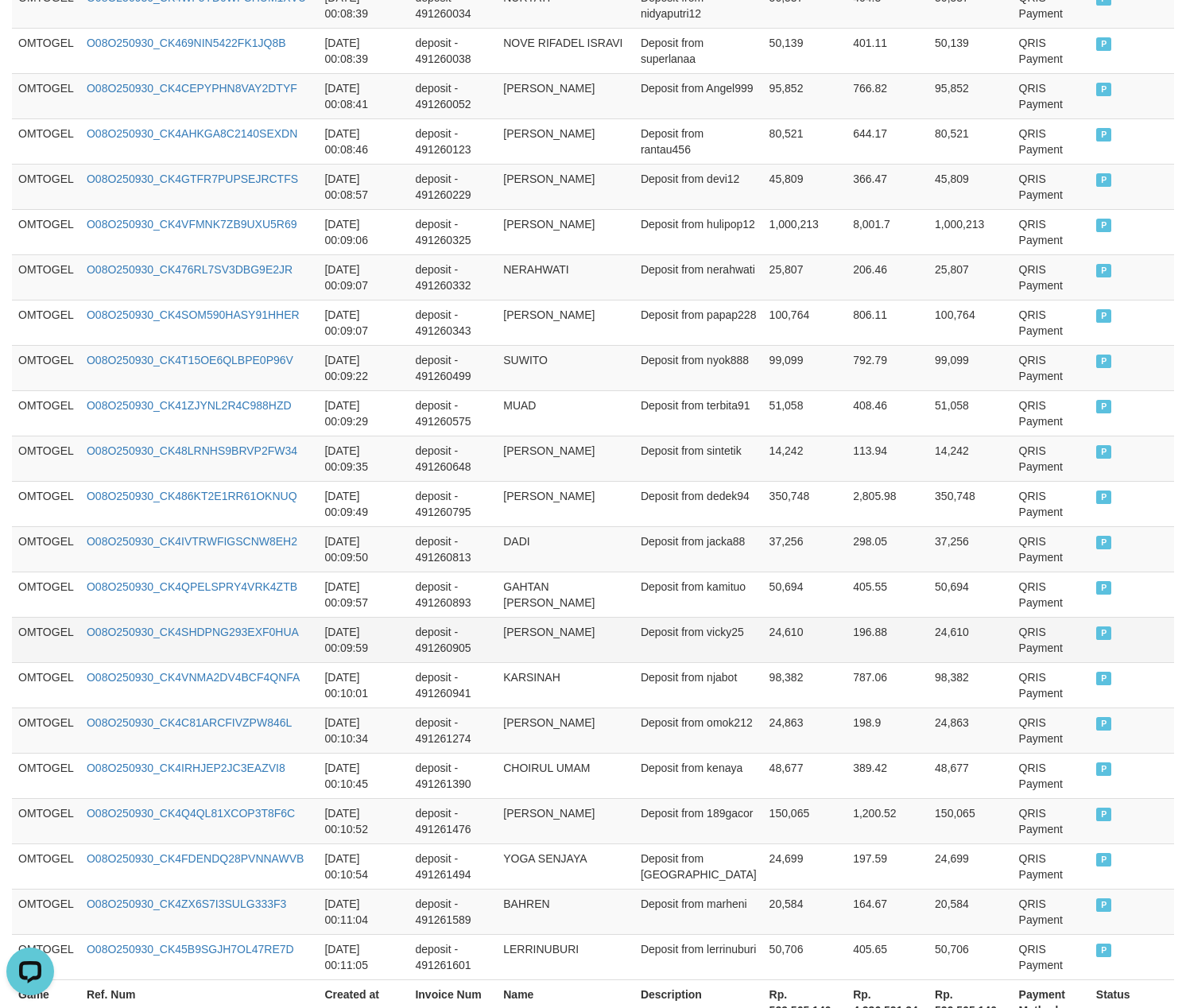
scroll to position [4346, 0]
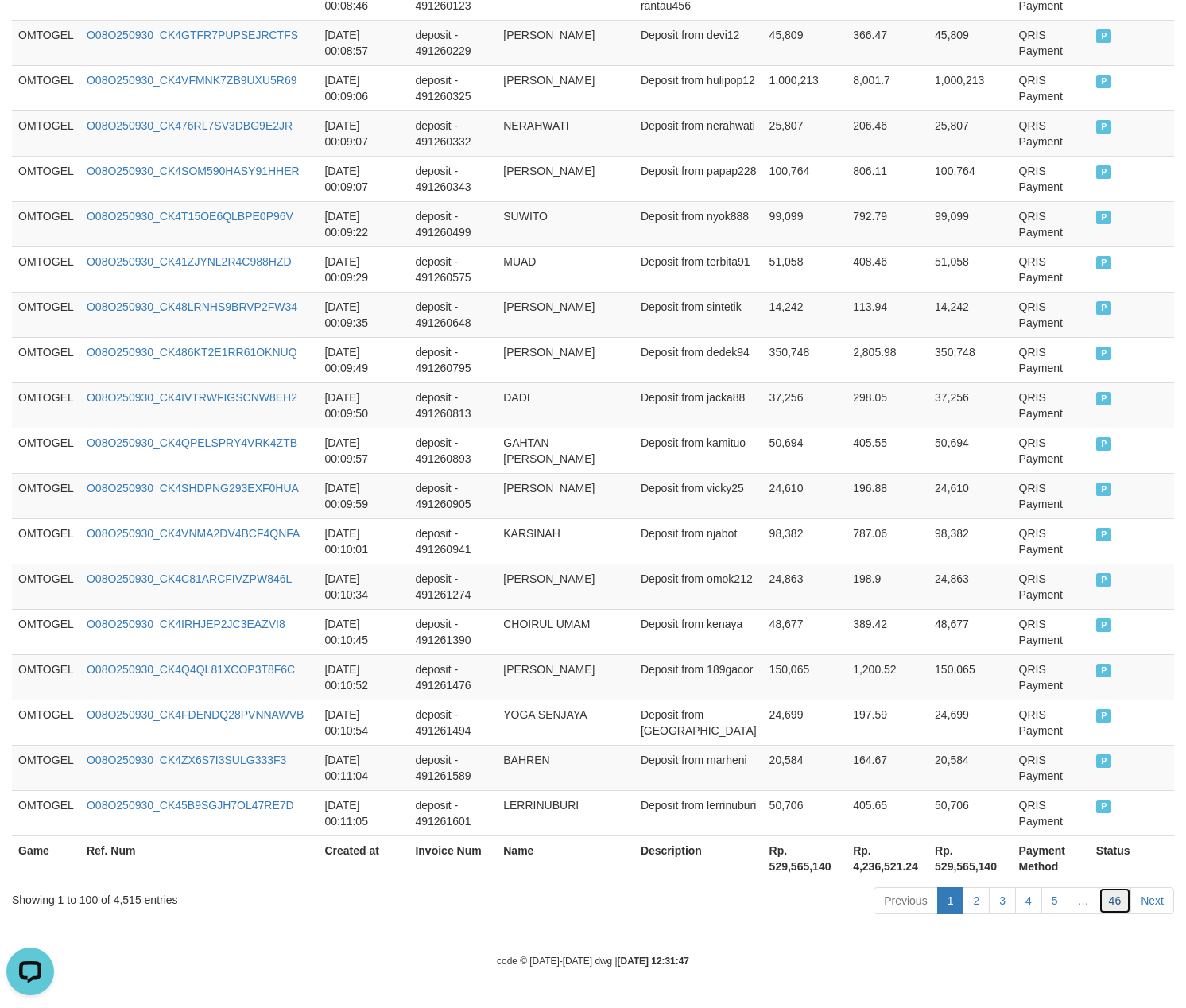
click at [1114, 901] on link "46" at bounding box center [1115, 901] width 33 height 27
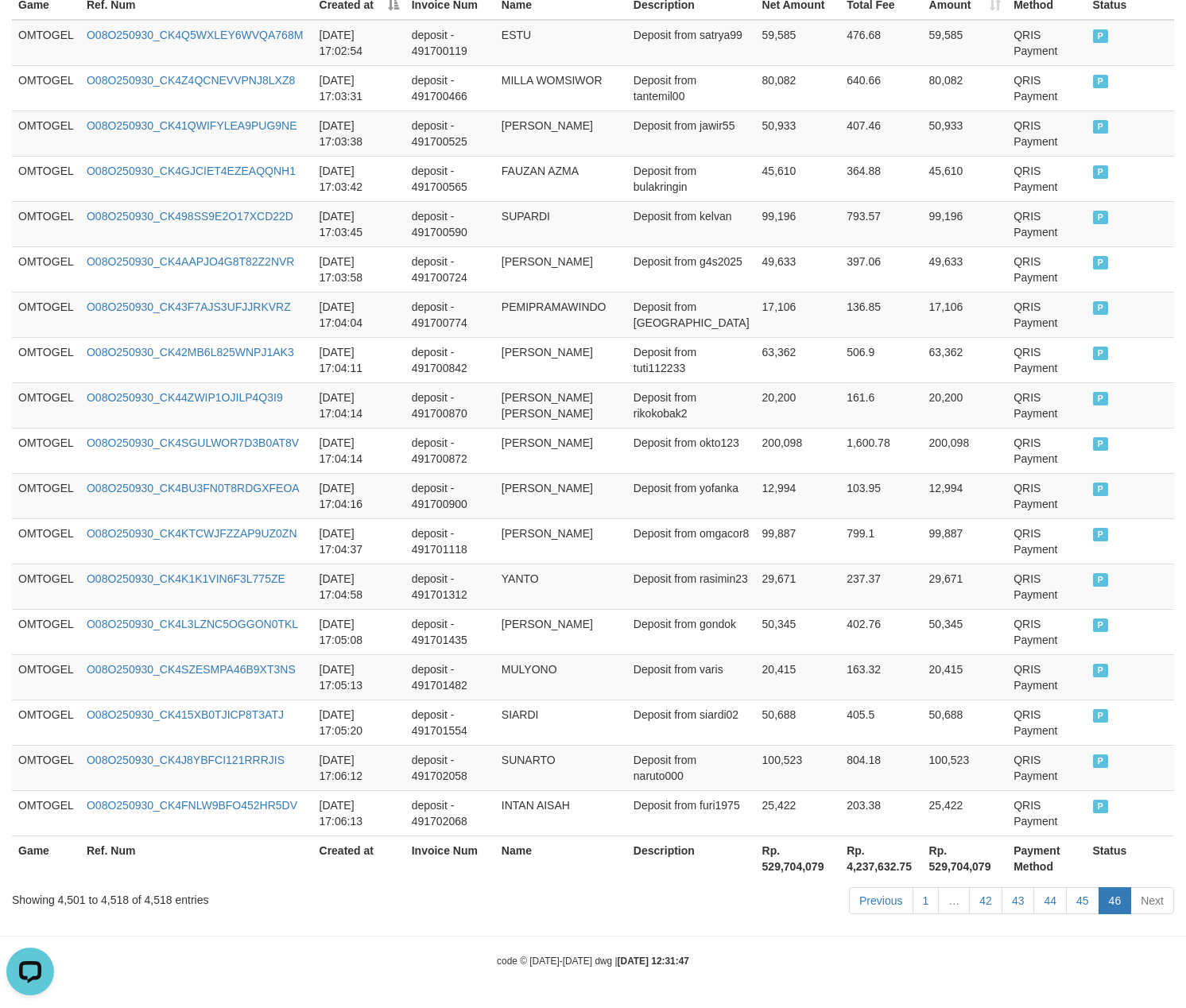
scroll to position [608, 0]
click at [984, 894] on link "42" at bounding box center [985, 901] width 33 height 27
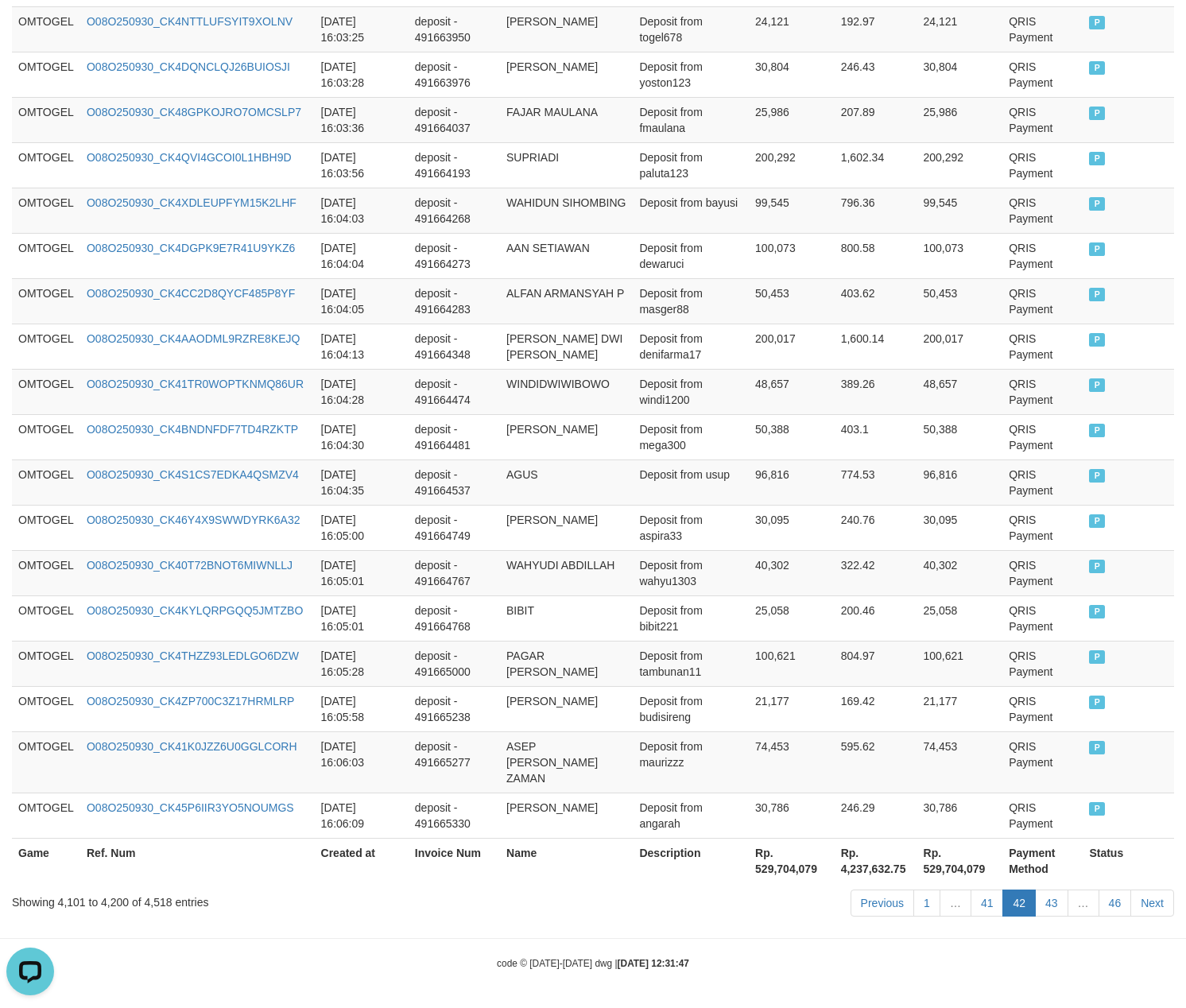
click at [984, 894] on link "41" at bounding box center [987, 903] width 33 height 27
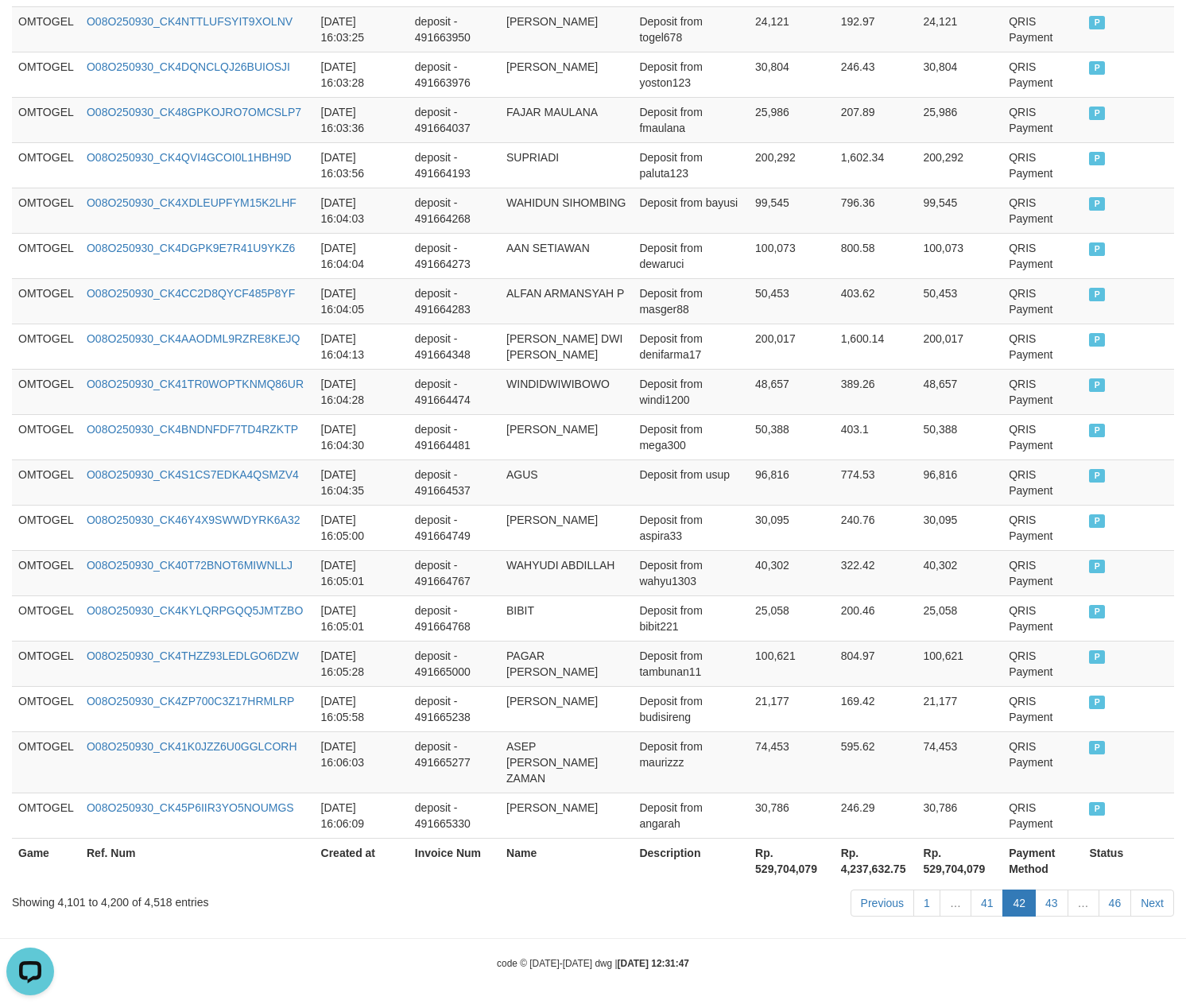
click at [984, 894] on link "41" at bounding box center [987, 903] width 33 height 27
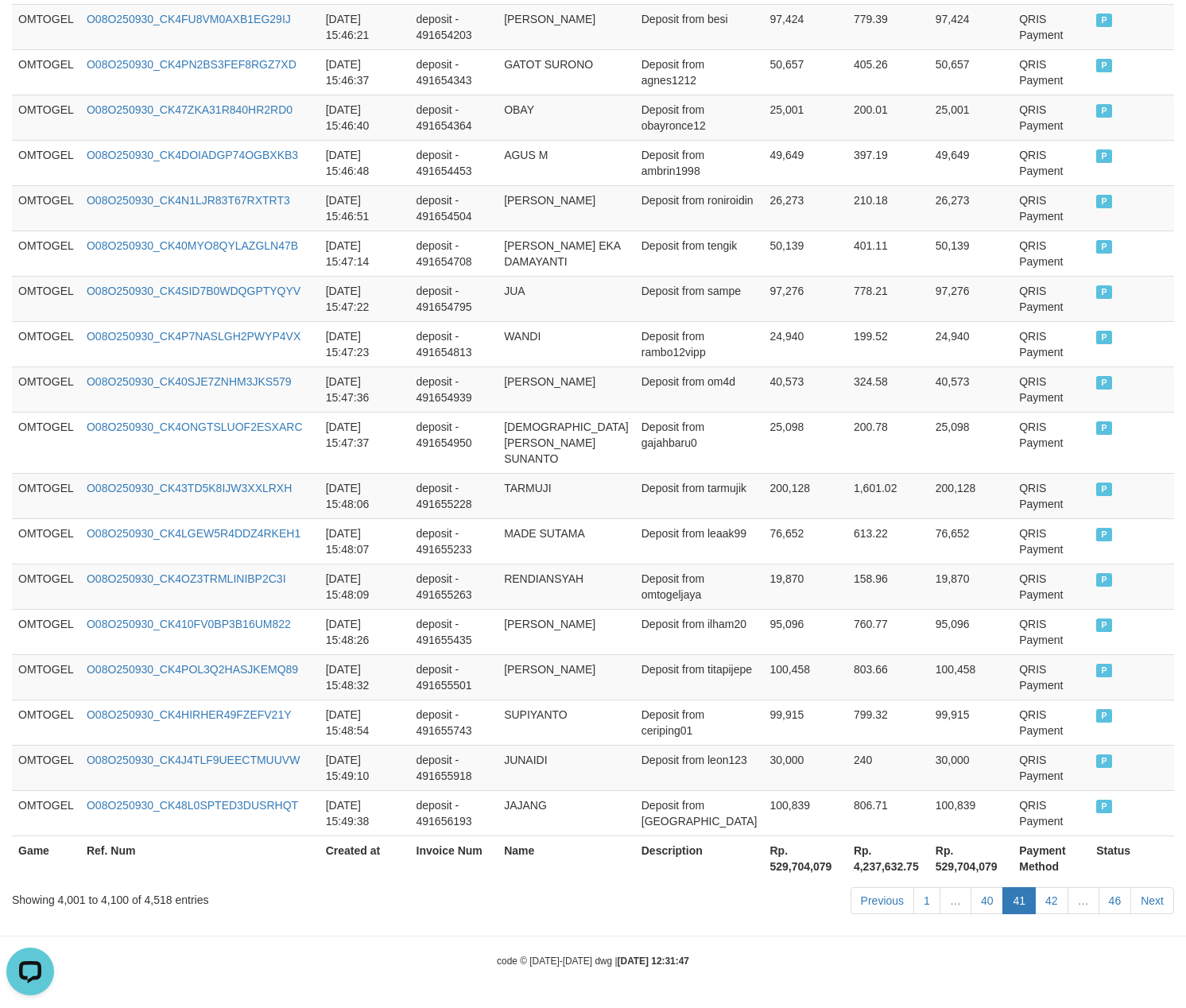
click at [984, 894] on link "40" at bounding box center [987, 901] width 33 height 27
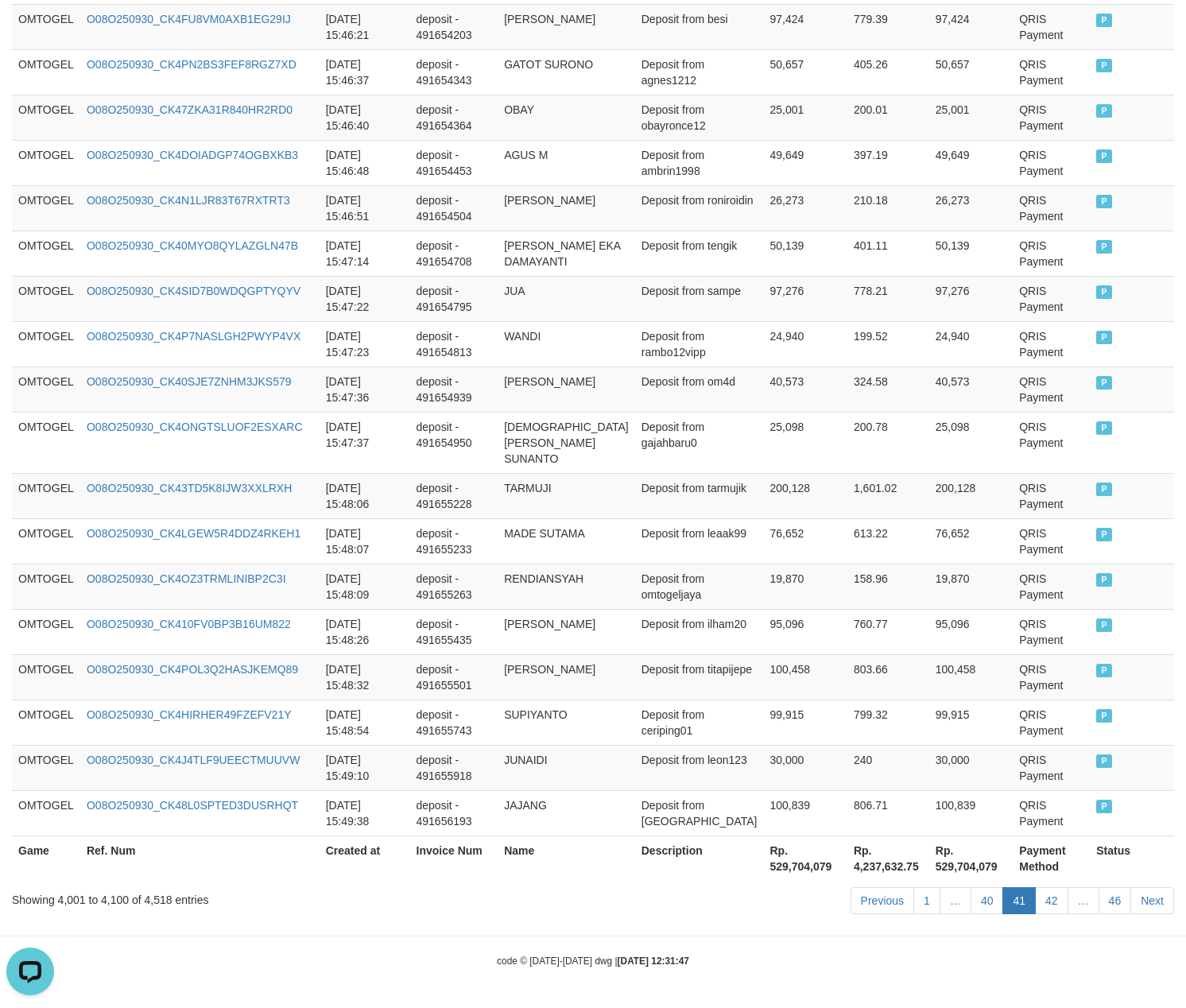
click at [984, 894] on link "40" at bounding box center [987, 901] width 33 height 27
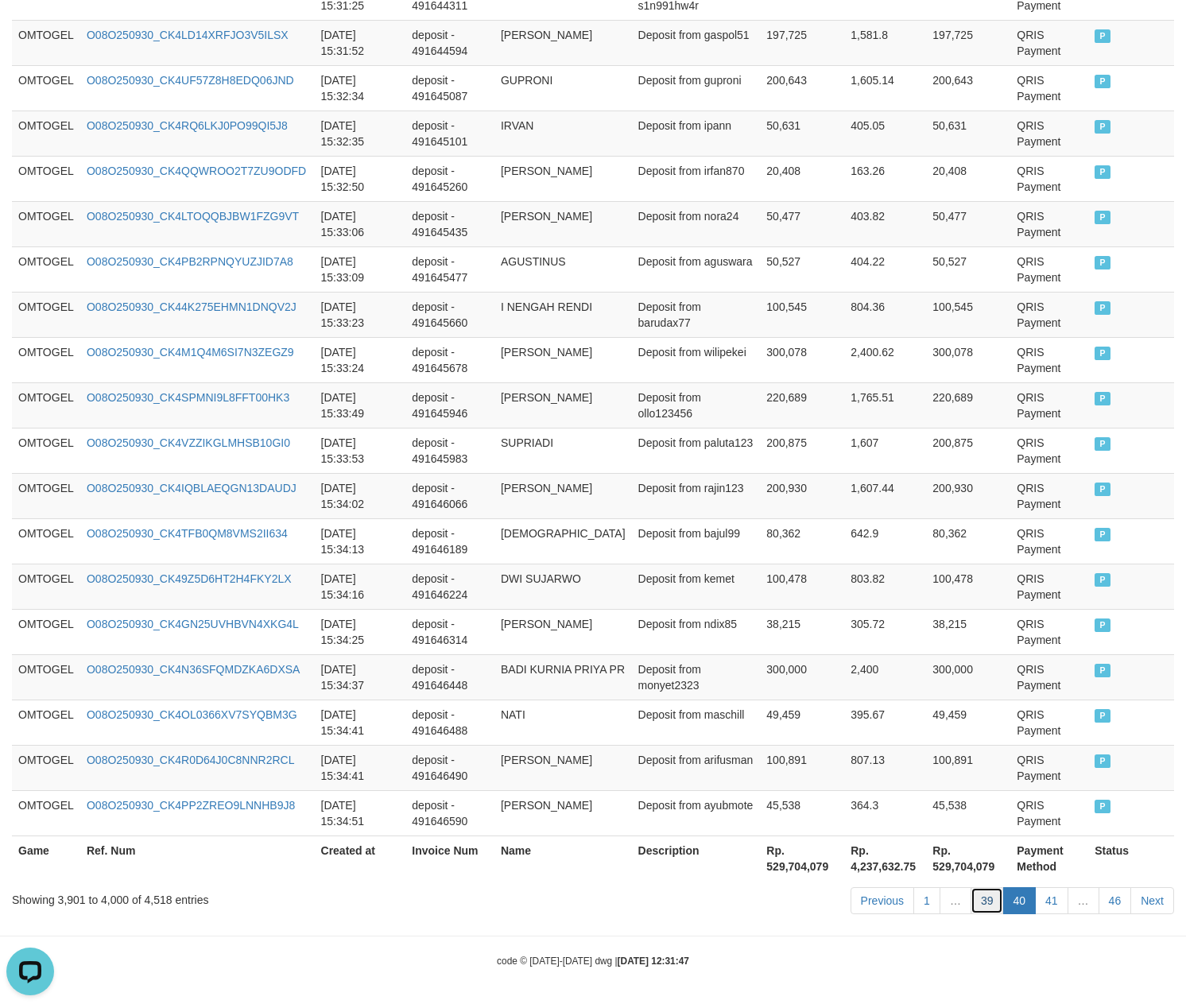
click at [990, 906] on link "39" at bounding box center [987, 901] width 33 height 27
click at [970, 887] on link "39" at bounding box center [987, 901] width 33 height 27
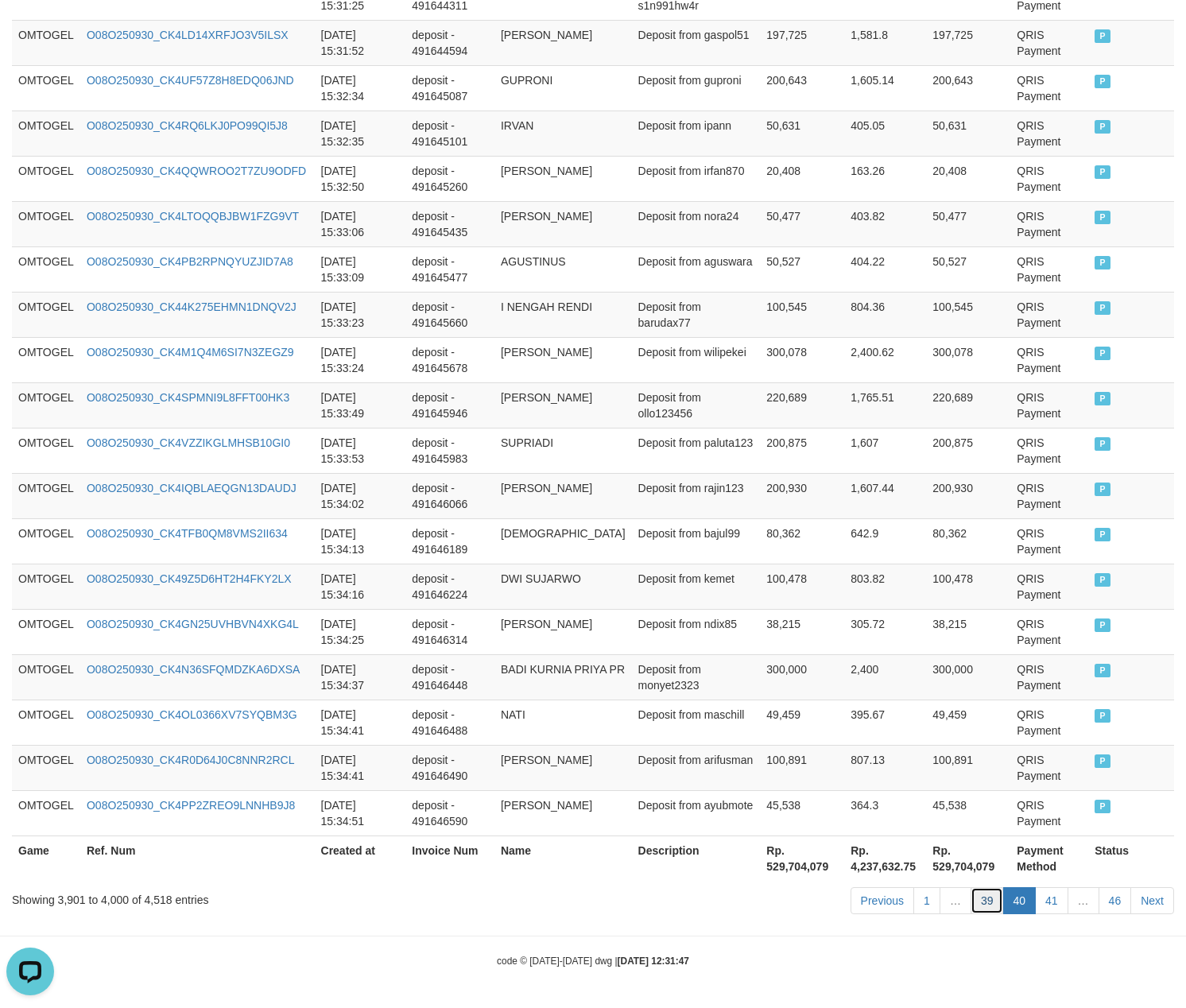
click at [970, 887] on link "39" at bounding box center [987, 901] width 33 height 27
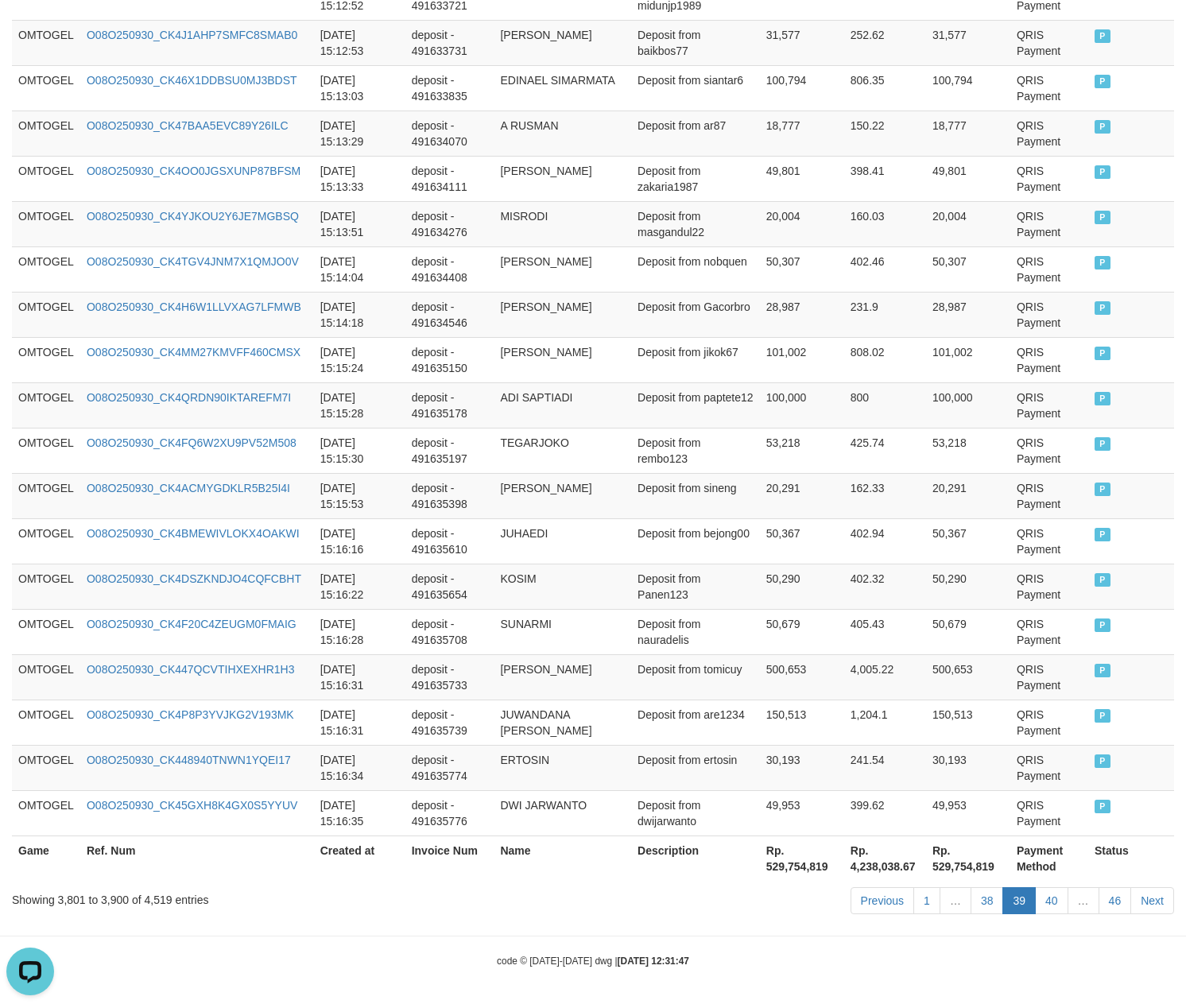
click at [970, 887] on link "38" at bounding box center [987, 901] width 33 height 27
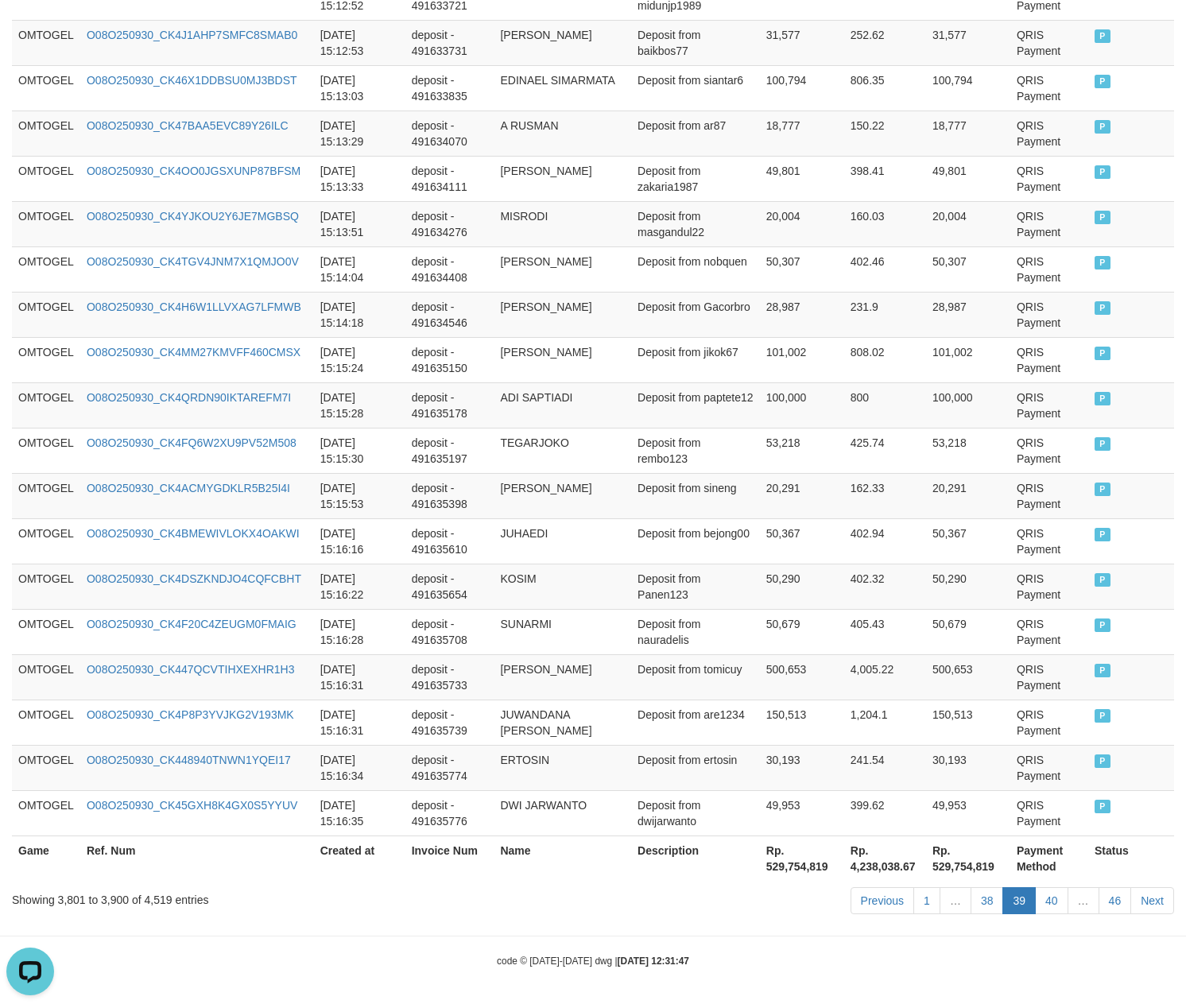
click at [970, 887] on link "38" at bounding box center [987, 901] width 33 height 27
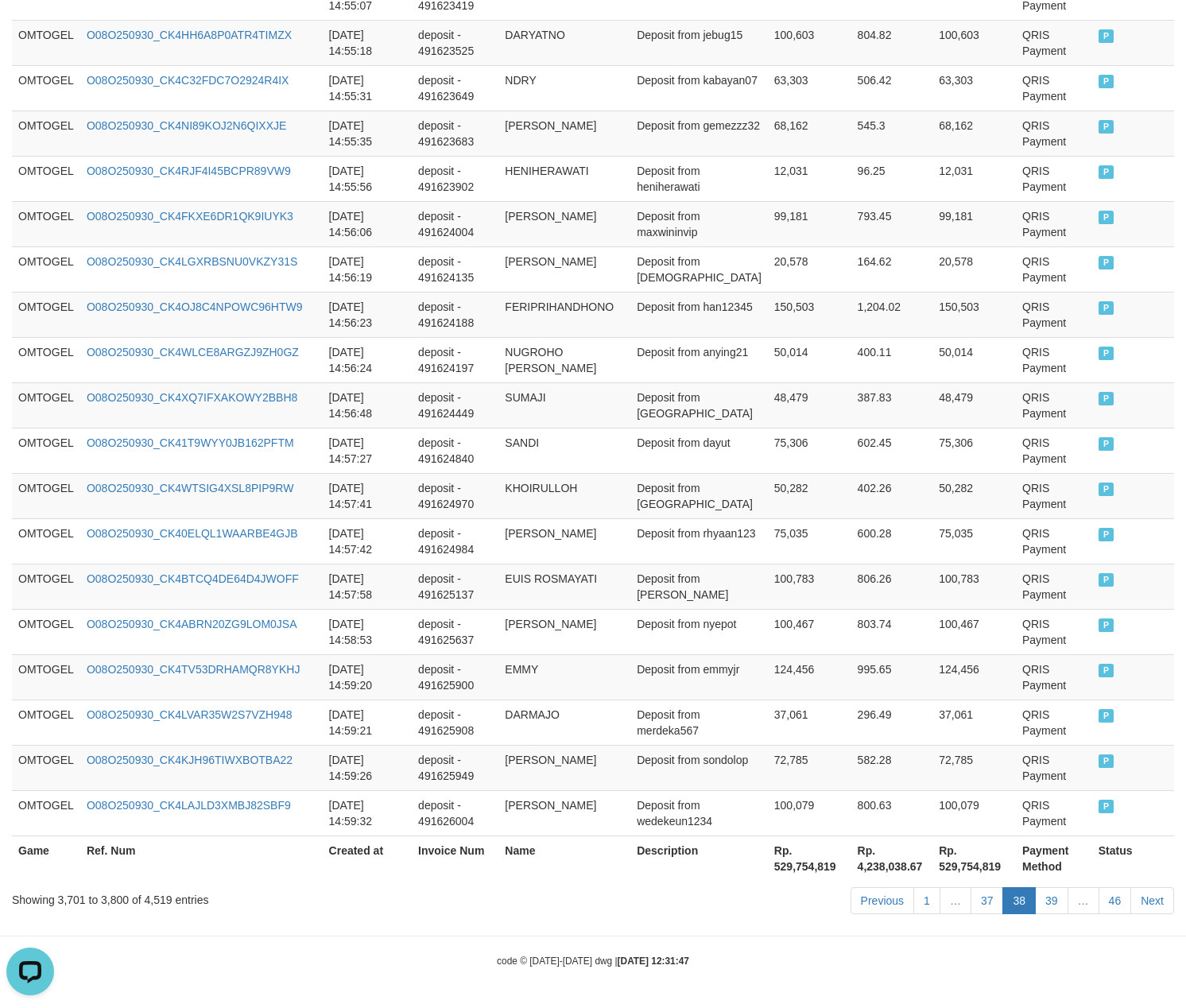
scroll to position [4346, 0]
click at [970, 887] on link "37" at bounding box center [987, 901] width 33 height 27
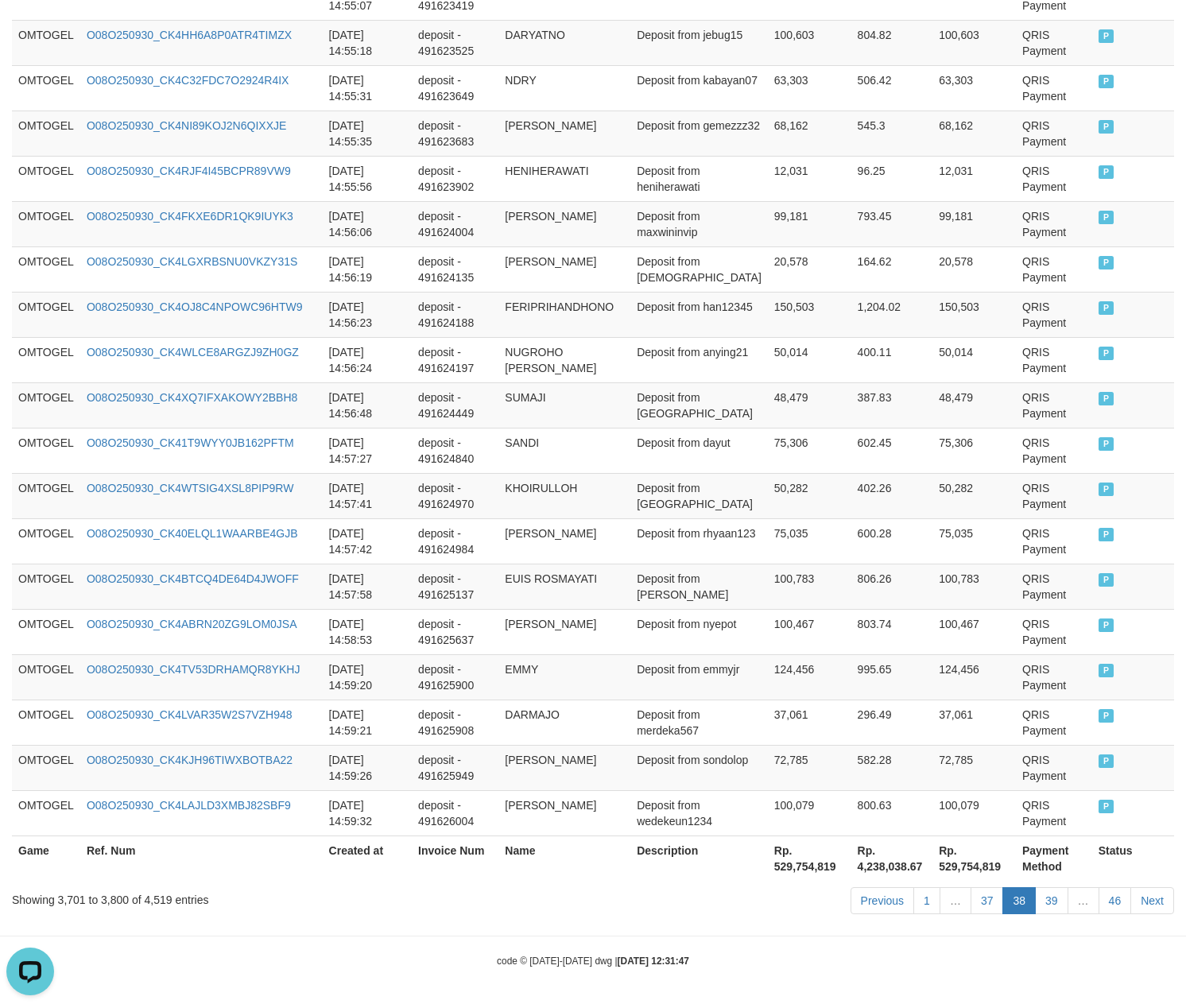
click at [970, 887] on link "37" at bounding box center [987, 901] width 33 height 27
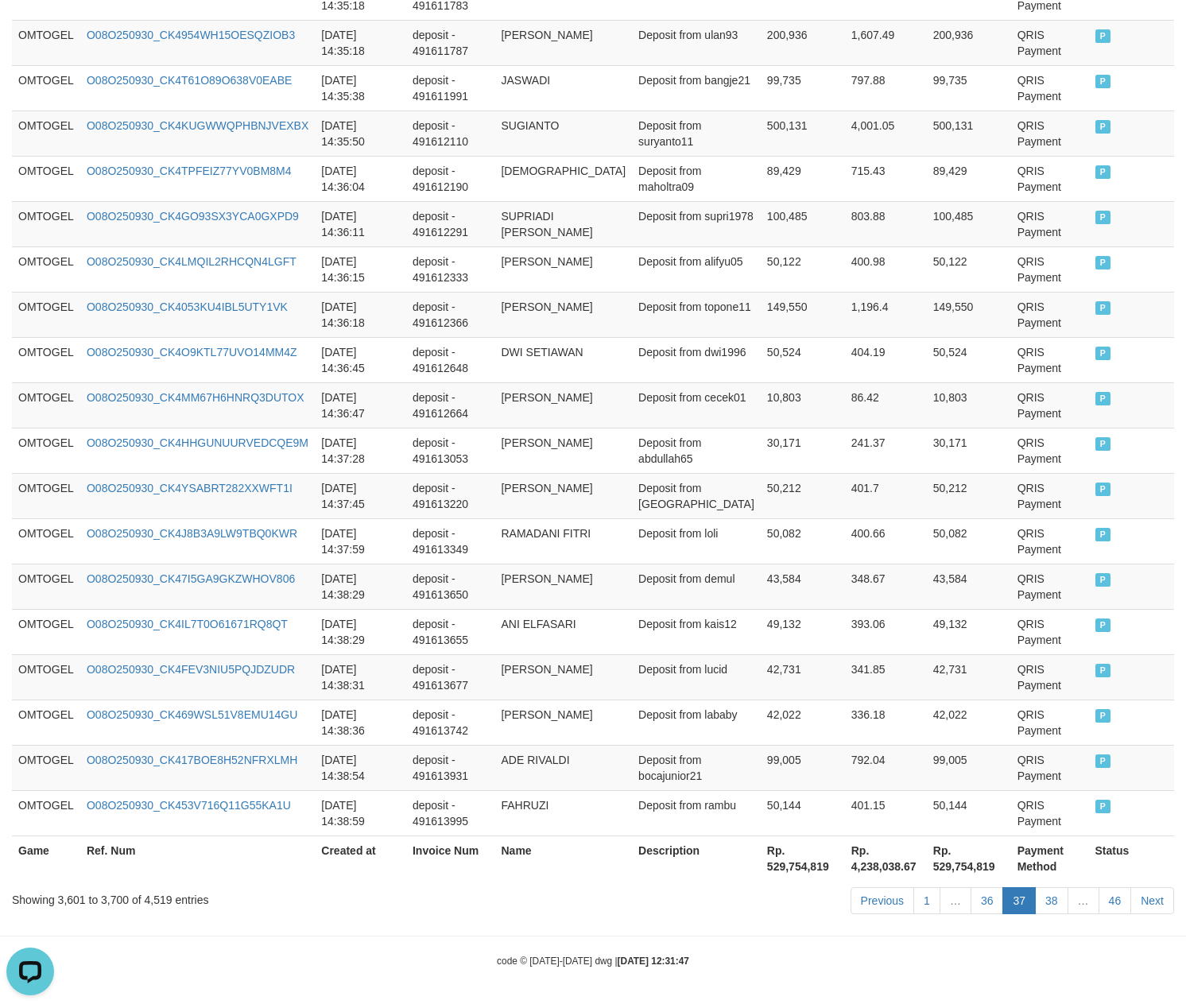
click at [970, 887] on link "36" at bounding box center [987, 901] width 33 height 27
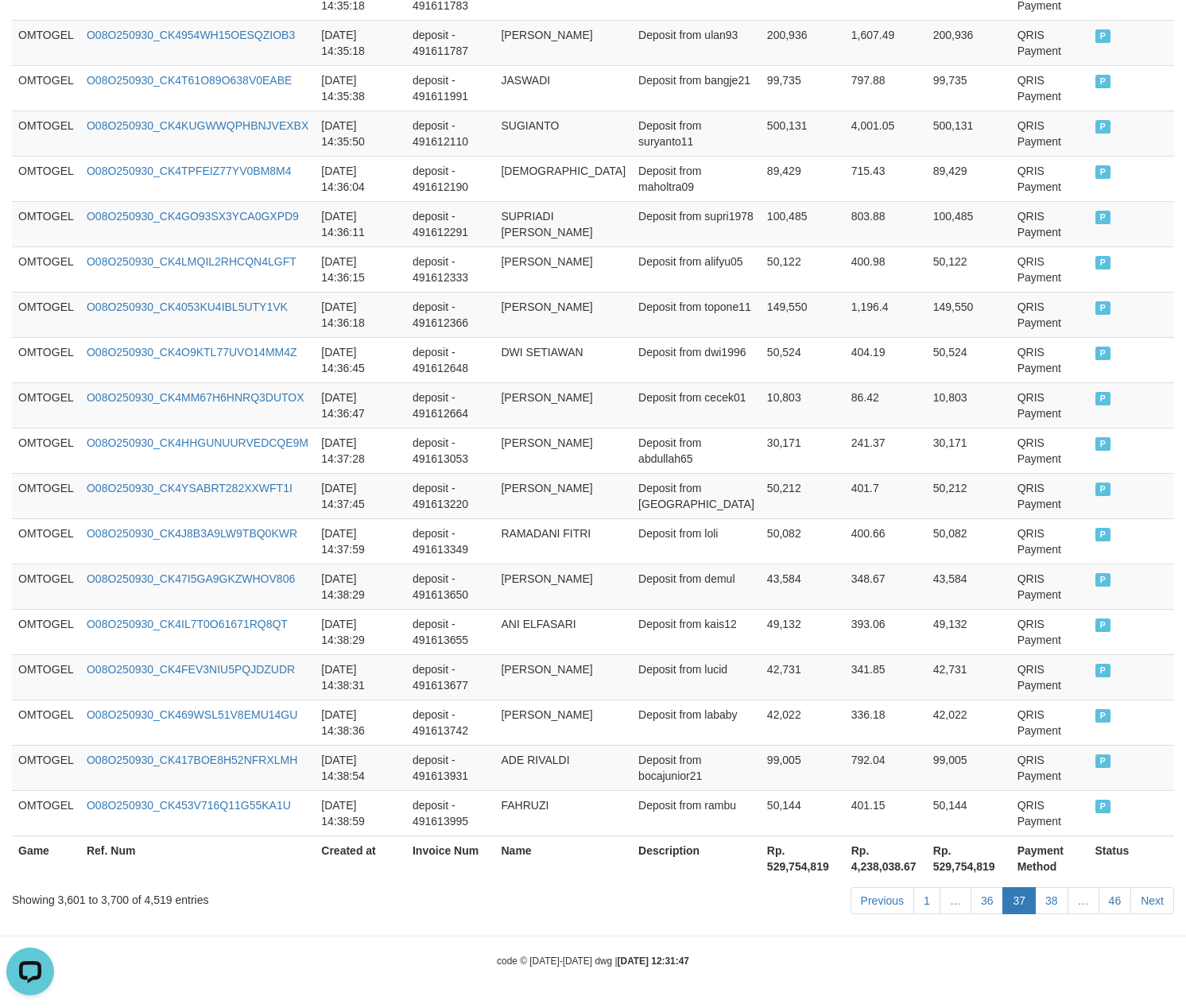
scroll to position [4362, 0]
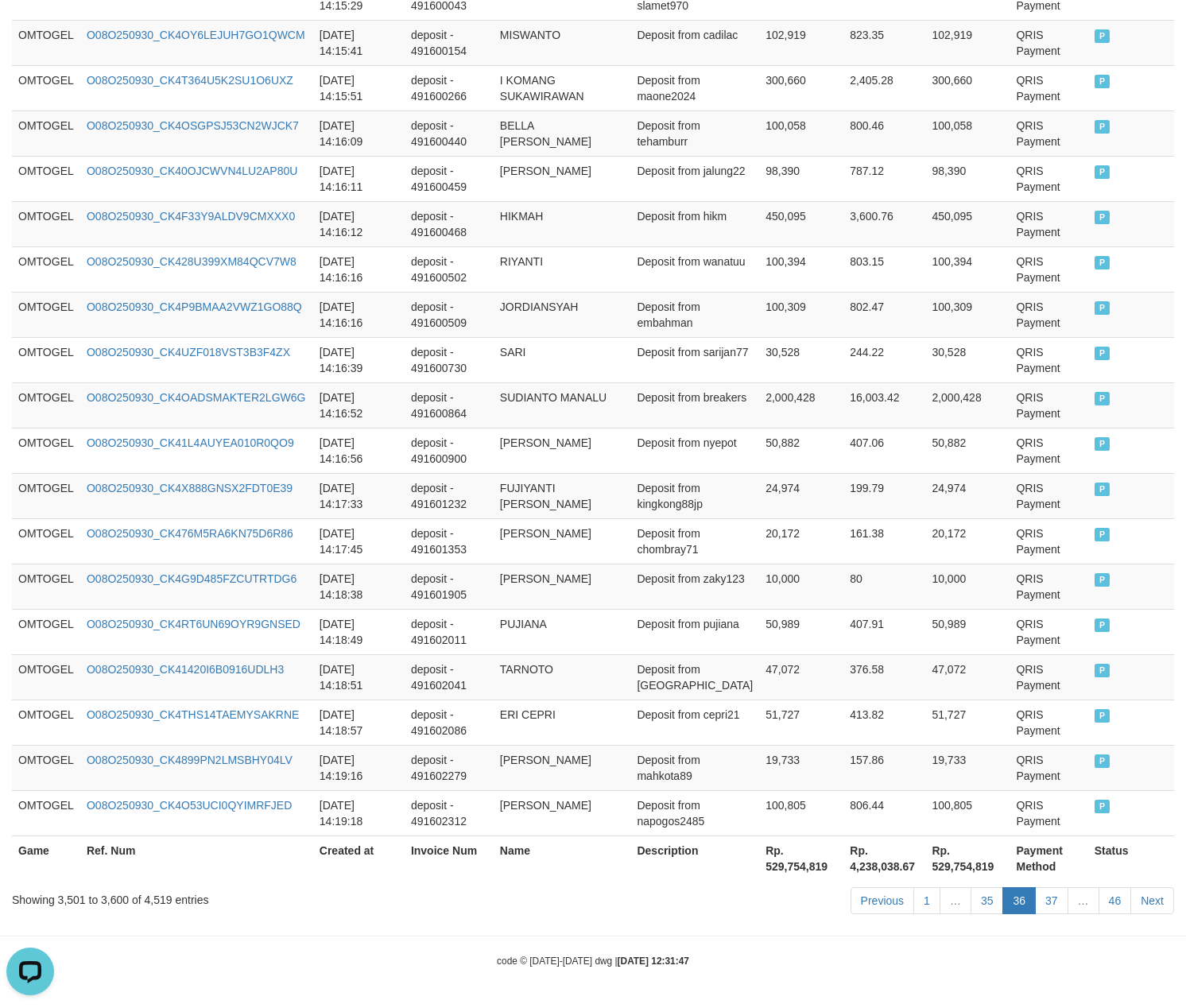
click at [970, 887] on link "35" at bounding box center [987, 901] width 33 height 27
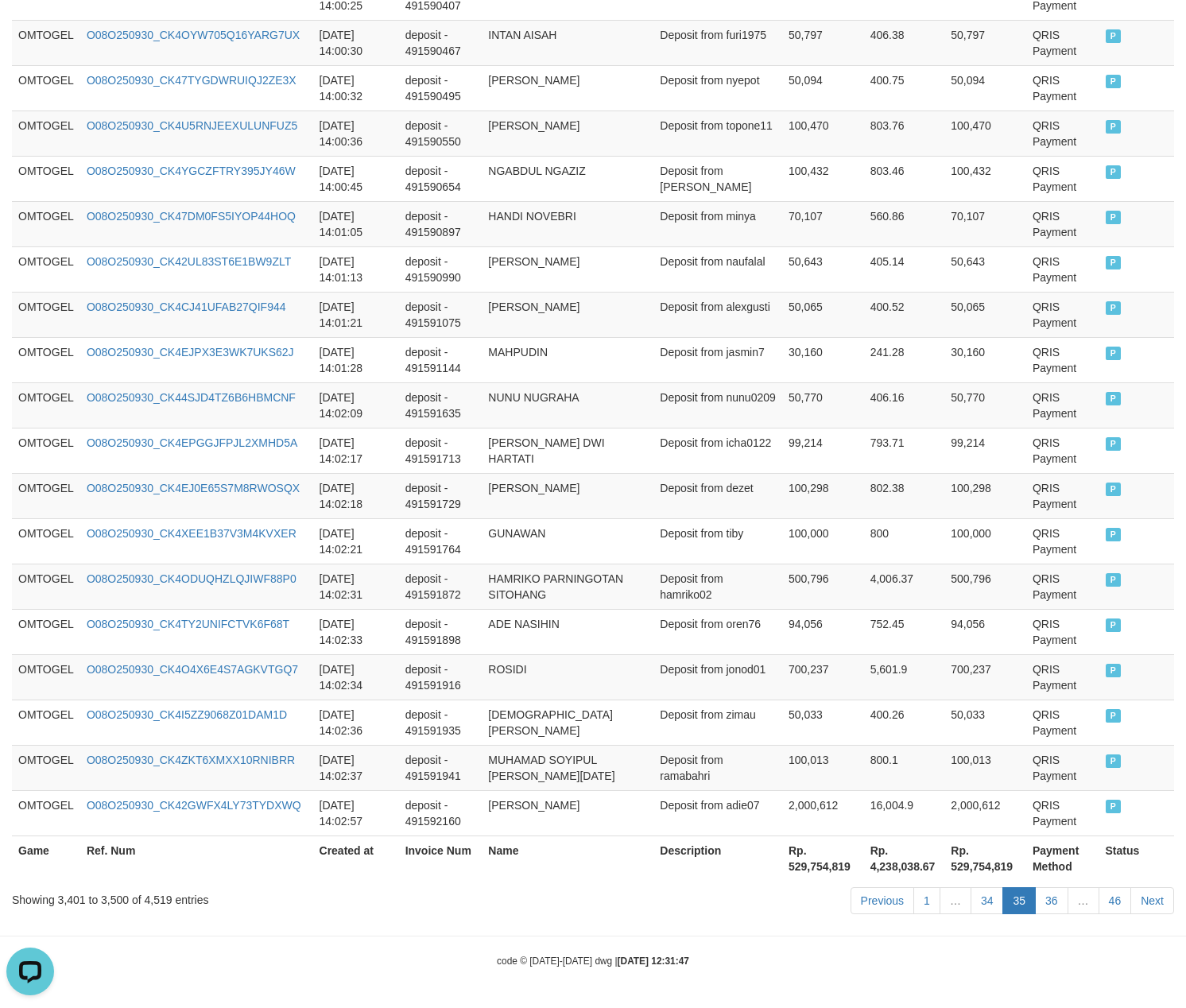
click at [970, 887] on link "34" at bounding box center [987, 901] width 33 height 27
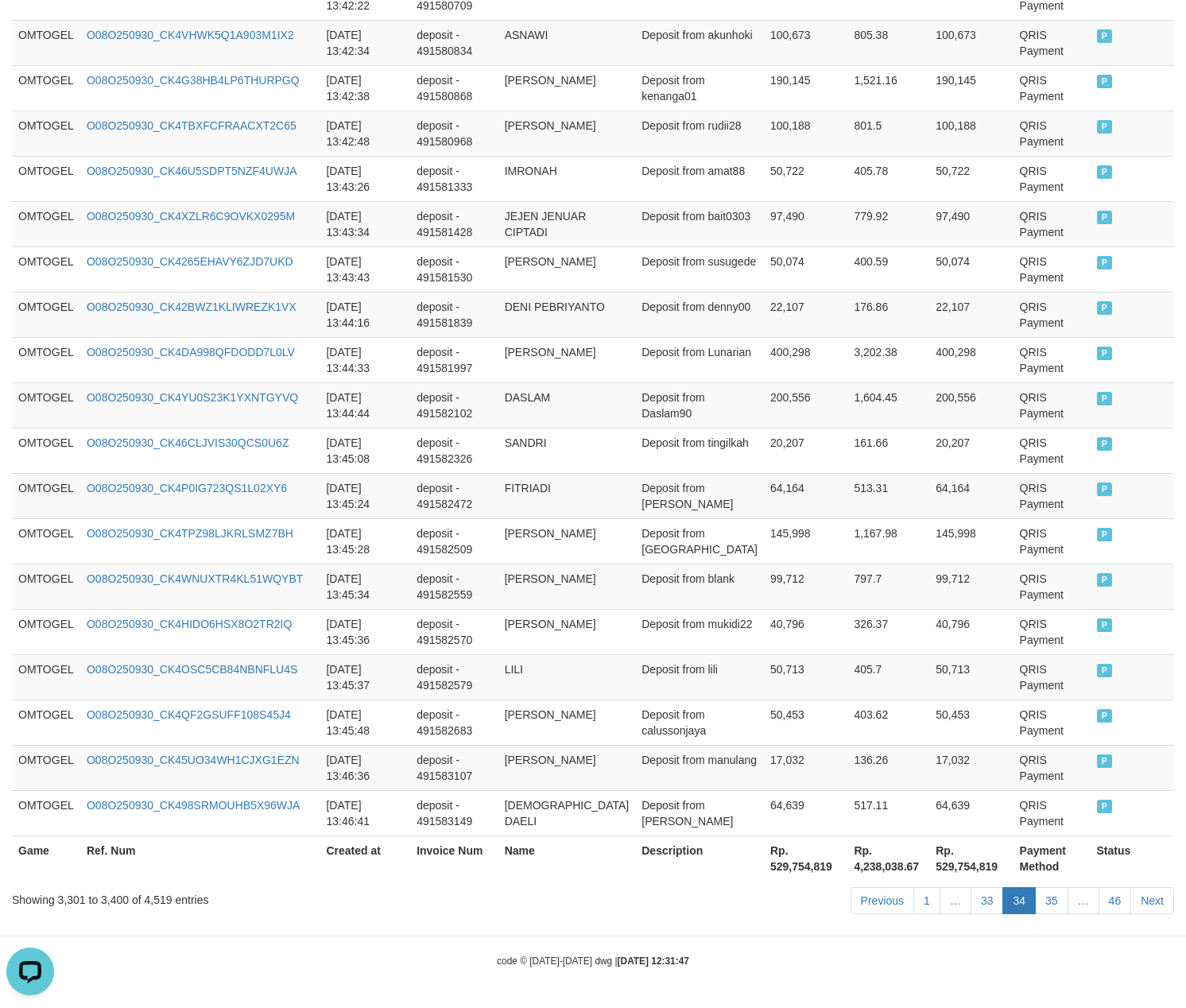
scroll to position [150, 0]
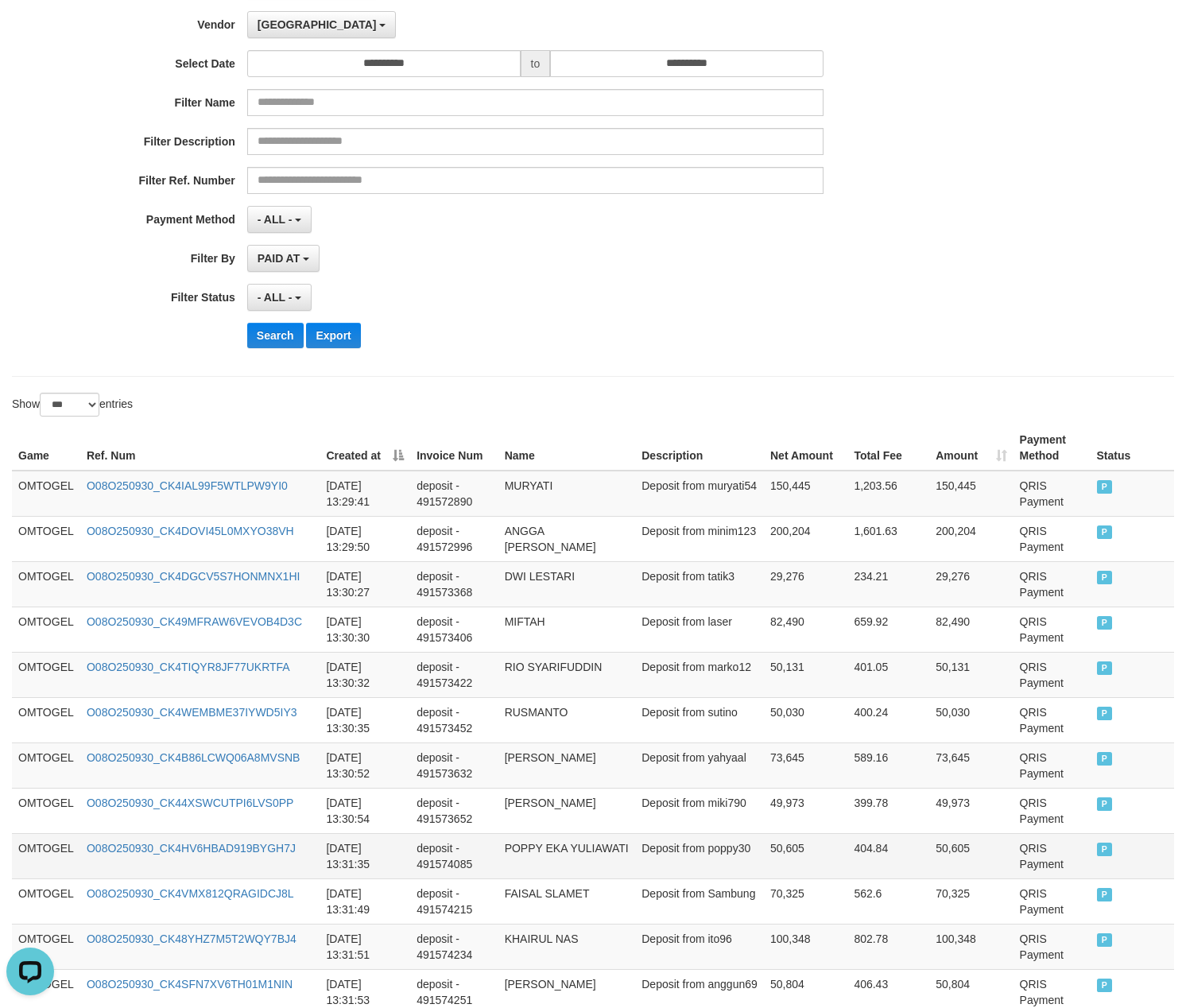
click at [908, 842] on td "404.84" at bounding box center [888, 856] width 82 height 45
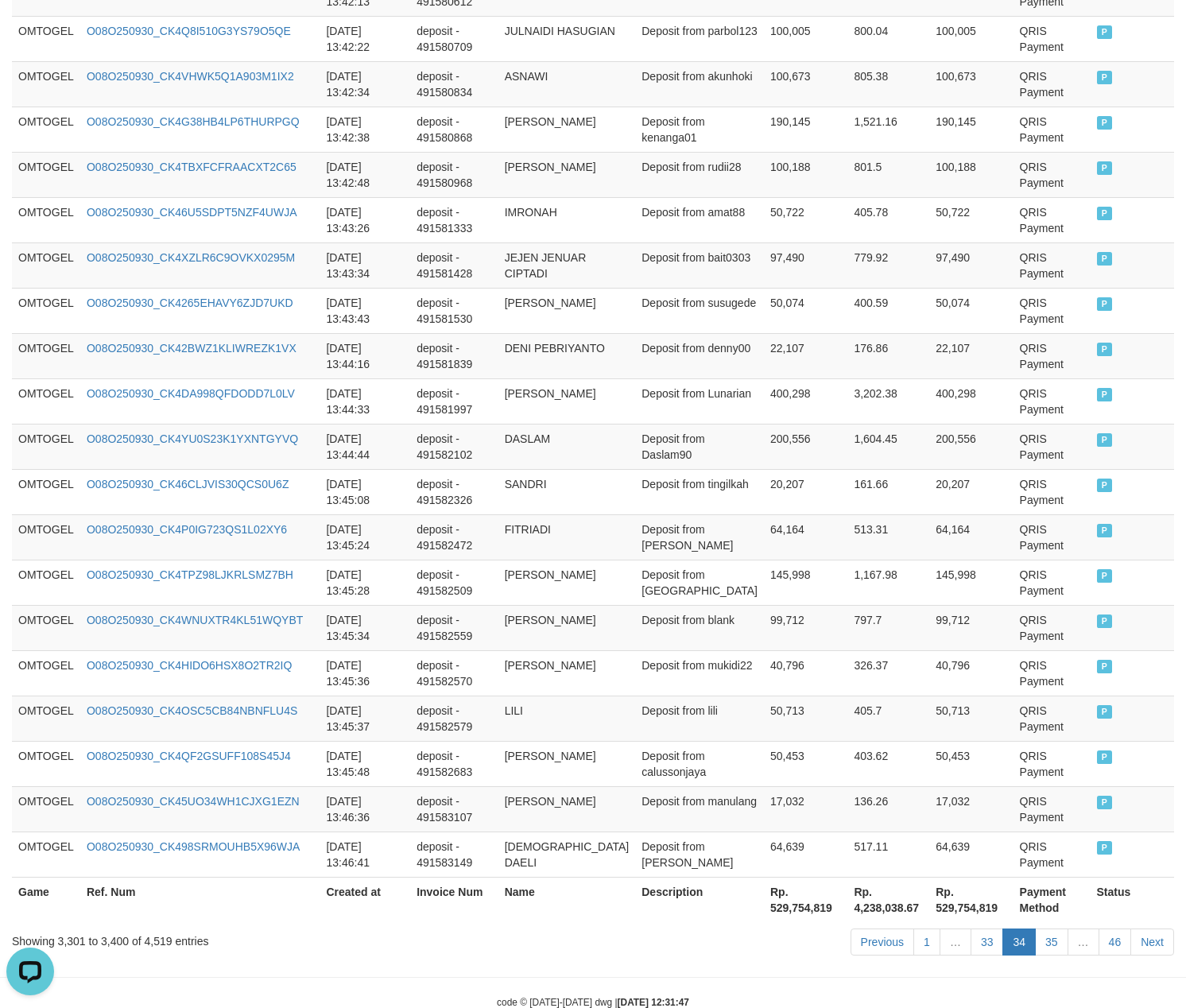
scroll to position [4346, 0]
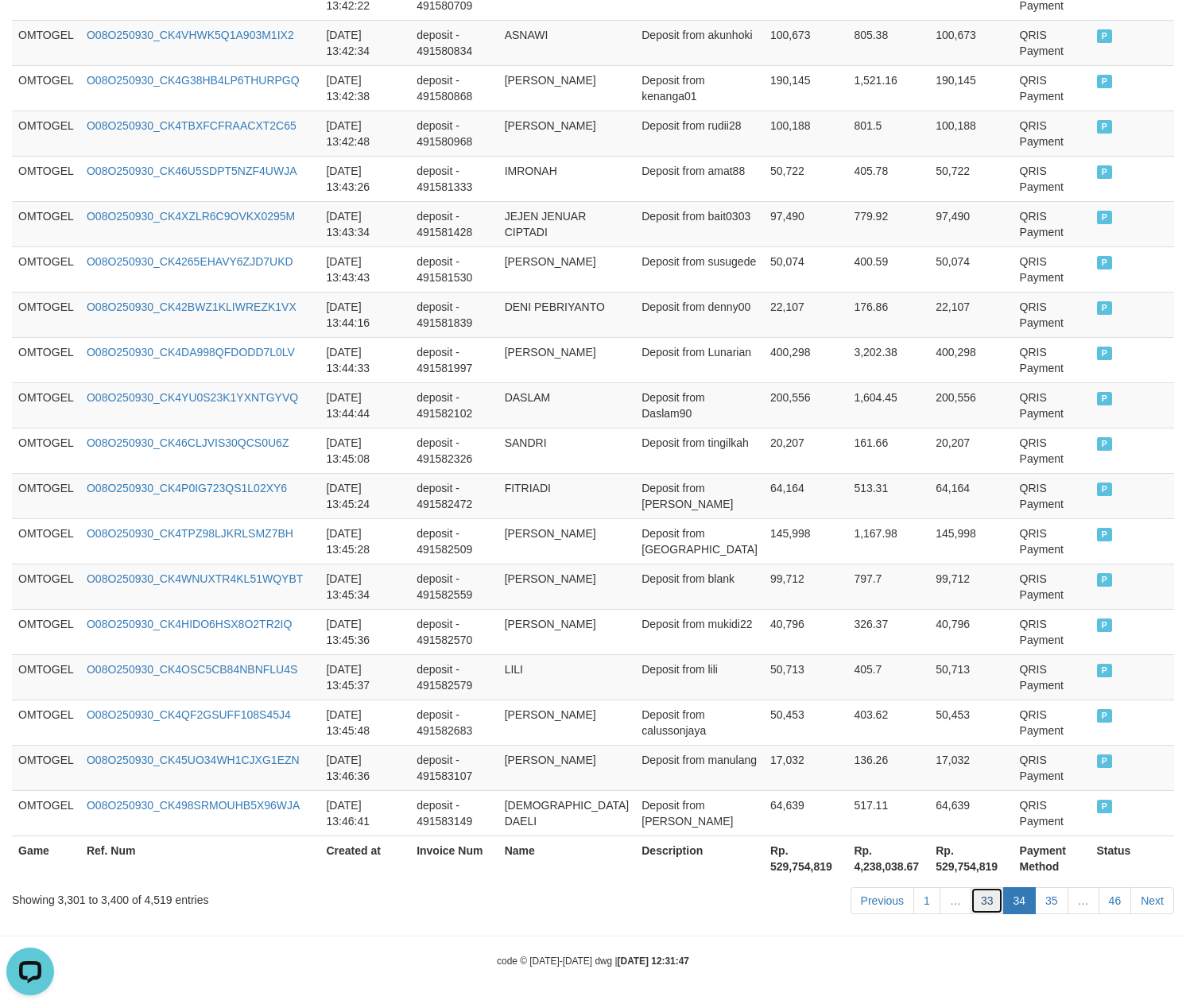
click at [974, 901] on link "33" at bounding box center [987, 901] width 33 height 27
click at [781, 762] on td "17,032" at bounding box center [806, 767] width 83 height 45
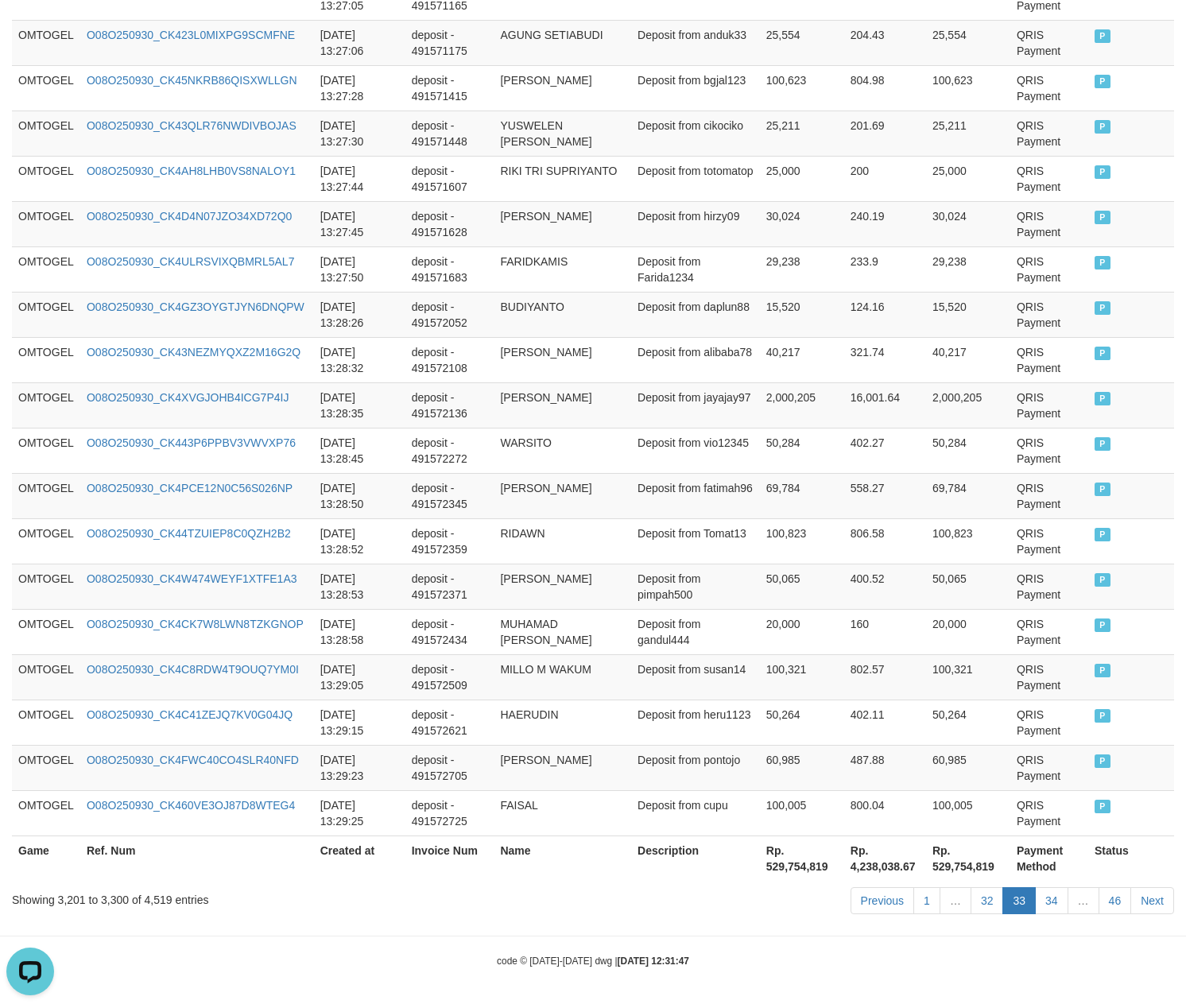
click at [994, 916] on div "Previous 1 … 32 33 34 … 46 Next" at bounding box center [840, 902] width 667 height 34
click at [983, 901] on link "32" at bounding box center [987, 901] width 33 height 27
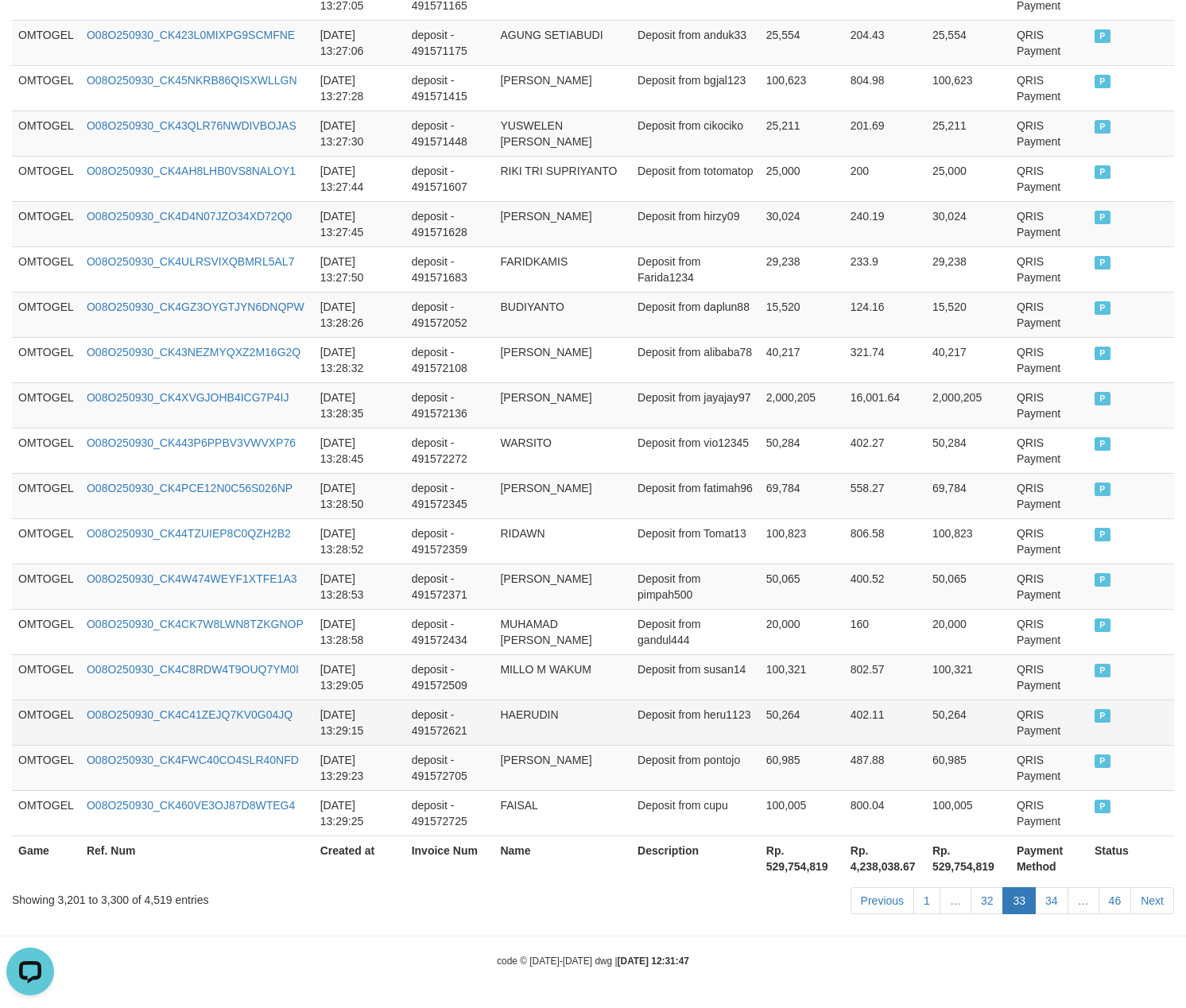
click at [844, 739] on td "402.11" at bounding box center [885, 722] width 82 height 45
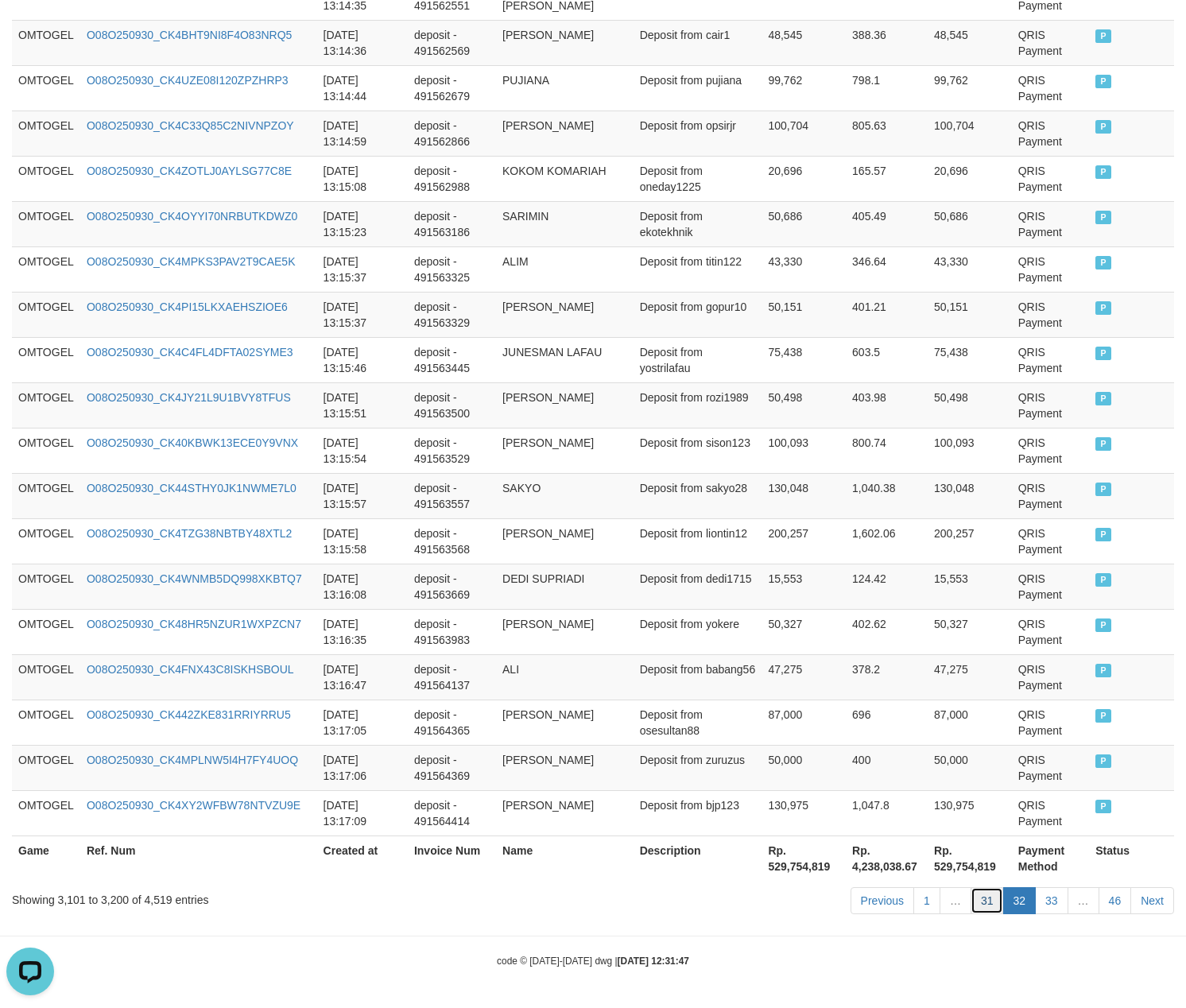
click at [971, 903] on link "31" at bounding box center [987, 901] width 33 height 27
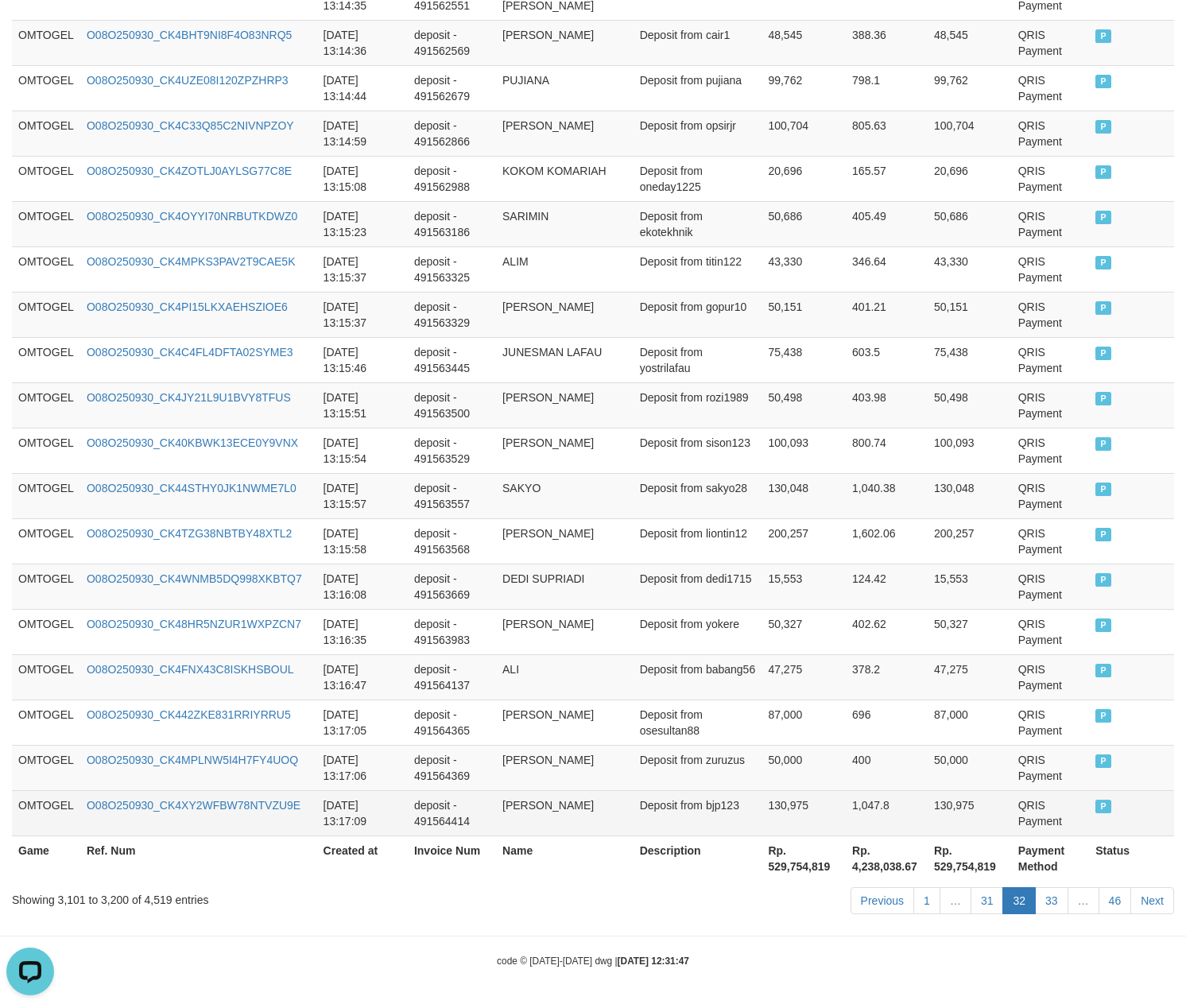
click at [846, 817] on td "1,047.8" at bounding box center [886, 812] width 82 height 45
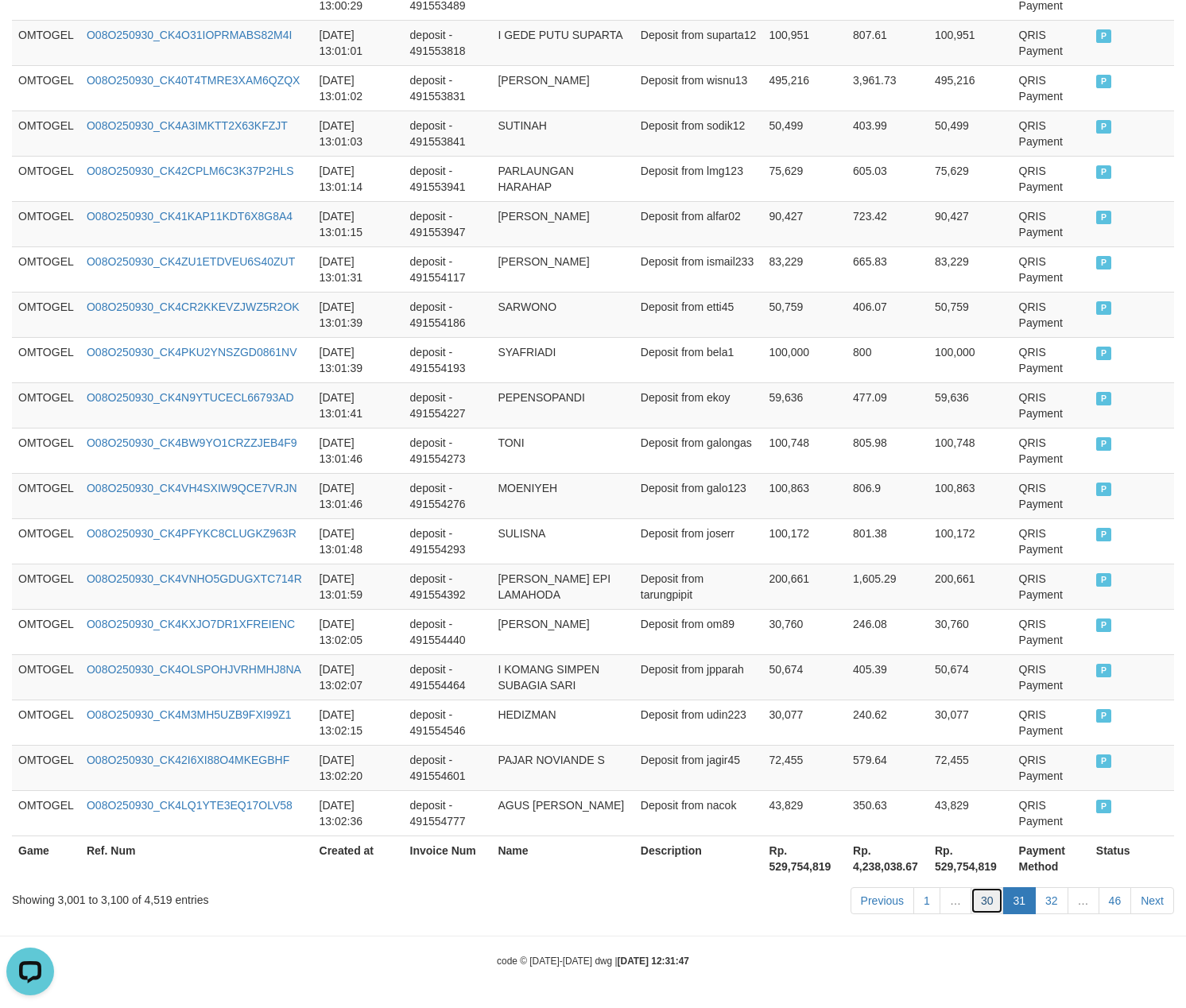
click at [990, 903] on link "30" at bounding box center [987, 901] width 33 height 27
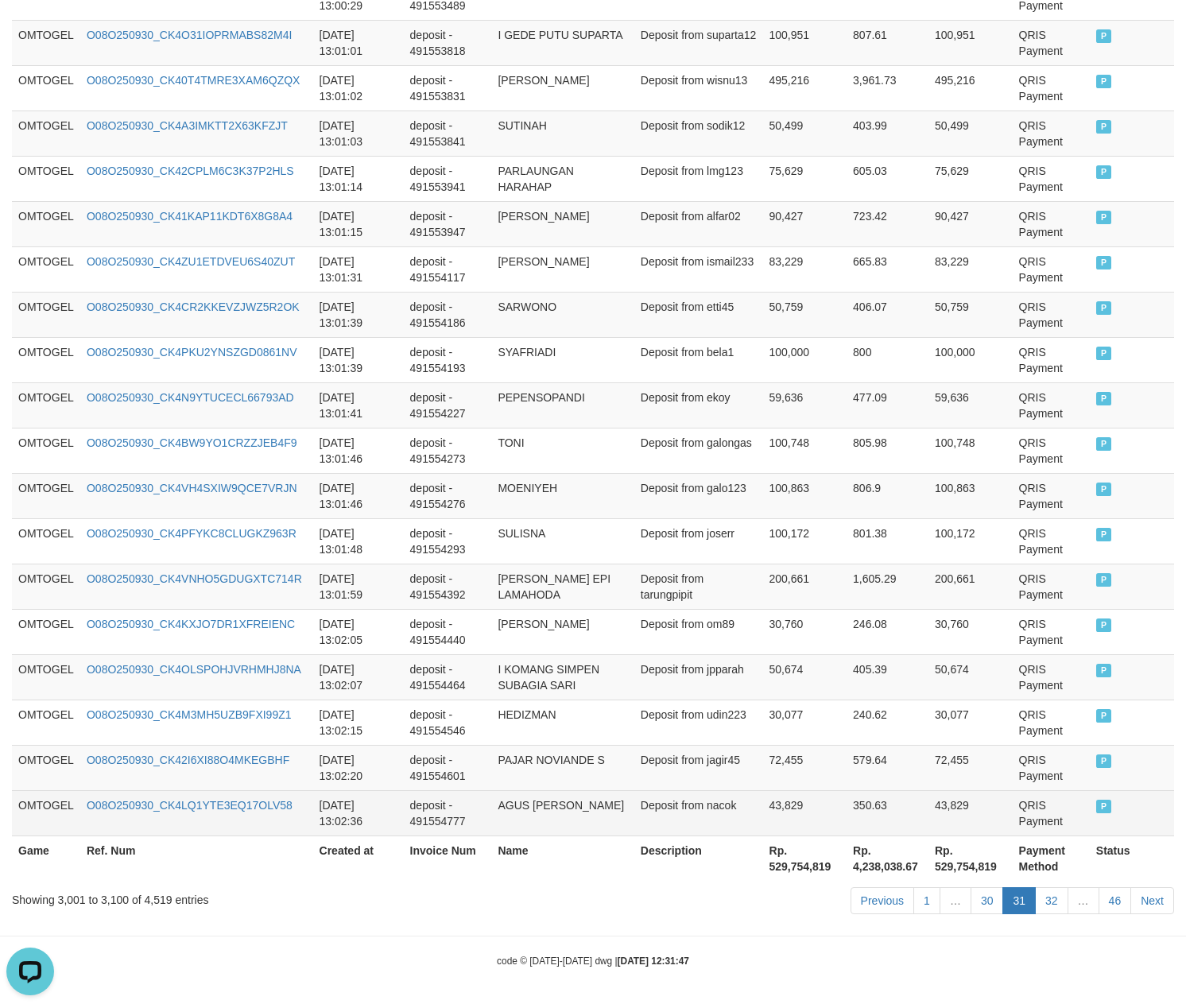
click at [859, 822] on td "350.63" at bounding box center [887, 812] width 82 height 45
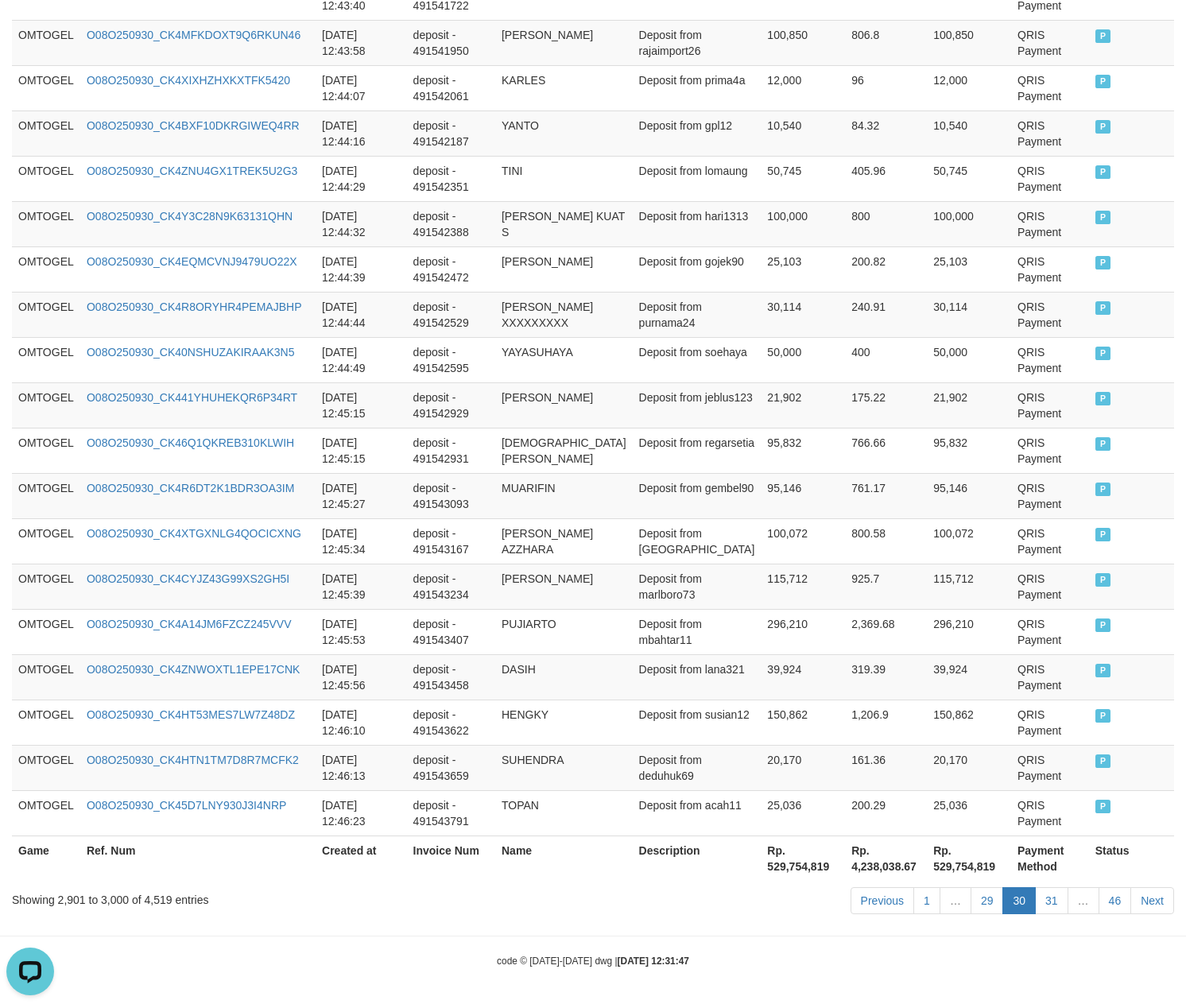
click at [993, 914] on div "Previous 1 … 29 30 31 … 46 Next" at bounding box center [840, 902] width 667 height 34
click at [992, 906] on link "29" at bounding box center [987, 901] width 33 height 27
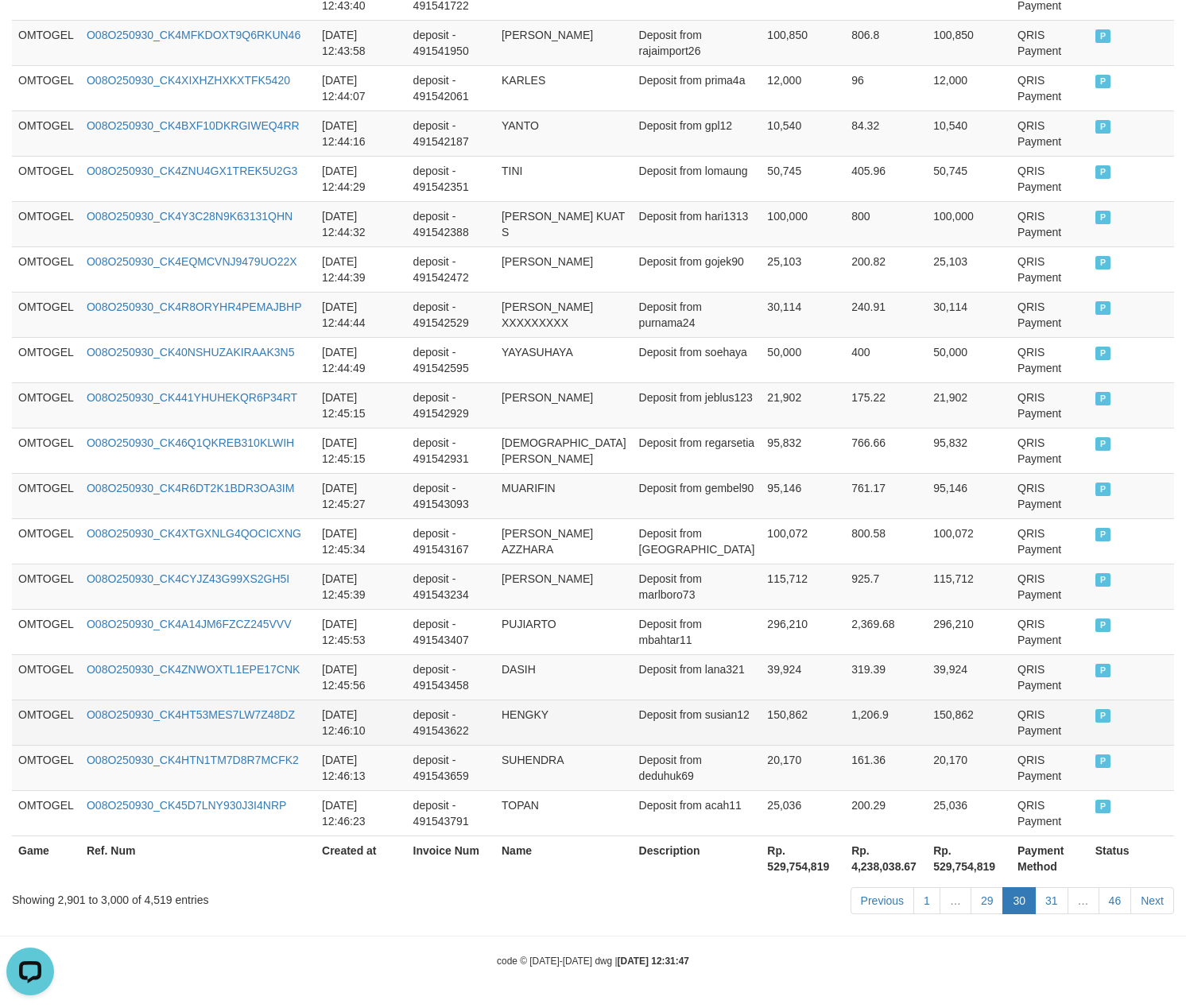
click at [818, 730] on td "150,862" at bounding box center [802, 722] width 84 height 45
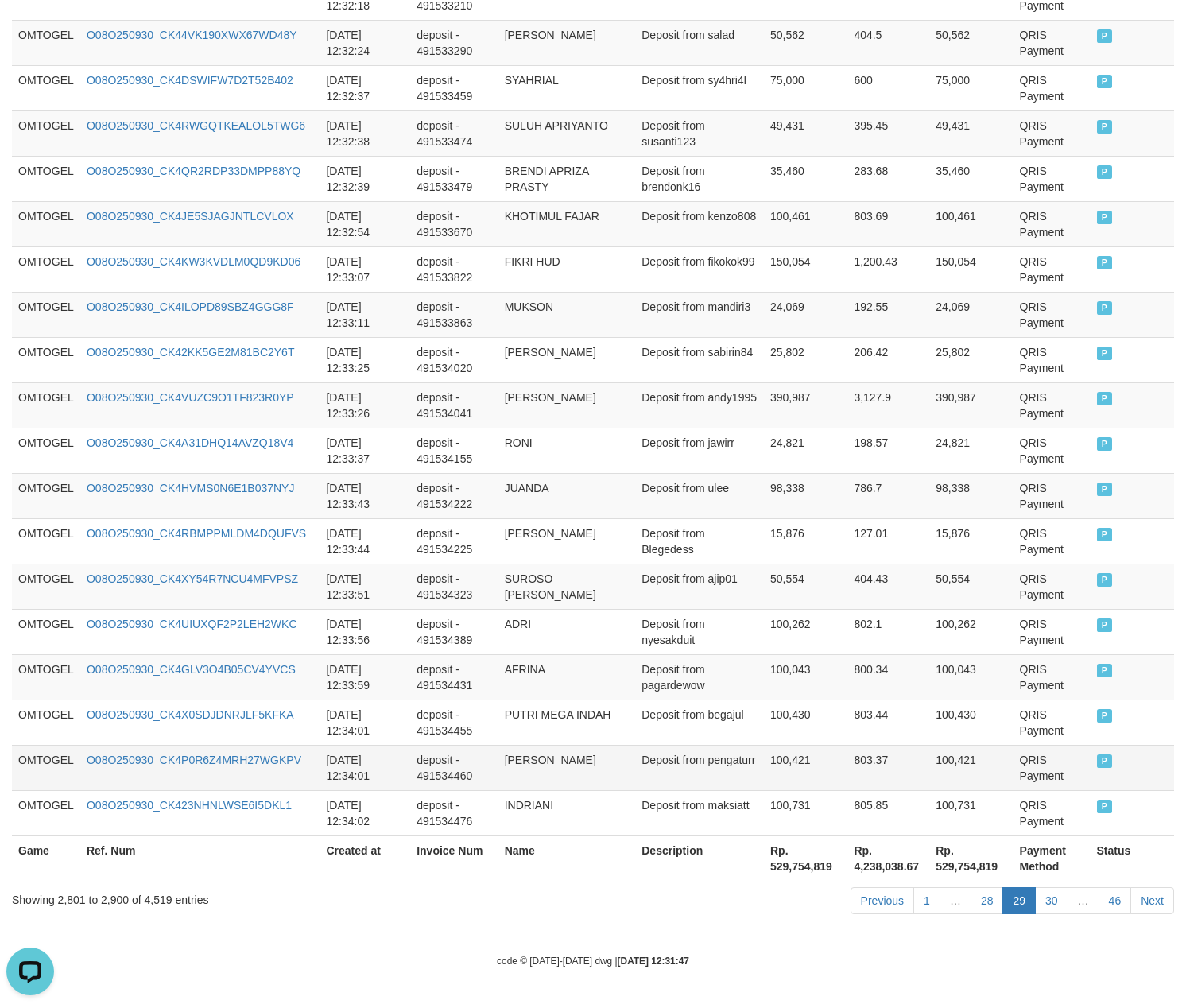
click at [860, 767] on td "803.37" at bounding box center [888, 767] width 82 height 45
click at [983, 895] on link "28" at bounding box center [987, 901] width 33 height 27
click at [892, 777] on td "803.37" at bounding box center [888, 767] width 82 height 45
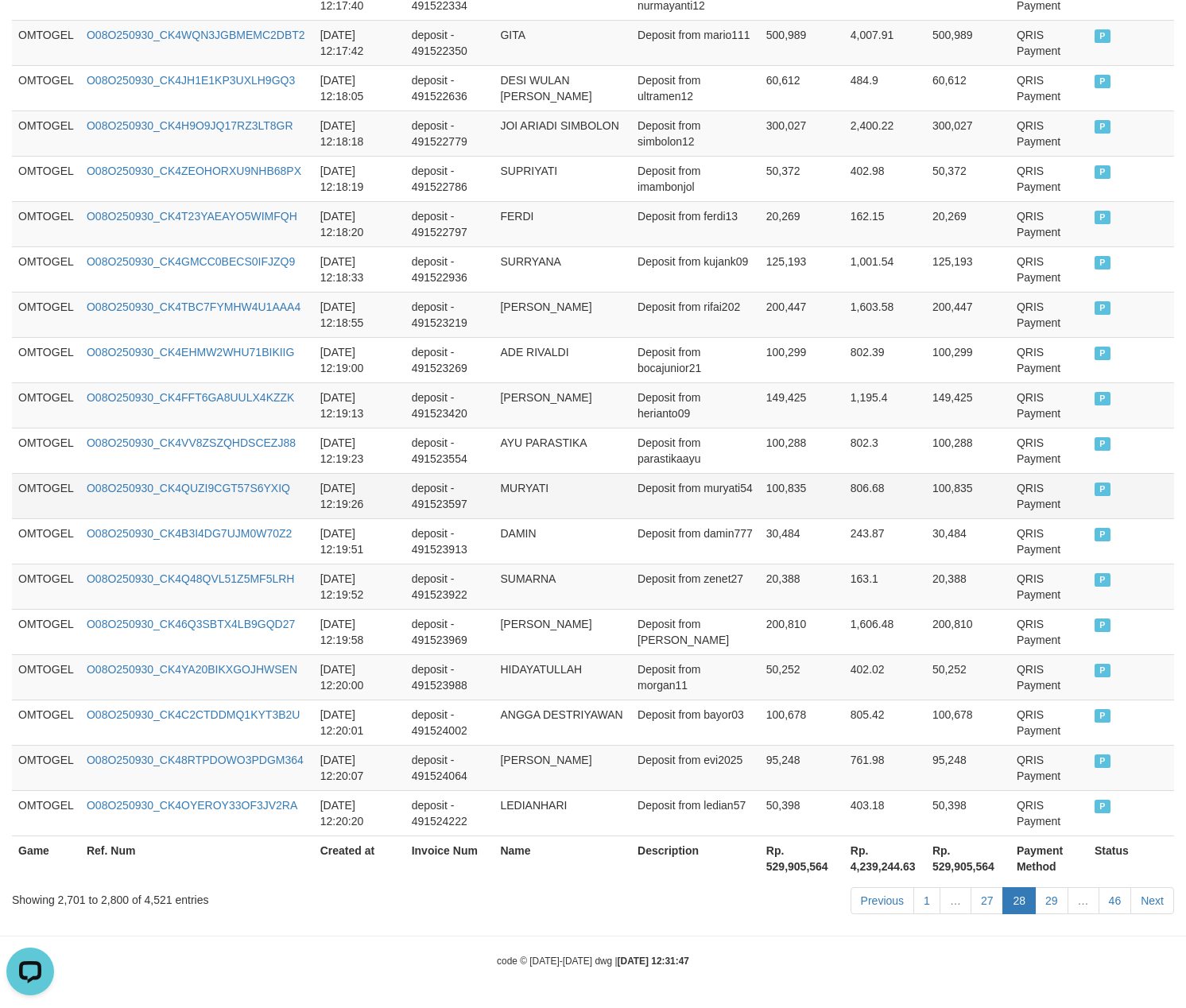
click at [789, 482] on td "100,835" at bounding box center [801, 495] width 84 height 45
drag, startPoint x: 9, startPoint y: 437, endPoint x: 1209, endPoint y: 427, distance: 1200.0
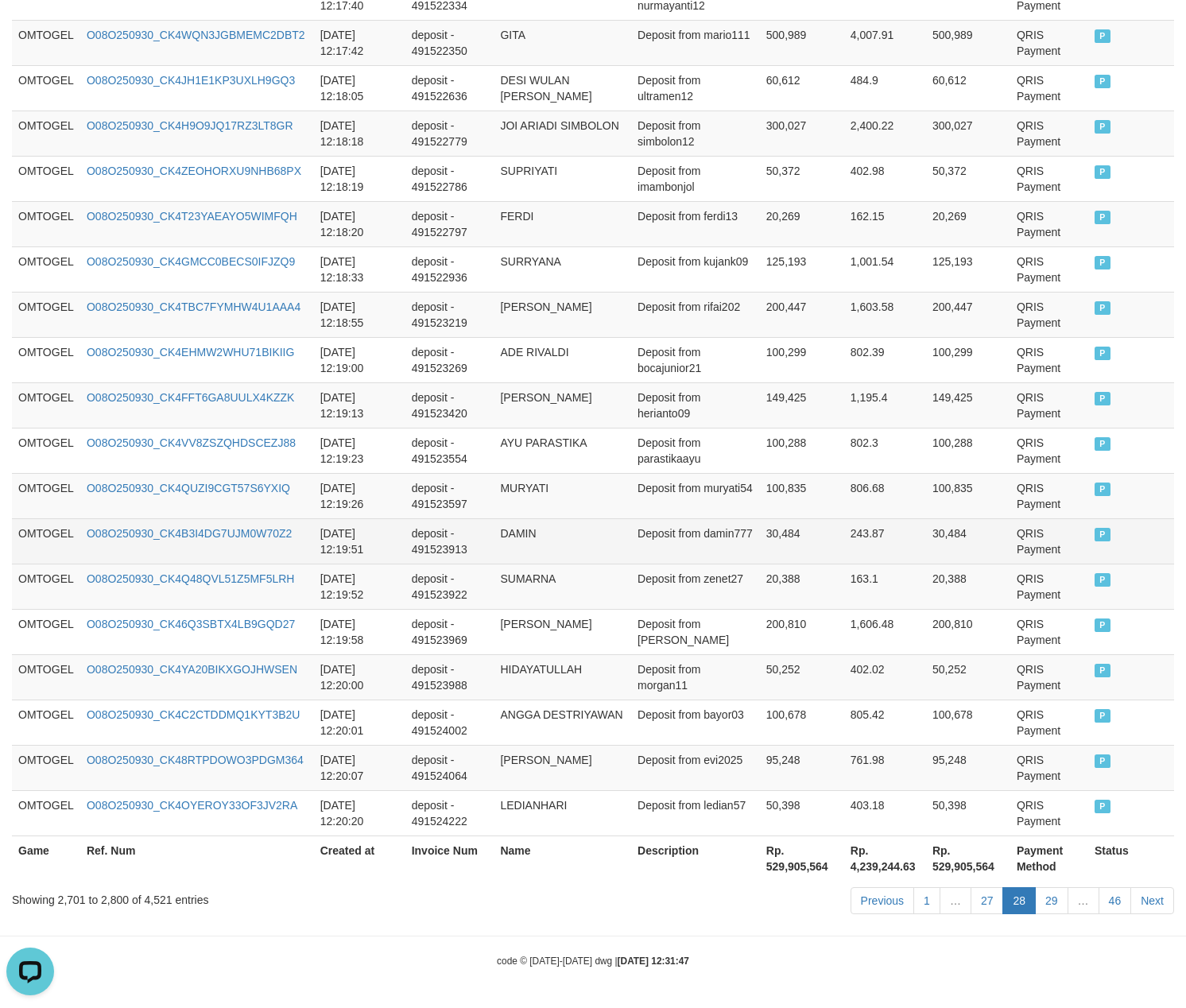
click at [499, 531] on td "DAMIN" at bounding box center [562, 541] width 137 height 45
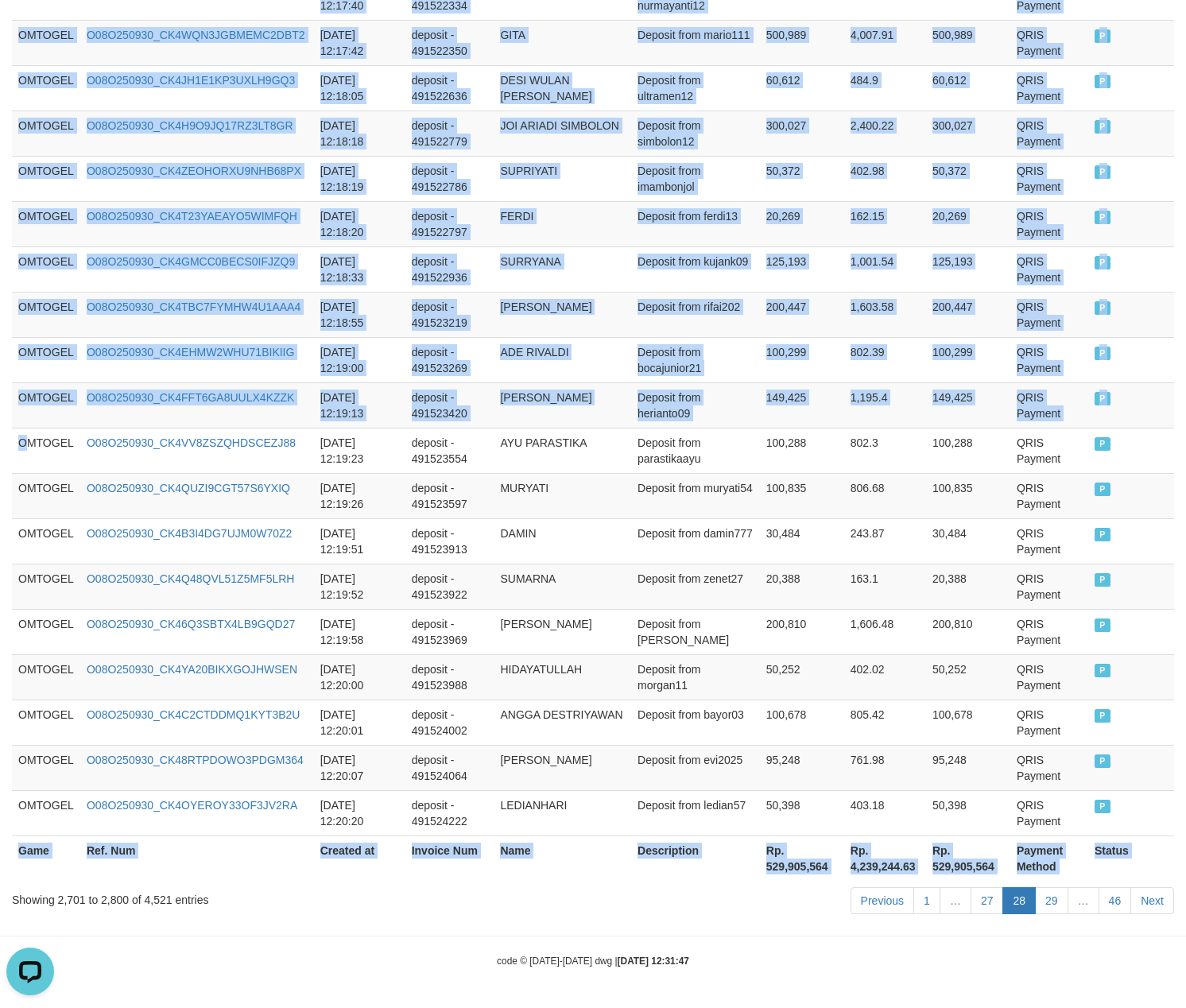
drag, startPoint x: 27, startPoint y: 440, endPoint x: 1209, endPoint y: 470, distance: 1182.4
click at [1041, 901] on link "29" at bounding box center [1052, 901] width 33 height 27
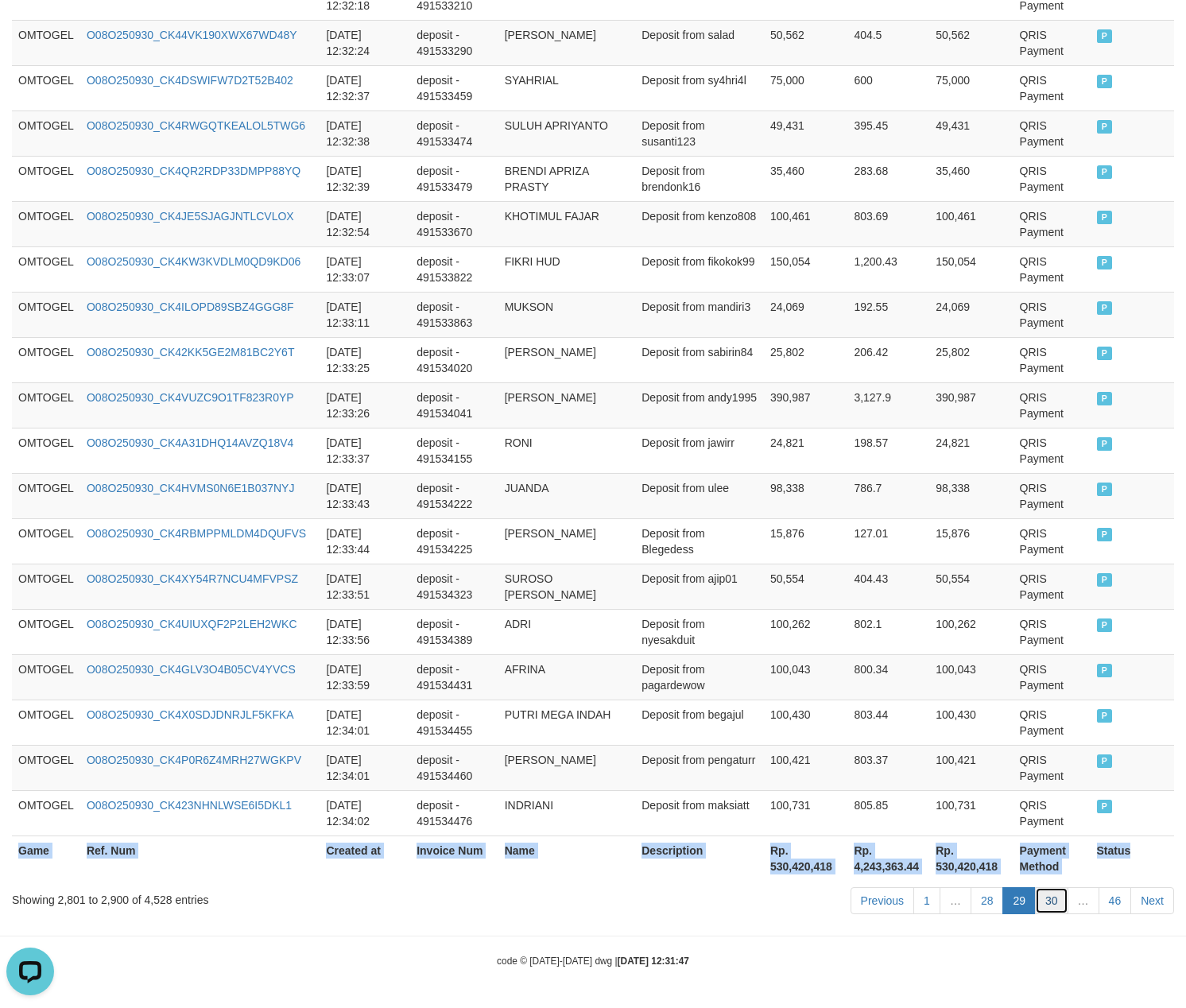
click at [1048, 896] on link "30" at bounding box center [1052, 901] width 33 height 27
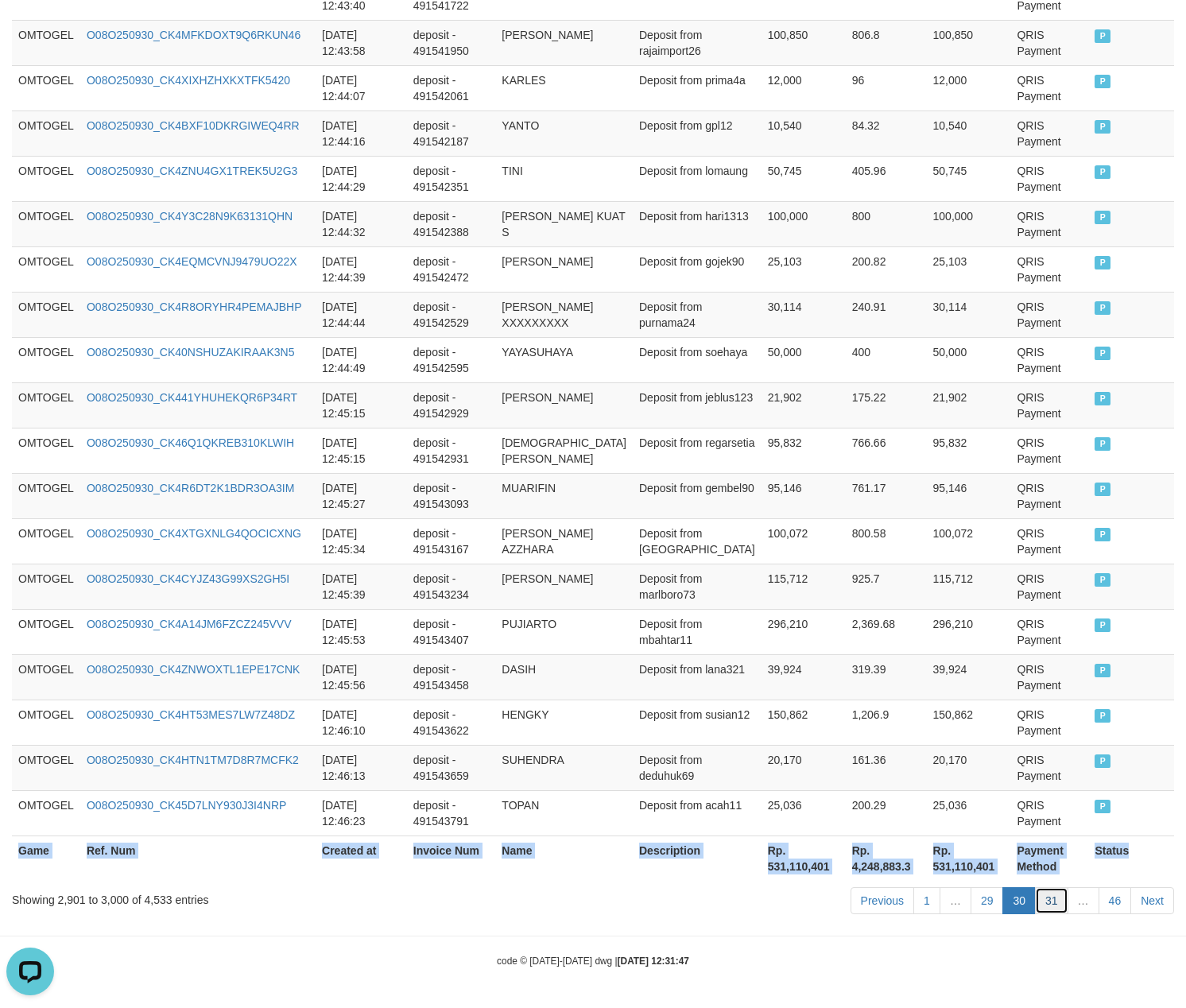
click at [1056, 897] on link "31" at bounding box center [1052, 901] width 33 height 27
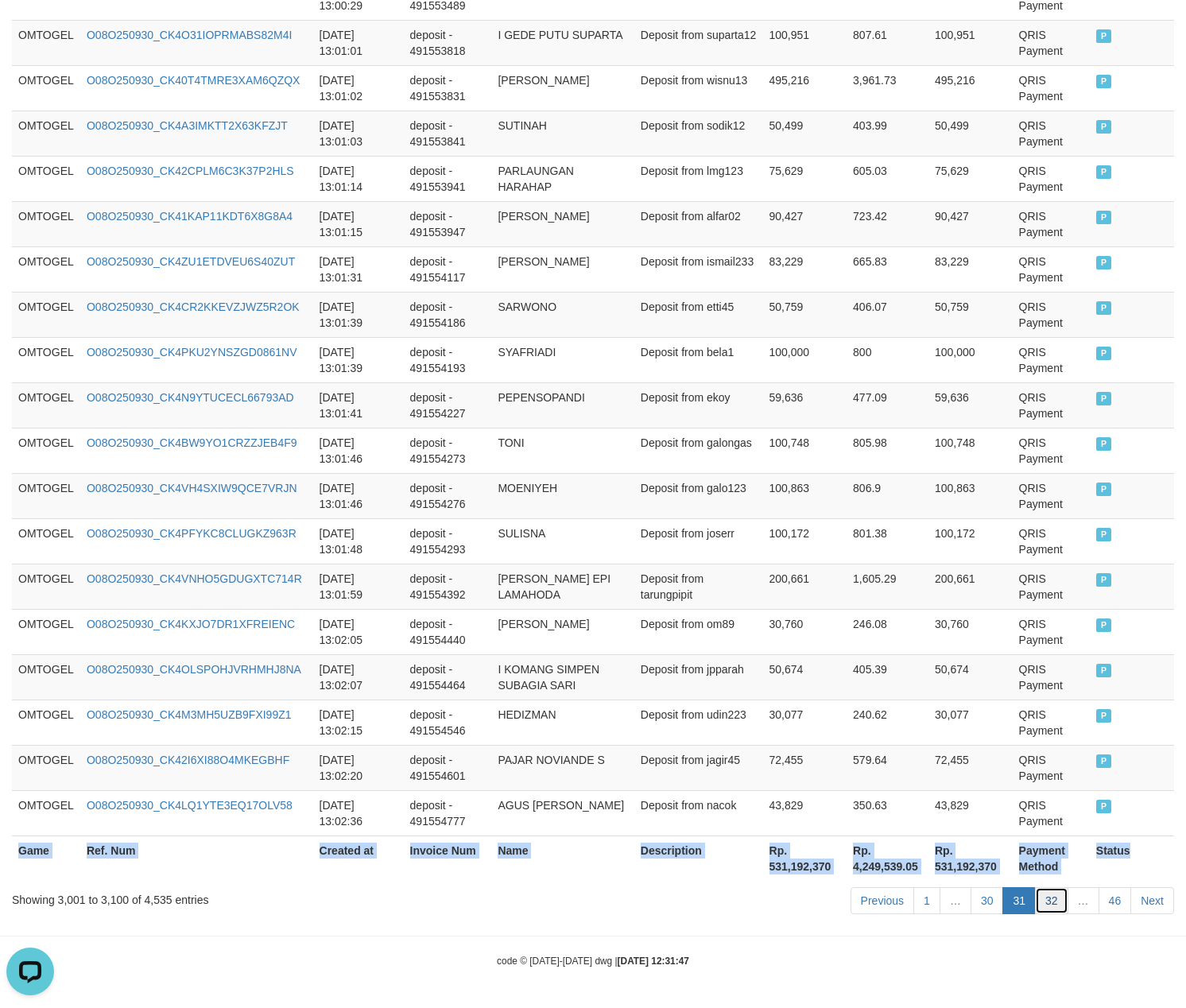
click at [1050, 901] on link "32" at bounding box center [1052, 901] width 33 height 27
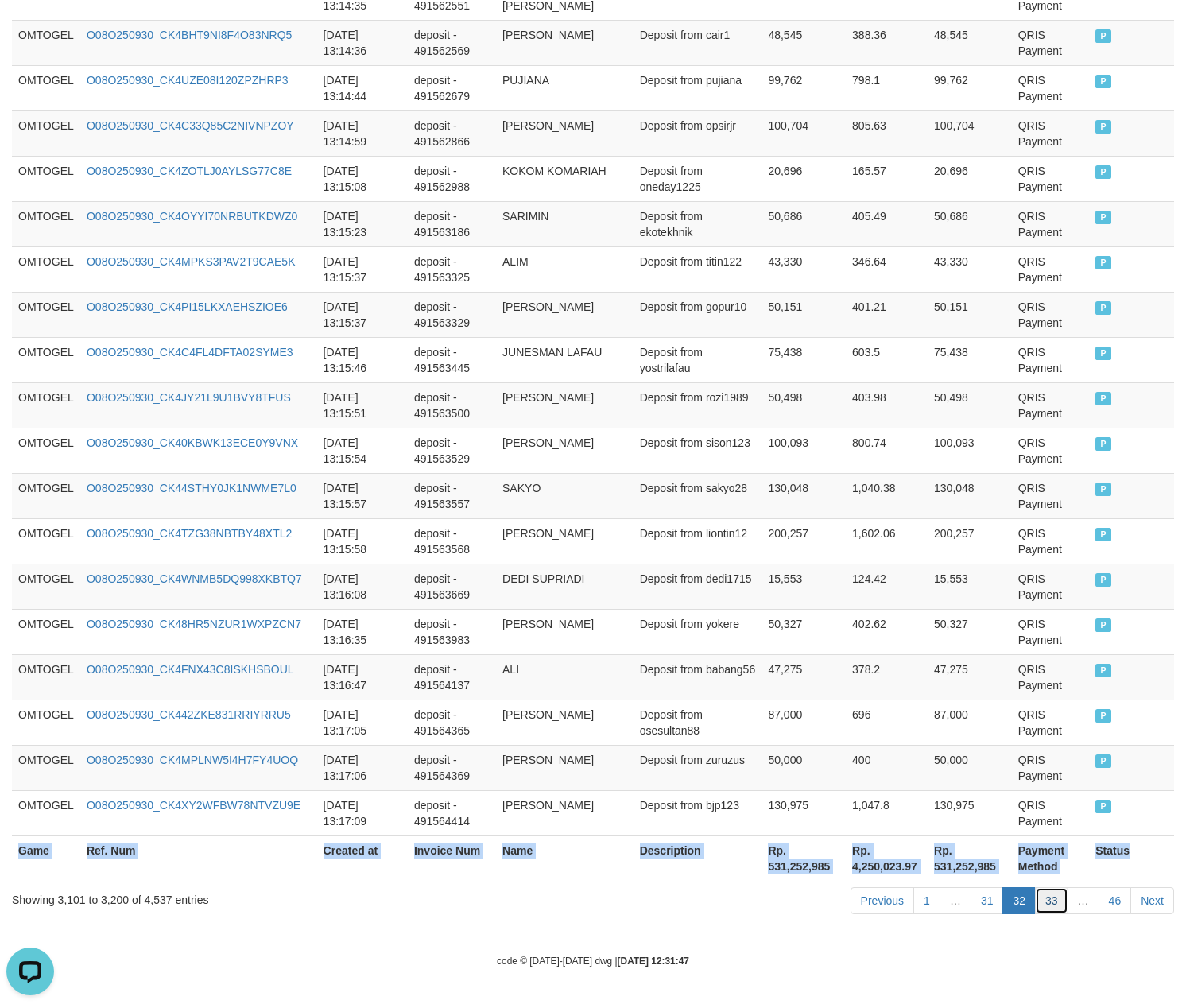
click at [1046, 912] on link "33" at bounding box center [1052, 901] width 33 height 27
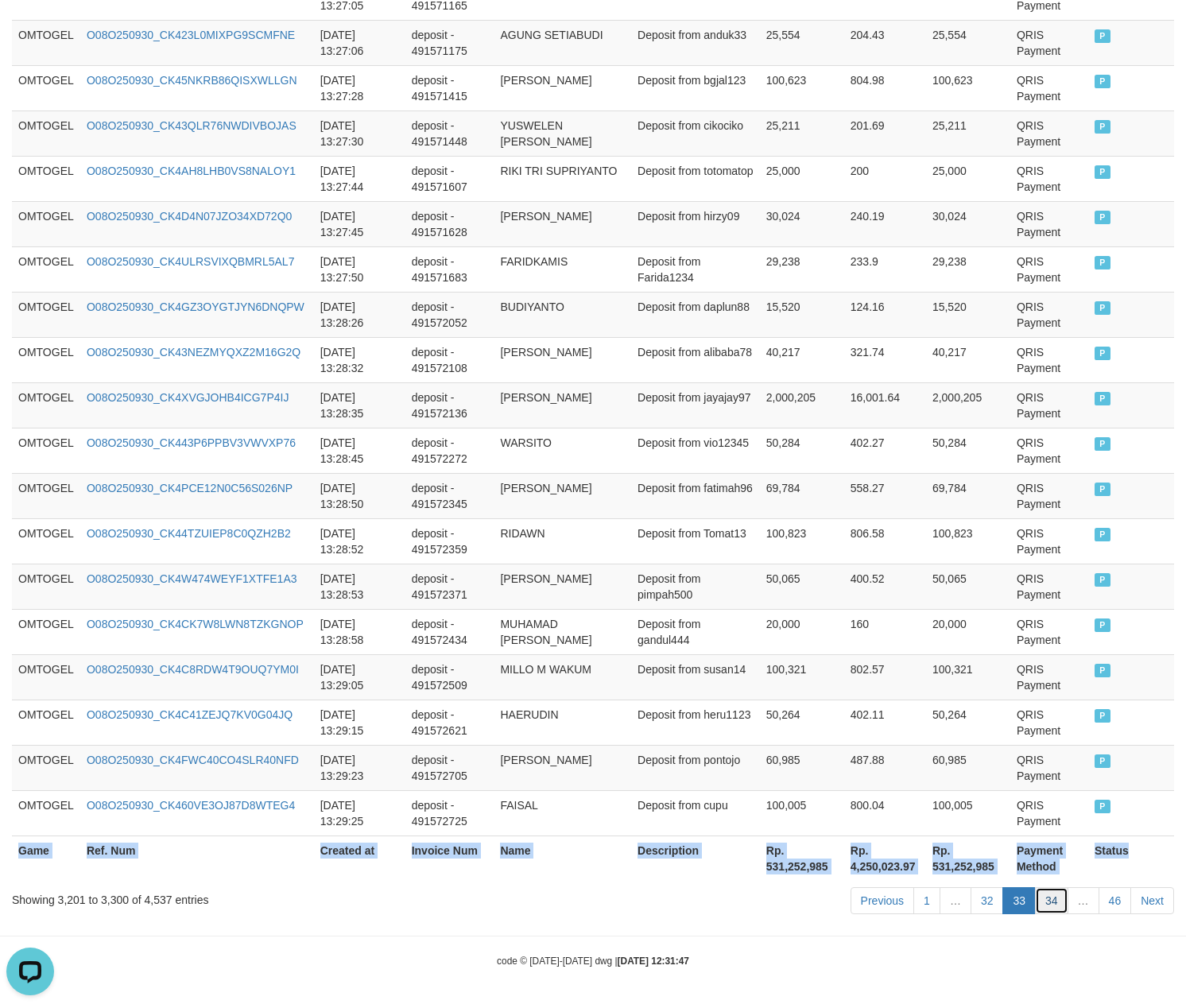
click at [1053, 901] on link "34" at bounding box center [1052, 901] width 33 height 27
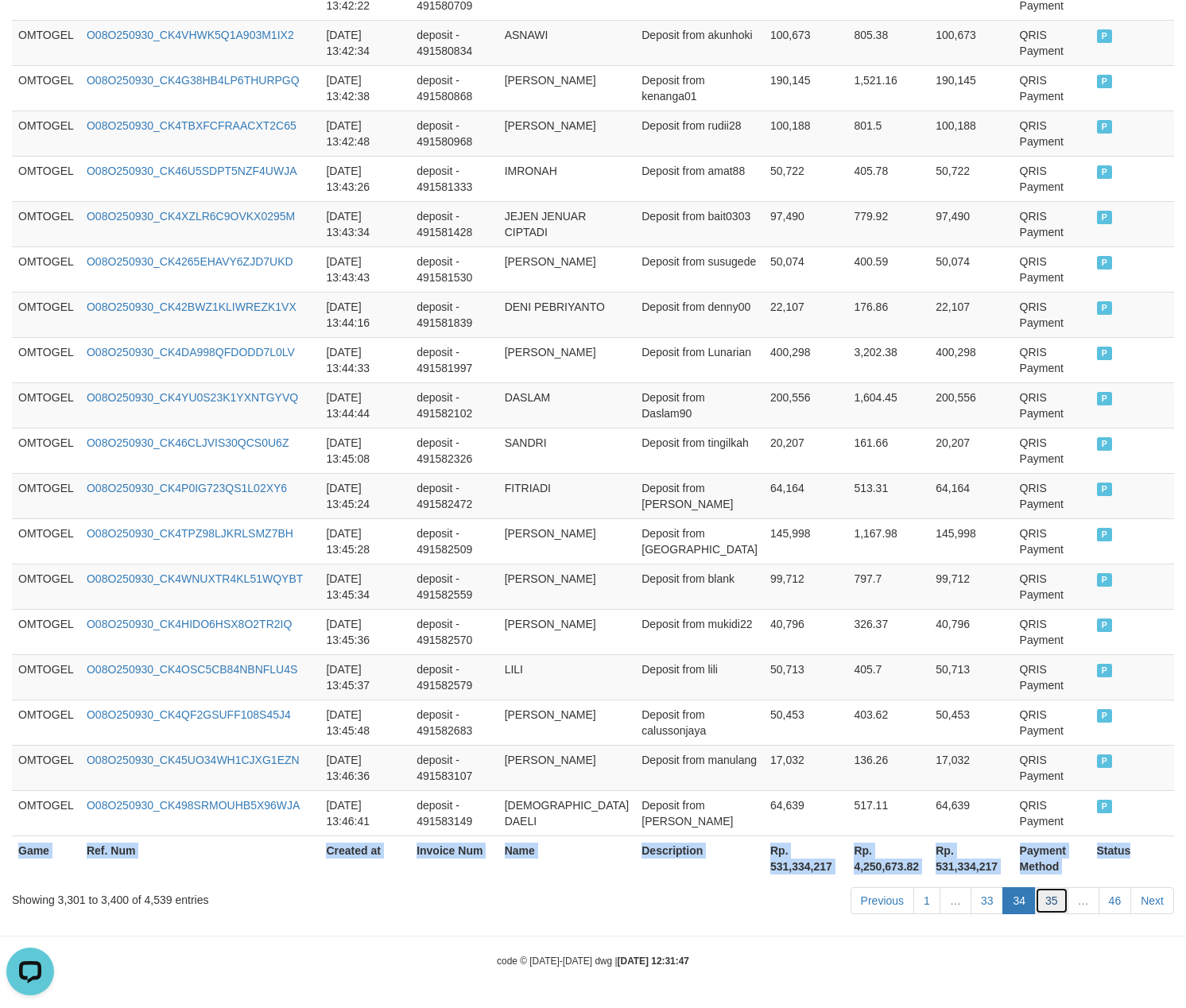
click at [1053, 901] on link "35" at bounding box center [1052, 901] width 33 height 27
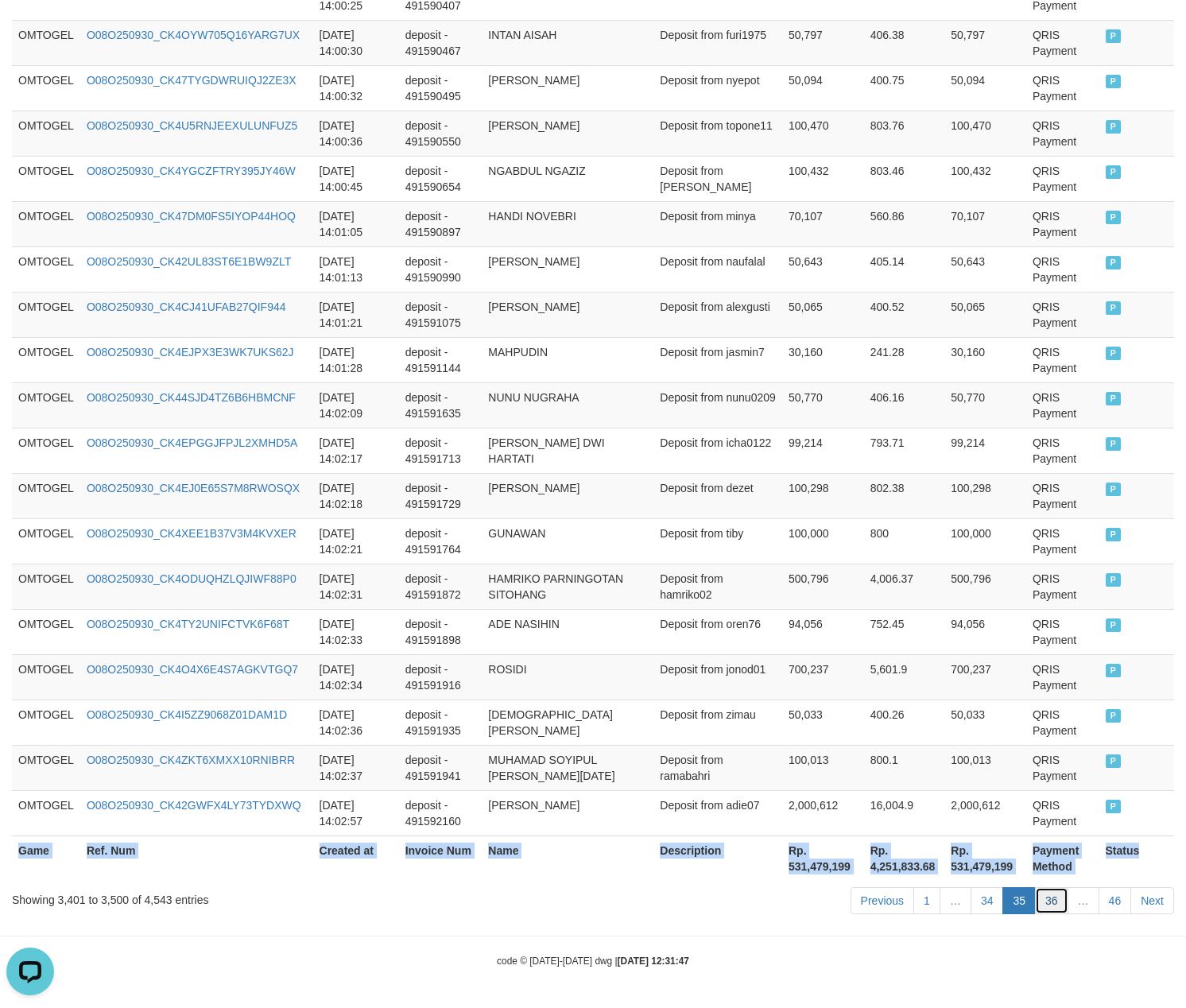
click at [1055, 897] on link "36" at bounding box center [1052, 901] width 33 height 27
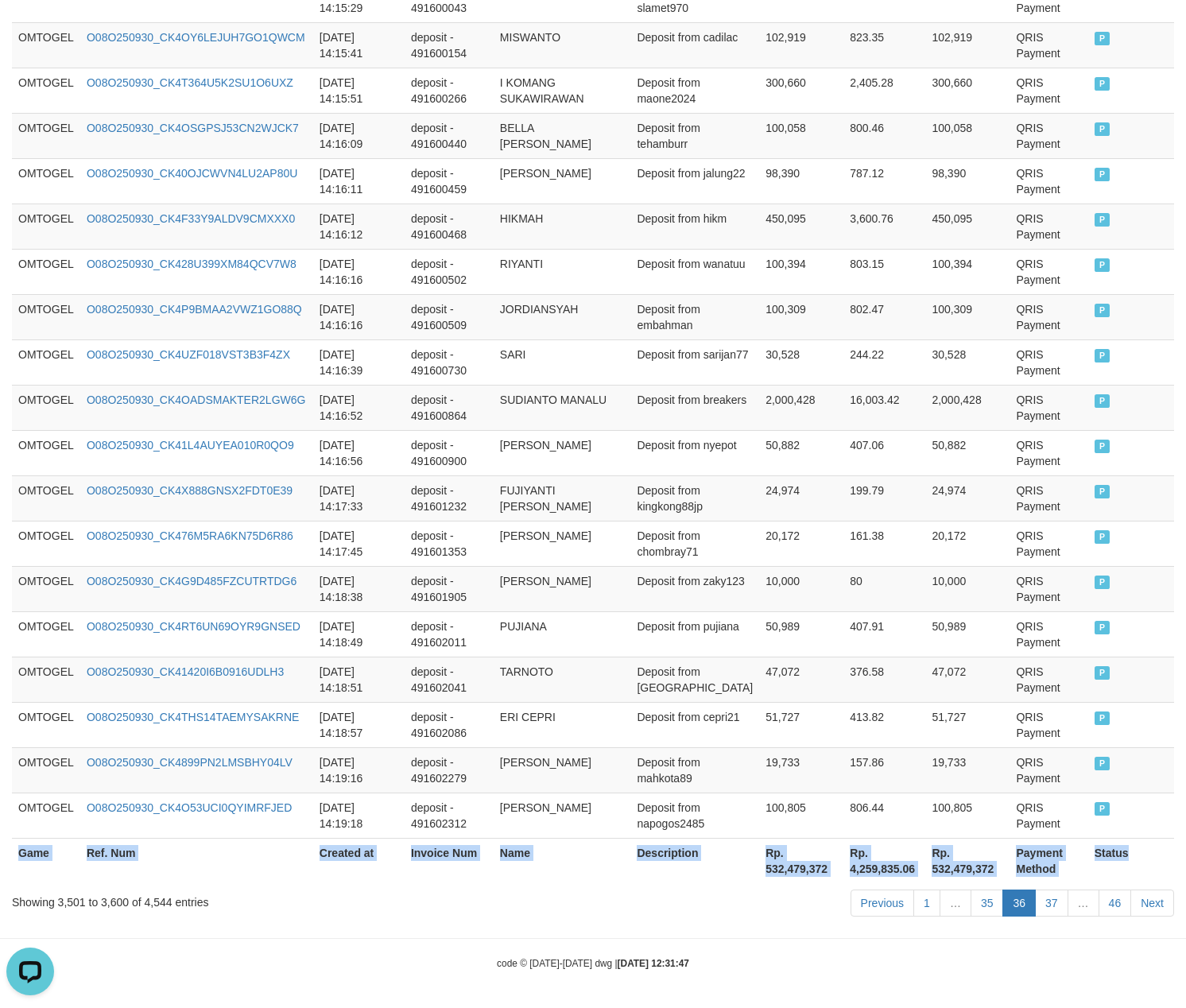
scroll to position [4362, 0]
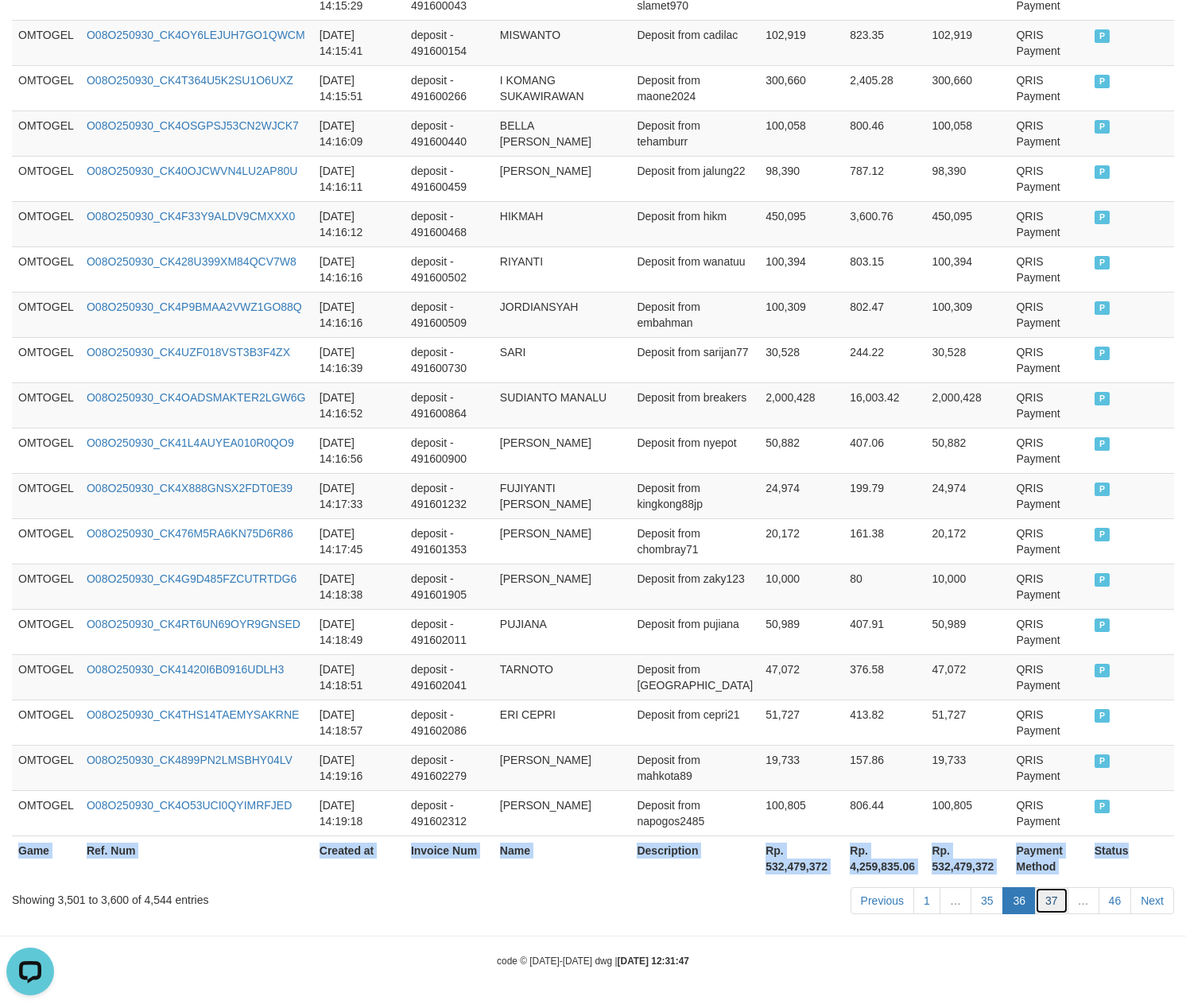
click at [1046, 901] on link "37" at bounding box center [1052, 901] width 33 height 27
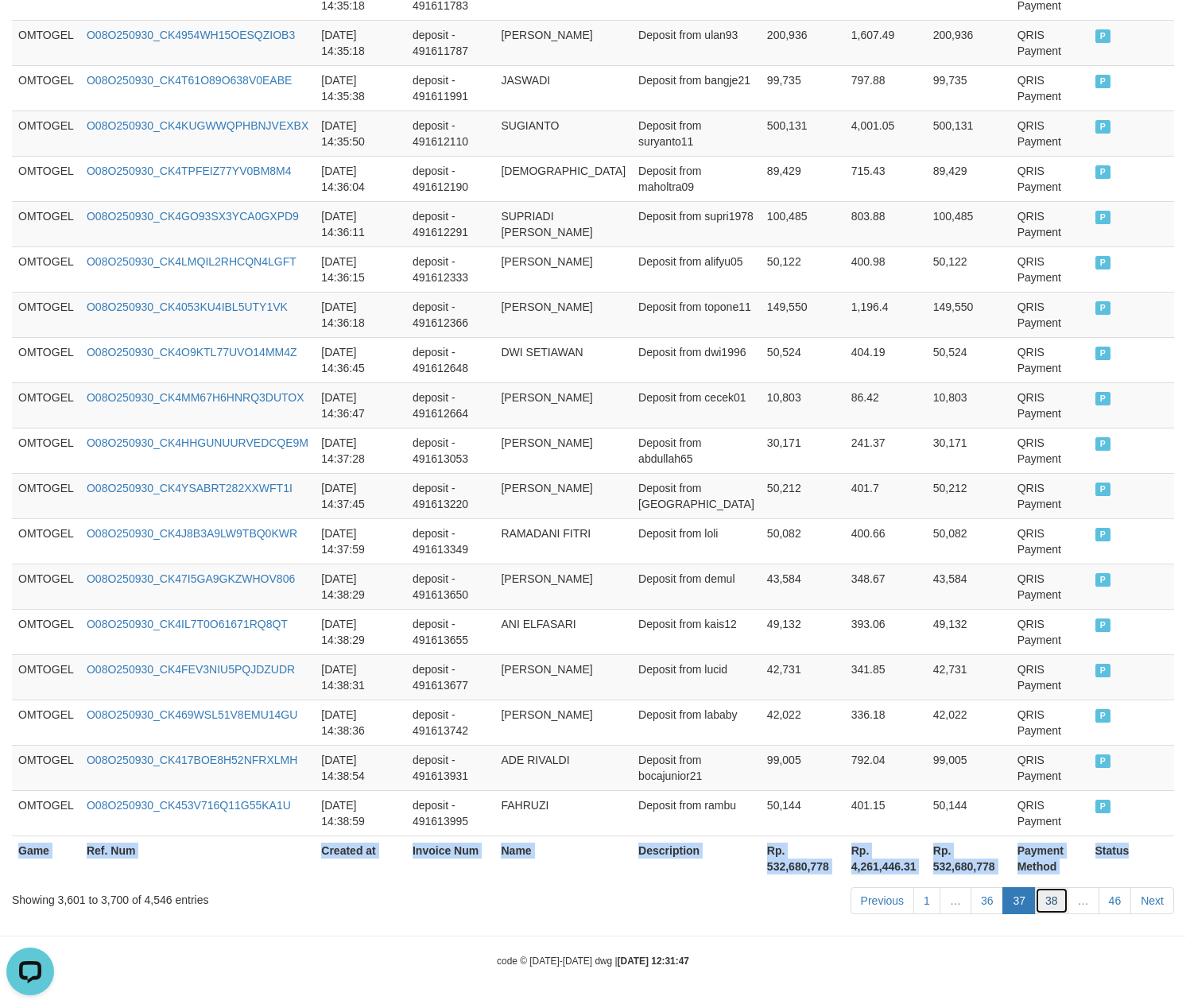
click at [1050, 895] on link "38" at bounding box center [1052, 901] width 33 height 27
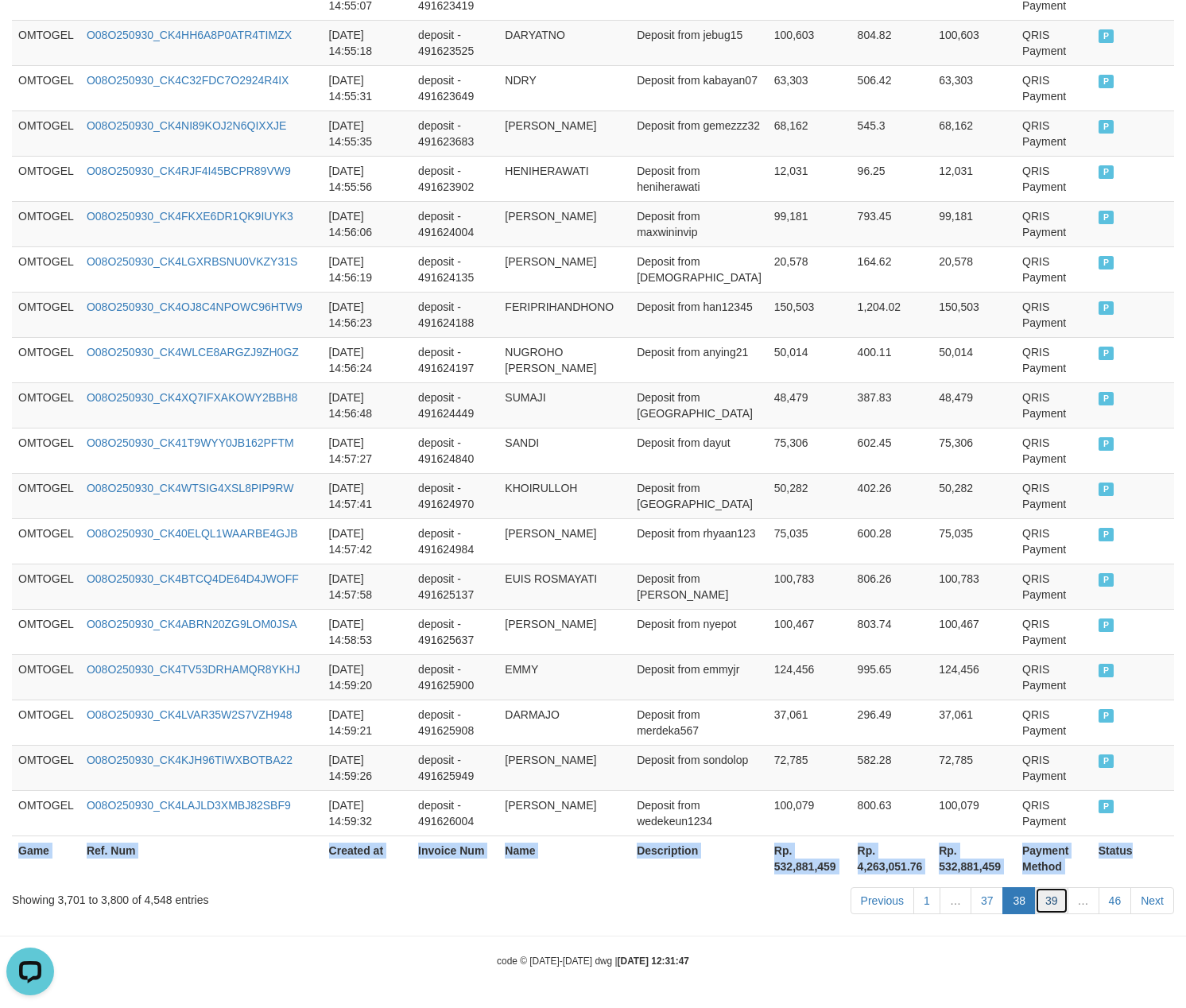
click at [1051, 896] on link "39" at bounding box center [1052, 901] width 33 height 27
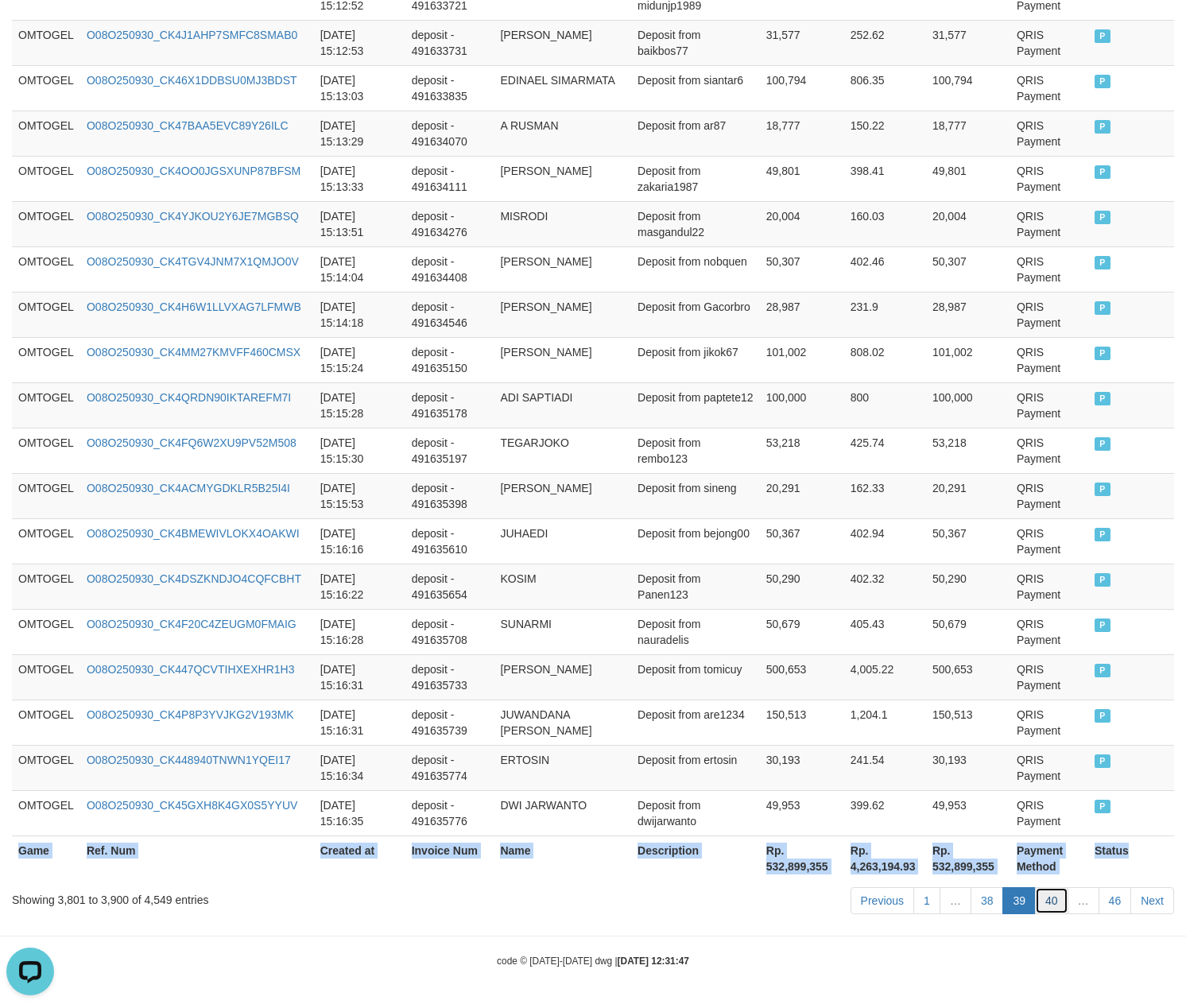
click at [1046, 910] on link "40" at bounding box center [1052, 901] width 33 height 27
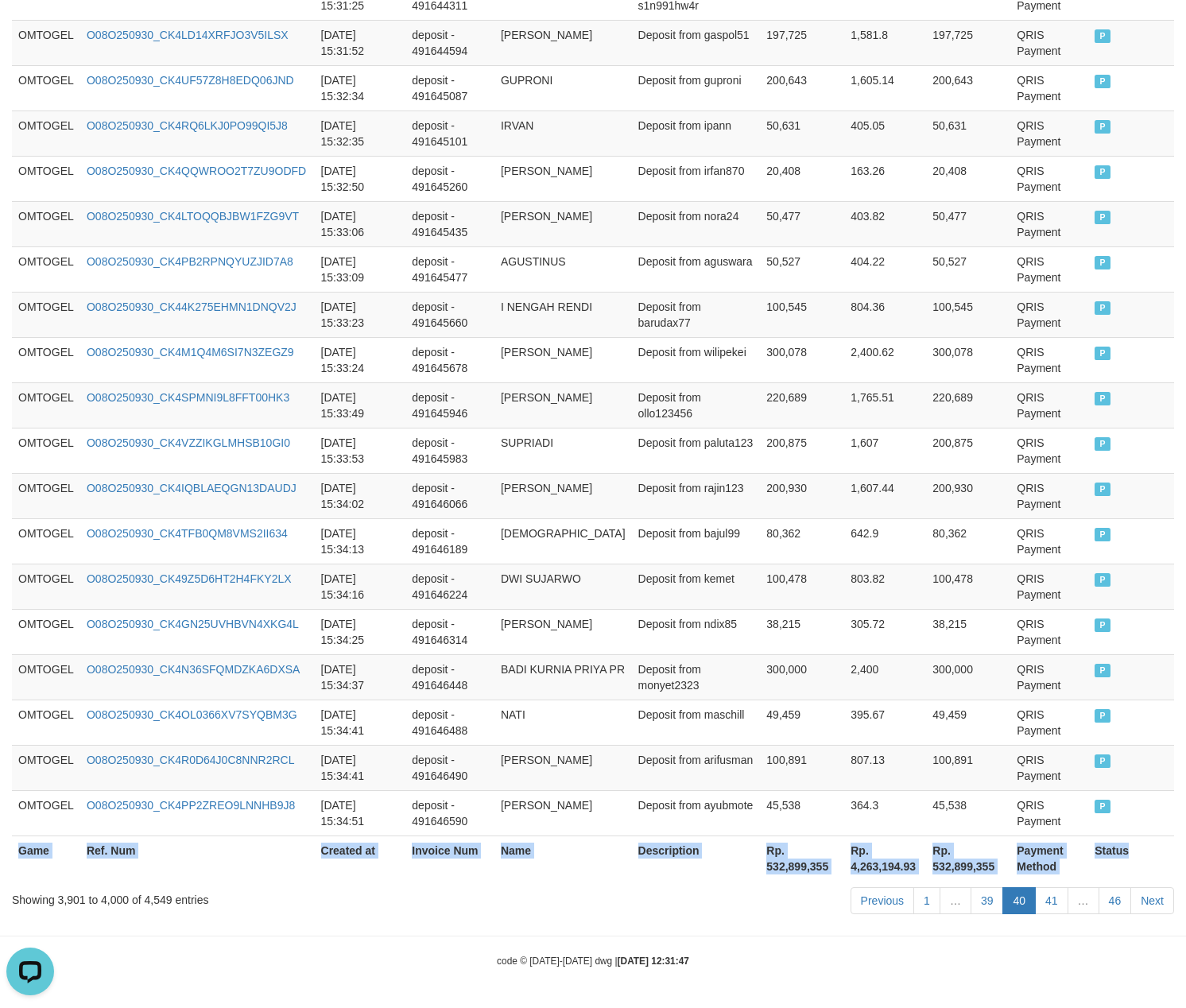
scroll to position [4346, 0]
click at [977, 900] on link "39" at bounding box center [987, 901] width 33 height 27
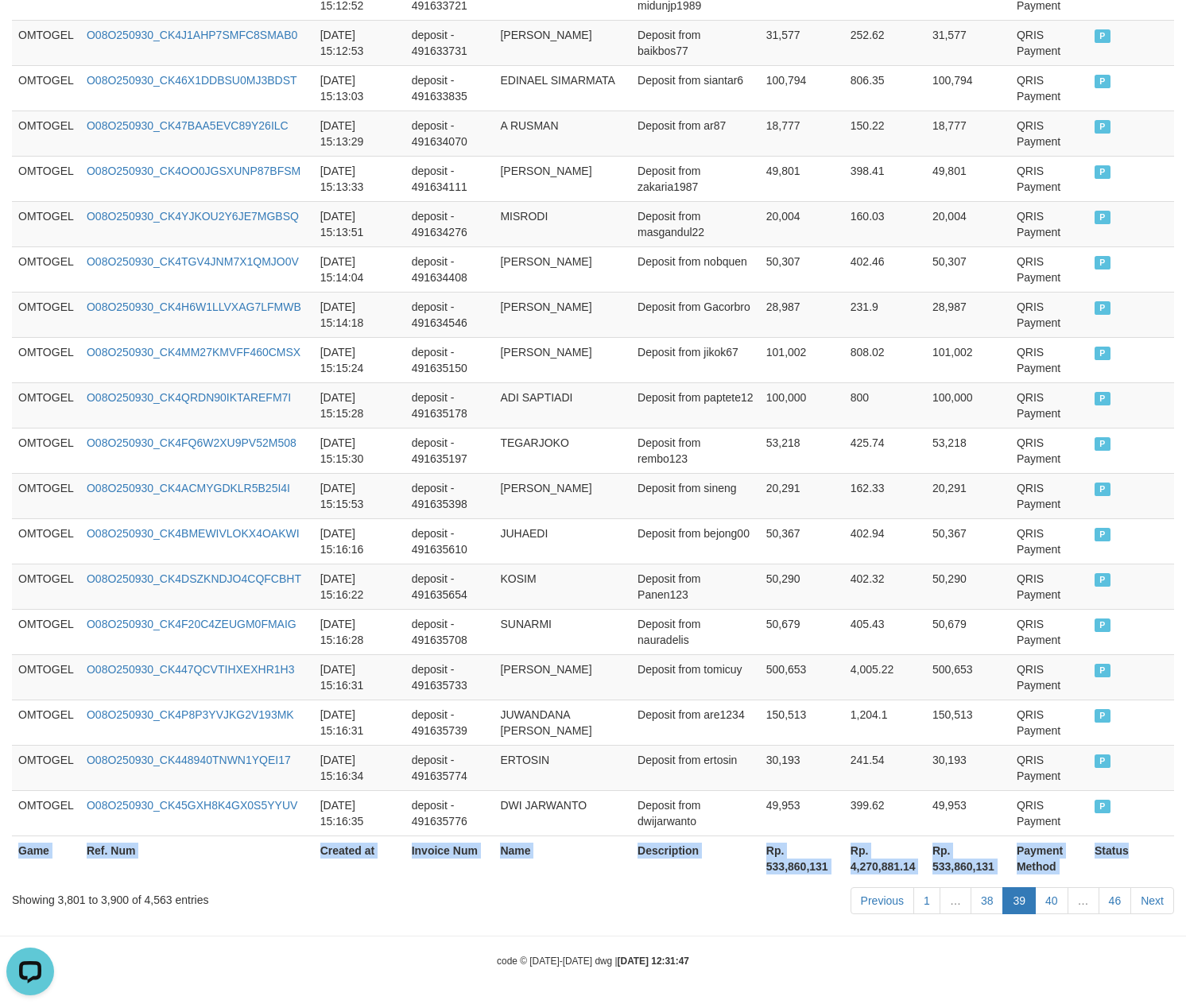
scroll to position [4362, 0]
click at [1008, 900] on link "39" at bounding box center [1019, 901] width 33 height 27
click at [1035, 894] on link "40" at bounding box center [1052, 901] width 33 height 27
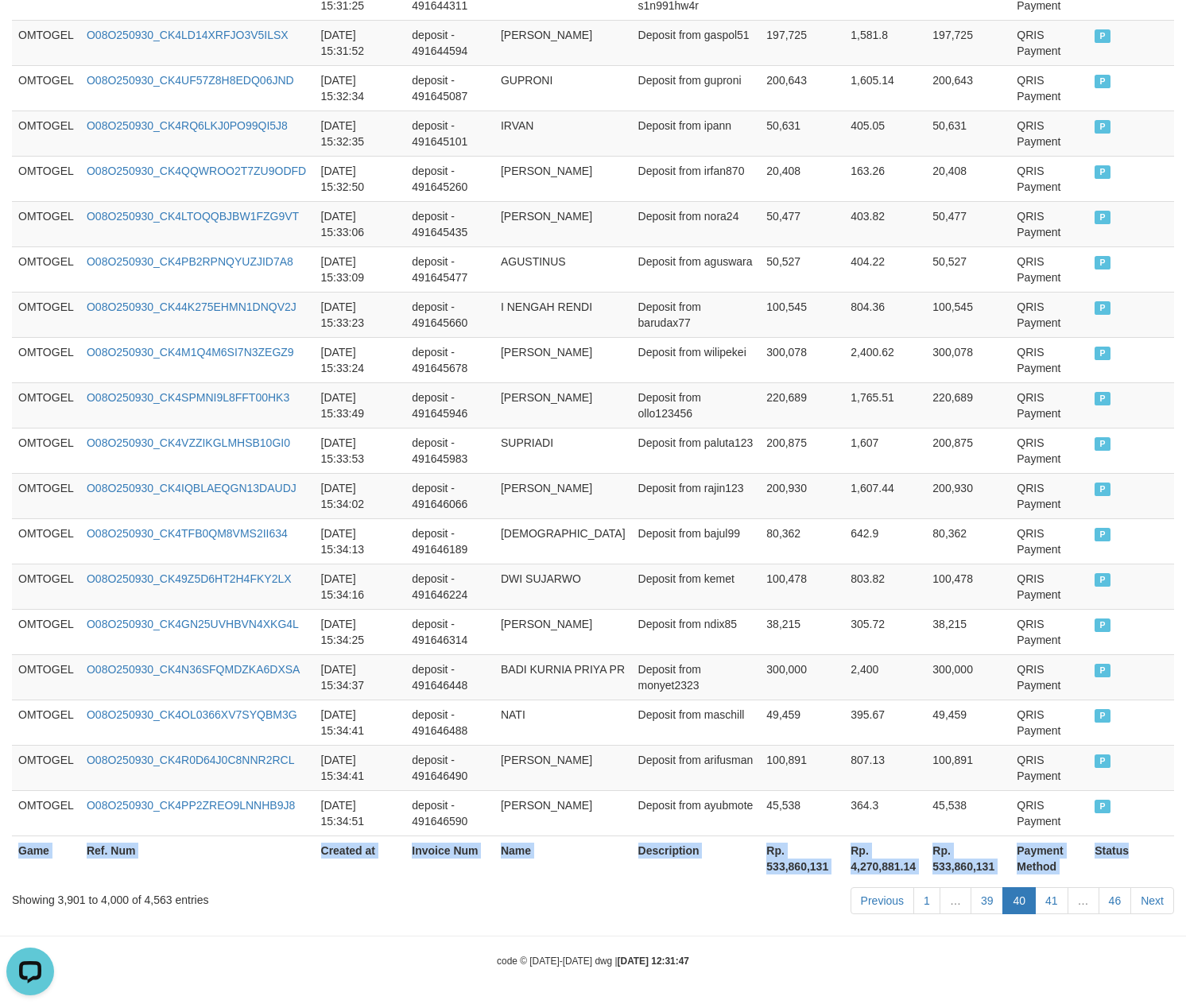
scroll to position [4346, 0]
click at [1050, 898] on link "41" at bounding box center [1052, 901] width 33 height 27
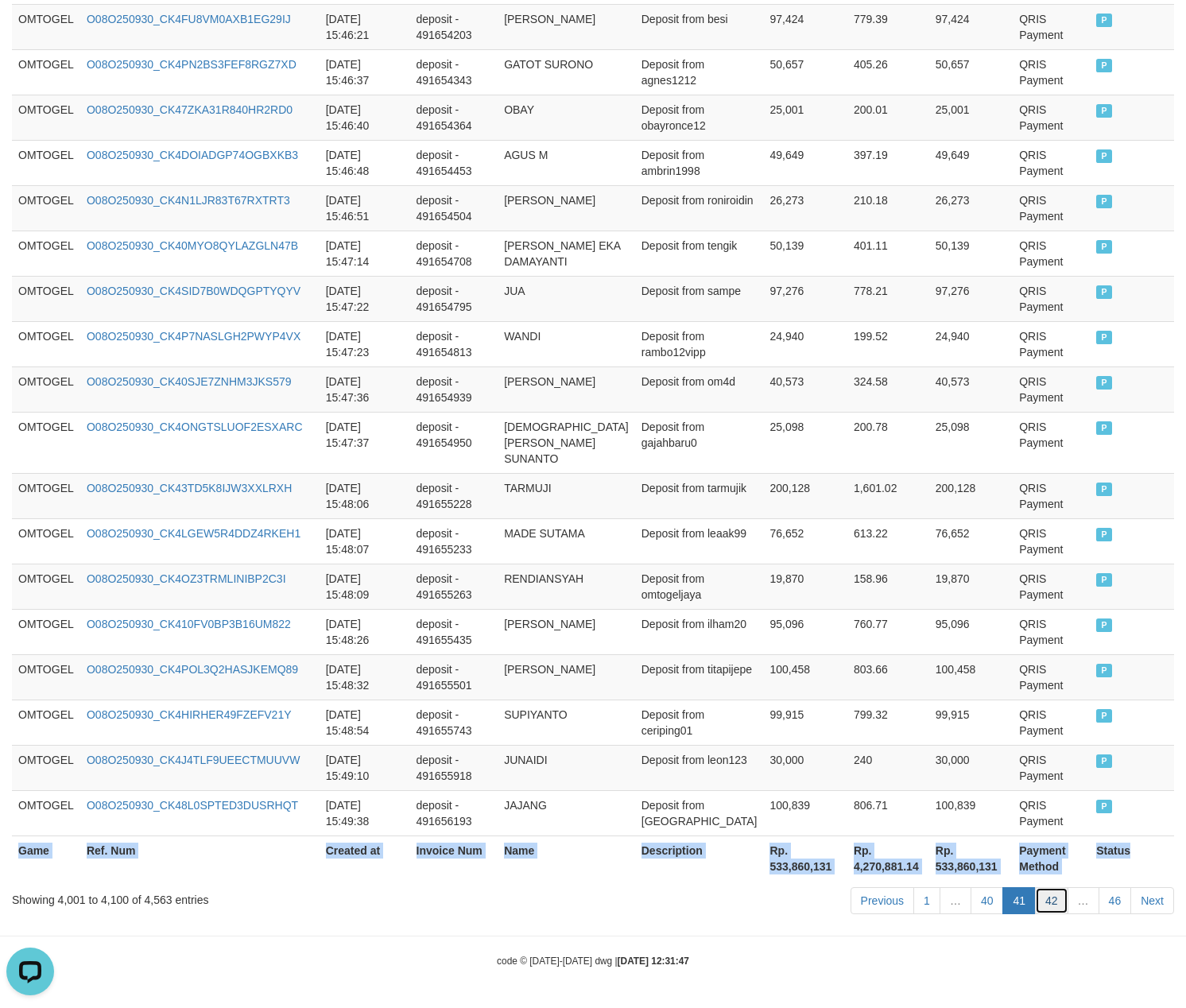
click at [1051, 912] on link "42" at bounding box center [1052, 901] width 33 height 27
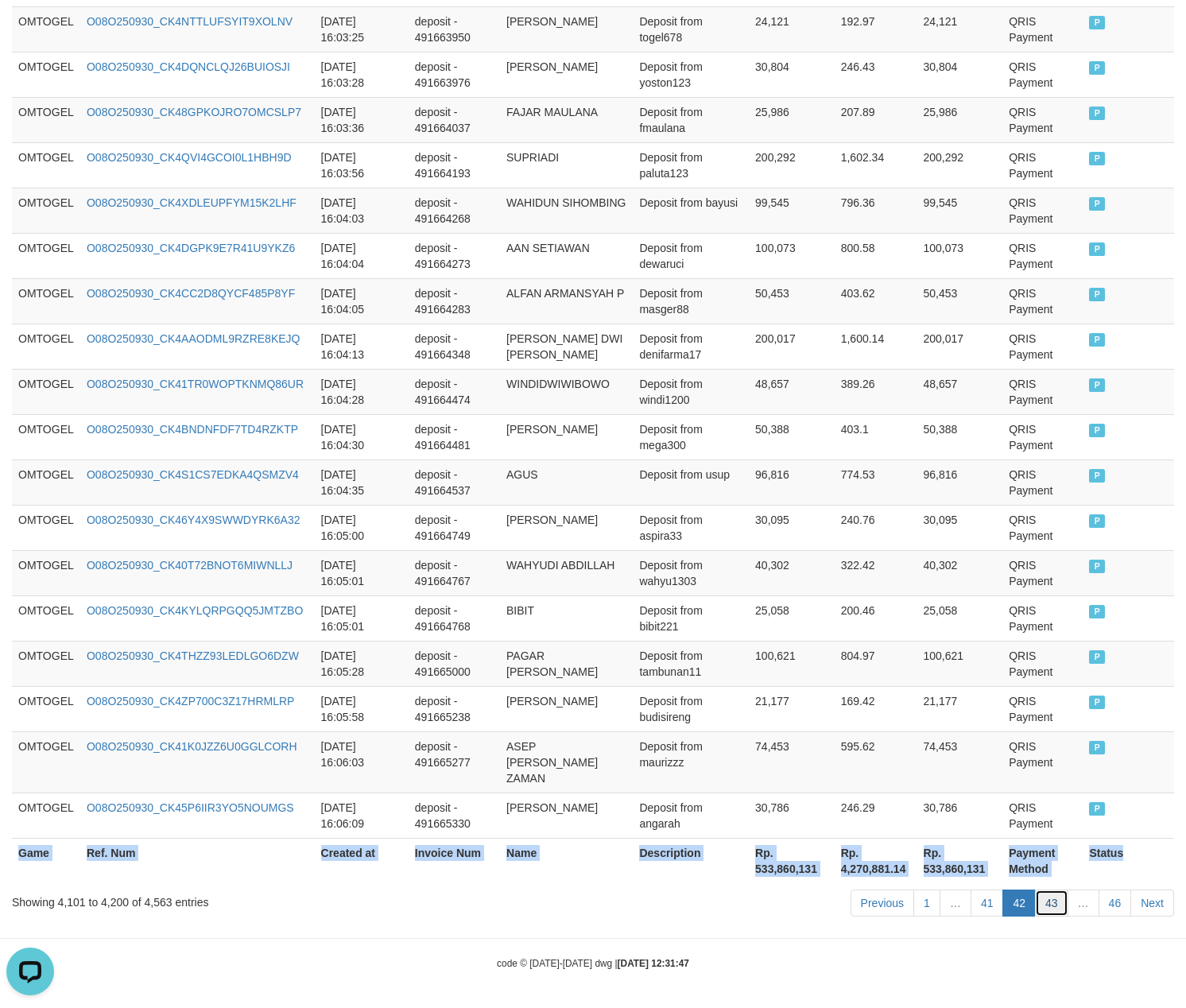
click at [1050, 906] on link "43" at bounding box center [1052, 903] width 33 height 27
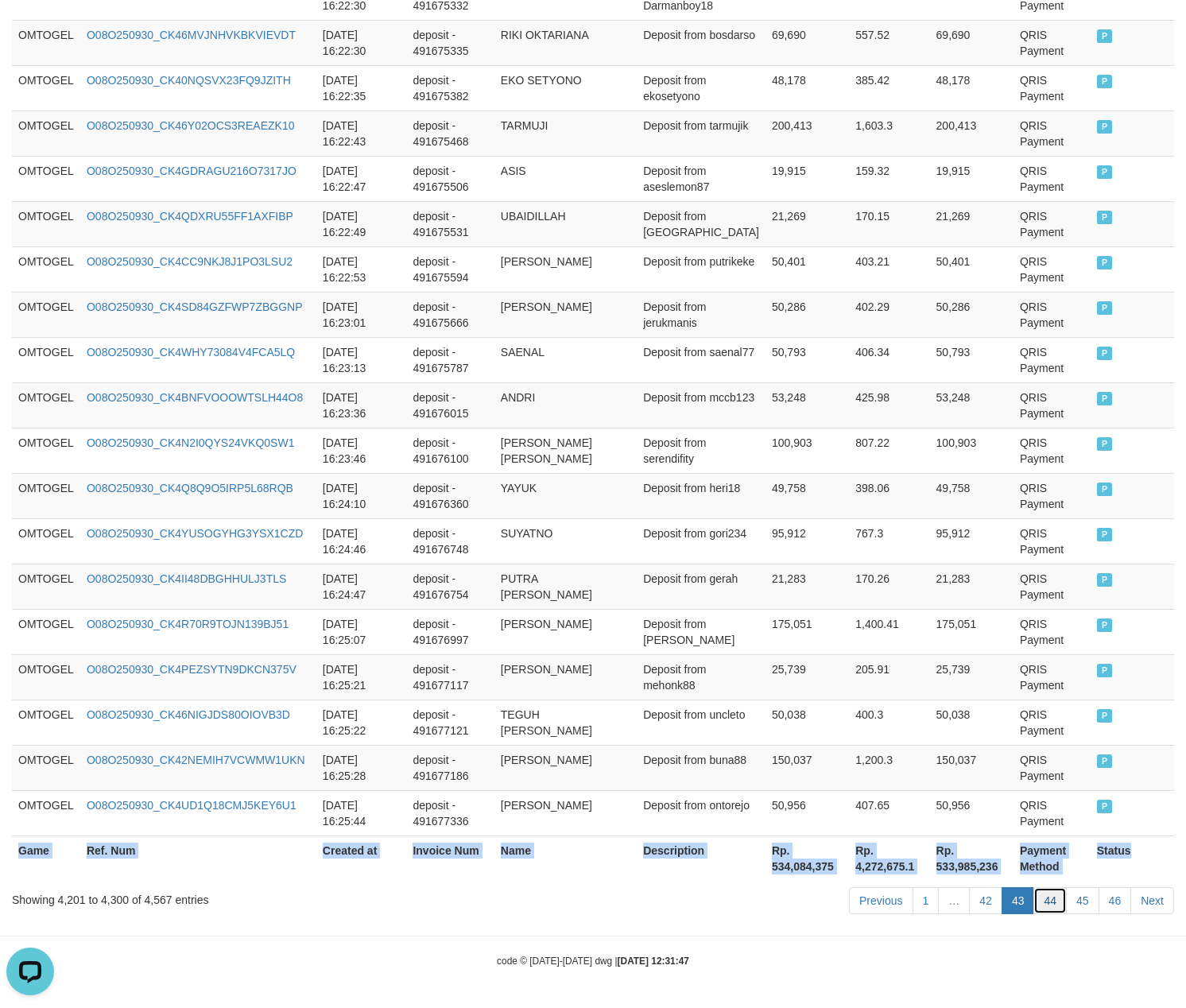
click at [1044, 903] on link "44" at bounding box center [1050, 901] width 33 height 27
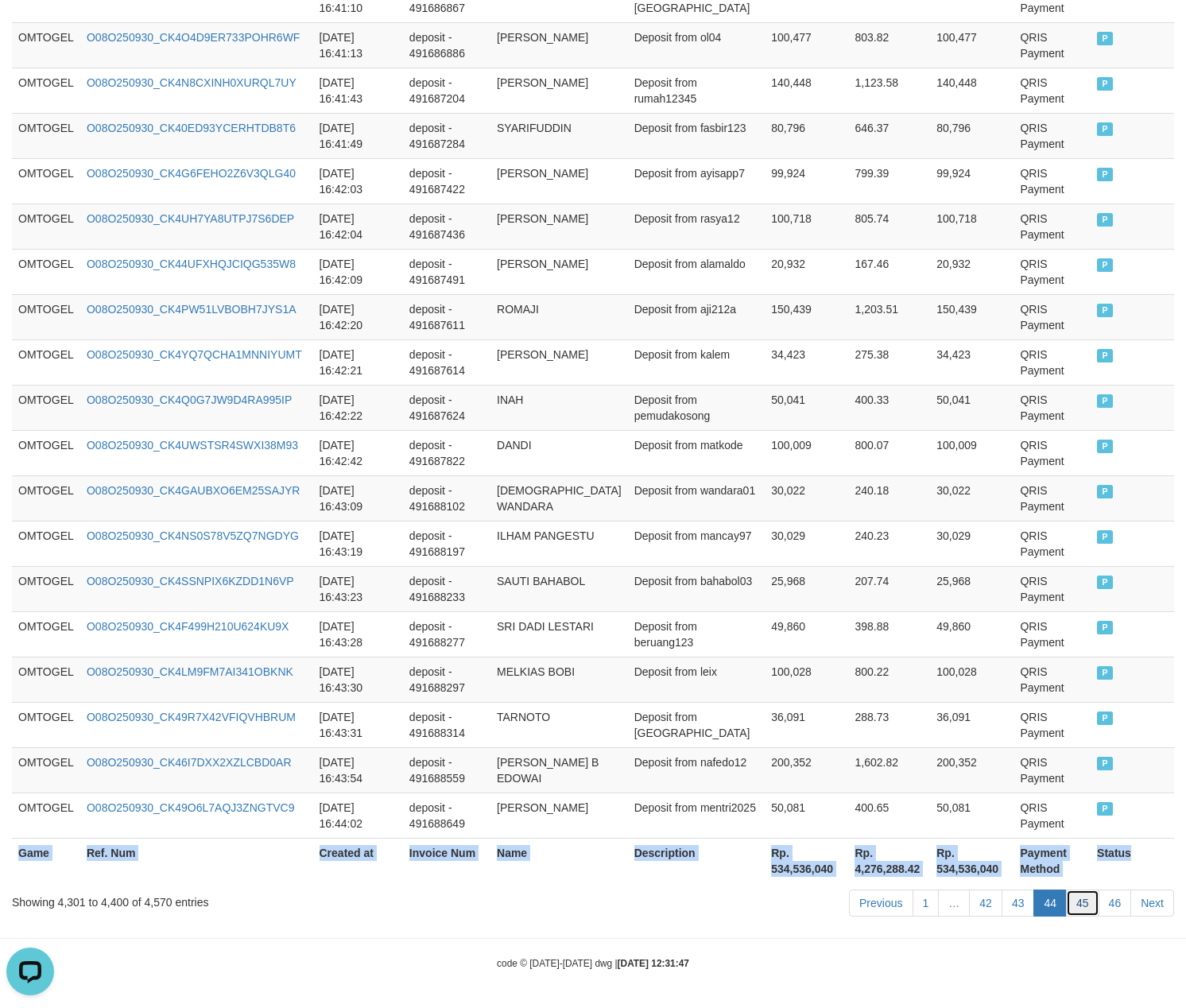
click at [1081, 905] on link "45" at bounding box center [1083, 903] width 33 height 27
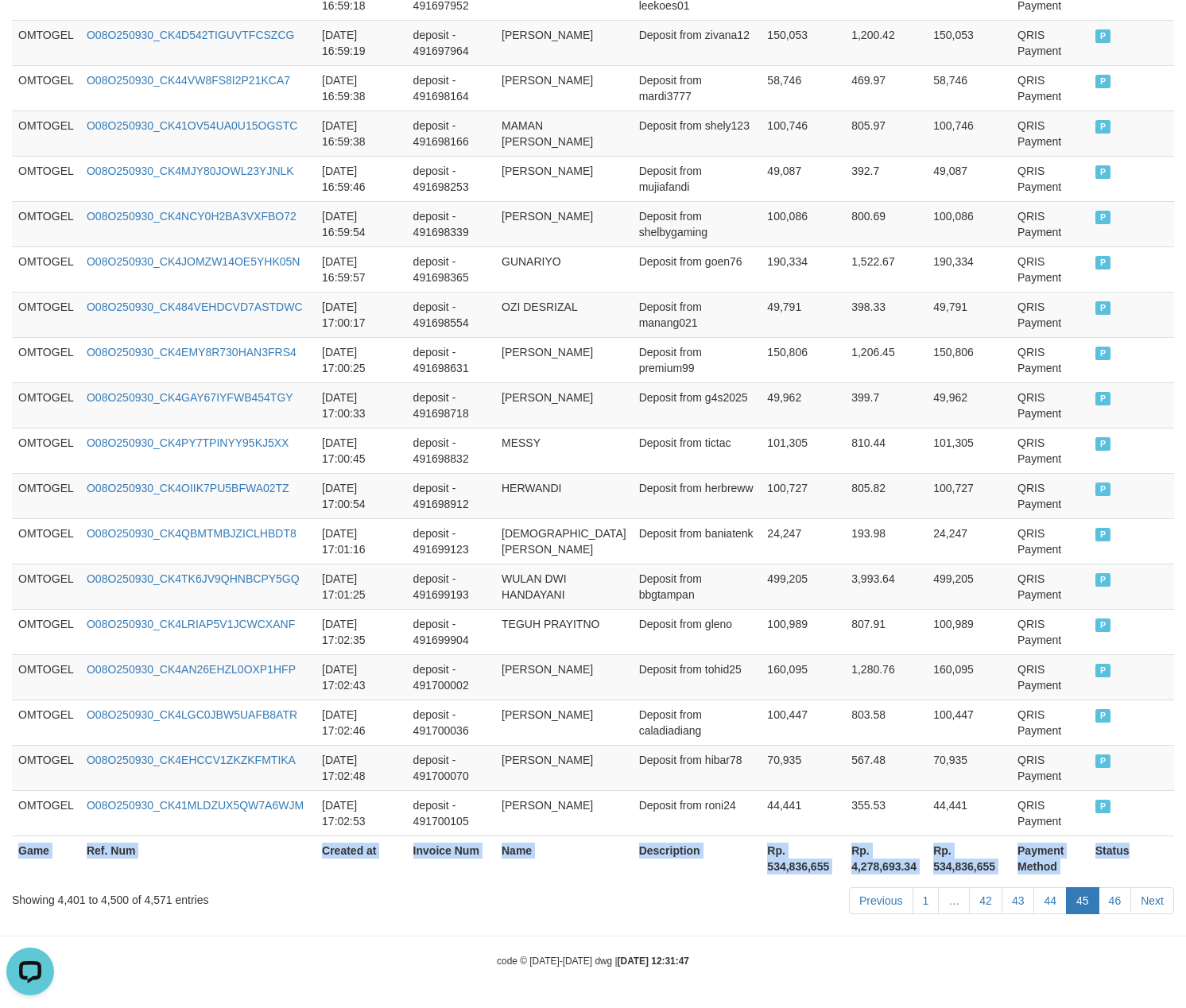
click at [1076, 903] on link "45" at bounding box center [1083, 901] width 33 height 27
click at [1109, 897] on link "46" at bounding box center [1115, 901] width 33 height 27
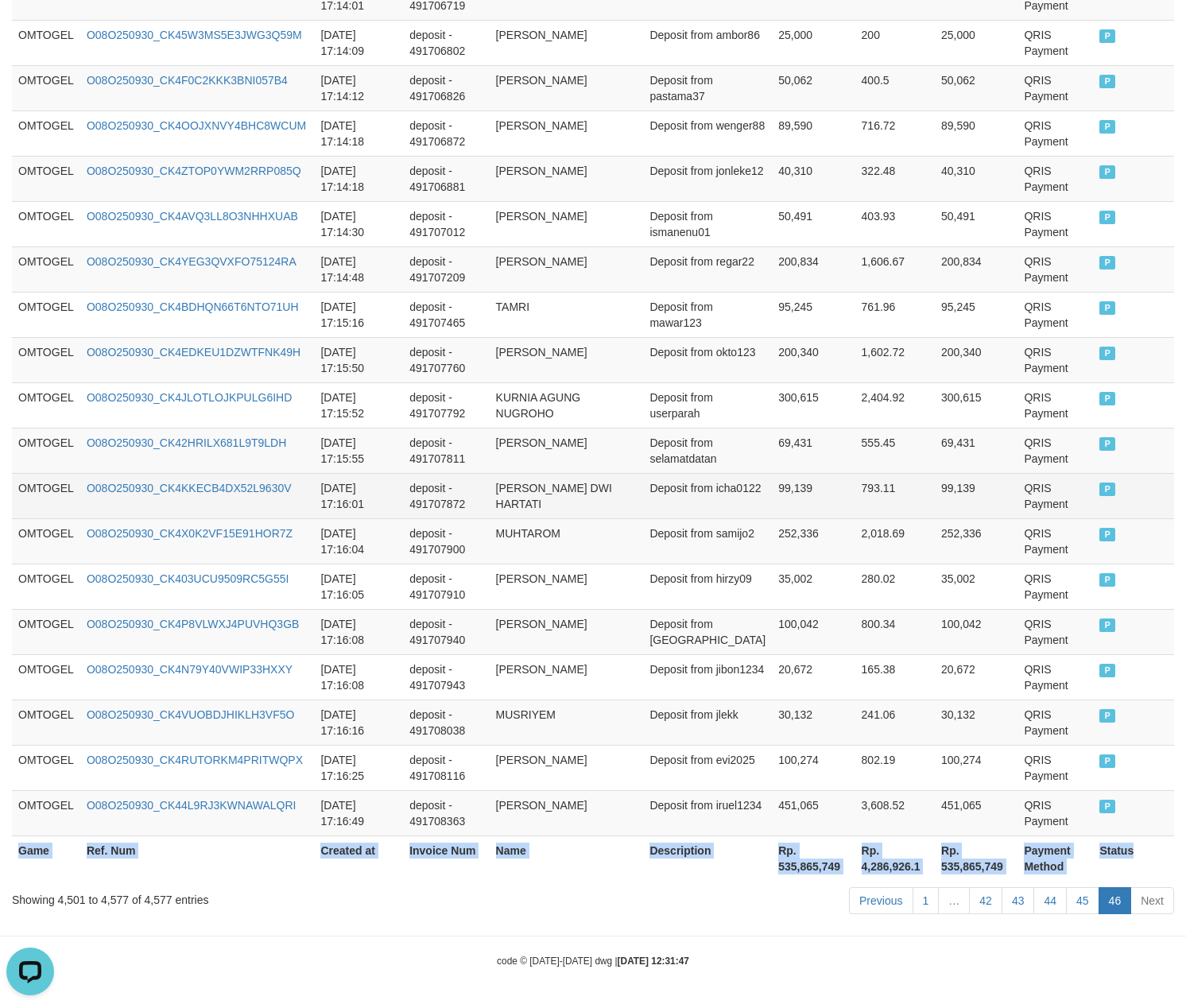
click at [582, 494] on td "[PERSON_NAME] DWI HARTATI" at bounding box center [566, 495] width 154 height 45
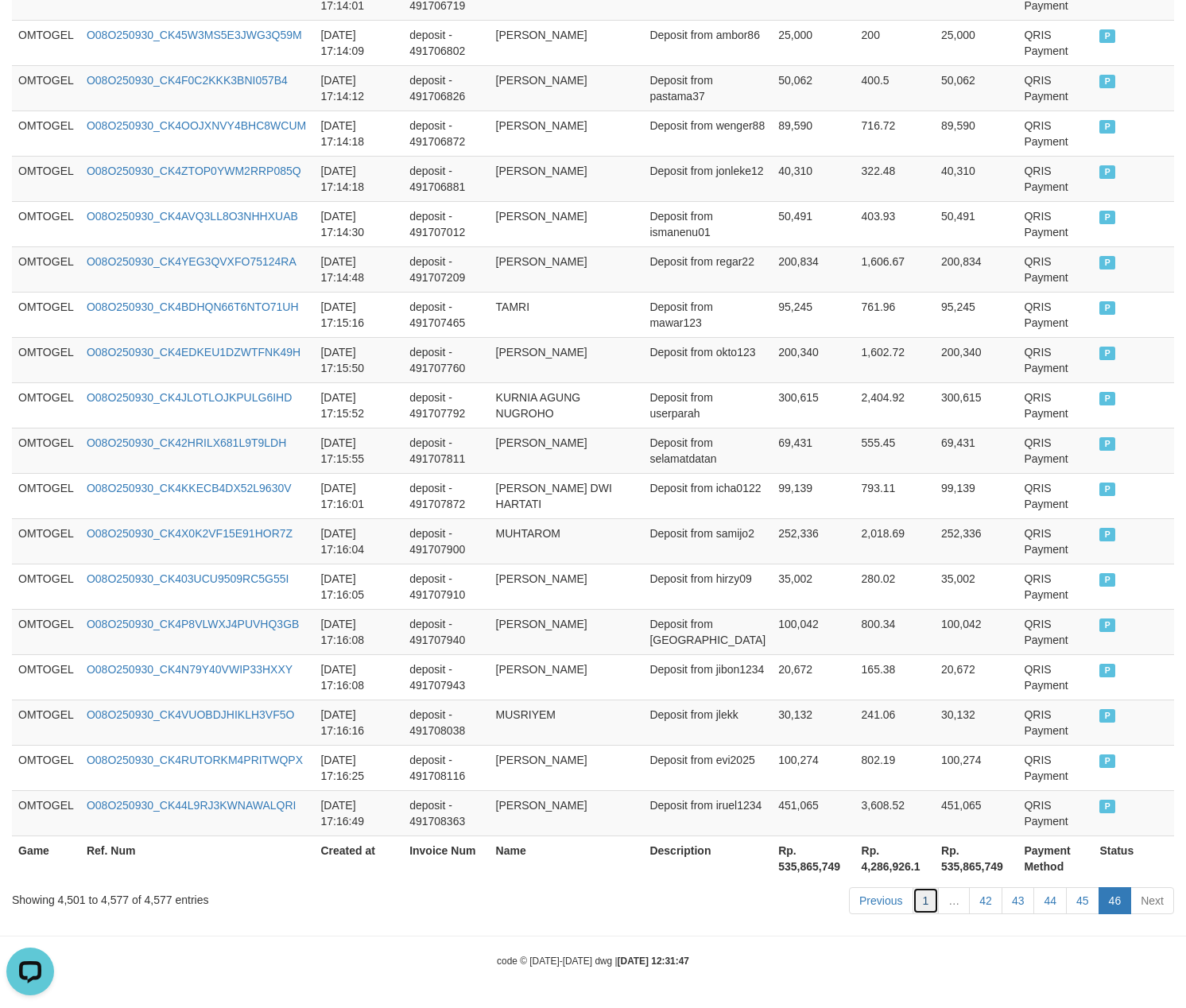
click at [912, 896] on link "1" at bounding box center [925, 901] width 27 height 27
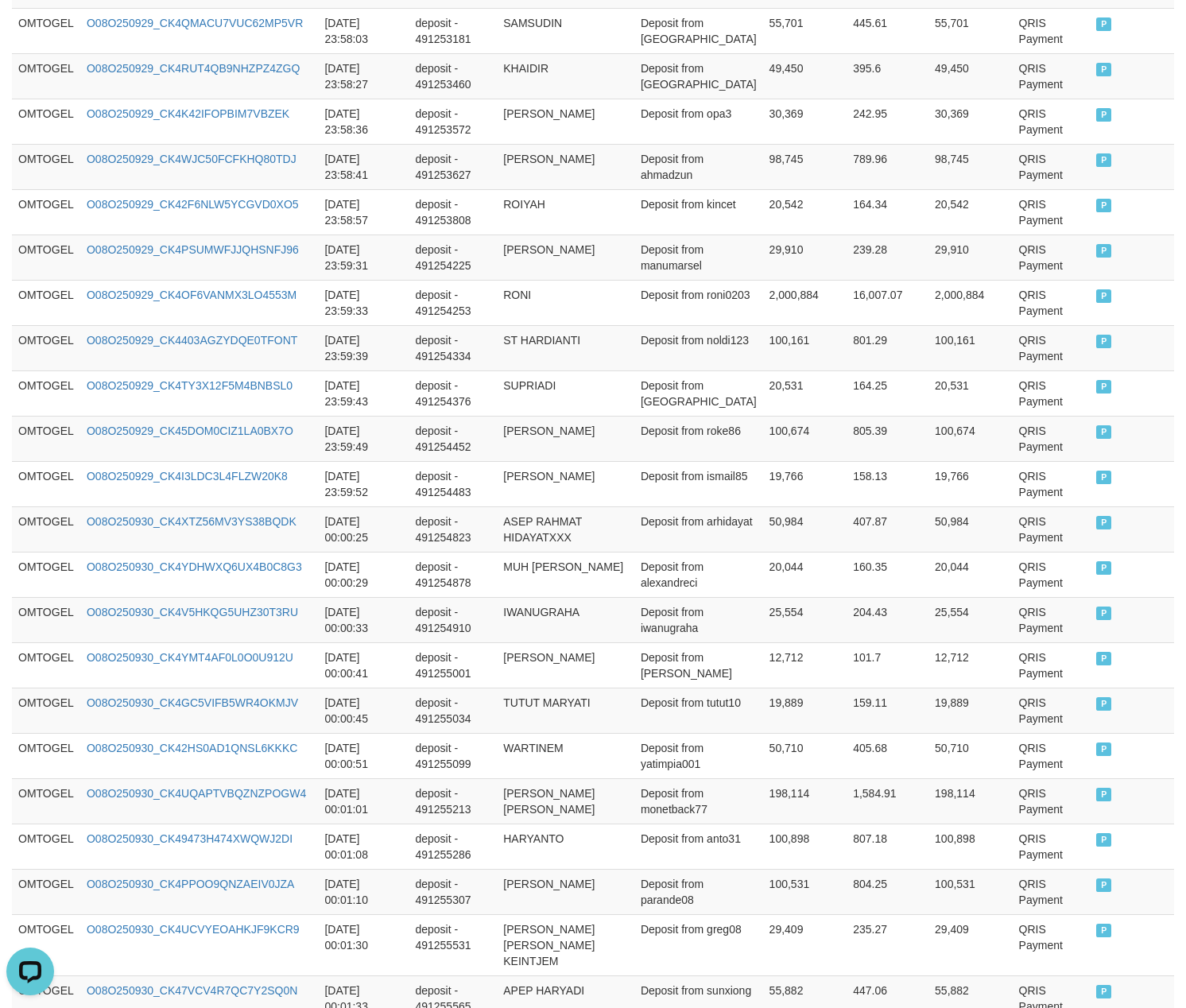
scroll to position [0, 0]
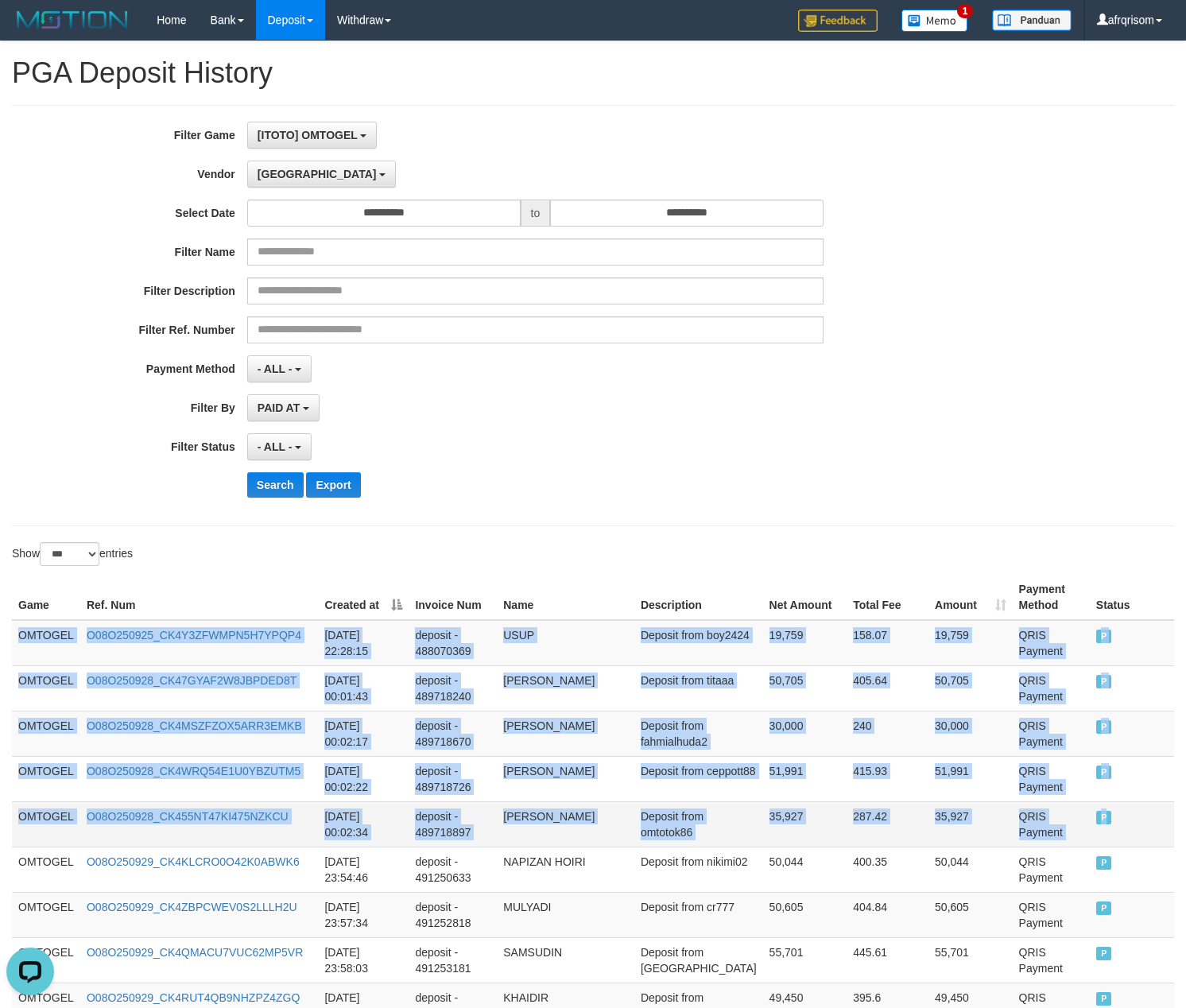
drag, startPoint x: 27, startPoint y: 639, endPoint x: 1121, endPoint y: 825, distance: 1109.7
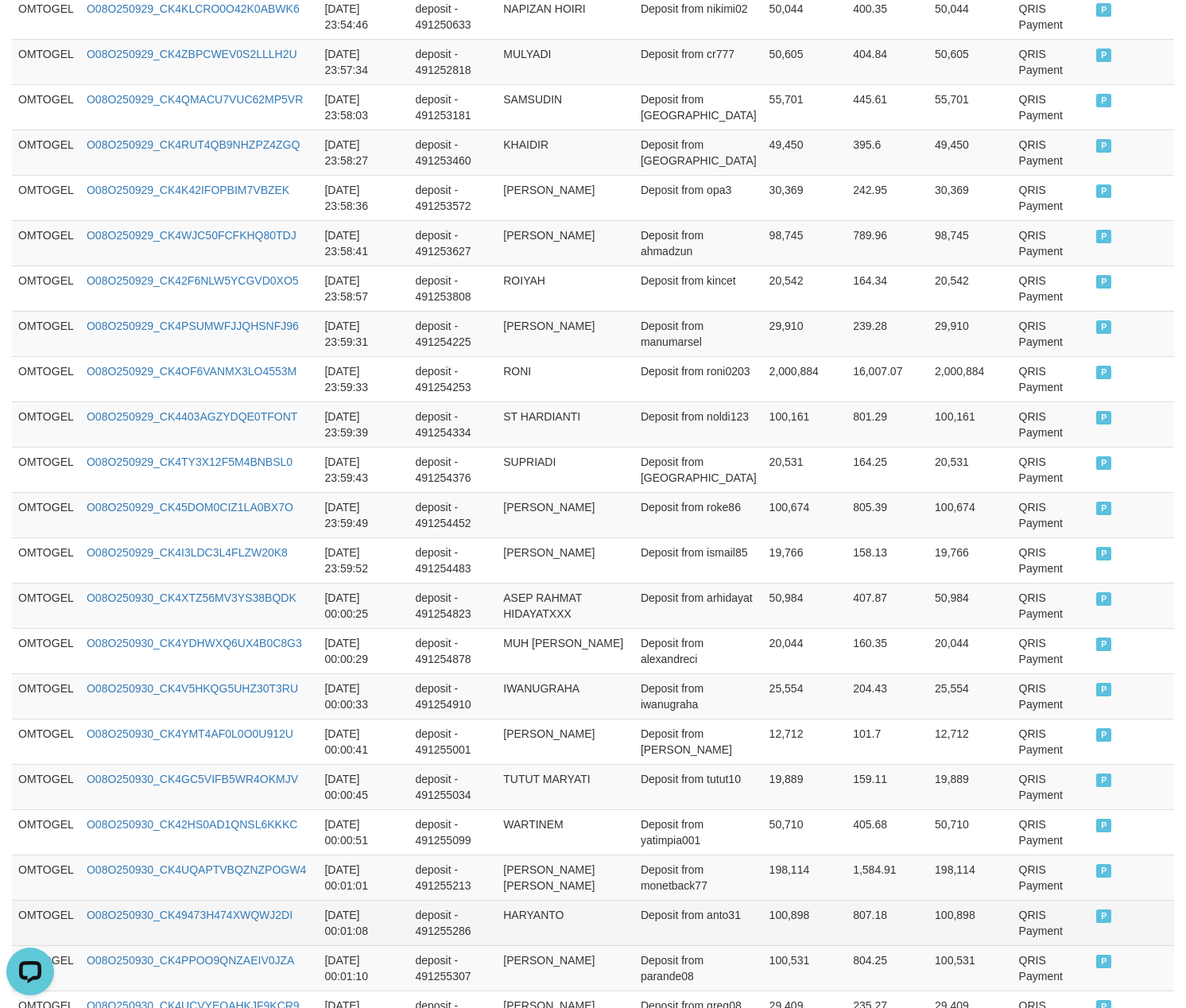
scroll to position [1272, 0]
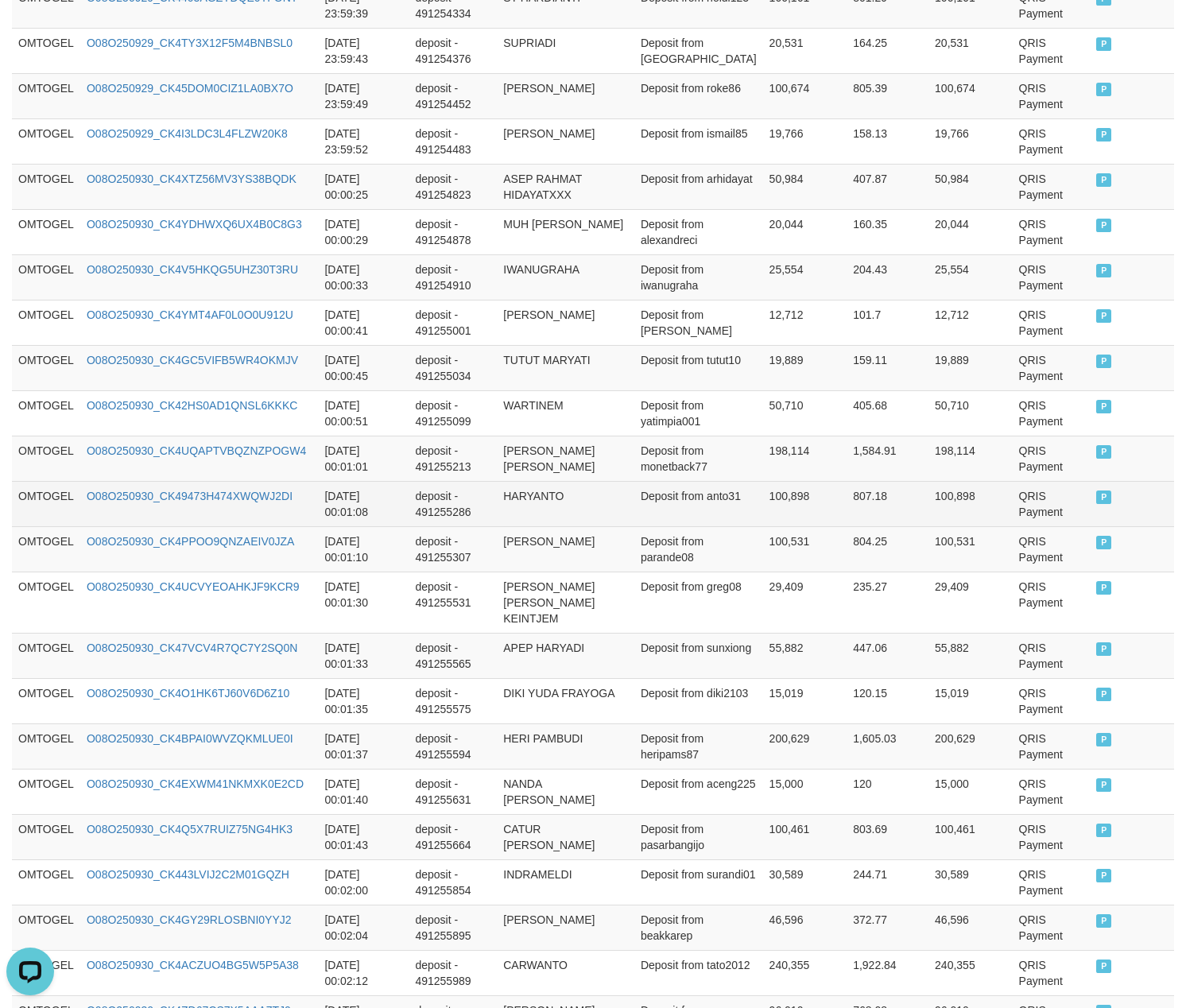
click at [763, 513] on td "100,898" at bounding box center [805, 504] width 84 height 45
